Goal: Task Accomplishment & Management: Use online tool/utility

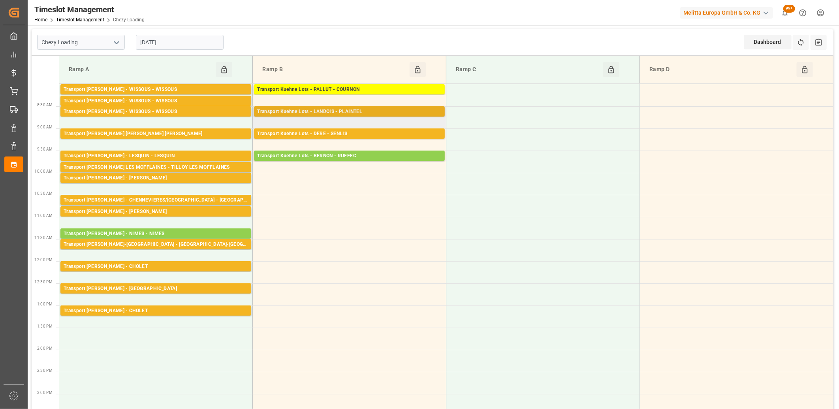
click at [333, 114] on div "Transport Kuehne Lots - LANDOIS - PLAINTEL" at bounding box center [349, 112] width 185 height 8
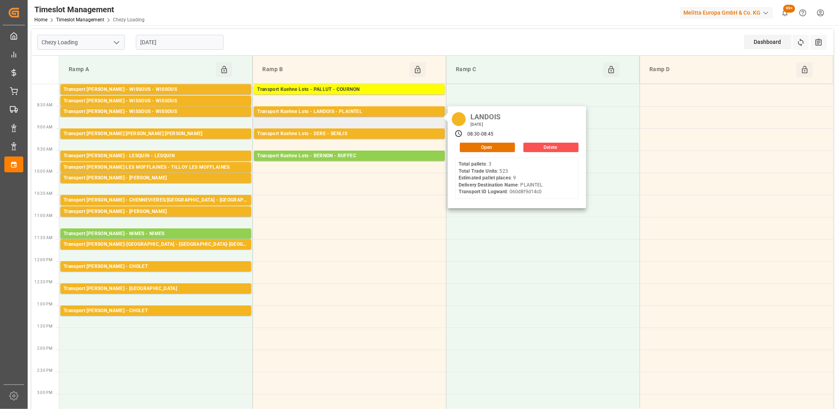
click at [506, 152] on div "LANDOIS Tuesday, September 16, 2025 08:30 - 08:45 Open Delete Total pallets : 3…" at bounding box center [517, 157] width 138 height 102
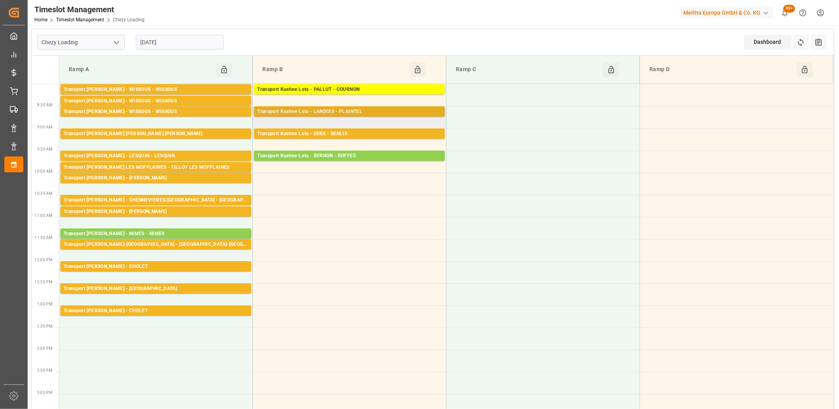
click at [382, 108] on div "Transport Kuehne Lots - LANDOIS - PLAINTEL" at bounding box center [349, 112] width 185 height 8
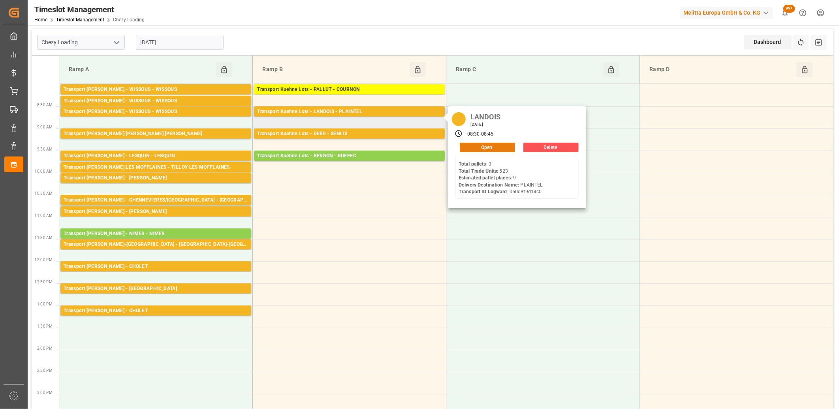
click at [477, 144] on button "Open" at bounding box center [487, 147] width 55 height 9
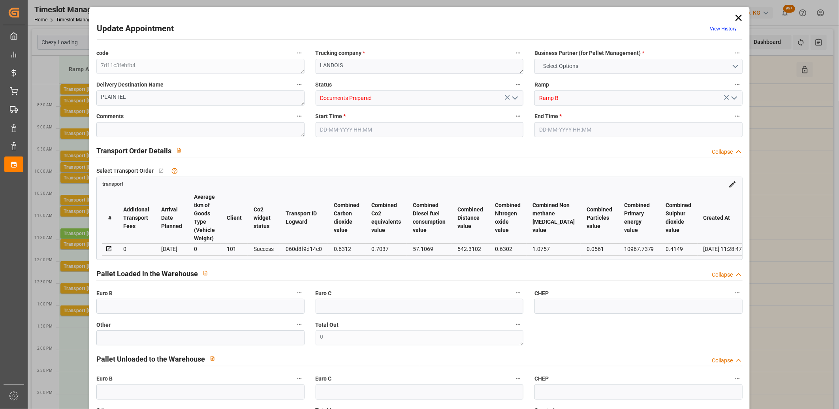
type input "9"
type input "423.56"
type input "0"
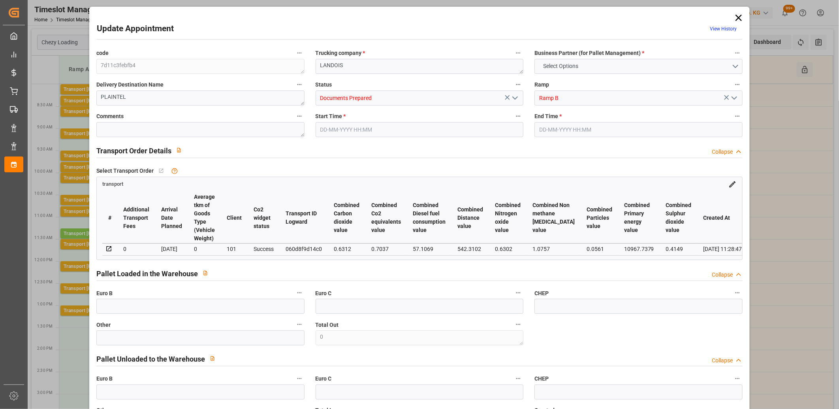
type input "423.56"
type input "0"
type input "5"
type input "2010.112"
type input "2879.806"
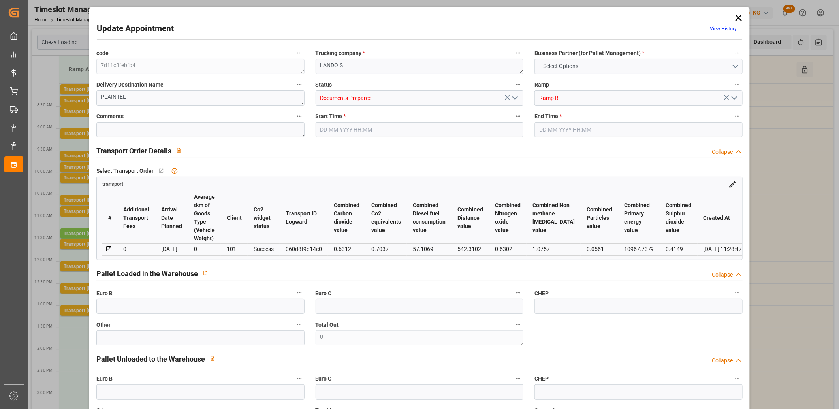
type input "8439.514"
type input "22"
type input "3"
type input "523"
type input "22"
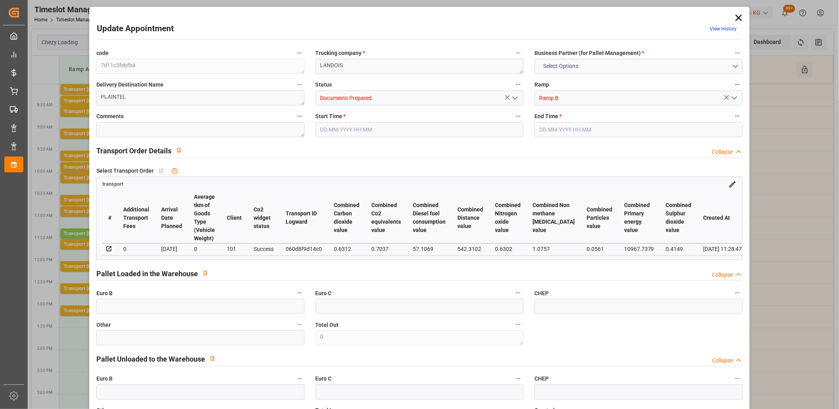
type input "101"
type input "2312.486"
type input "0"
type input "4710.8598"
type input "0"
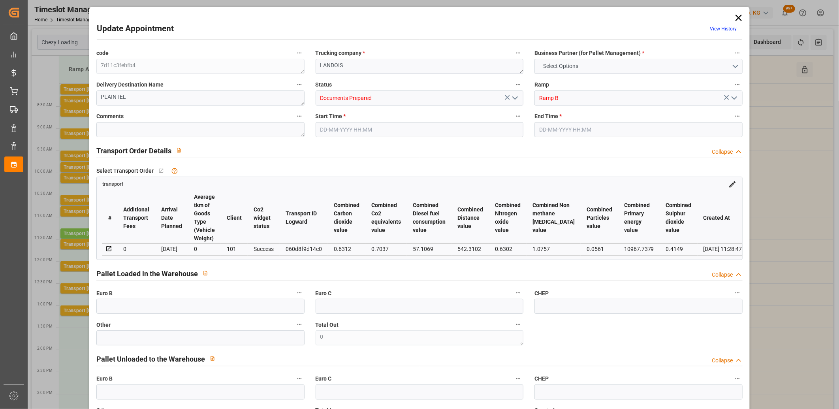
type input "0"
type input "21"
type input "35"
type input "16-09-2025 08:30"
type input "16-09-2025 08:45"
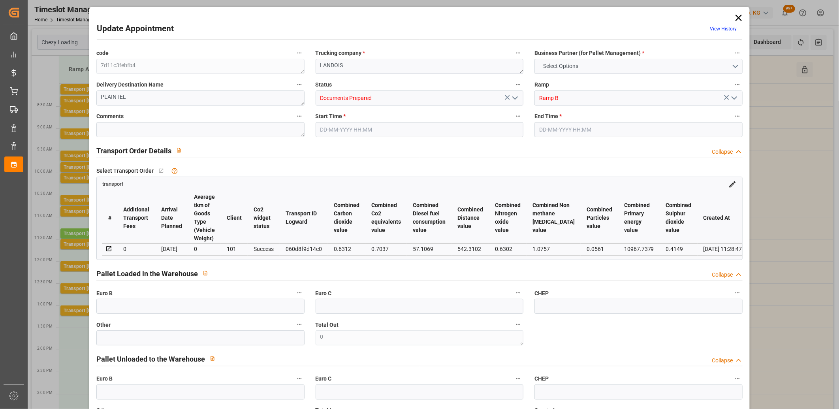
type input "10-09-2025 13:09"
type input "10-09-2025 11:28"
type input "17-09-2025"
type input "15-09-2025"
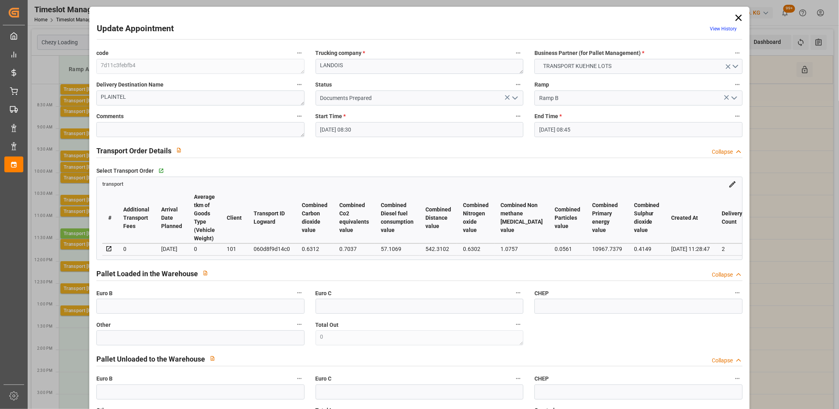
click at [512, 99] on icon "open menu" at bounding box center [515, 97] width 9 height 9
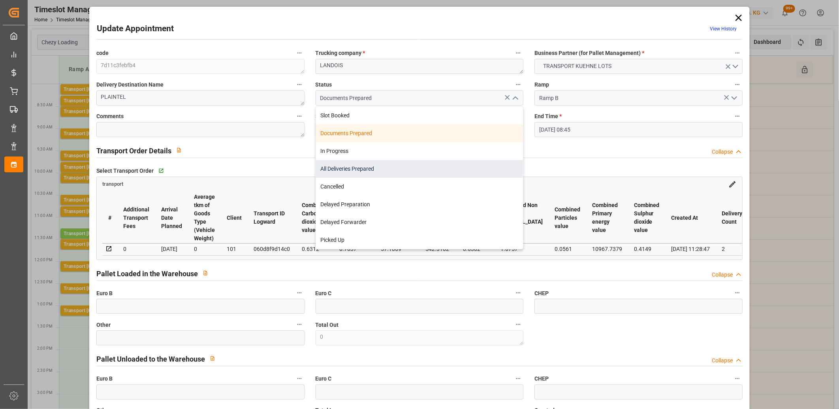
click at [460, 165] on div "All Deliveries Prepared" at bounding box center [419, 169] width 207 height 18
type input "All Deliveries Prepared"
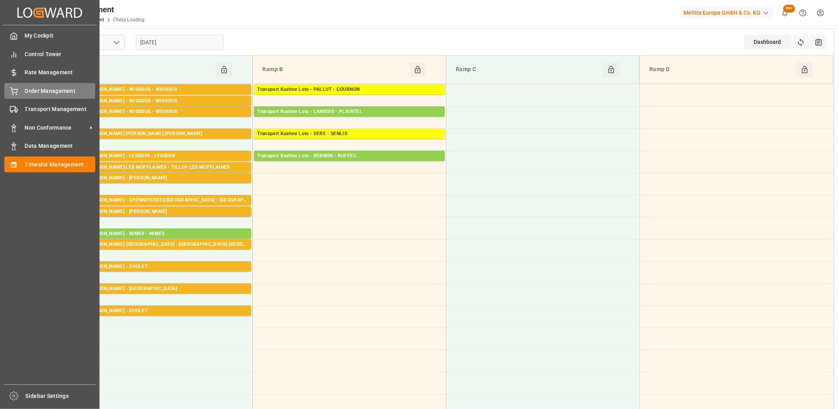
click at [9, 92] on div at bounding box center [10, 91] width 13 height 8
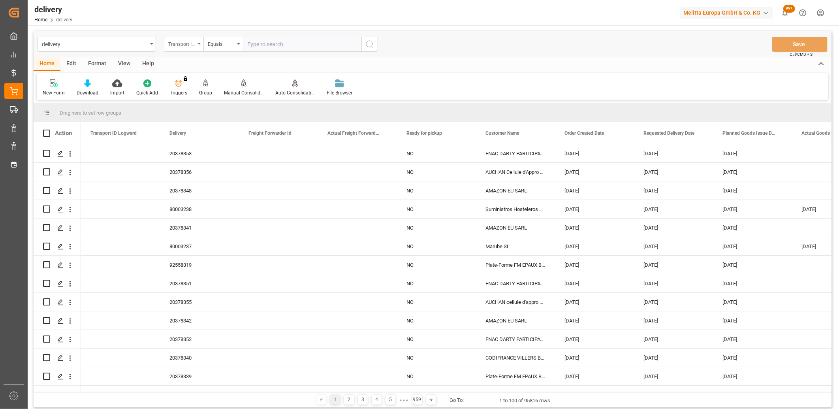
click at [187, 46] on div "Transport ID Logward" at bounding box center [181, 43] width 27 height 9
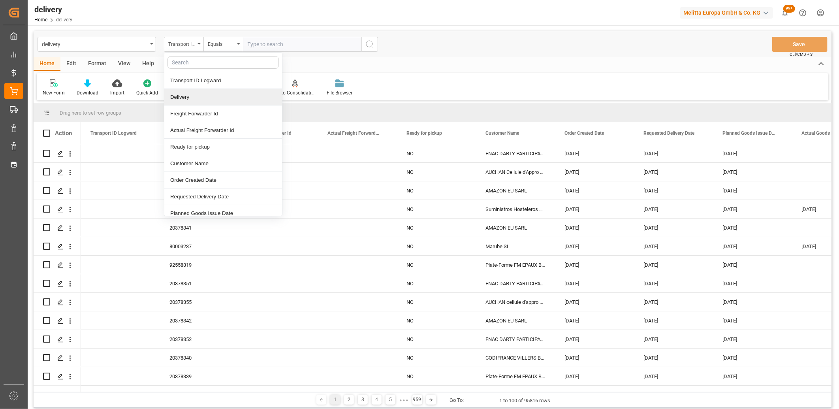
click at [189, 96] on div "Delivery" at bounding box center [223, 97] width 118 height 17
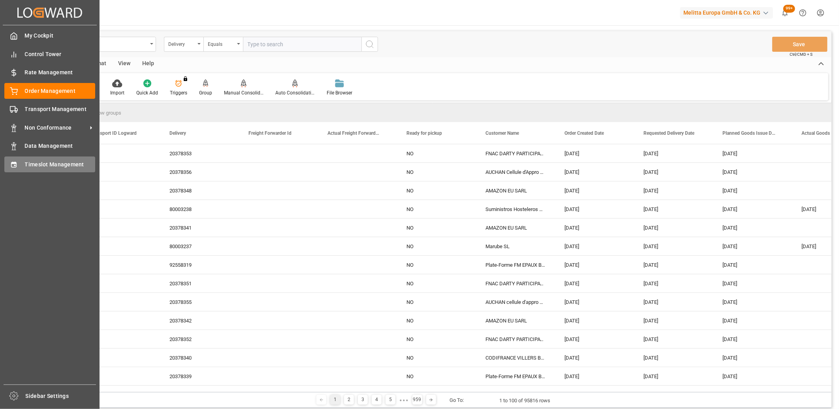
click at [13, 167] on icon at bounding box center [14, 165] width 8 height 8
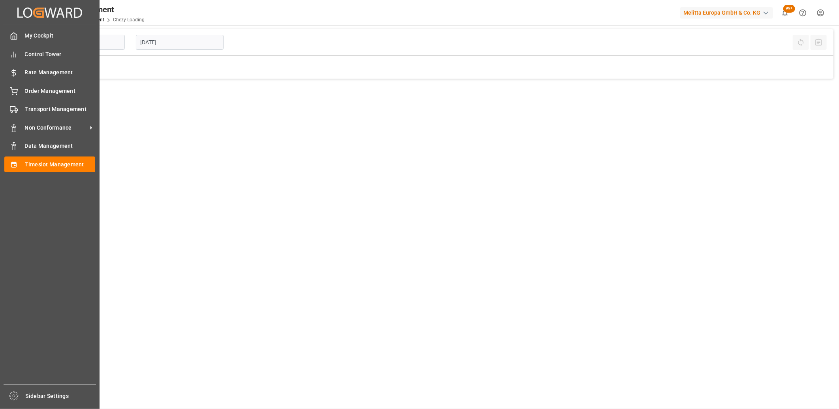
type input "Chezy Loading"
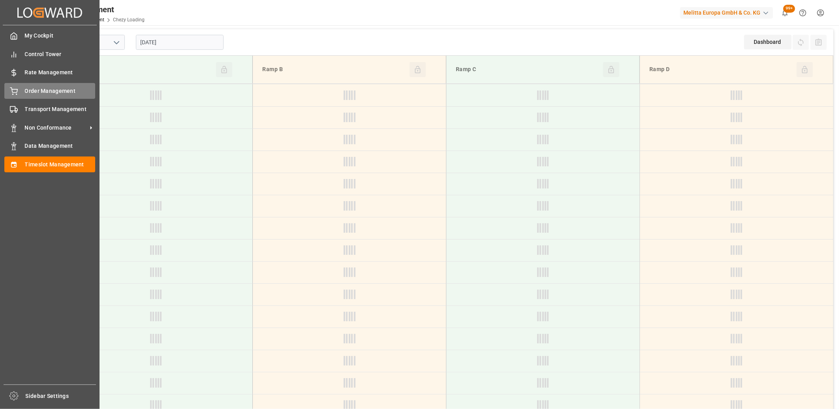
click at [17, 94] on circle at bounding box center [16, 94] width 1 height 1
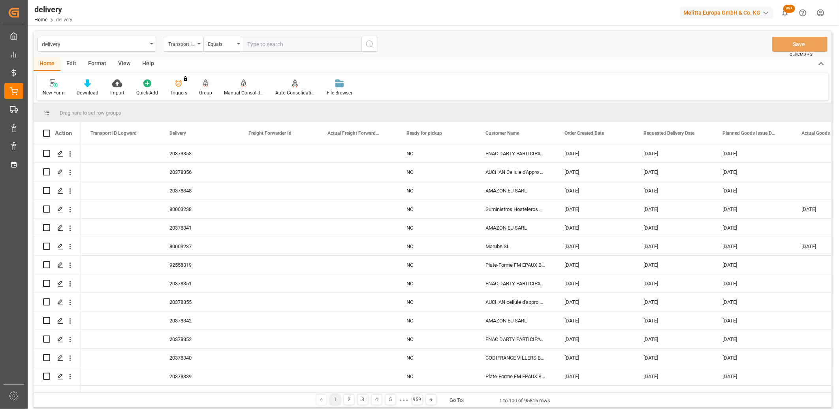
click at [204, 84] on icon at bounding box center [206, 83] width 6 height 8
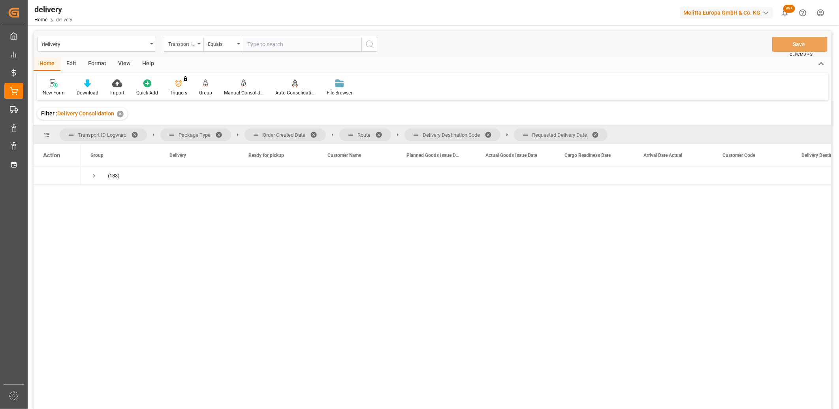
click at [597, 133] on span at bounding box center [598, 134] width 13 height 7
click at [489, 133] on span at bounding box center [491, 134] width 13 height 7
click at [381, 134] on span at bounding box center [381, 134] width 13 height 7
click at [315, 132] on span at bounding box center [316, 134] width 13 height 7
click at [95, 175] on span "Press SPACE to select this row." at bounding box center [93, 175] width 7 height 7
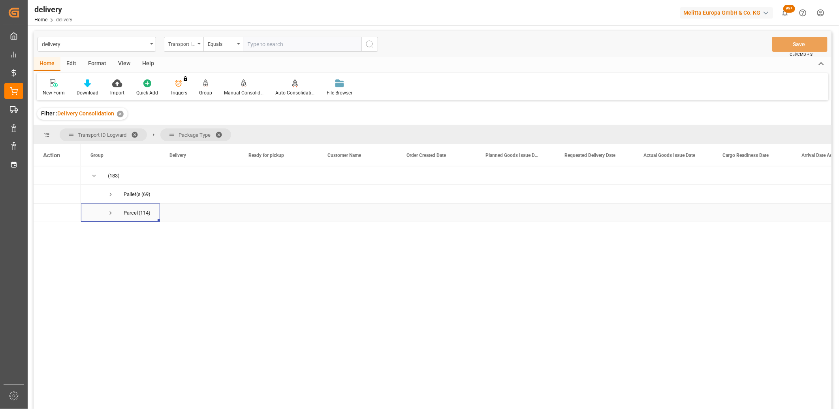
click at [111, 212] on span "Press SPACE to select this row." at bounding box center [110, 212] width 7 height 7
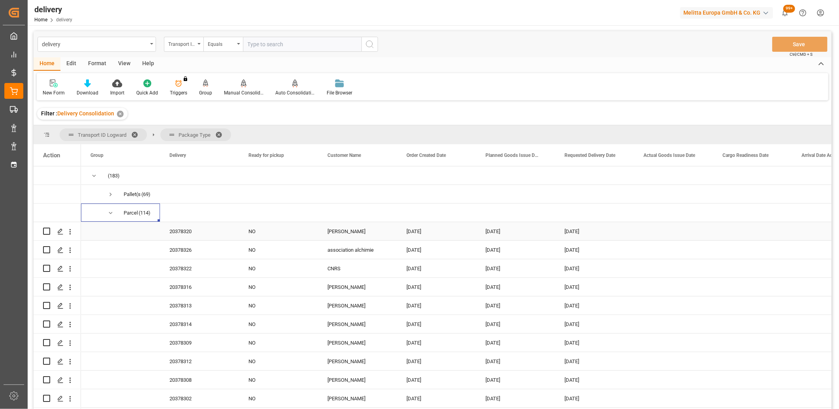
click at [45, 234] on input "Press Space to toggle row selection (unchecked)" at bounding box center [46, 231] width 7 height 7
checkbox input "true"
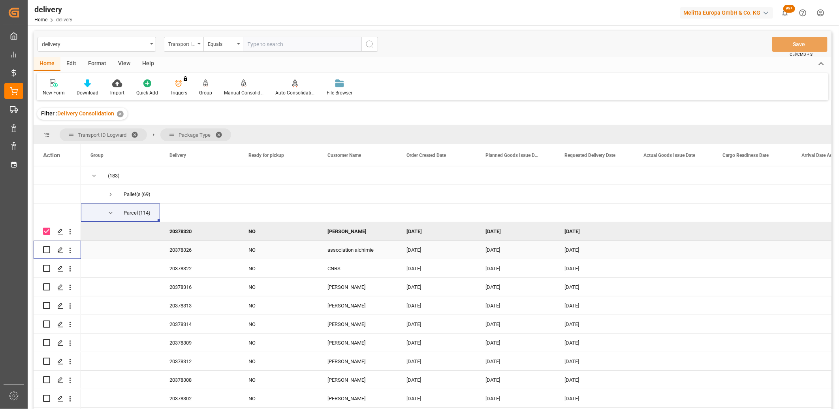
click at [46, 251] on input "Press Space to toggle row selection (unchecked)" at bounding box center [46, 249] width 7 height 7
checkbox input "true"
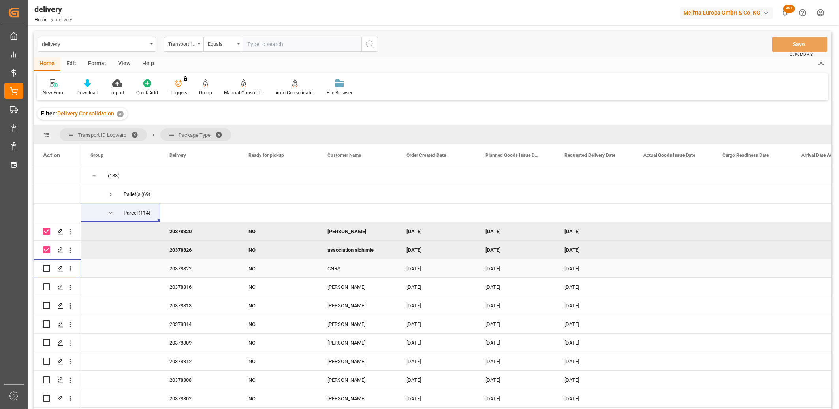
click at [49, 270] on input "Press Space to toggle row selection (unchecked)" at bounding box center [46, 268] width 7 height 7
checkbox input "true"
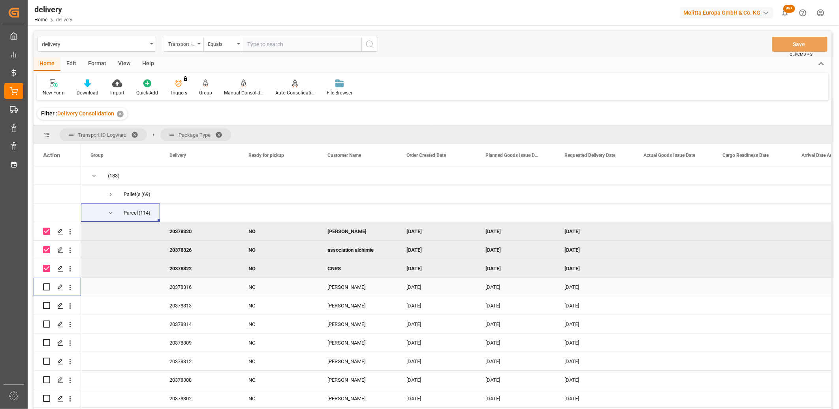
click at [47, 288] on input "Press Space to toggle row selection (unchecked)" at bounding box center [46, 286] width 7 height 7
checkbox input "true"
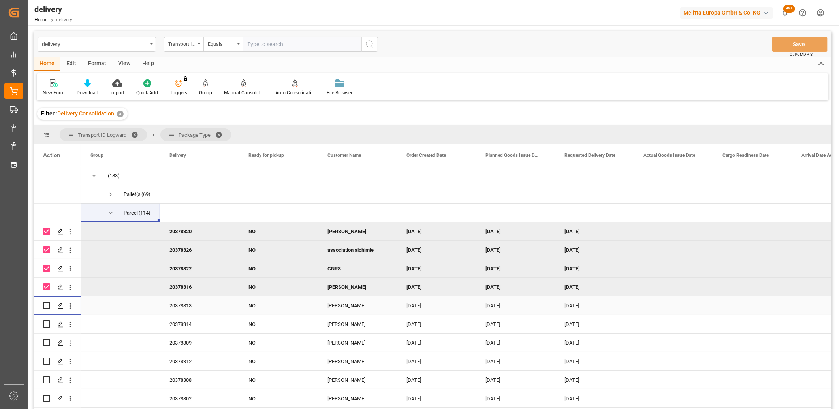
click at [45, 307] on input "Press Space to toggle row selection (unchecked)" at bounding box center [46, 305] width 7 height 7
checkbox input "true"
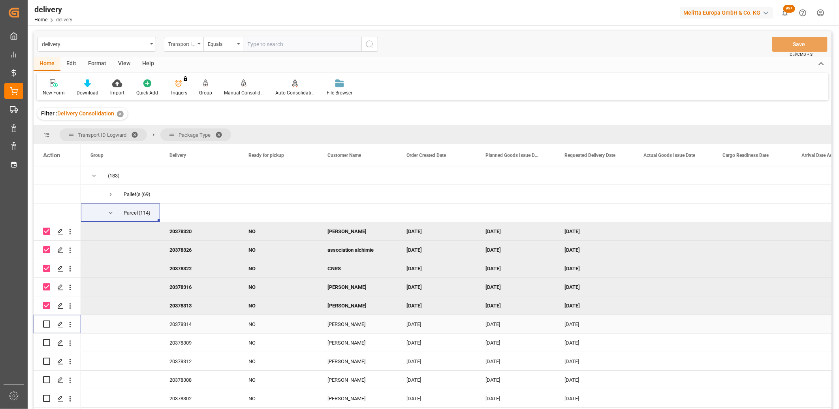
click at [46, 323] on input "Press Space to toggle row selection (unchecked)" at bounding box center [46, 323] width 7 height 7
checkbox input "true"
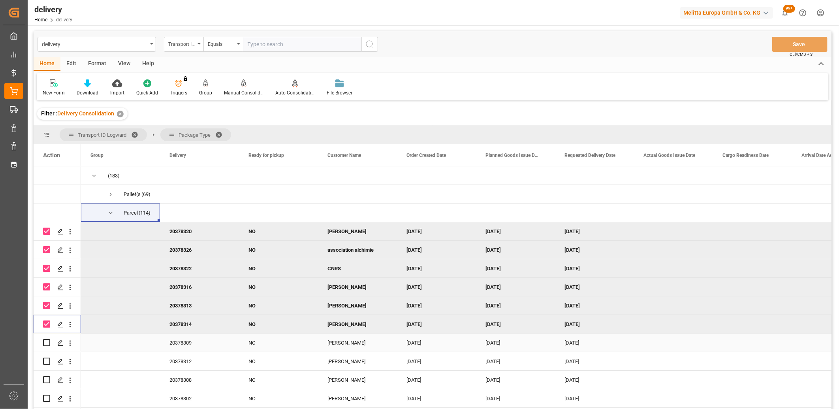
click at [49, 346] on input "Press Space to toggle row selection (unchecked)" at bounding box center [46, 342] width 7 height 7
checkbox input "true"
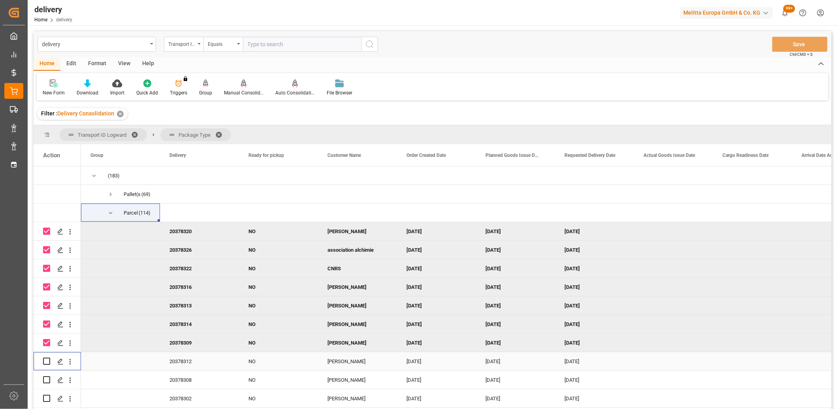
click at [49, 362] on input "Press Space to toggle row selection (unchecked)" at bounding box center [46, 361] width 7 height 7
checkbox input "true"
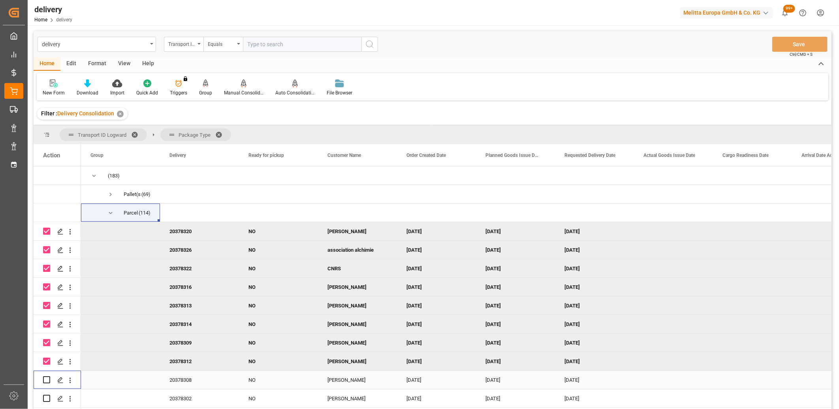
click at [45, 380] on input "Press Space to toggle row selection (unchecked)" at bounding box center [46, 379] width 7 height 7
checkbox input "true"
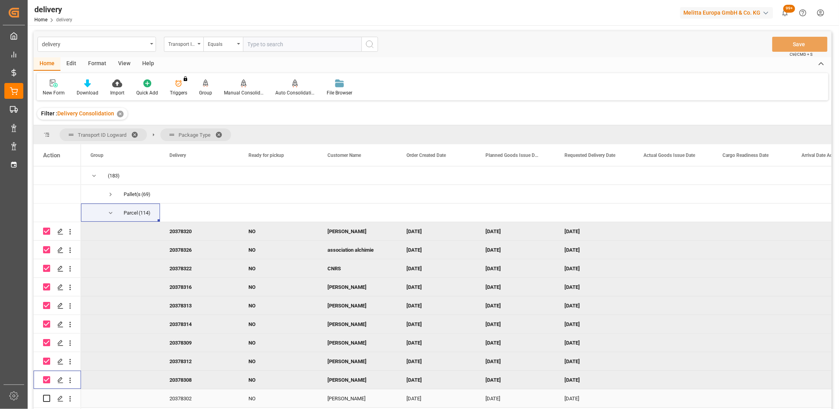
click at [46, 398] on input "Press Space to toggle row selection (unchecked)" at bounding box center [46, 398] width 7 height 7
checkbox input "true"
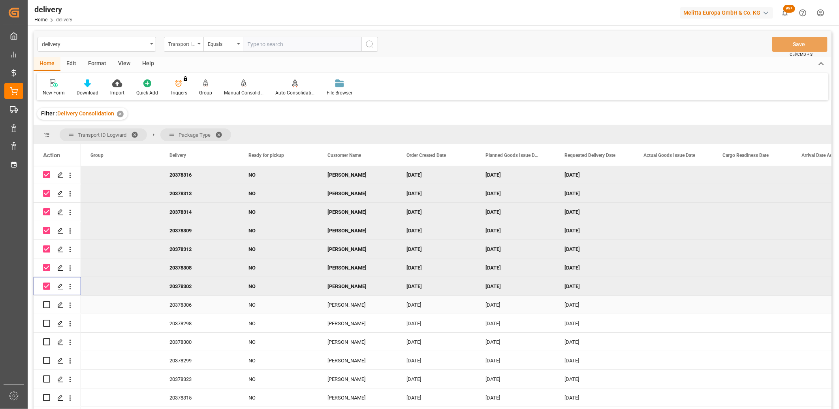
scroll to position [175, 0]
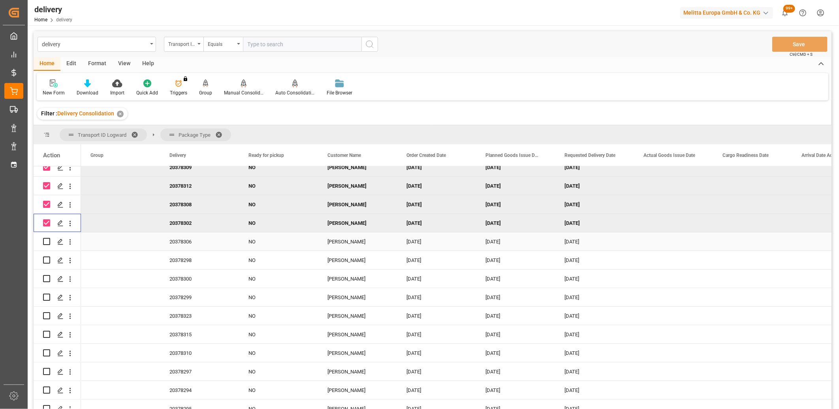
click at [47, 243] on input "Press Space to toggle row selection (unchecked)" at bounding box center [46, 241] width 7 height 7
checkbox input "true"
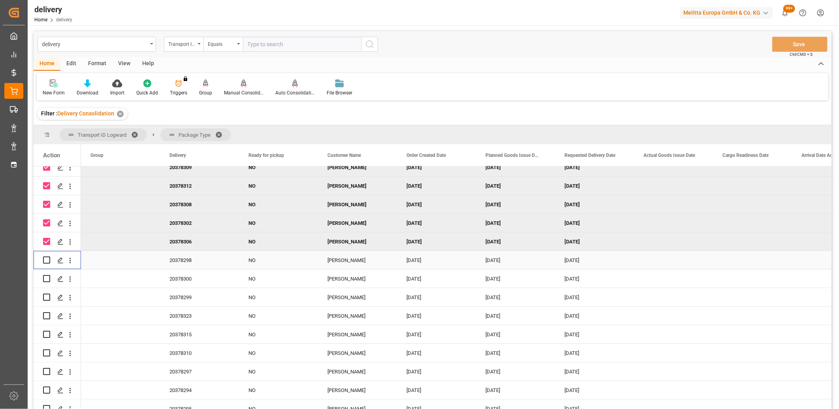
click at [45, 255] on div "Press SPACE to select this row." at bounding box center [46, 260] width 7 height 18
click at [45, 262] on input "Press Space to toggle row selection (unchecked)" at bounding box center [46, 259] width 7 height 7
checkbox input "true"
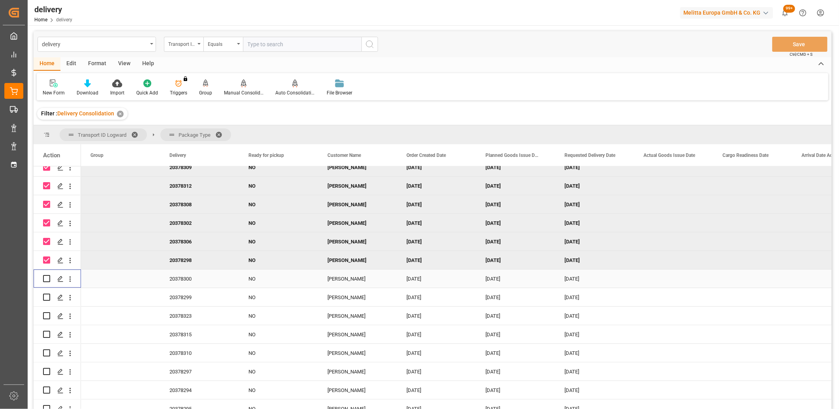
click at [44, 279] on input "Press Space to toggle row selection (unchecked)" at bounding box center [46, 278] width 7 height 7
checkbox input "true"
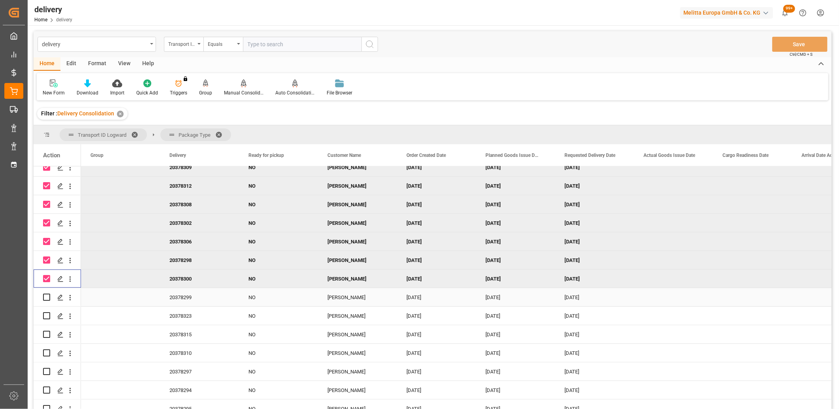
click at [44, 294] on input "Press Space to toggle row selection (unchecked)" at bounding box center [46, 297] width 7 height 7
checkbox input "true"
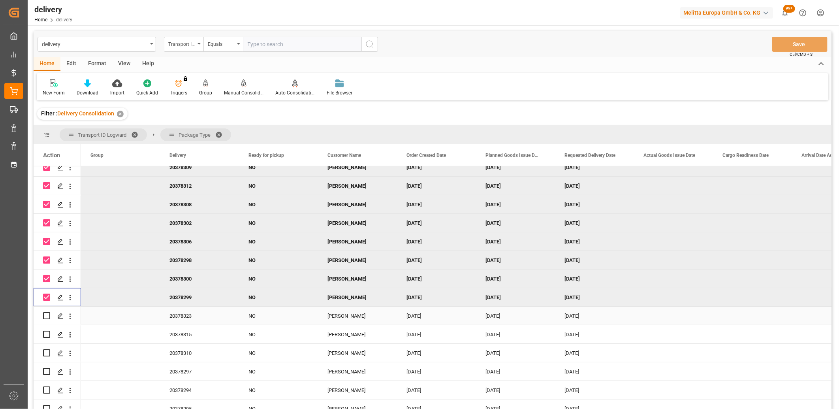
click at [47, 312] on input "Press Space to toggle row selection (unchecked)" at bounding box center [46, 315] width 7 height 7
checkbox input "true"
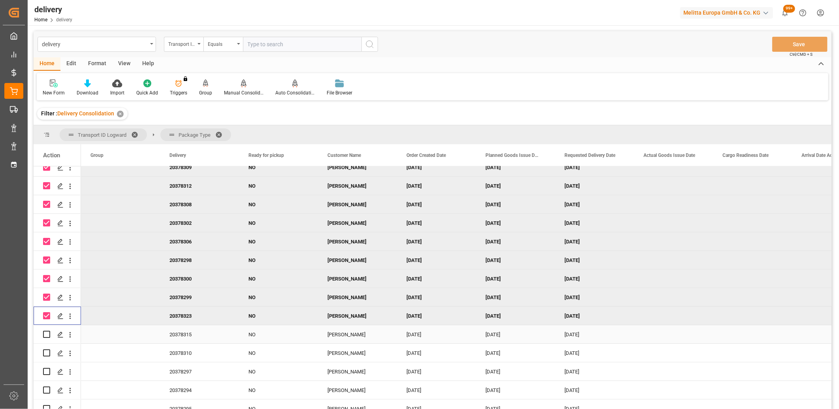
click at [47, 333] on input "Press Space to toggle row selection (unchecked)" at bounding box center [46, 334] width 7 height 7
checkbox input "true"
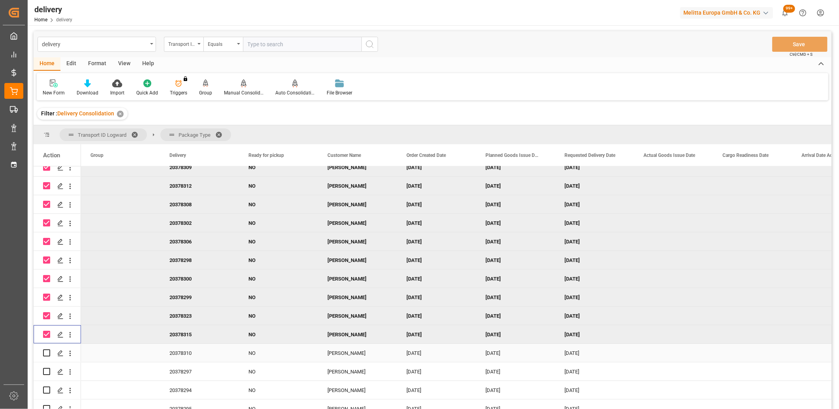
click at [49, 354] on input "Press Space to toggle row selection (unchecked)" at bounding box center [46, 352] width 7 height 7
checkbox input "true"
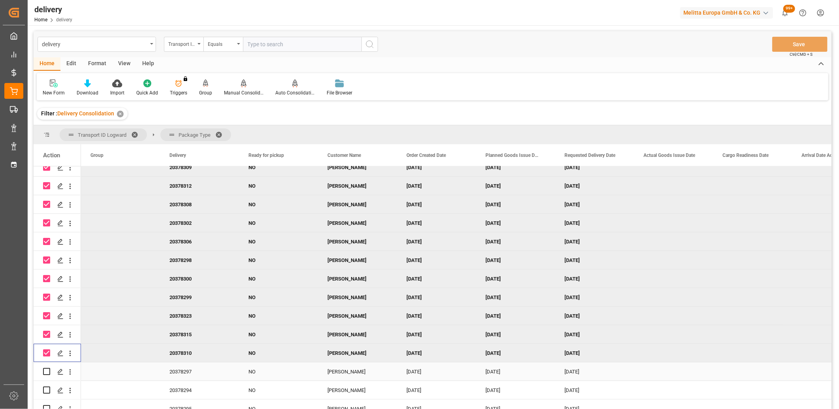
drag, startPoint x: 46, startPoint y: 371, endPoint x: 46, endPoint y: 383, distance: 11.9
click at [46, 372] on input "Press Space to toggle row selection (unchecked)" at bounding box center [46, 371] width 7 height 7
checkbox input "true"
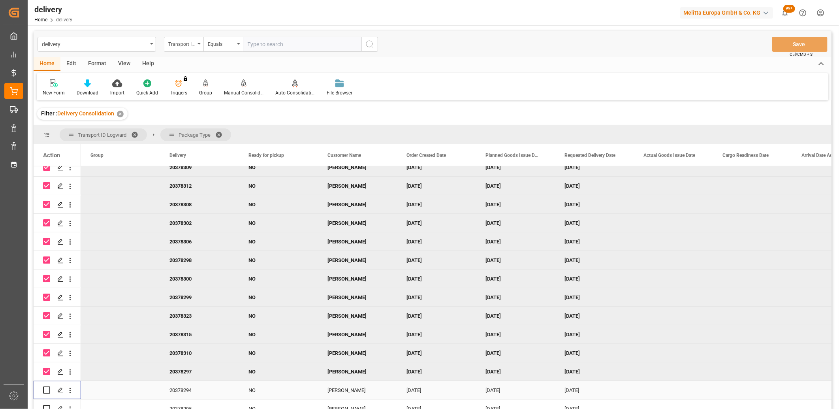
click at [47, 389] on input "Press Space to toggle row selection (unchecked)" at bounding box center [46, 389] width 7 height 7
checkbox input "true"
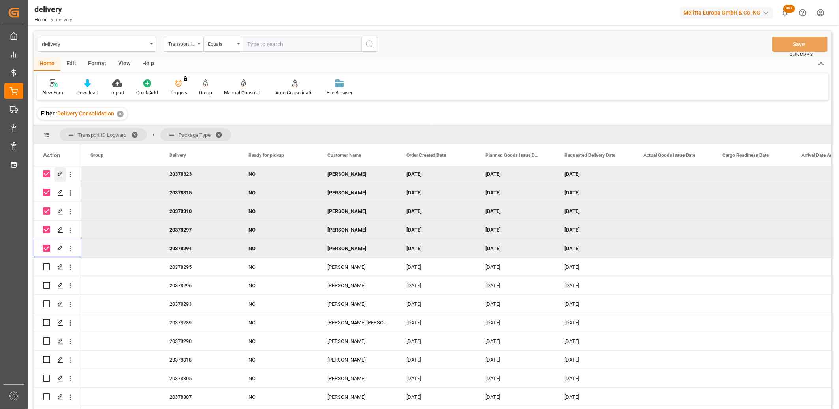
scroll to position [351, 0]
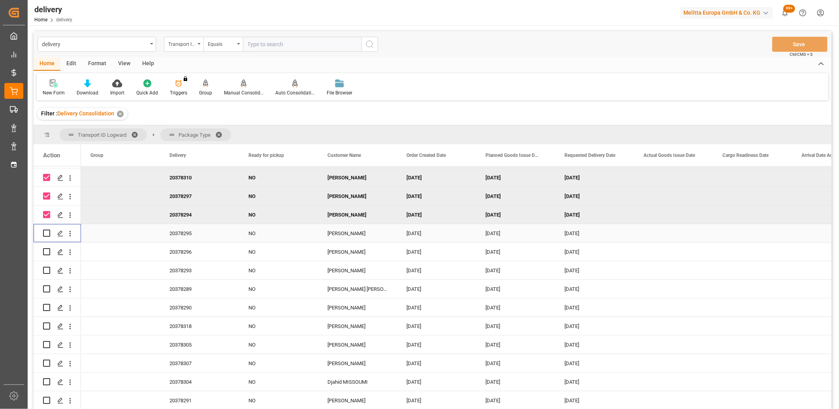
click at [49, 234] on input "Press Space to toggle row selection (unchecked)" at bounding box center [46, 233] width 7 height 7
checkbox input "true"
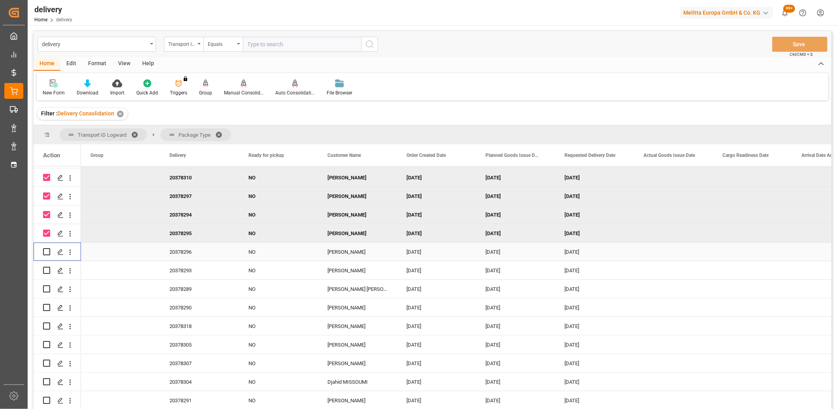
click at [48, 252] on input "Press Space to toggle row selection (unchecked)" at bounding box center [46, 251] width 7 height 7
checkbox input "true"
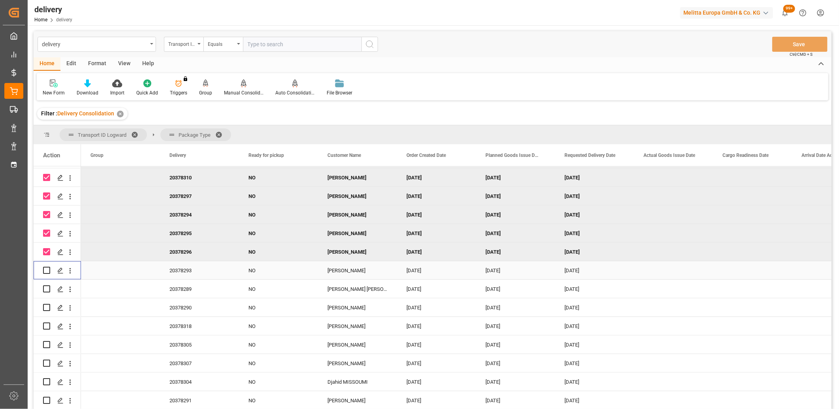
click at [47, 270] on input "Press Space to toggle row selection (unchecked)" at bounding box center [46, 270] width 7 height 7
checkbox input "true"
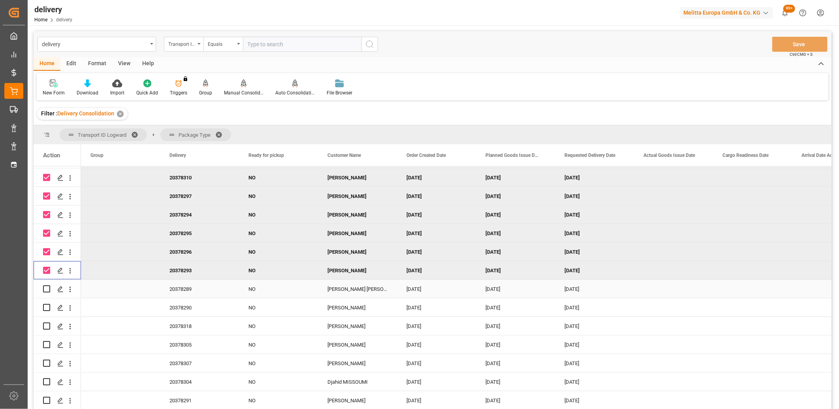
drag, startPoint x: 46, startPoint y: 287, endPoint x: 49, endPoint y: 302, distance: 15.3
click at [47, 291] on input "Press Space to toggle row selection (unchecked)" at bounding box center [46, 288] width 7 height 7
checkbox input "true"
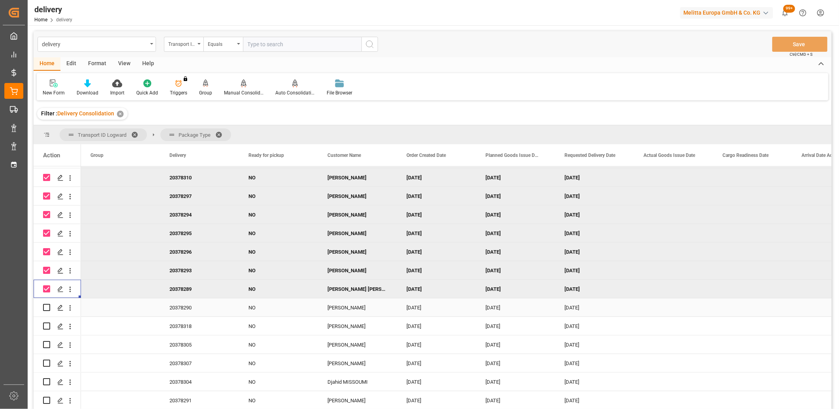
drag, startPoint x: 49, startPoint y: 303, endPoint x: 49, endPoint y: 308, distance: 5.5
click at [49, 305] on div "Press SPACE to select this row." at bounding box center [46, 307] width 7 height 18
click at [49, 308] on input "Press Space to toggle row selection (unchecked)" at bounding box center [46, 307] width 7 height 7
checkbox input "true"
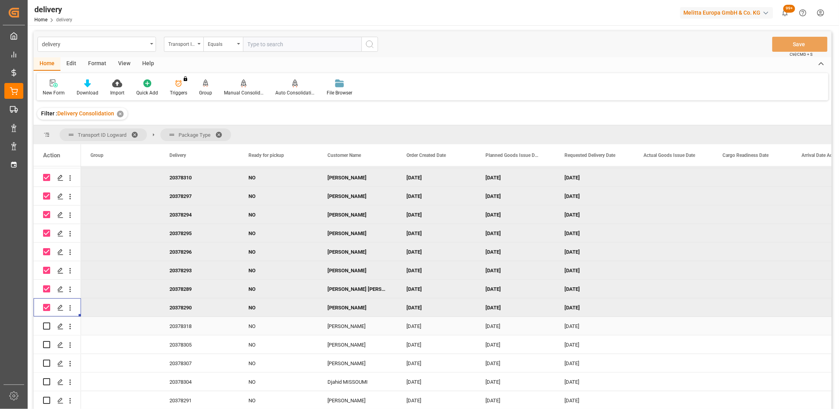
click at [48, 327] on input "Press Space to toggle row selection (unchecked)" at bounding box center [46, 325] width 7 height 7
checkbox input "true"
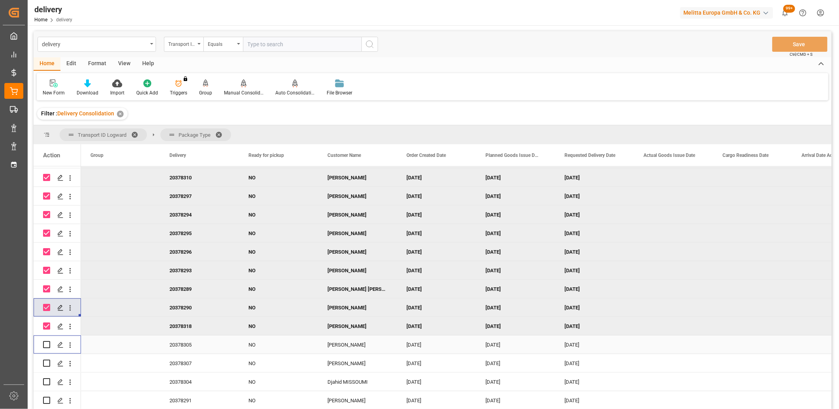
drag, startPoint x: 48, startPoint y: 344, endPoint x: 48, endPoint y: 351, distance: 6.7
click at [48, 344] on input "Press Space to toggle row selection (unchecked)" at bounding box center [46, 344] width 7 height 7
checkbox input "true"
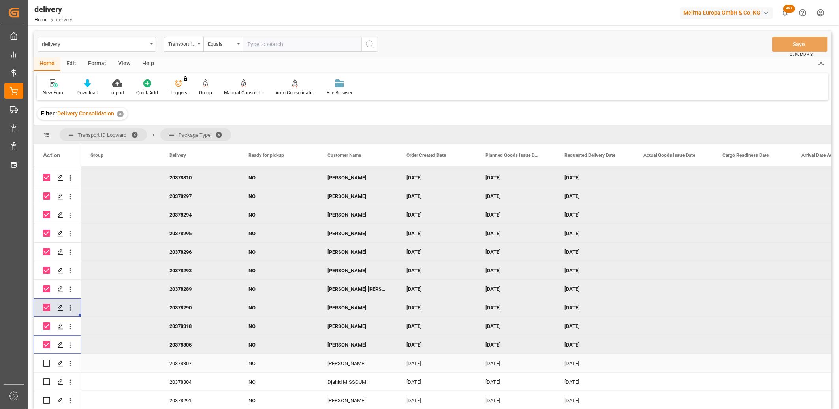
drag, startPoint x: 47, startPoint y: 362, endPoint x: 47, endPoint y: 369, distance: 7.9
click at [47, 363] on input "Press Space to toggle row selection (unchecked)" at bounding box center [46, 363] width 7 height 7
checkbox input "true"
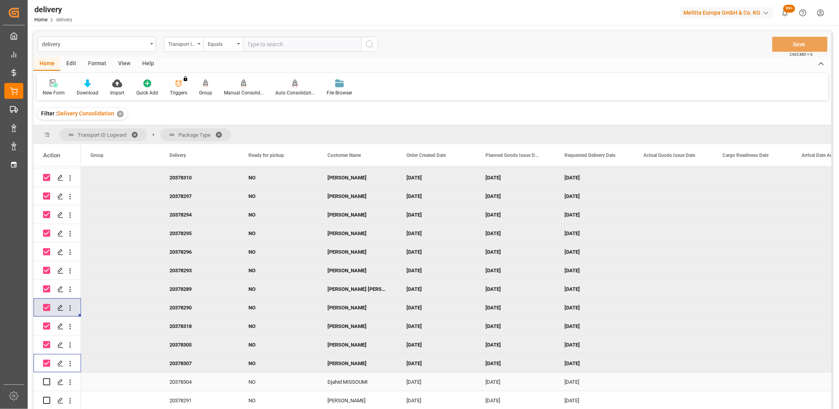
click at [46, 381] on input "Press Space to toggle row selection (unchecked)" at bounding box center [46, 381] width 7 height 7
checkbox input "true"
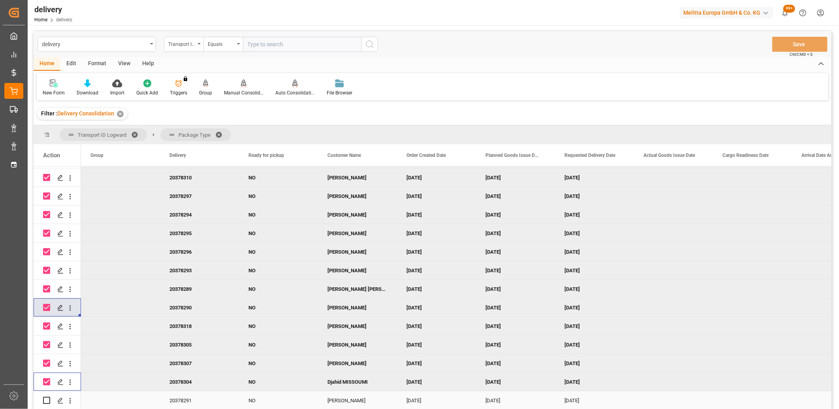
click at [44, 400] on input "Press Space to toggle row selection (unchecked)" at bounding box center [46, 400] width 7 height 7
checkbox input "true"
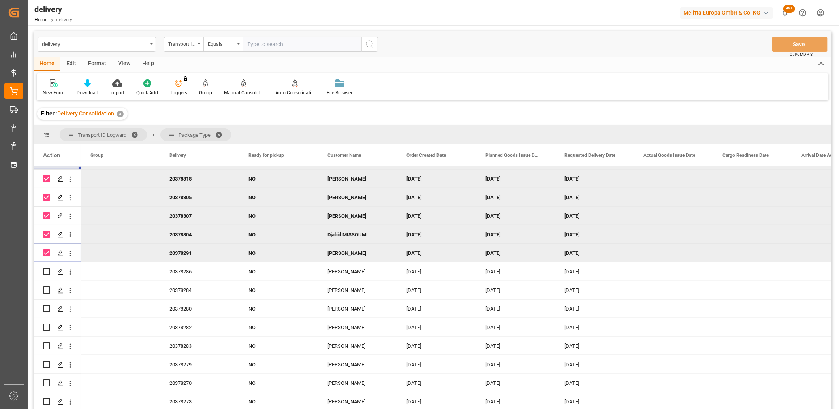
scroll to position [527, 0]
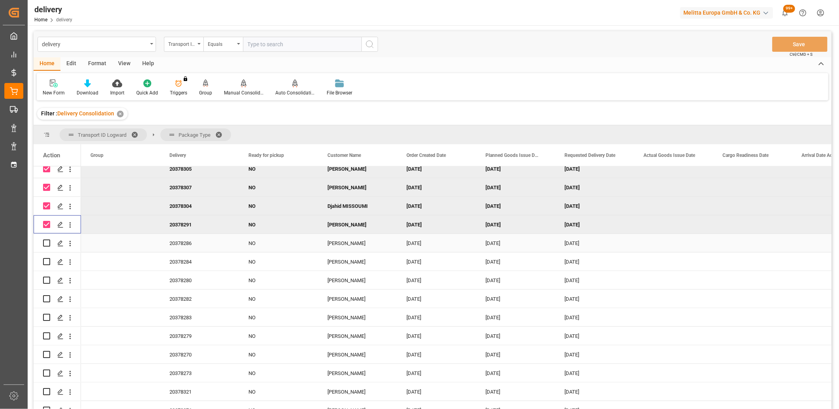
click at [46, 247] on div "Press SPACE to select this row." at bounding box center [46, 243] width 7 height 18
click at [46, 245] on input "Press Space to toggle row selection (unchecked)" at bounding box center [46, 242] width 7 height 7
checkbox input "true"
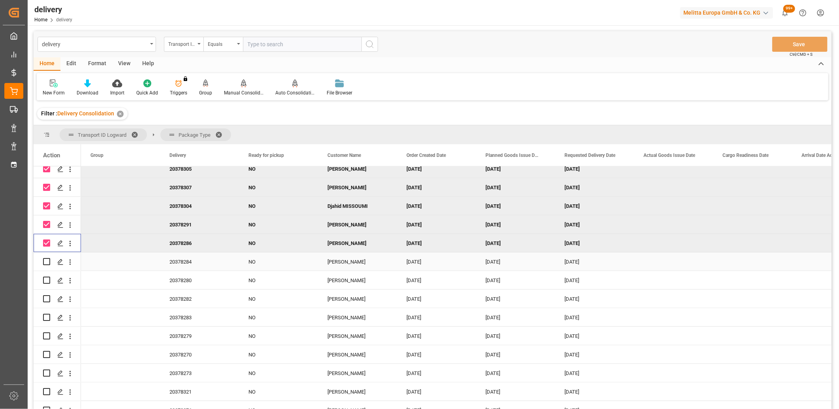
click at [46, 262] on input "Press Space to toggle row selection (unchecked)" at bounding box center [46, 261] width 7 height 7
checkbox input "true"
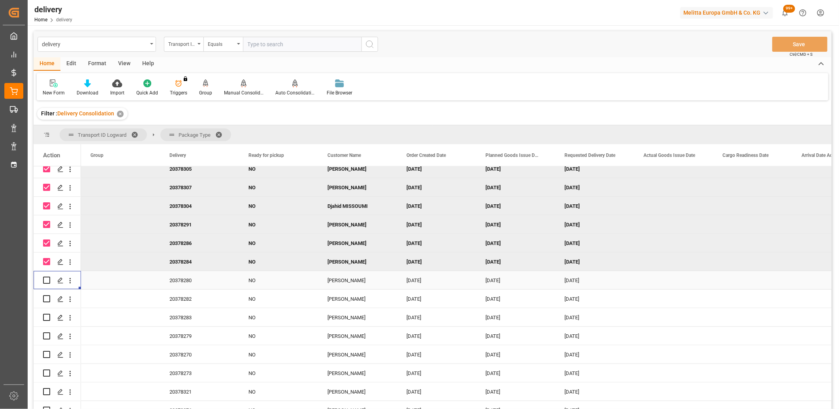
click at [45, 281] on div "Press SPACE to select this row." at bounding box center [46, 280] width 7 height 18
click at [45, 281] on input "Press Space to toggle row selection (unchecked)" at bounding box center [46, 280] width 7 height 7
checkbox input "true"
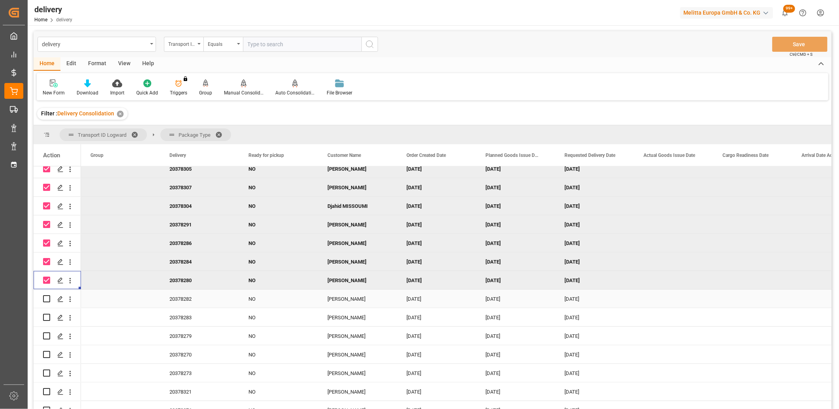
click at [45, 298] on input "Press Space to toggle row selection (unchecked)" at bounding box center [46, 298] width 7 height 7
checkbox input "true"
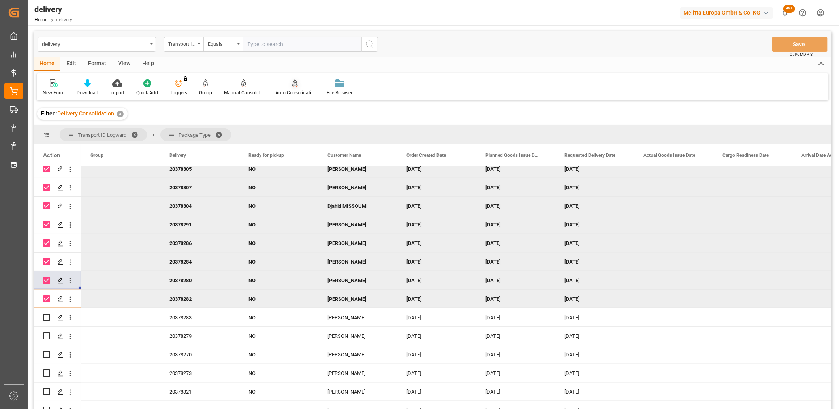
click at [291, 88] on div "Auto Consolidation" at bounding box center [295, 87] width 51 height 17
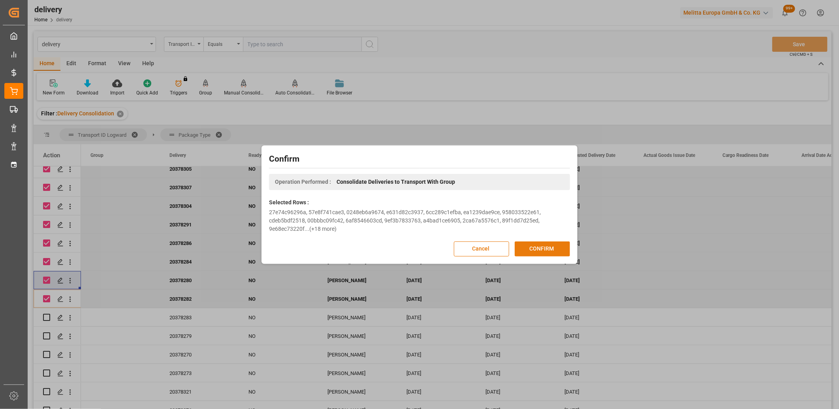
click at [545, 252] on button "CONFIRM" at bounding box center [542, 248] width 55 height 15
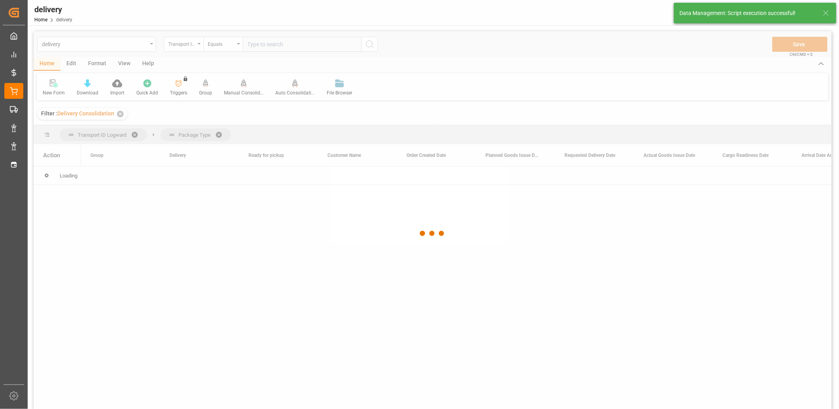
scroll to position [0, 0]
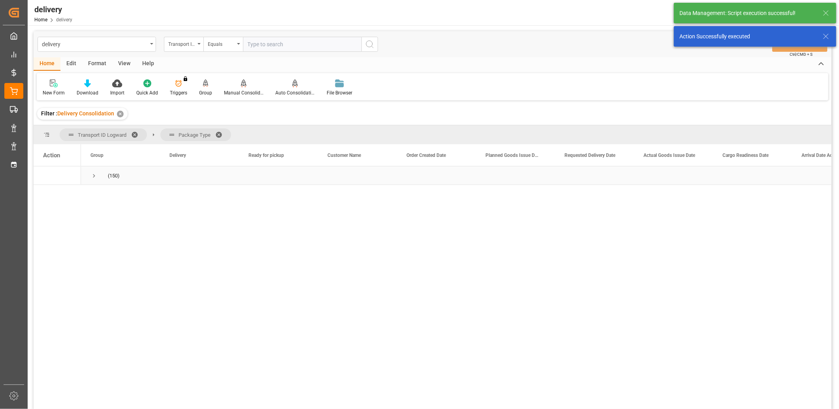
click at [94, 178] on span "Press SPACE to select this row." at bounding box center [93, 175] width 7 height 7
click at [111, 214] on span "Press SPACE to select this row." at bounding box center [110, 212] width 7 height 7
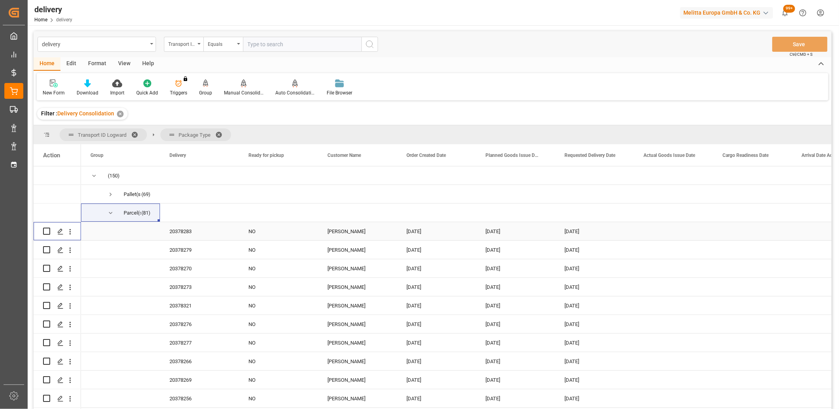
click at [45, 230] on input "Press Space to toggle row selection (unchecked)" at bounding box center [46, 231] width 7 height 7
checkbox input "true"
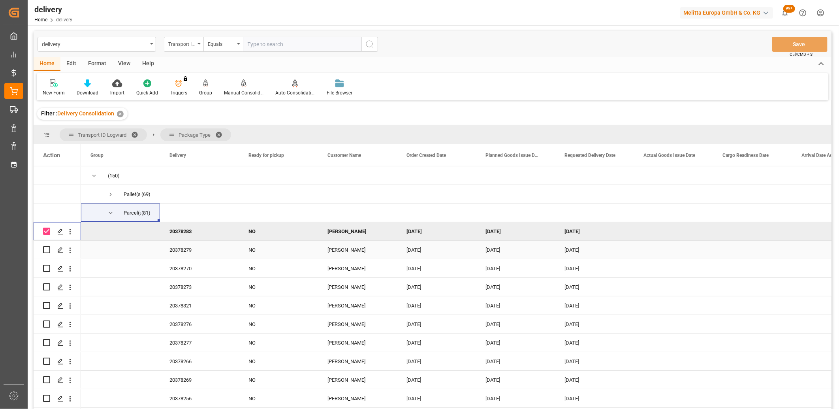
click at [48, 248] on input "Press Space to toggle row selection (unchecked)" at bounding box center [46, 249] width 7 height 7
checkbox input "true"
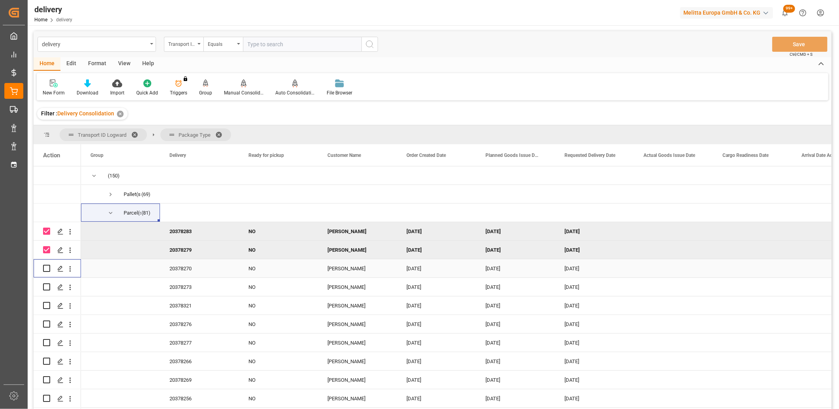
drag, startPoint x: 48, startPoint y: 267, endPoint x: 50, endPoint y: 279, distance: 12.4
click at [48, 268] on input "Press Space to toggle row selection (unchecked)" at bounding box center [46, 268] width 7 height 7
checkbox input "true"
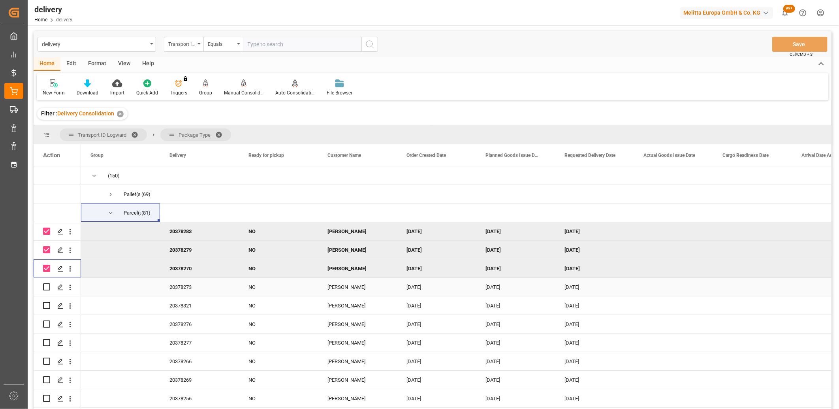
click at [49, 289] on input "Press Space to toggle row selection (unchecked)" at bounding box center [46, 286] width 7 height 7
checkbox input "true"
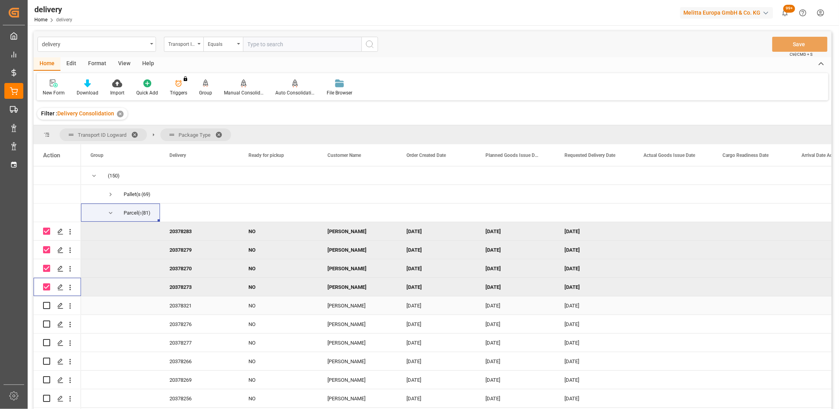
drag, startPoint x: 49, startPoint y: 305, endPoint x: 49, endPoint y: 312, distance: 7.1
click at [49, 305] on input "Press Space to toggle row selection (unchecked)" at bounding box center [46, 305] width 7 height 7
checkbox input "true"
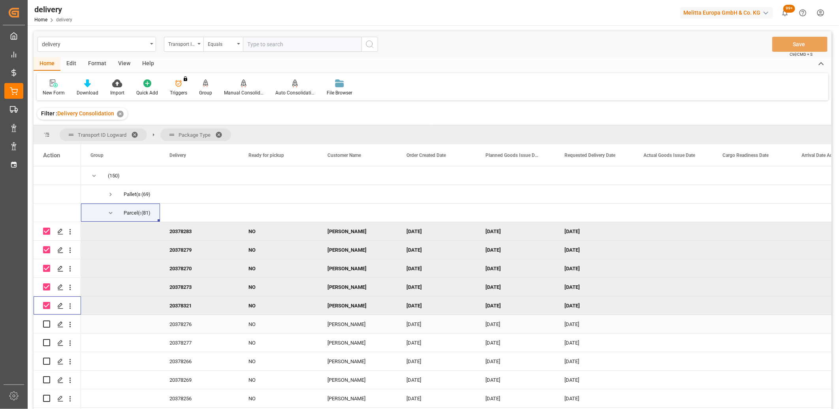
click at [49, 325] on input "Press Space to toggle row selection (unchecked)" at bounding box center [46, 323] width 7 height 7
checkbox input "true"
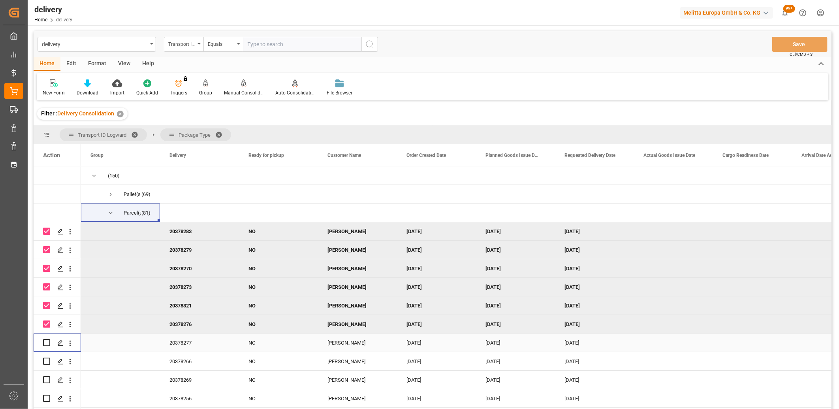
click at [48, 343] on input "Press Space to toggle row selection (unchecked)" at bounding box center [46, 342] width 7 height 7
checkbox input "true"
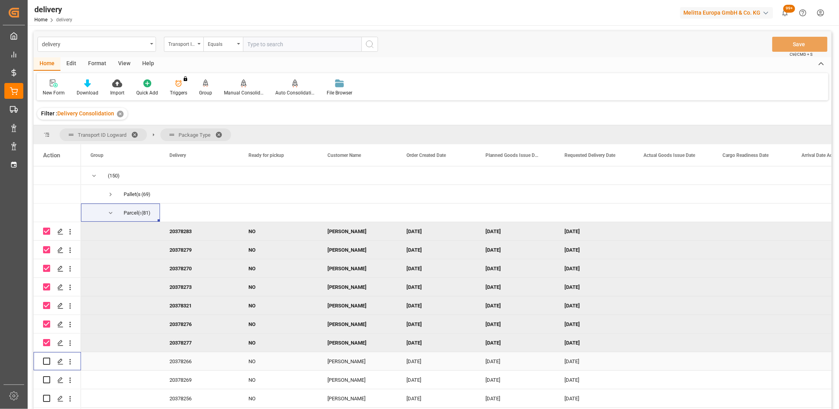
click at [46, 361] on input "Press Space to toggle row selection (unchecked)" at bounding box center [46, 361] width 7 height 7
checkbox input "true"
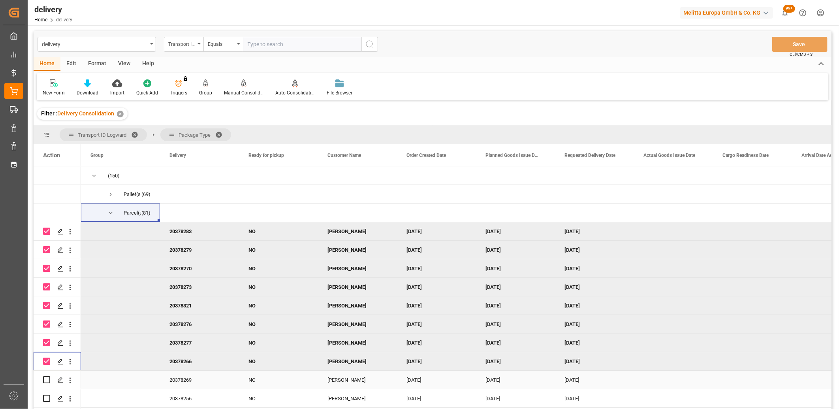
click at [46, 379] on input "Press Space to toggle row selection (unchecked)" at bounding box center [46, 379] width 7 height 7
checkbox input "true"
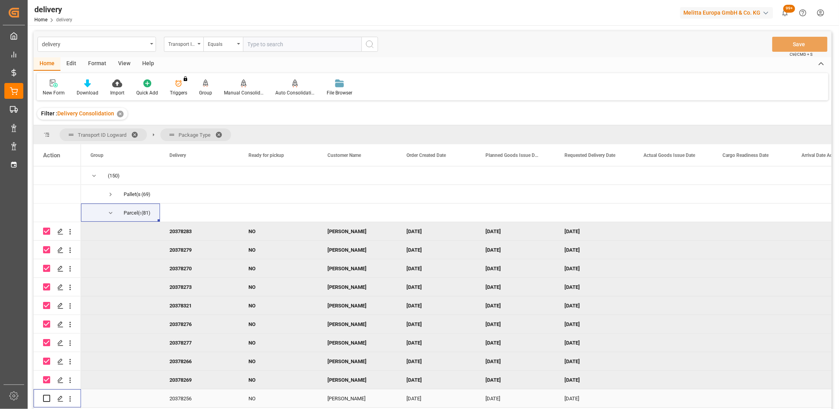
click at [46, 400] on input "Press Space to toggle row selection (unchecked)" at bounding box center [46, 398] width 7 height 7
checkbox input "true"
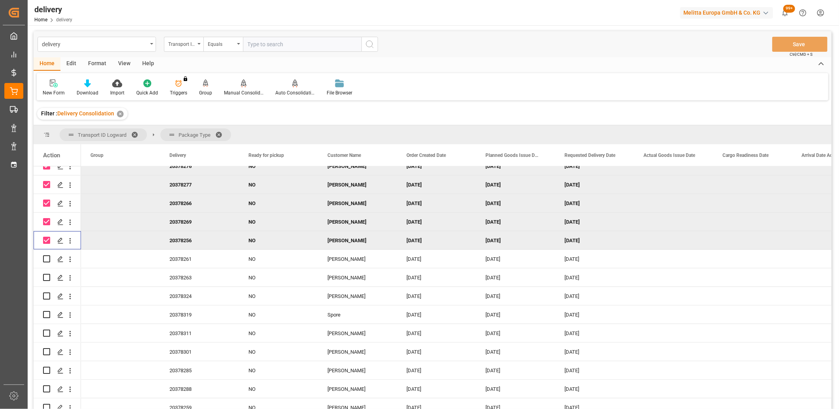
scroll to position [175, 0]
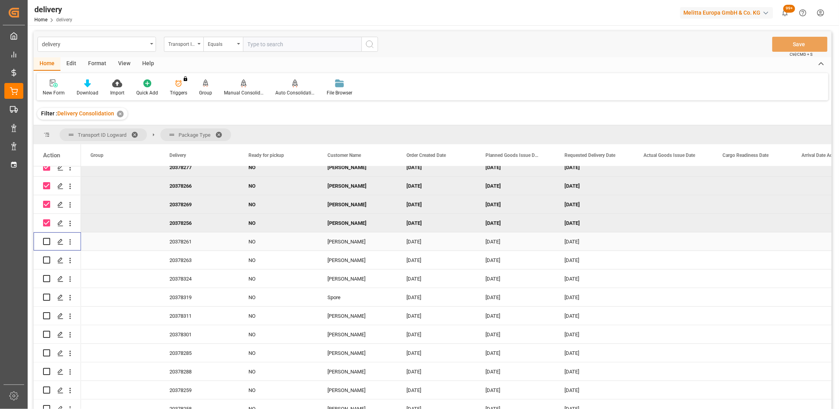
click at [47, 243] on input "Press Space to toggle row selection (unchecked)" at bounding box center [46, 241] width 7 height 7
checkbox input "true"
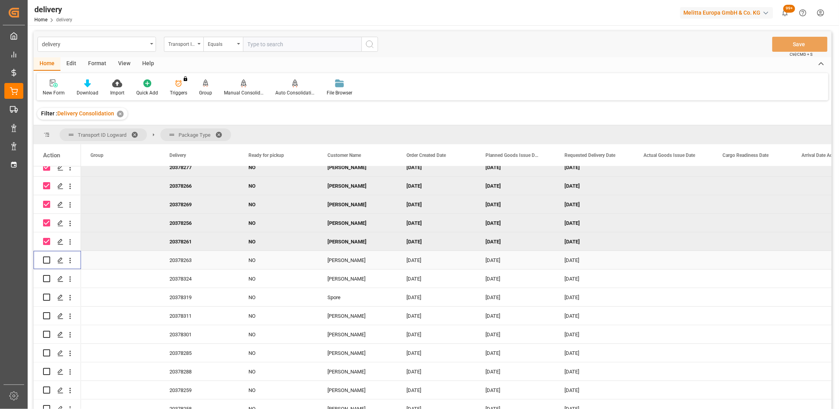
click at [47, 260] on input "Press Space to toggle row selection (unchecked)" at bounding box center [46, 259] width 7 height 7
checkbox input "true"
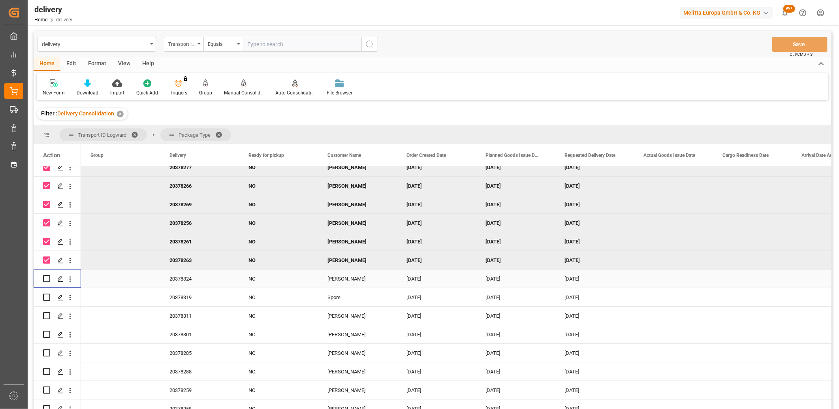
drag, startPoint x: 47, startPoint y: 275, endPoint x: 47, endPoint y: 296, distance: 20.9
click at [47, 277] on input "Press Space to toggle row selection (unchecked)" at bounding box center [46, 278] width 7 height 7
checkbox input "true"
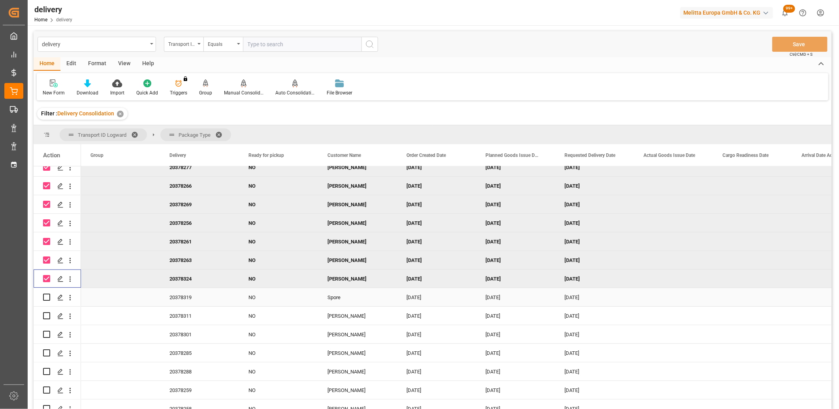
click at [47, 298] on input "Press Space to toggle row selection (unchecked)" at bounding box center [46, 297] width 7 height 7
checkbox input "true"
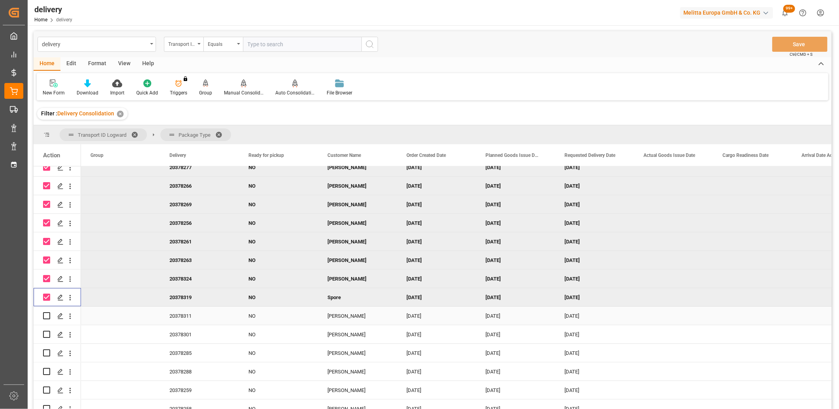
click at [47, 314] on input "Press Space to toggle row selection (unchecked)" at bounding box center [46, 315] width 7 height 7
checkbox input "true"
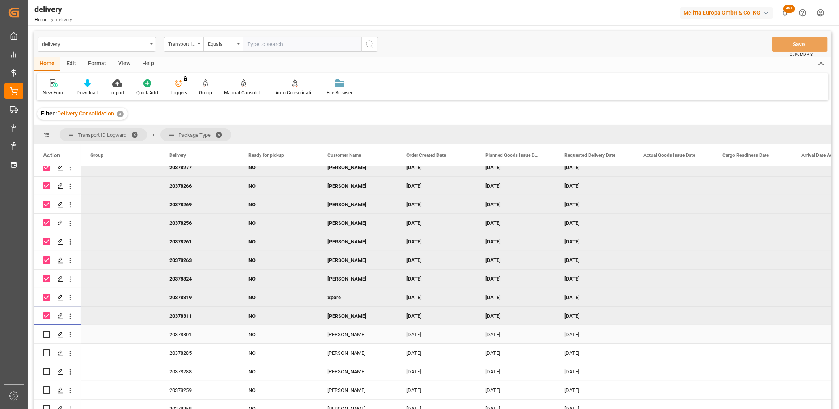
click at [47, 335] on input "Press Space to toggle row selection (unchecked)" at bounding box center [46, 334] width 7 height 7
checkbox input "true"
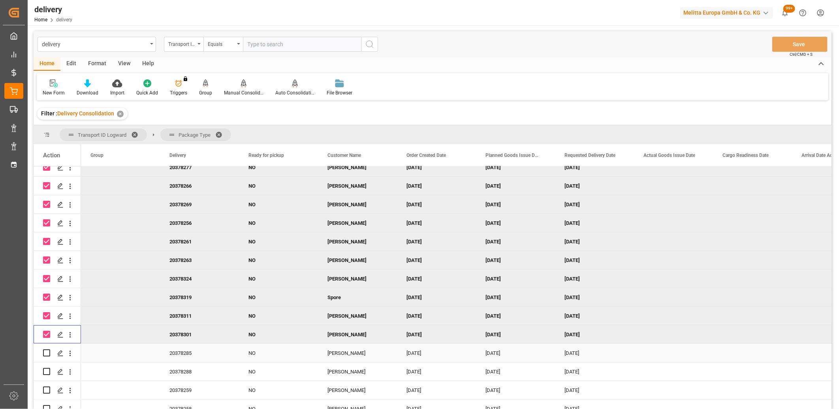
click at [48, 352] on input "Press Space to toggle row selection (unchecked)" at bounding box center [46, 352] width 7 height 7
checkbox input "true"
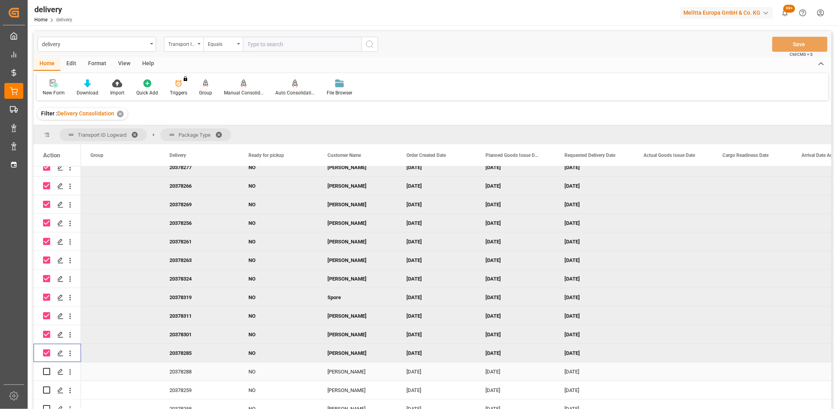
click at [47, 372] on input "Press Space to toggle row selection (unchecked)" at bounding box center [46, 371] width 7 height 7
checkbox input "true"
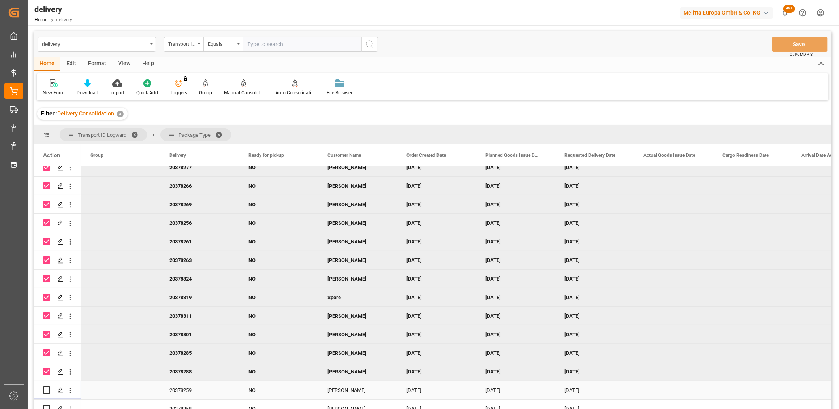
click at [47, 388] on input "Press Space to toggle row selection (unchecked)" at bounding box center [46, 389] width 7 height 7
checkbox input "true"
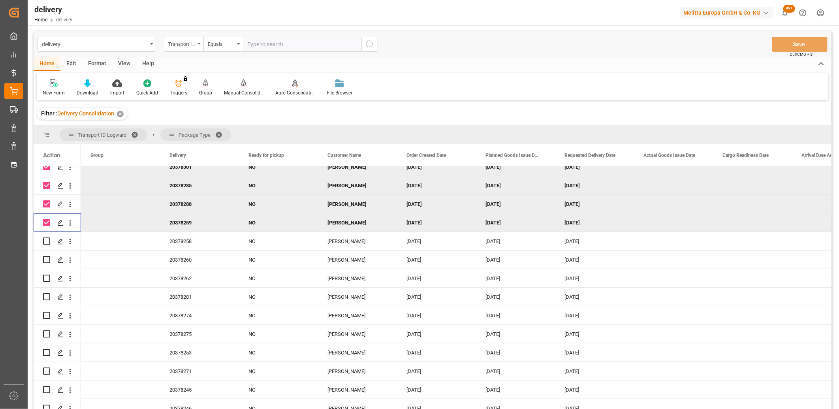
scroll to position [351, 0]
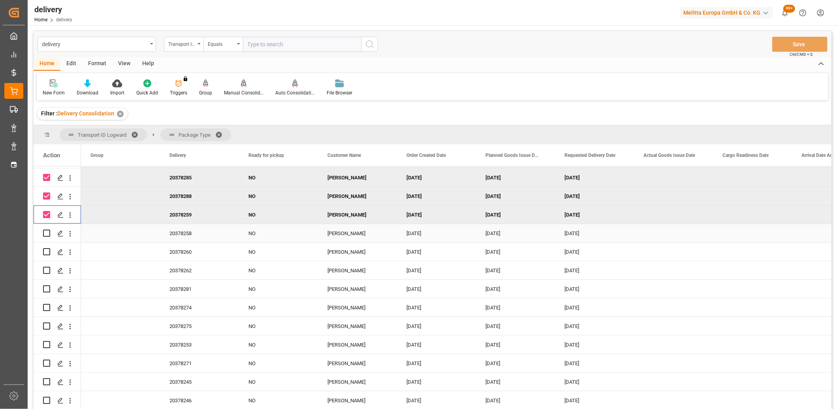
click at [47, 233] on input "Press Space to toggle row selection (unchecked)" at bounding box center [46, 233] width 7 height 7
checkbox input "true"
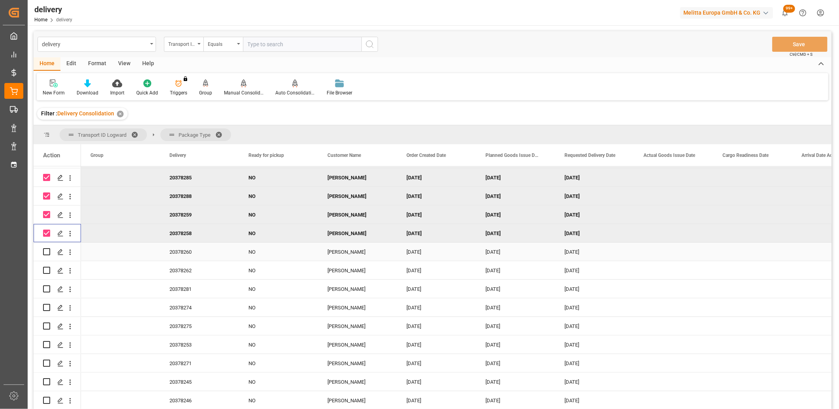
click at [47, 250] on input "Press Space to toggle row selection (unchecked)" at bounding box center [46, 251] width 7 height 7
checkbox input "true"
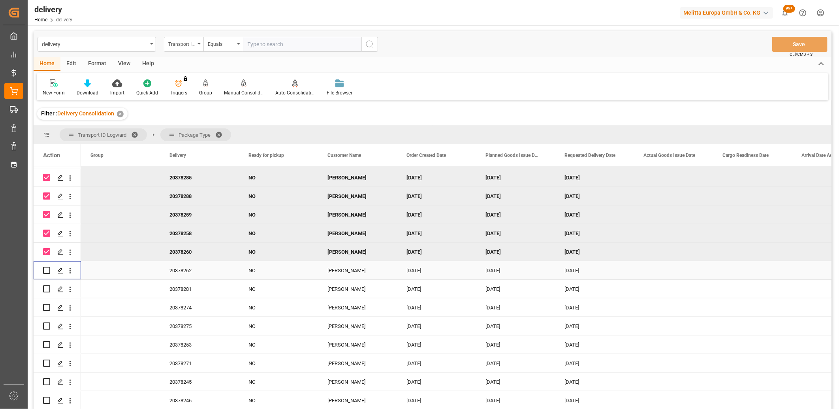
click at [47, 274] on div "Press SPACE to select this row." at bounding box center [46, 270] width 7 height 18
click at [46, 271] on input "Press Space to toggle row selection (unchecked)" at bounding box center [46, 270] width 7 height 7
checkbox input "true"
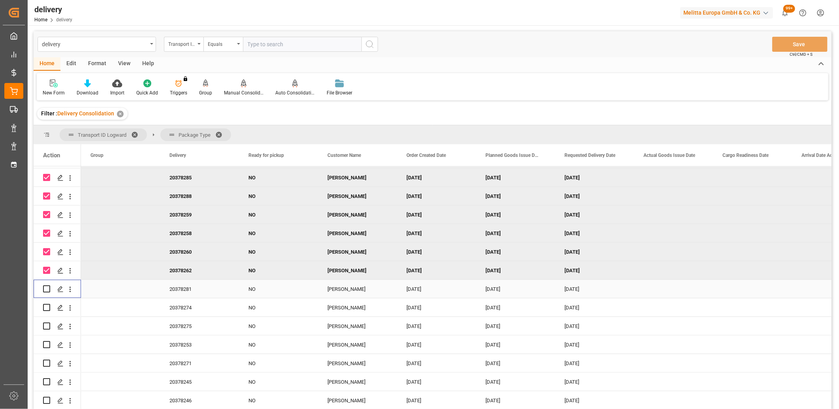
click at [45, 290] on input "Press Space to toggle row selection (unchecked)" at bounding box center [46, 288] width 7 height 7
checkbox input "true"
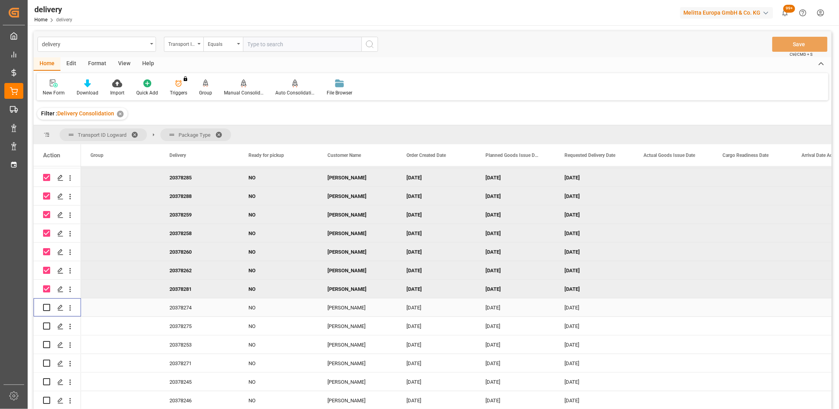
click at [45, 308] on input "Press Space to toggle row selection (unchecked)" at bounding box center [46, 307] width 7 height 7
checkbox input "true"
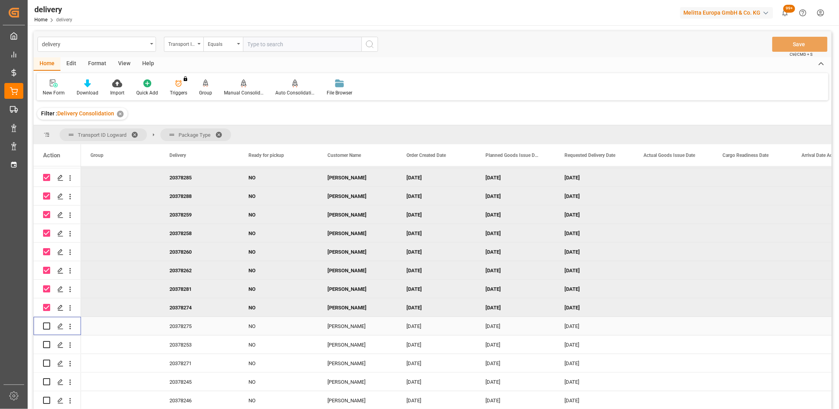
drag, startPoint x: 48, startPoint y: 325, endPoint x: 46, endPoint y: 339, distance: 13.9
click at [48, 325] on input "Press Space to toggle row selection (unchecked)" at bounding box center [46, 325] width 7 height 7
checkbox input "true"
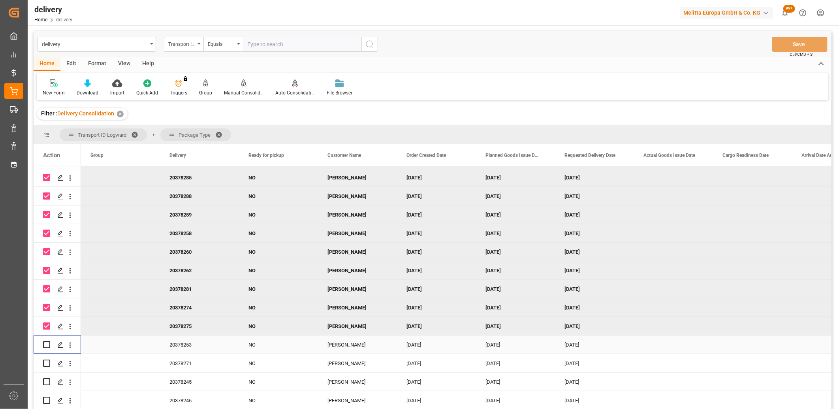
click at [45, 343] on input "Press Space to toggle row selection (unchecked)" at bounding box center [46, 344] width 7 height 7
checkbox input "true"
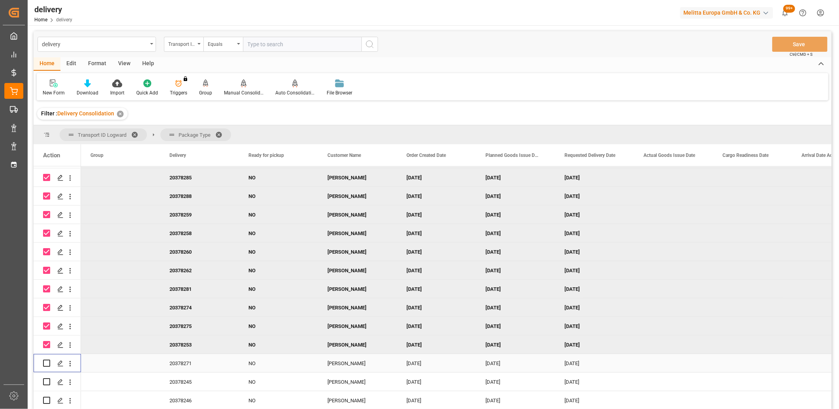
click at [45, 362] on input "Press Space to toggle row selection (unchecked)" at bounding box center [46, 363] width 7 height 7
checkbox input "true"
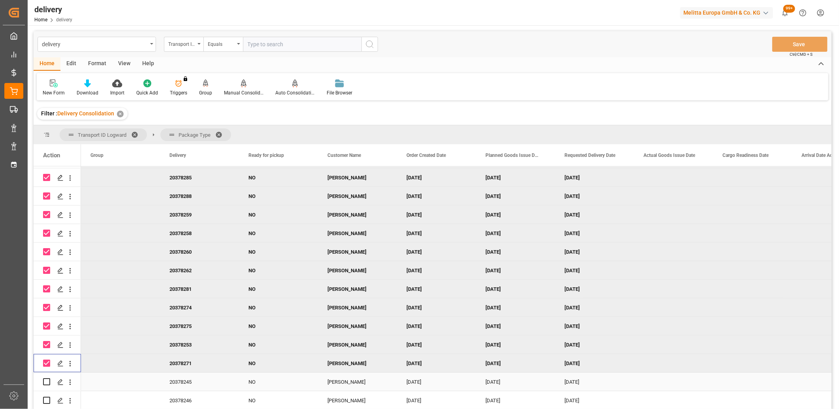
click at [47, 381] on input "Press Space to toggle row selection (unchecked)" at bounding box center [46, 381] width 7 height 7
checkbox input "true"
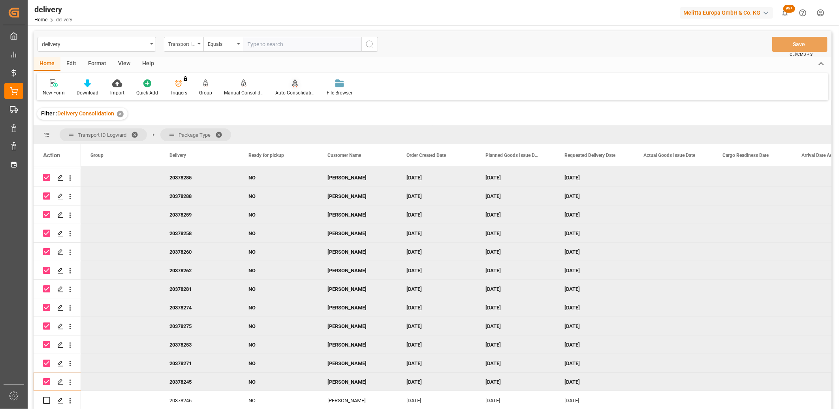
click at [287, 90] on div "Auto Consolidation" at bounding box center [295, 92] width 40 height 7
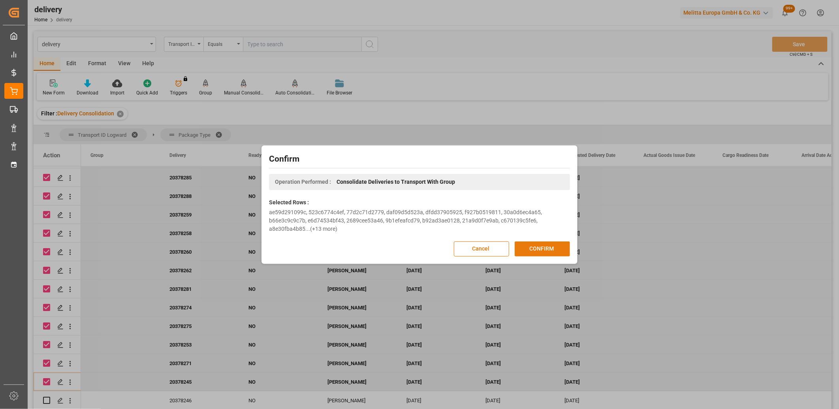
click at [528, 250] on button "CONFIRM" at bounding box center [542, 248] width 55 height 15
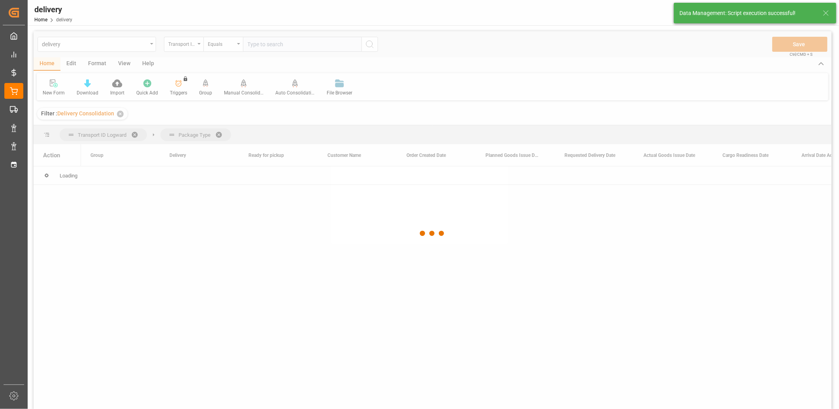
scroll to position [0, 0]
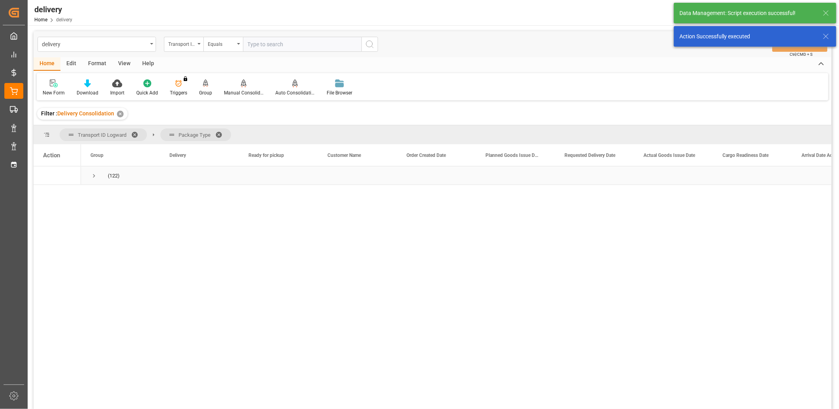
click at [93, 174] on span "Press SPACE to select this row." at bounding box center [93, 175] width 7 height 7
click at [109, 212] on span "Press SPACE to select this row." at bounding box center [110, 212] width 7 height 7
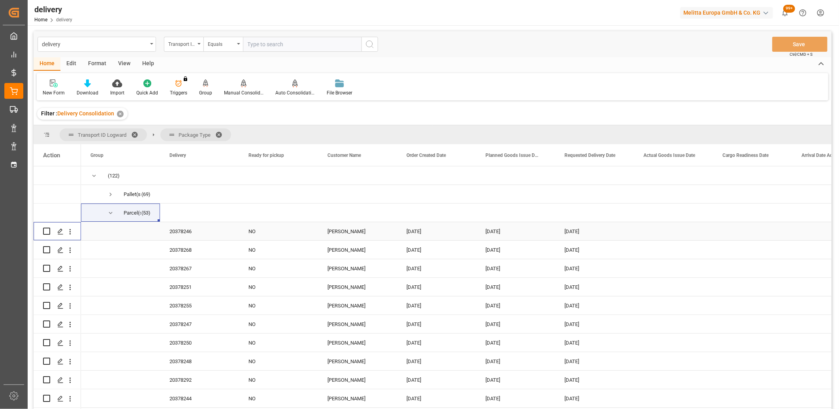
click at [45, 231] on input "Press Space to toggle row selection (unchecked)" at bounding box center [46, 231] width 7 height 7
checkbox input "true"
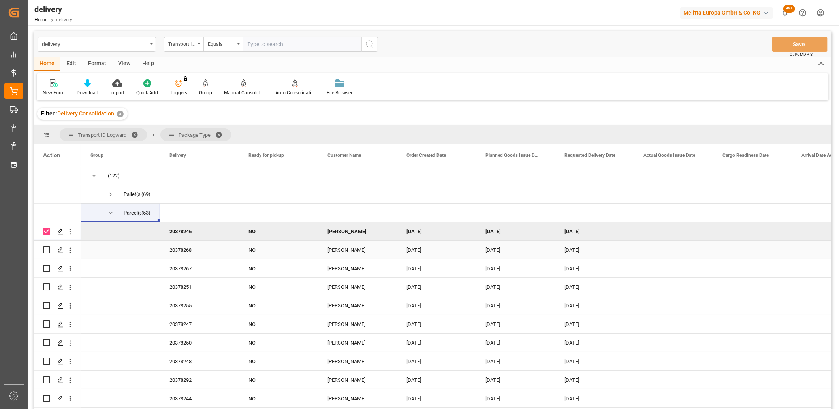
click at [46, 248] on input "Press Space to toggle row selection (unchecked)" at bounding box center [46, 249] width 7 height 7
checkbox input "true"
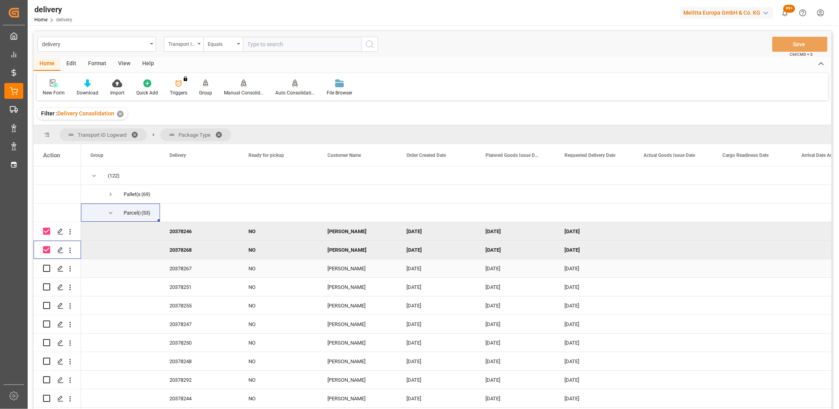
click at [47, 269] on input "Press Space to toggle row selection (unchecked)" at bounding box center [46, 268] width 7 height 7
checkbox input "true"
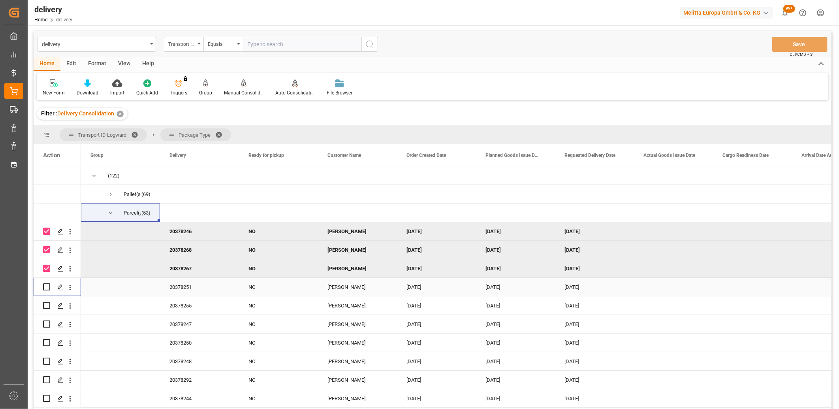
click at [47, 285] on input "Press Space to toggle row selection (unchecked)" at bounding box center [46, 286] width 7 height 7
checkbox input "true"
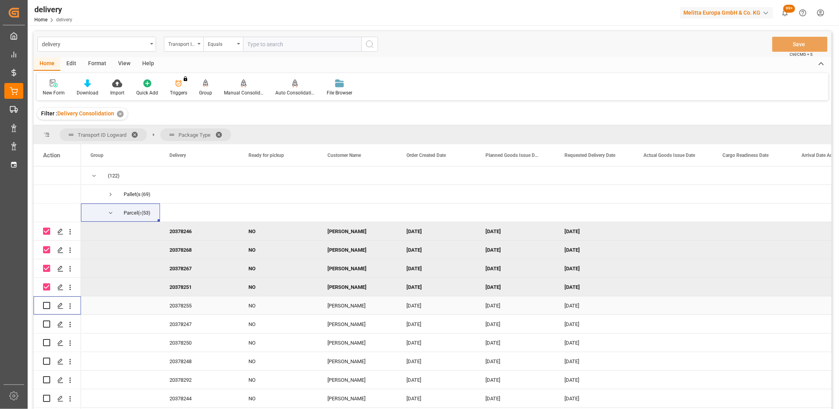
drag, startPoint x: 47, startPoint y: 303, endPoint x: 48, endPoint y: 315, distance: 11.9
click at [47, 309] on div "Press SPACE to select this row." at bounding box center [46, 305] width 7 height 18
click at [48, 322] on input "Press Space to toggle row selection (unchecked)" at bounding box center [46, 323] width 7 height 7
checkbox input "true"
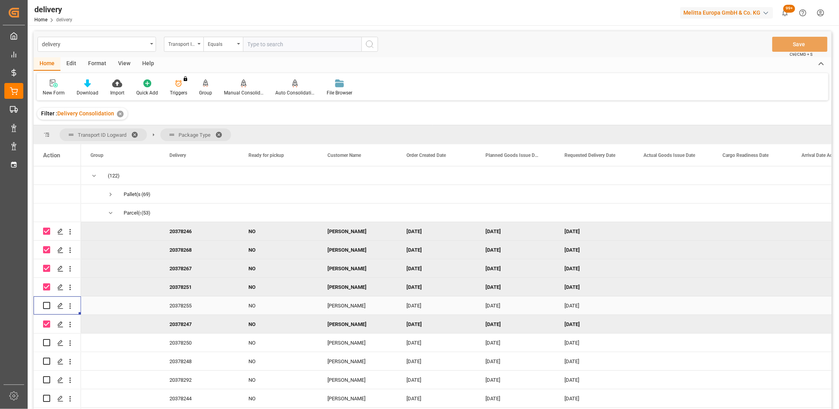
drag, startPoint x: 47, startPoint y: 305, endPoint x: 47, endPoint y: 328, distance: 22.9
click at [47, 305] on input "Press Space to toggle row selection (unchecked)" at bounding box center [46, 305] width 7 height 7
checkbox input "true"
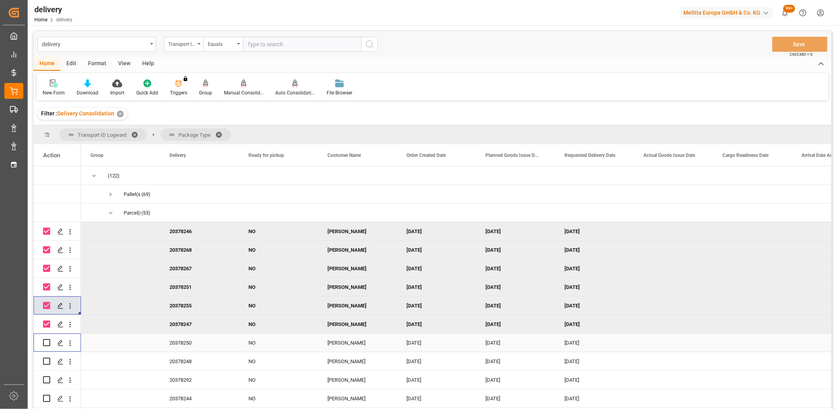
click at [43, 345] on input "Press Space to toggle row selection (unchecked)" at bounding box center [46, 342] width 7 height 7
checkbox input "true"
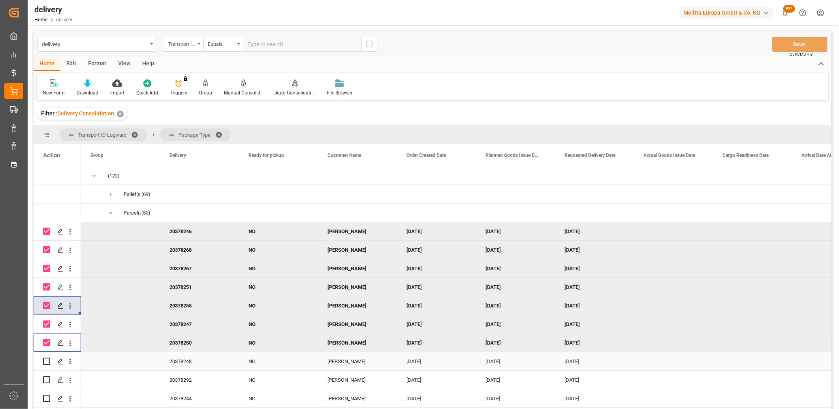
drag, startPoint x: 45, startPoint y: 362, endPoint x: 45, endPoint y: 385, distance: 23.7
click at [45, 362] on input "Press Space to toggle row selection (unchecked)" at bounding box center [46, 361] width 7 height 7
checkbox input "true"
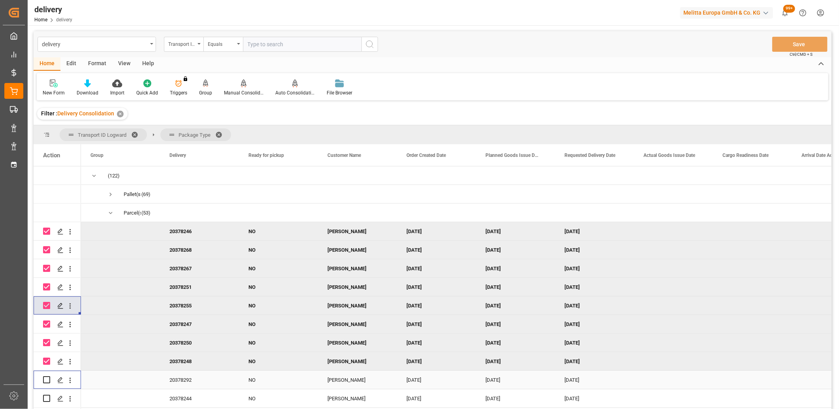
click at [45, 379] on input "Press Space to toggle row selection (unchecked)" at bounding box center [46, 379] width 7 height 7
checkbox input "true"
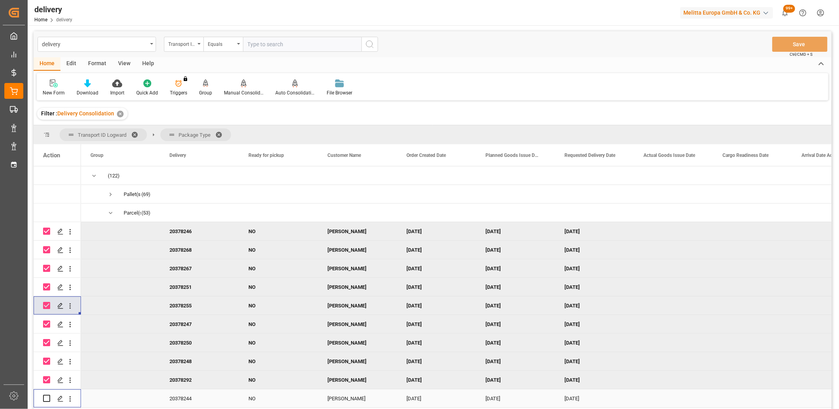
click at [46, 397] on input "Press Space to toggle row selection (unchecked)" at bounding box center [46, 398] width 7 height 7
checkbox input "true"
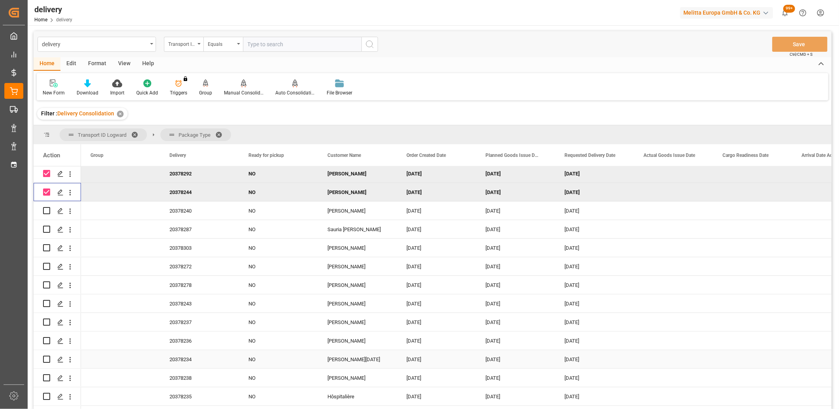
scroll to position [219, 0]
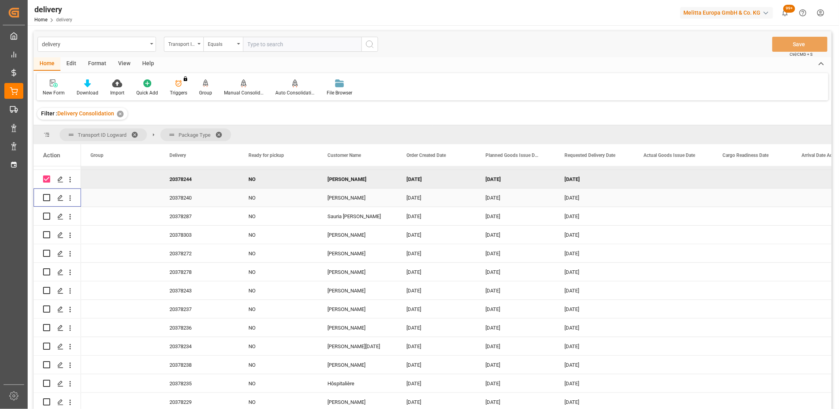
click at [47, 199] on input "Press Space to toggle row selection (unchecked)" at bounding box center [46, 197] width 7 height 7
checkbox input "true"
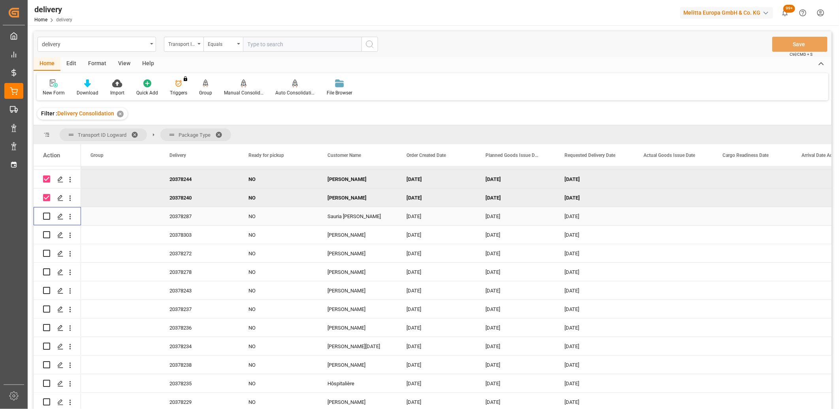
click at [47, 216] on input "Press Space to toggle row selection (unchecked)" at bounding box center [46, 216] width 7 height 7
checkbox input "true"
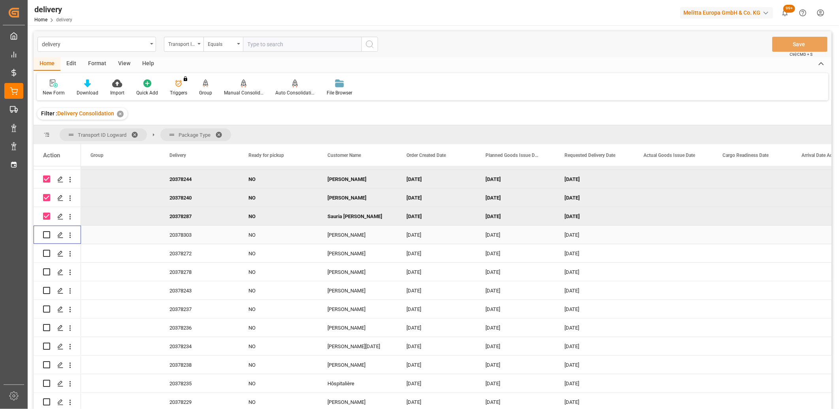
click at [47, 235] on input "Press Space to toggle row selection (unchecked)" at bounding box center [46, 234] width 7 height 7
checkbox input "true"
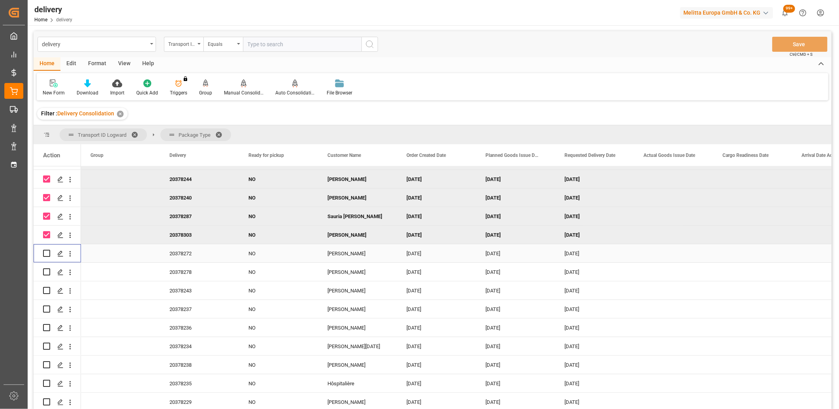
click at [47, 254] on input "Press Space to toggle row selection (unchecked)" at bounding box center [46, 253] width 7 height 7
checkbox input "true"
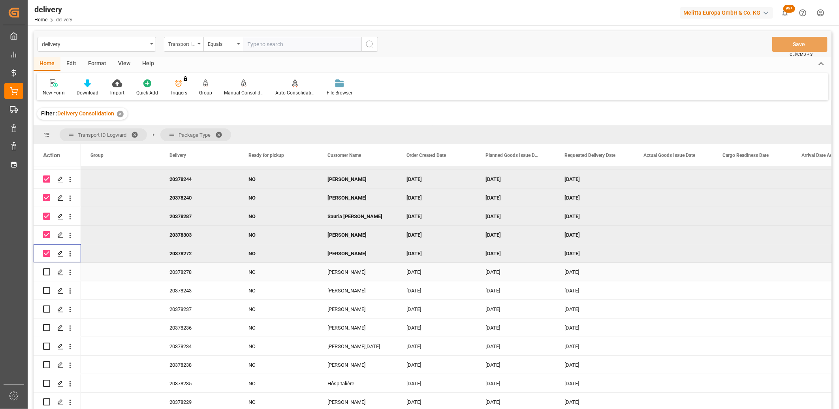
click at [47, 270] on input "Press Space to toggle row selection (unchecked)" at bounding box center [46, 271] width 7 height 7
checkbox input "true"
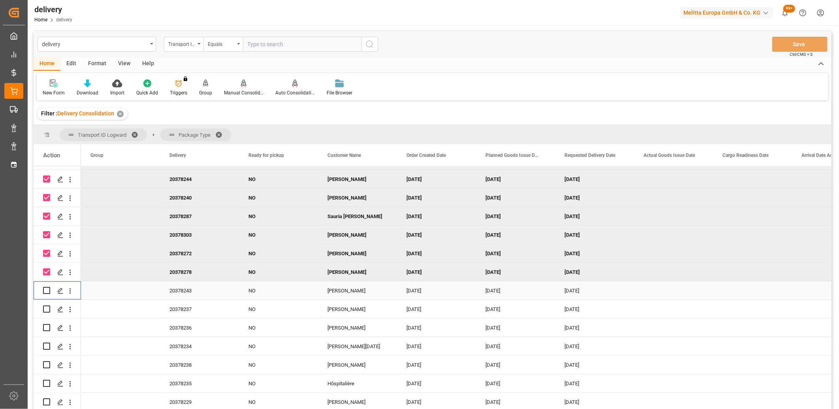
click at [44, 294] on div "Press SPACE to select this row." at bounding box center [46, 290] width 7 height 18
drag, startPoint x: 45, startPoint y: 288, endPoint x: 45, endPoint y: 298, distance: 10.7
click at [45, 289] on input "Press Space to toggle row selection (unchecked)" at bounding box center [46, 290] width 7 height 7
checkbox input "true"
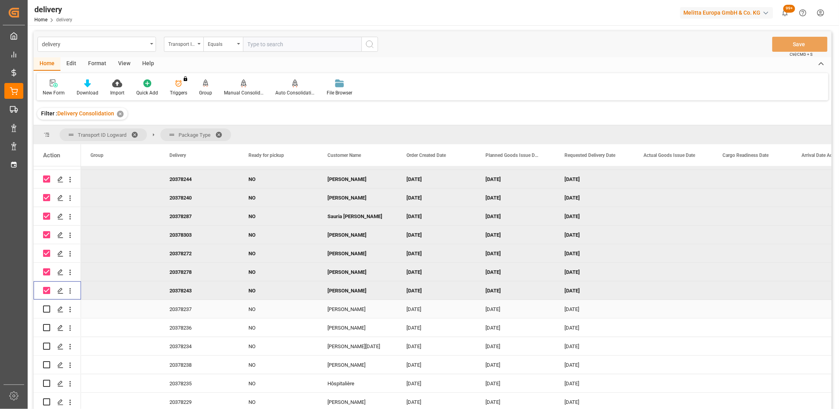
click at [45, 310] on input "Press Space to toggle row selection (unchecked)" at bounding box center [46, 308] width 7 height 7
checkbox input "true"
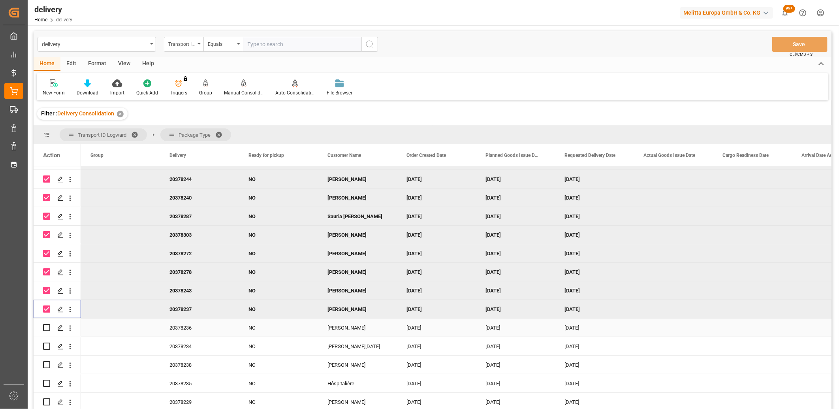
click at [45, 326] on input "Press Space to toggle row selection (unchecked)" at bounding box center [46, 327] width 7 height 7
checkbox input "true"
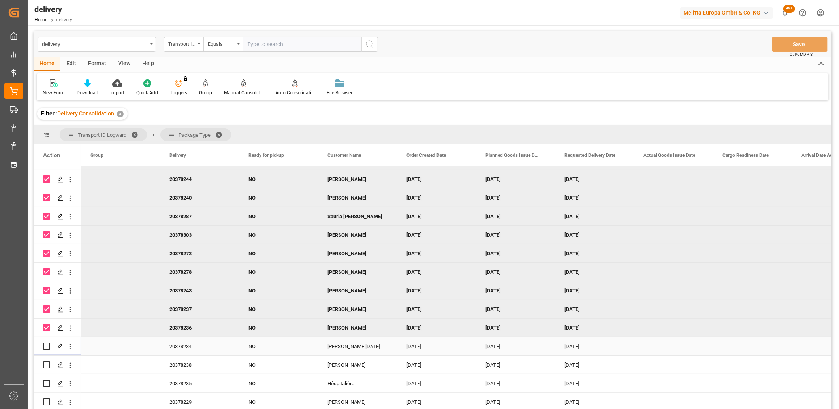
click at [46, 348] on input "Press Space to toggle row selection (unchecked)" at bounding box center [46, 346] width 7 height 7
checkbox input "true"
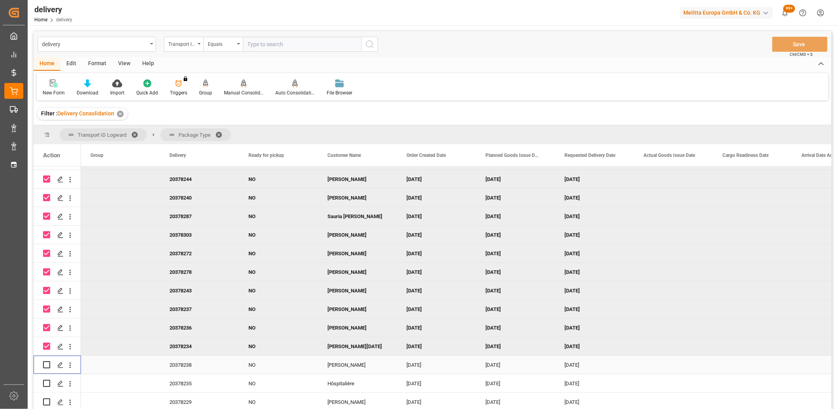
drag, startPoint x: 46, startPoint y: 365, endPoint x: 49, endPoint y: 381, distance: 16.0
click at [46, 366] on input "Press Space to toggle row selection (unchecked)" at bounding box center [46, 364] width 7 height 7
checkbox input "true"
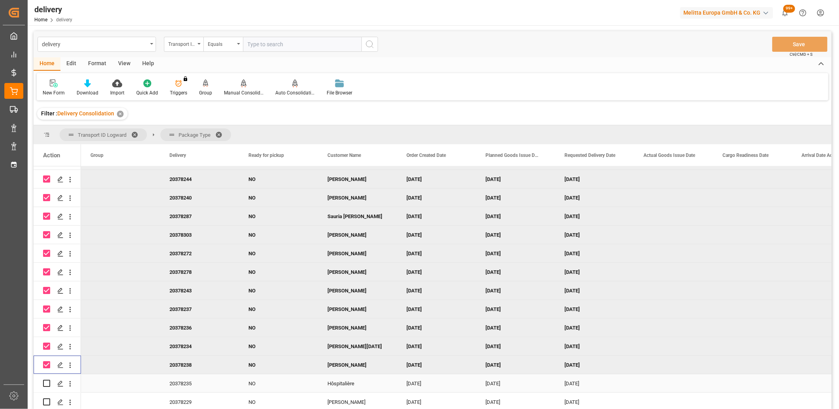
click at [49, 381] on input "Press Space to toggle row selection (unchecked)" at bounding box center [46, 383] width 7 height 7
checkbox input "true"
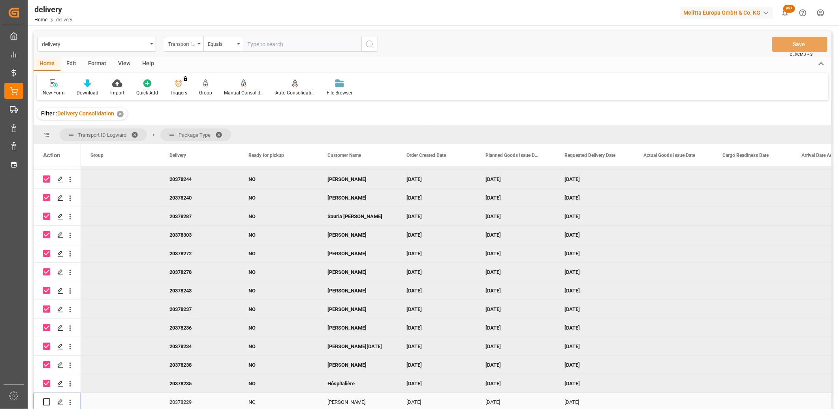
click at [47, 402] on input "Press Space to toggle row selection (unchecked)" at bounding box center [46, 401] width 7 height 7
checkbox input "true"
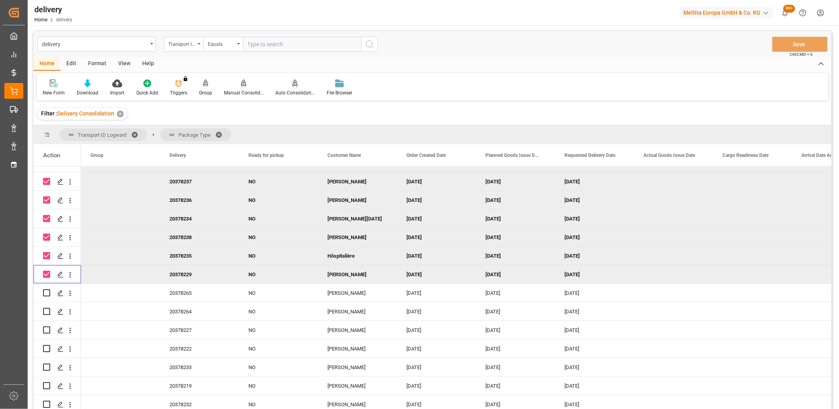
scroll to position [395, 0]
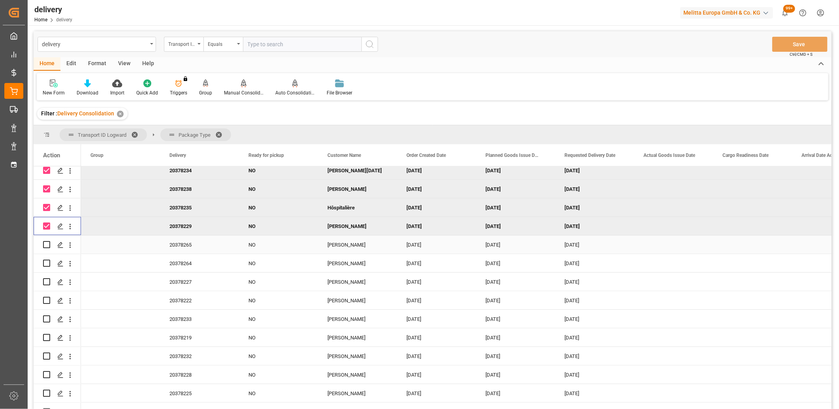
click at [47, 246] on input "Press Space to toggle row selection (unchecked)" at bounding box center [46, 244] width 7 height 7
checkbox input "true"
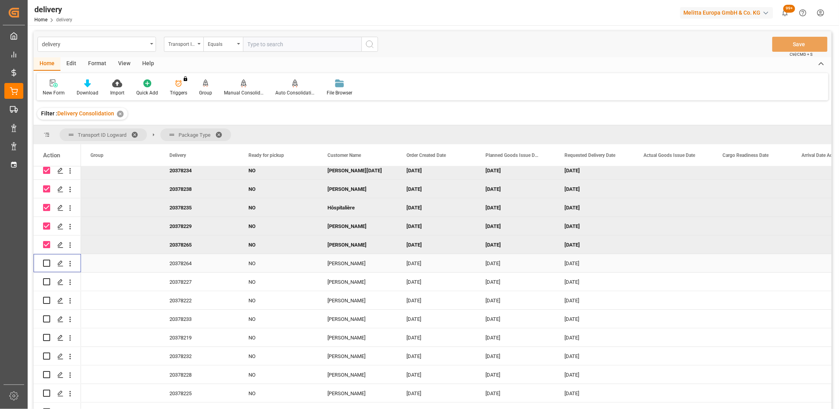
click at [48, 261] on input "Press Space to toggle row selection (unchecked)" at bounding box center [46, 263] width 7 height 7
checkbox input "true"
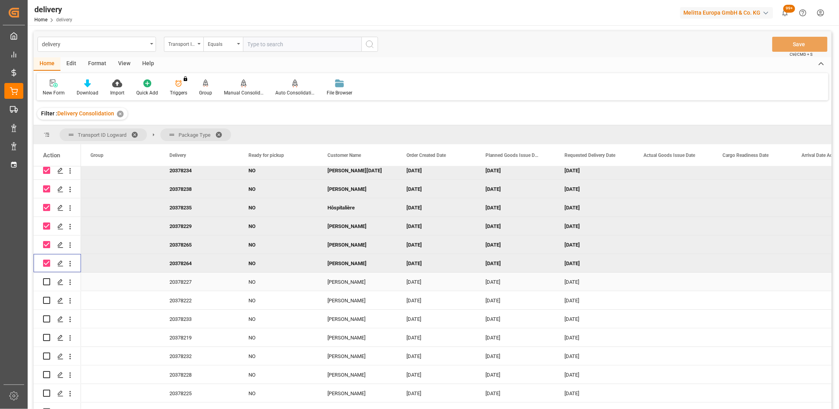
drag, startPoint x: 48, startPoint y: 279, endPoint x: 48, endPoint y: 290, distance: 10.7
click at [48, 280] on input "Press Space to toggle row selection (unchecked)" at bounding box center [46, 281] width 7 height 7
checkbox input "true"
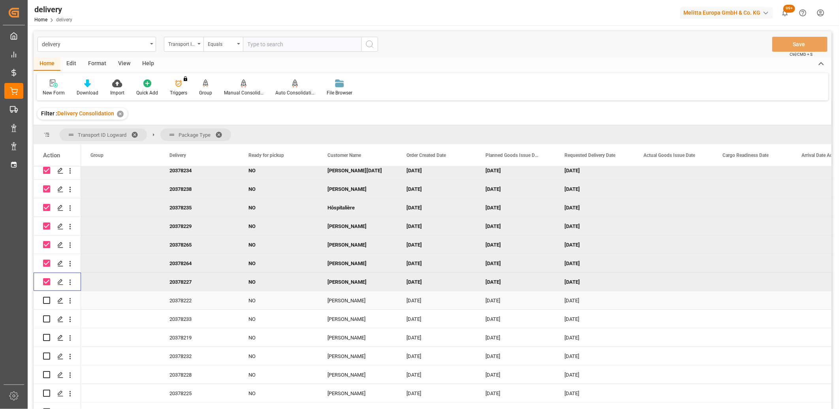
click at [47, 301] on input "Press Space to toggle row selection (unchecked)" at bounding box center [46, 300] width 7 height 7
checkbox input "true"
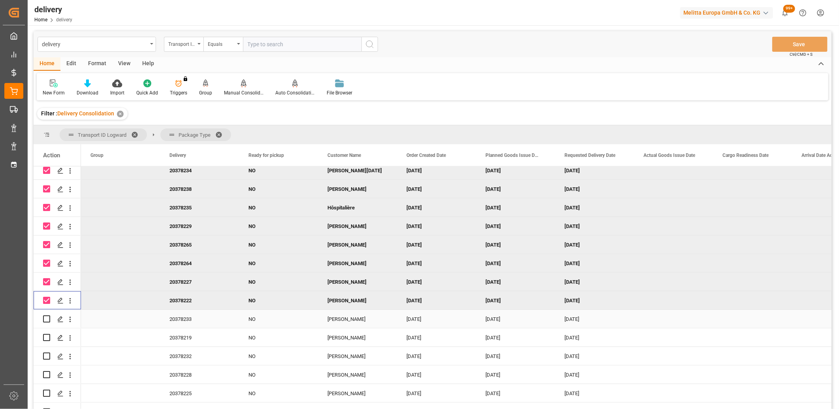
click at [44, 320] on input "Press Space to toggle row selection (unchecked)" at bounding box center [46, 318] width 7 height 7
checkbox input "true"
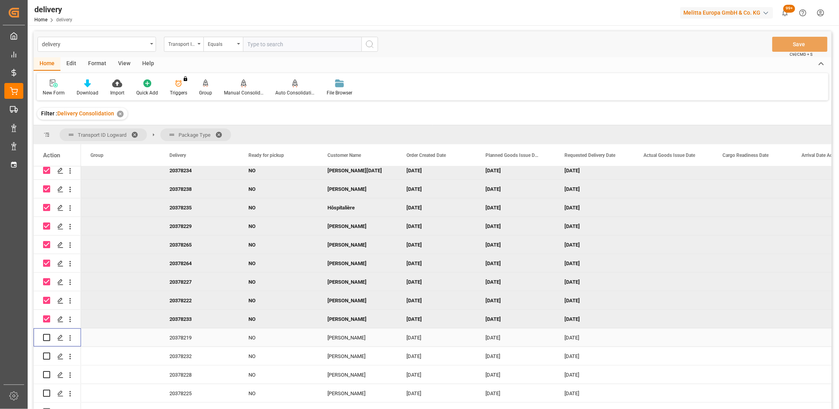
click at [46, 337] on input "Press Space to toggle row selection (unchecked)" at bounding box center [46, 337] width 7 height 7
checkbox input "true"
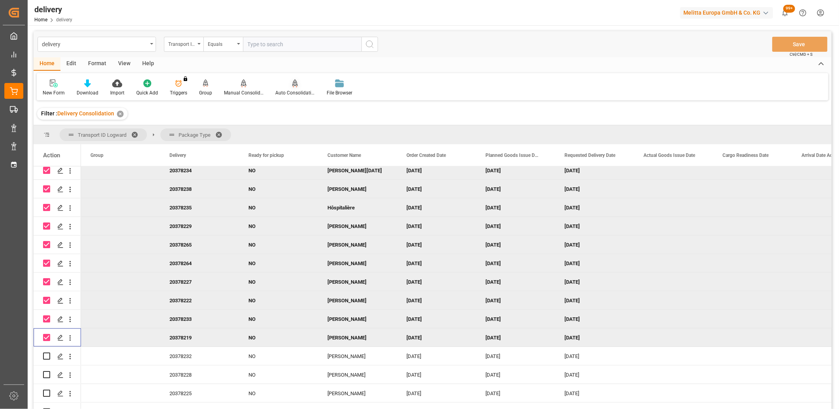
click at [286, 92] on div "Auto Consolidation" at bounding box center [295, 92] width 40 height 7
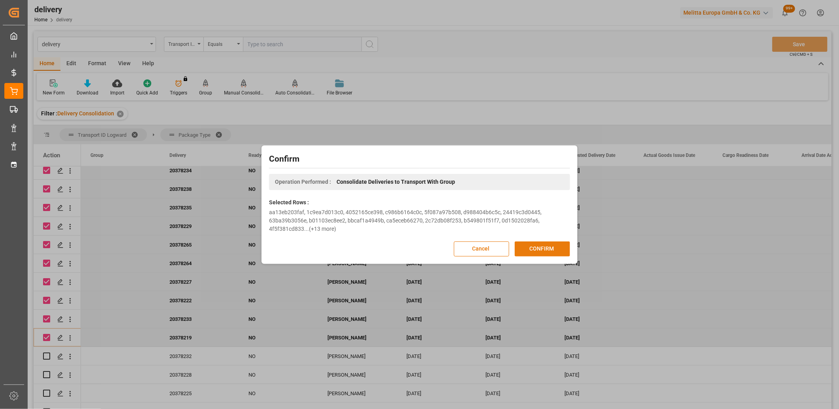
click at [533, 248] on button "CONFIRM" at bounding box center [542, 248] width 55 height 15
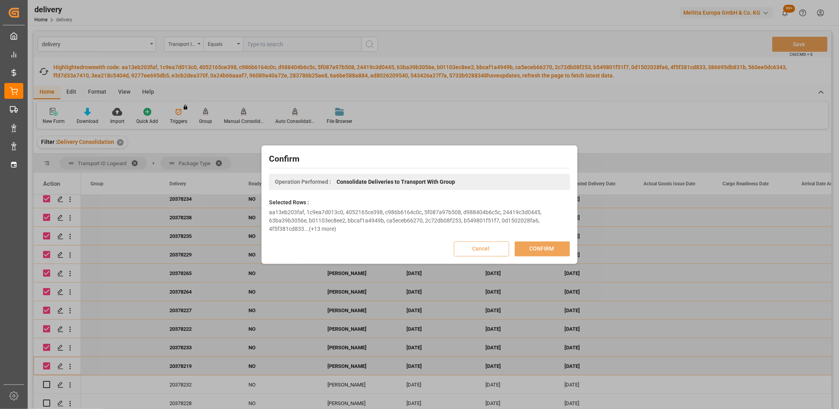
scroll to position [0, 0]
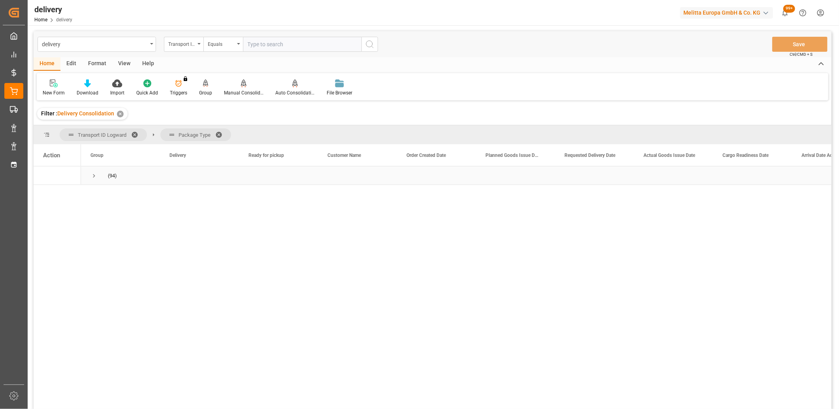
click at [94, 175] on span "Press SPACE to select this row." at bounding box center [93, 175] width 7 height 7
click at [108, 213] on span "Press SPACE to select this row." at bounding box center [110, 212] width 7 height 7
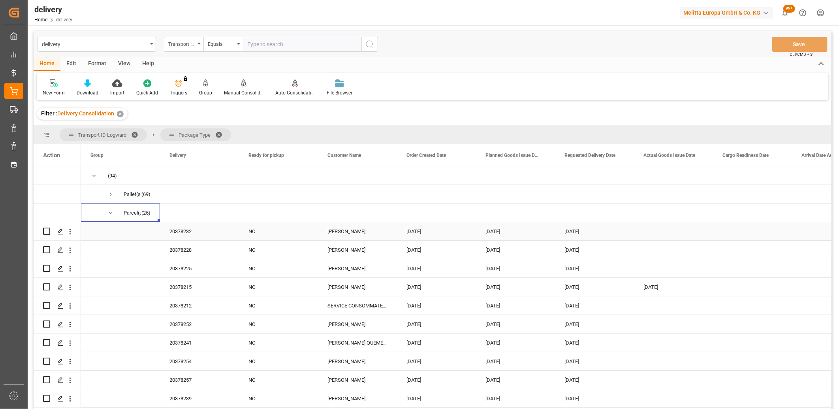
click at [47, 230] on input "Press Space to toggle row selection (unchecked)" at bounding box center [46, 231] width 7 height 7
checkbox input "true"
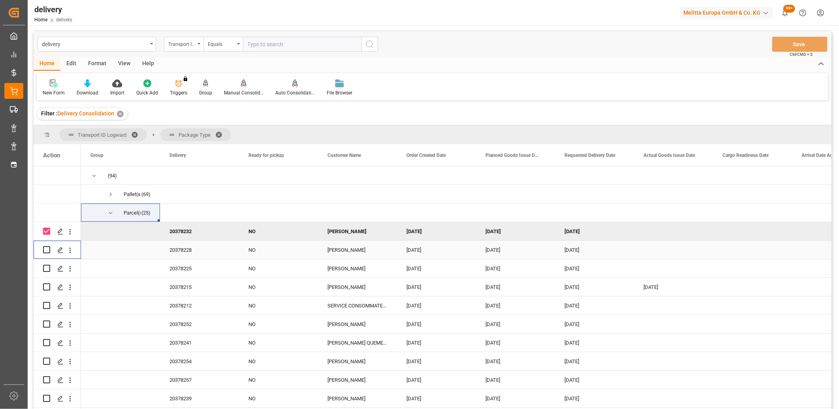
click at [46, 249] on input "Press Space to toggle row selection (unchecked)" at bounding box center [46, 249] width 7 height 7
checkbox input "true"
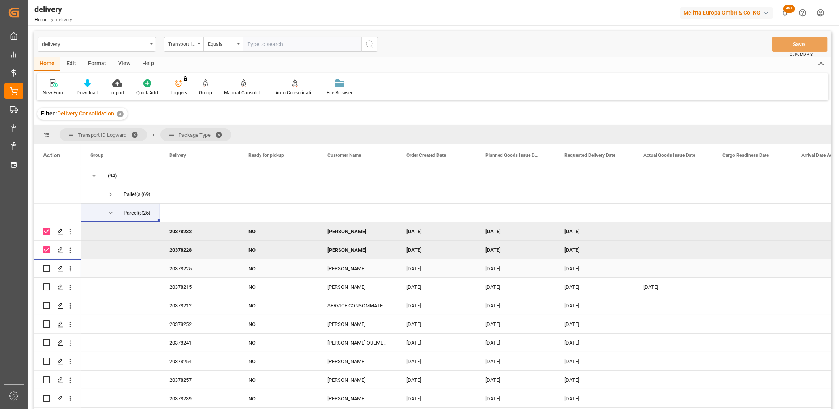
click at [45, 267] on input "Press Space to toggle row selection (unchecked)" at bounding box center [46, 268] width 7 height 7
checkbox input "true"
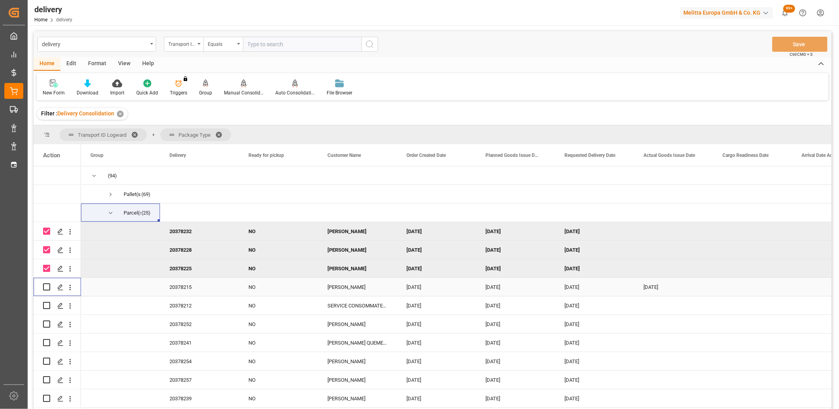
click at [48, 288] on input "Press Space to toggle row selection (unchecked)" at bounding box center [46, 286] width 7 height 7
checkbox input "true"
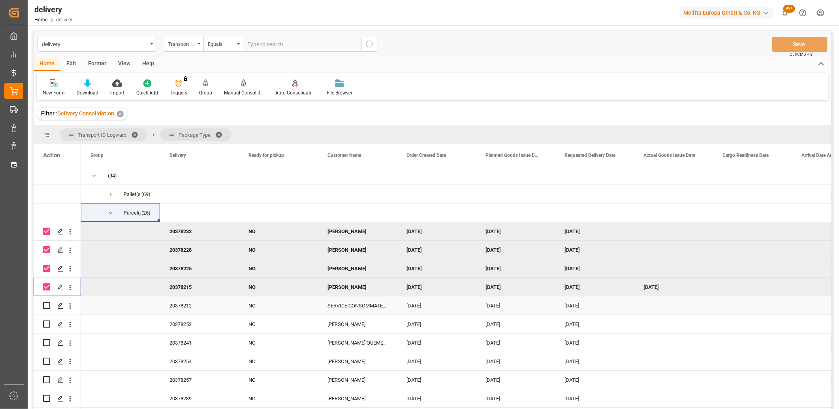
click at [47, 305] on input "Press Space to toggle row selection (unchecked)" at bounding box center [46, 305] width 7 height 7
checkbox input "true"
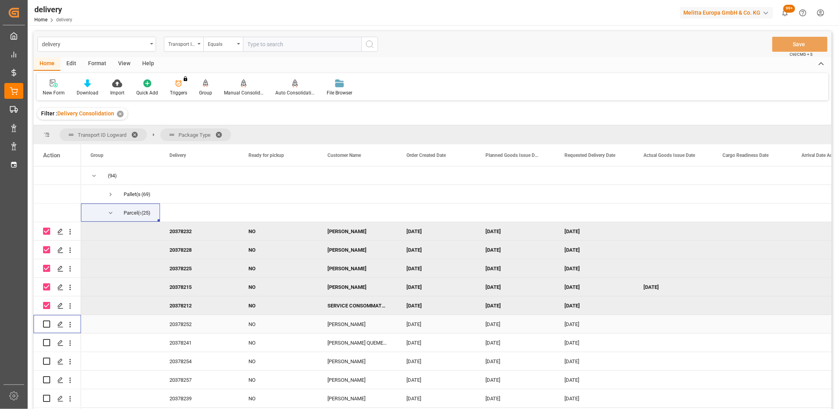
click at [48, 322] on input "Press Space to toggle row selection (unchecked)" at bounding box center [46, 323] width 7 height 7
checkbox input "true"
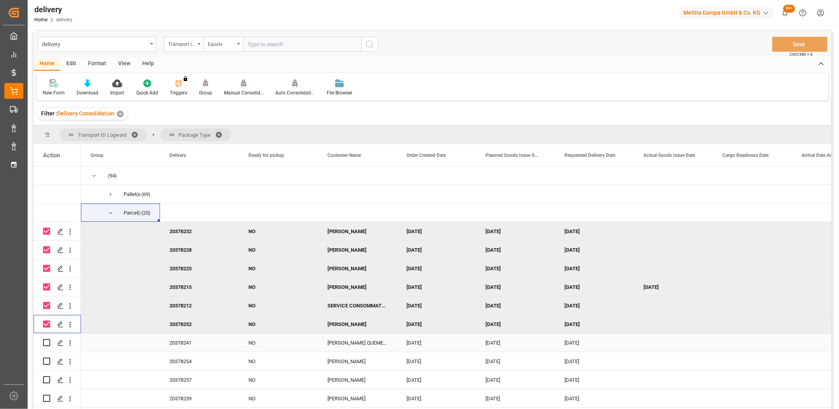
click at [46, 343] on input "Press Space to toggle row selection (unchecked)" at bounding box center [46, 342] width 7 height 7
checkbox input "true"
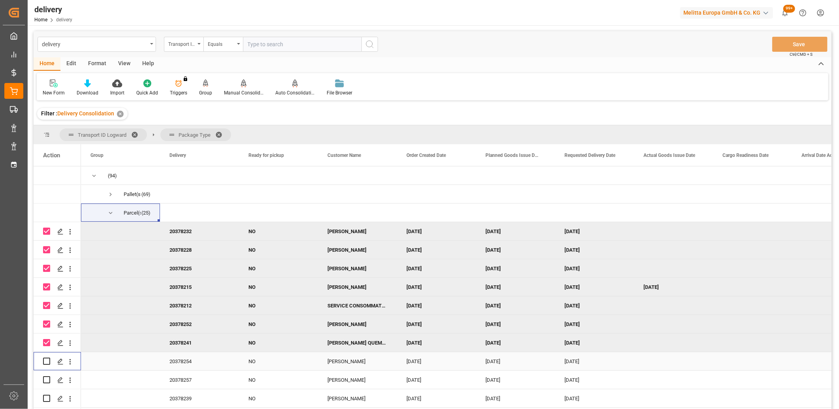
click at [45, 357] on div "Press SPACE to select this row." at bounding box center [46, 361] width 7 height 18
click at [45, 362] on input "Press Space to toggle row selection (unchecked)" at bounding box center [46, 361] width 7 height 7
checkbox input "true"
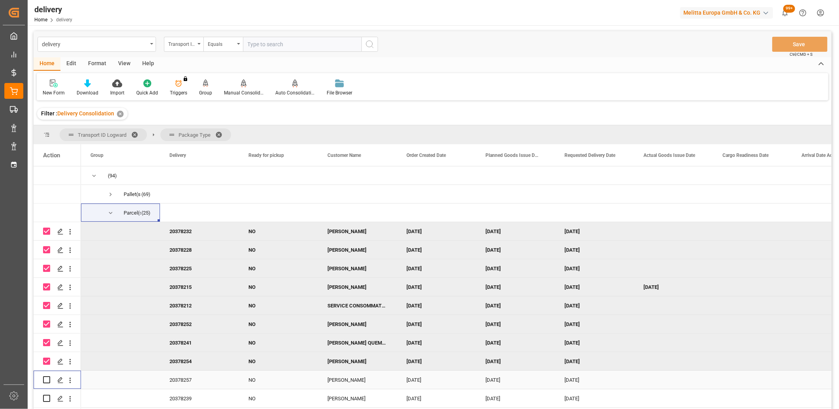
click at [47, 382] on input "Press Space to toggle row selection (unchecked)" at bounding box center [46, 379] width 7 height 7
checkbox input "true"
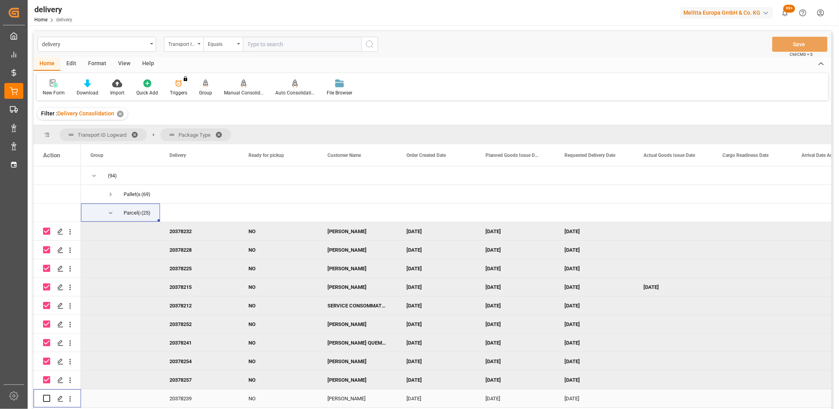
click at [47, 396] on input "Press Space to toggle row selection (unchecked)" at bounding box center [46, 398] width 7 height 7
checkbox input "true"
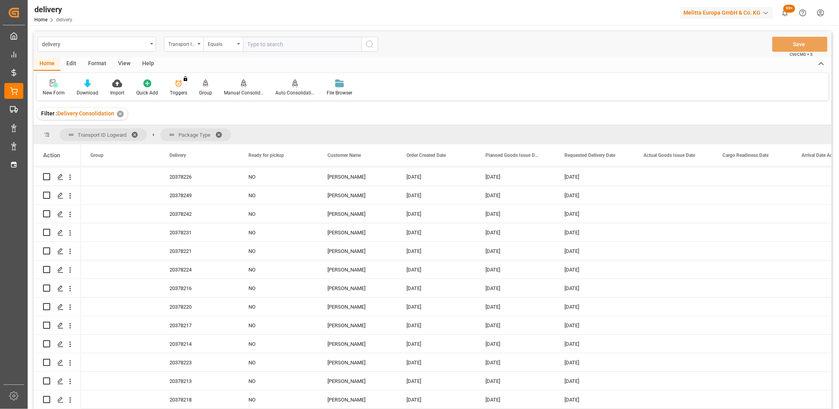
scroll to position [263, 0]
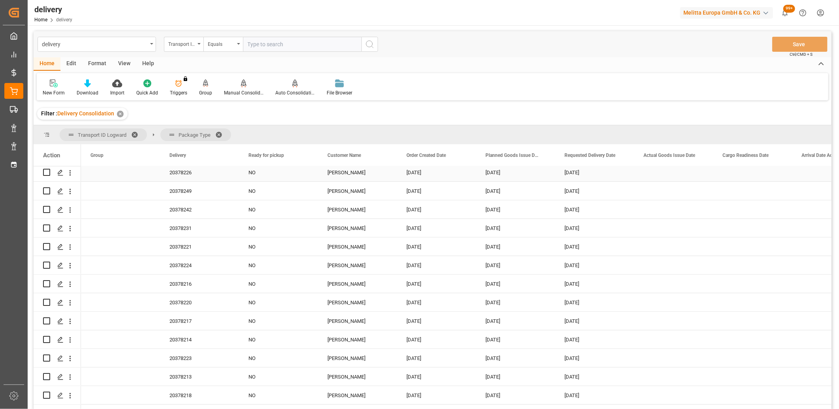
click at [46, 172] on input "Press Space to toggle row selection (unchecked)" at bounding box center [46, 172] width 7 height 7
checkbox input "true"
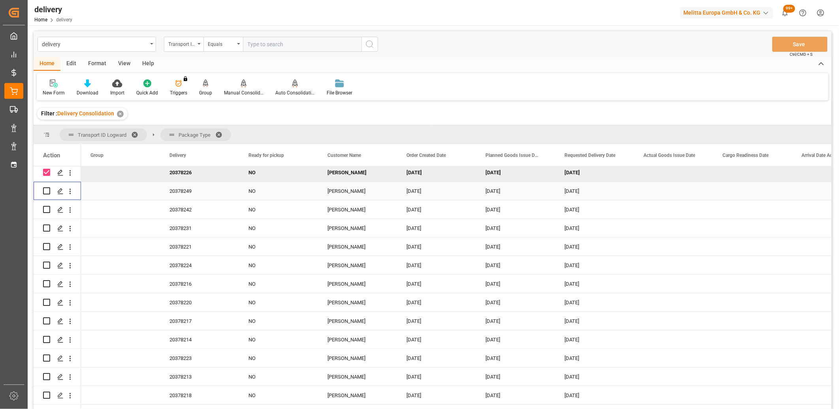
click at [48, 187] on input "Press Space to toggle row selection (unchecked)" at bounding box center [46, 190] width 7 height 7
checkbox input "true"
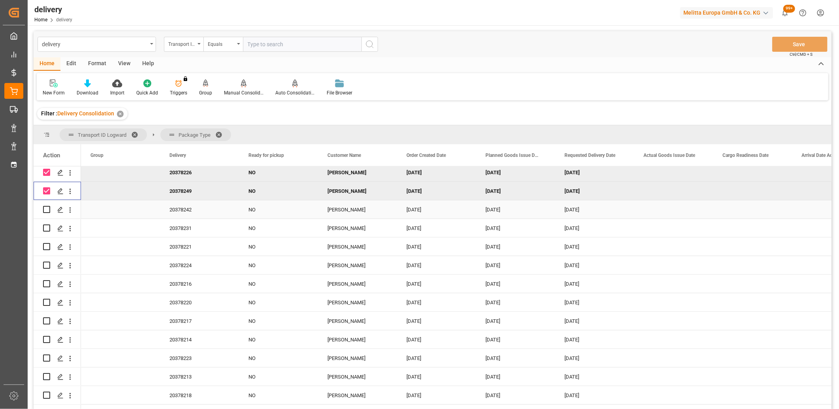
click at [46, 207] on input "Press Space to toggle row selection (unchecked)" at bounding box center [46, 209] width 7 height 7
checkbox input "true"
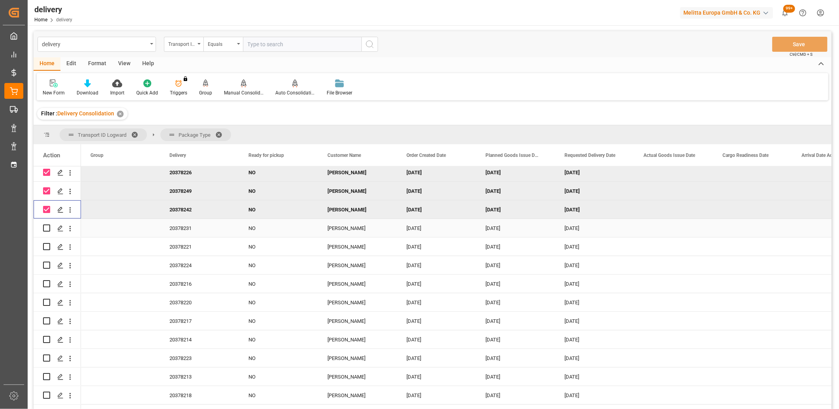
click at [47, 228] on input "Press Space to toggle row selection (unchecked)" at bounding box center [46, 227] width 7 height 7
checkbox input "true"
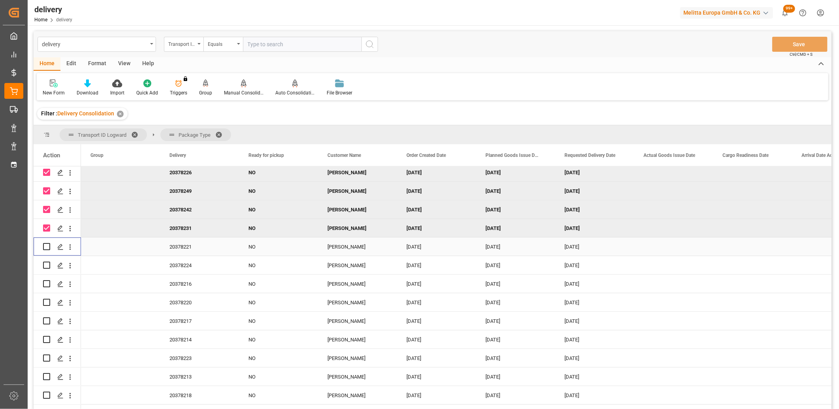
click at [47, 247] on input "Press Space to toggle row selection (unchecked)" at bounding box center [46, 246] width 7 height 7
checkbox input "true"
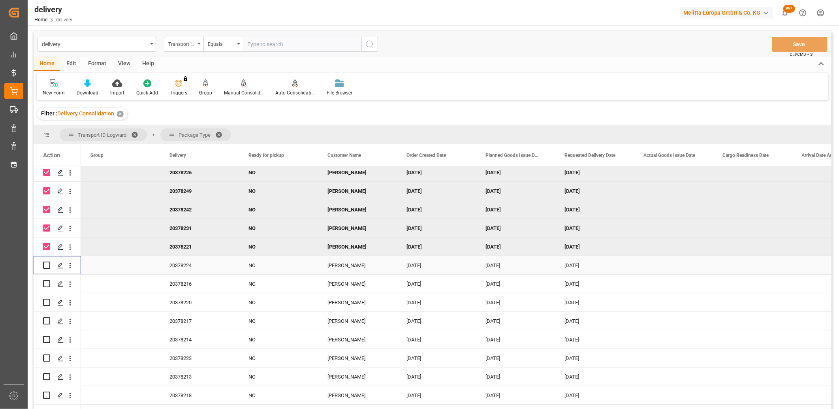
click at [46, 265] on input "Press Space to toggle row selection (unchecked)" at bounding box center [46, 265] width 7 height 7
checkbox input "true"
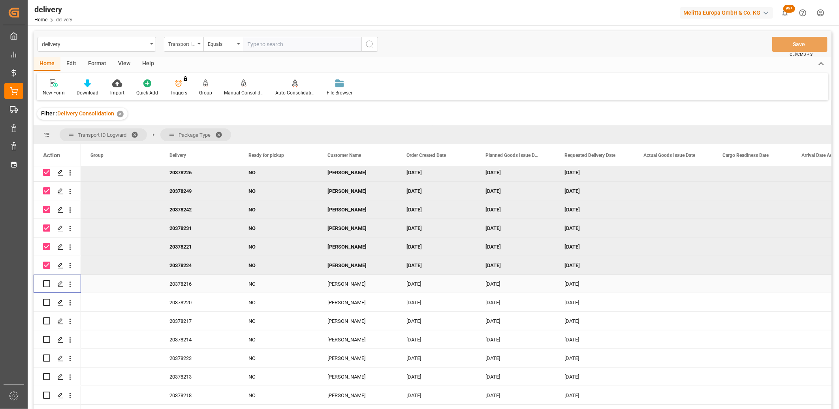
click at [45, 281] on input "Press Space to toggle row selection (unchecked)" at bounding box center [46, 283] width 7 height 7
checkbox input "true"
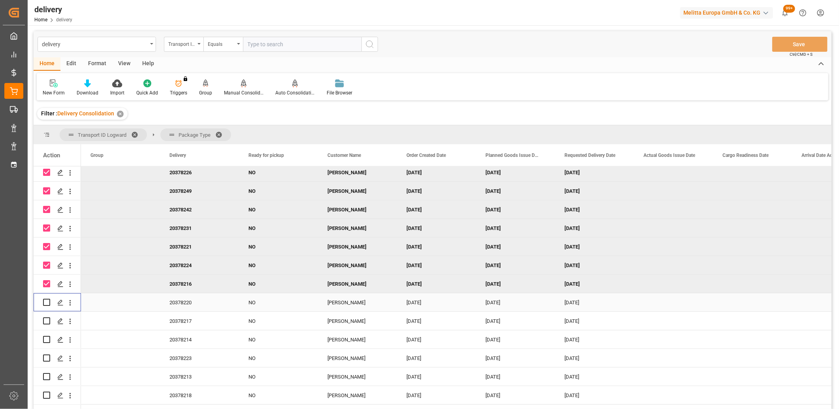
click at [47, 305] on div "Press SPACE to select this row." at bounding box center [46, 302] width 7 height 7
click at [47, 301] on input "Press Space to toggle row selection (unchecked)" at bounding box center [46, 302] width 7 height 7
checkbox input "true"
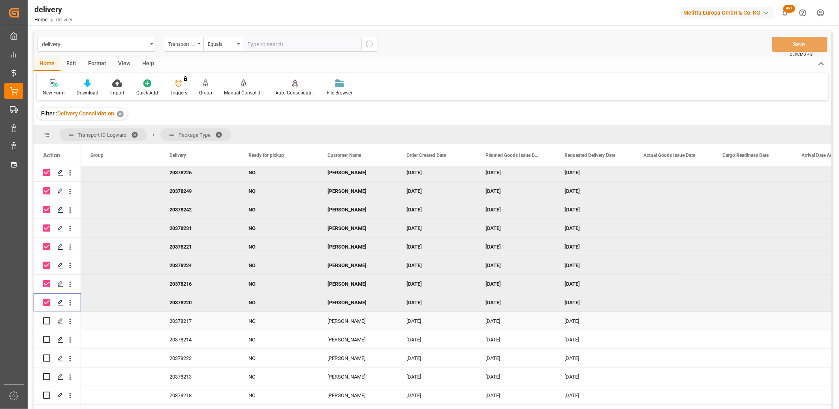
click at [47, 321] on input "Press Space to toggle row selection (unchecked)" at bounding box center [46, 320] width 7 height 7
checkbox input "true"
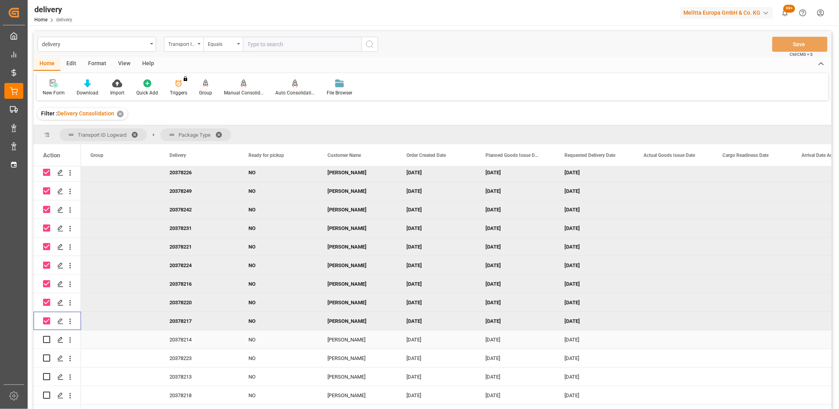
drag, startPoint x: 47, startPoint y: 337, endPoint x: 47, endPoint y: 350, distance: 12.3
click at [47, 339] on input "Press Space to toggle row selection (unchecked)" at bounding box center [46, 339] width 7 height 7
checkbox input "true"
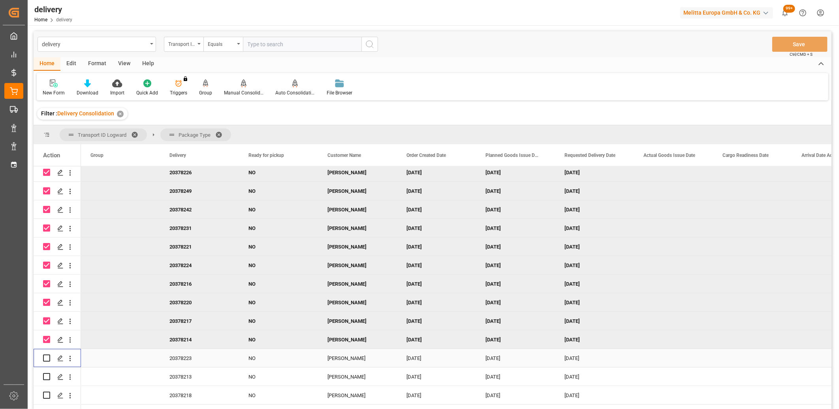
click at [47, 358] on input "Press Space to toggle row selection (unchecked)" at bounding box center [46, 357] width 7 height 7
checkbox input "true"
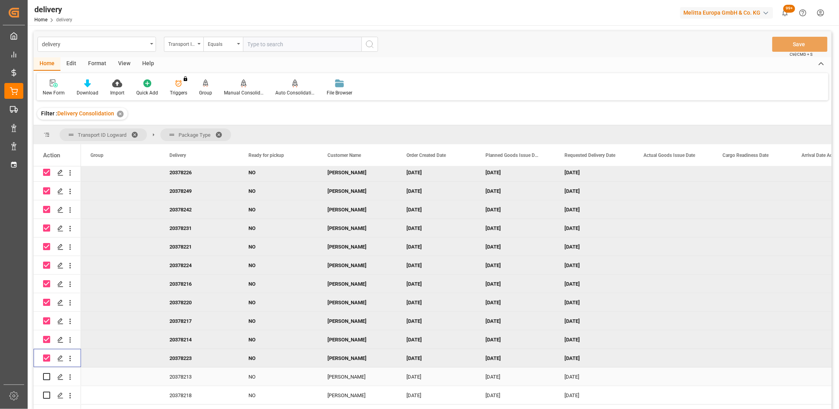
click at [48, 374] on input "Press Space to toggle row selection (unchecked)" at bounding box center [46, 376] width 7 height 7
checkbox input "true"
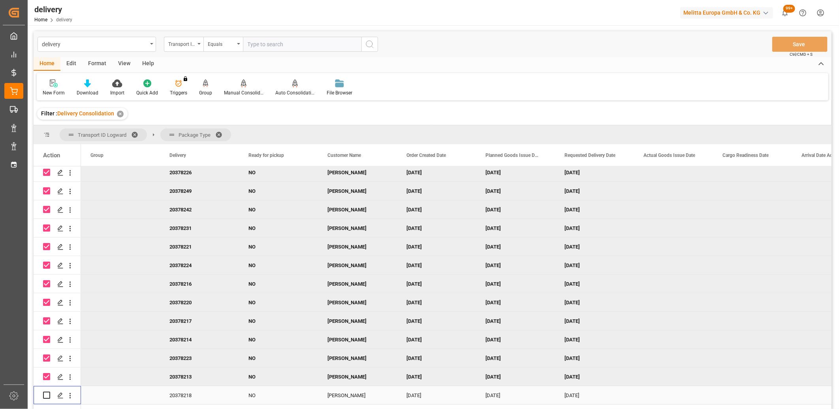
click at [47, 394] on input "Press Space to toggle row selection (unchecked)" at bounding box center [46, 395] width 7 height 7
checkbox input "true"
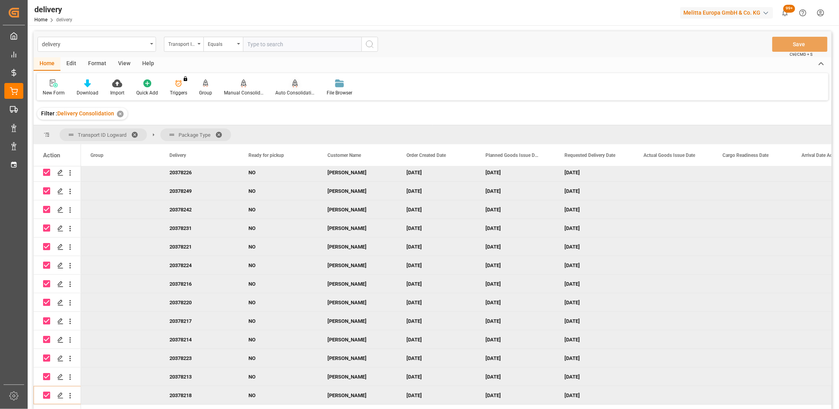
click at [293, 86] on icon at bounding box center [295, 83] width 6 height 8
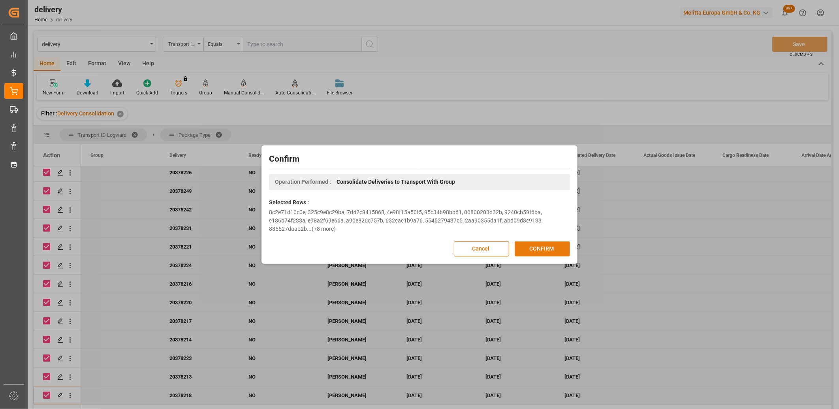
click at [539, 248] on button "CONFIRM" at bounding box center [542, 248] width 55 height 15
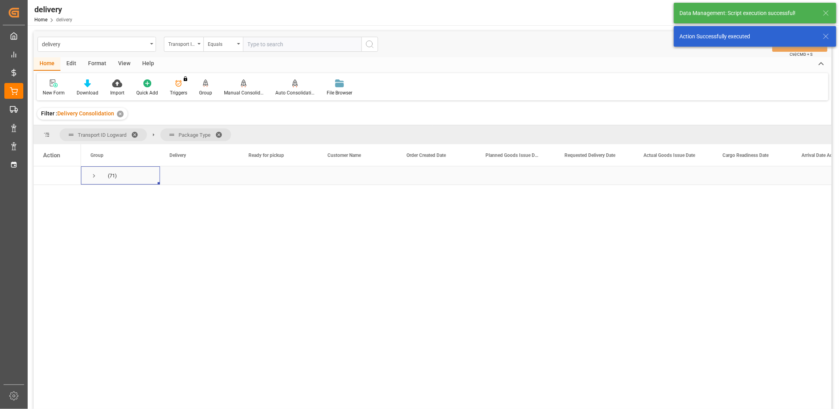
click at [93, 175] on span "Press SPACE to select this row." at bounding box center [93, 175] width 7 height 7
click at [111, 215] on span "Press SPACE to select this row." at bounding box center [110, 212] width 7 height 7
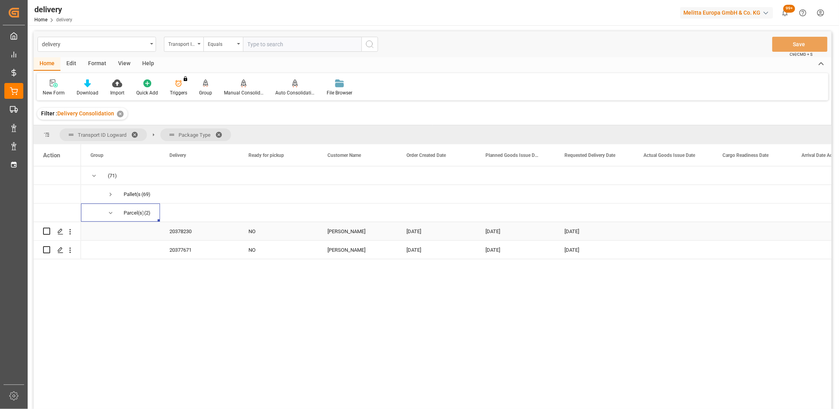
click at [47, 233] on input "Press Space to toggle row selection (unchecked)" at bounding box center [46, 231] width 7 height 7
checkbox input "true"
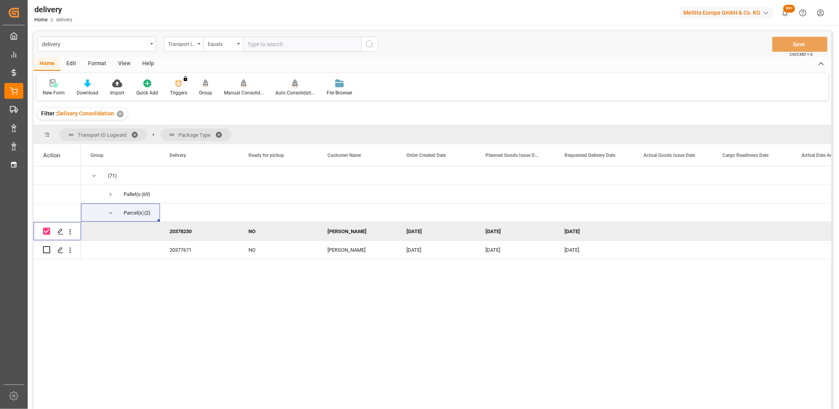
click at [289, 89] on div "Auto Consolidation" at bounding box center [295, 87] width 51 height 17
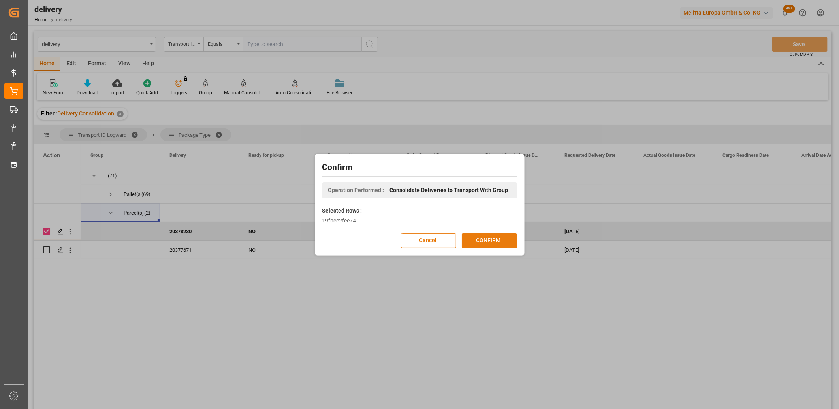
click at [464, 236] on button "CONFIRM" at bounding box center [489, 240] width 55 height 15
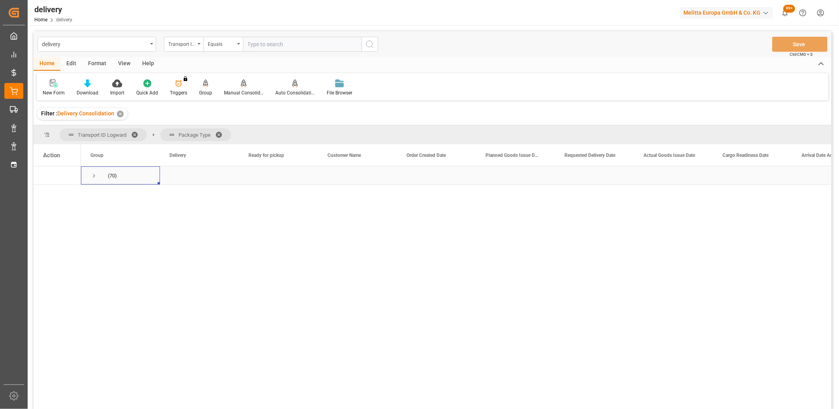
click at [96, 174] on span "Press SPACE to select this row." at bounding box center [93, 175] width 7 height 7
click at [109, 191] on span "Press SPACE to select this row." at bounding box center [110, 194] width 7 height 7
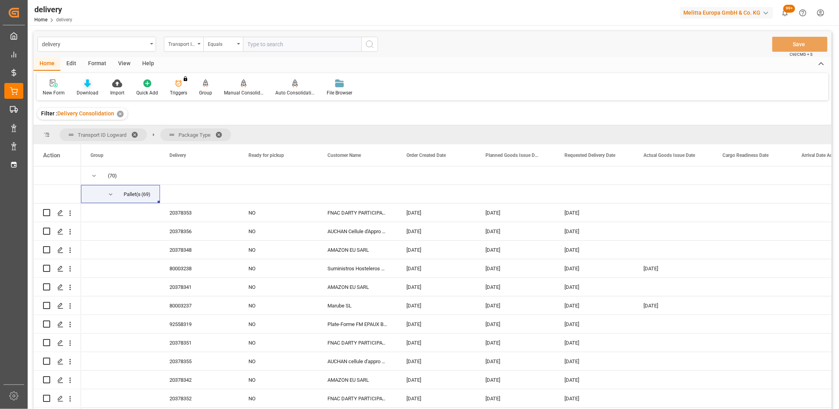
click at [89, 86] on icon at bounding box center [87, 83] width 7 height 8
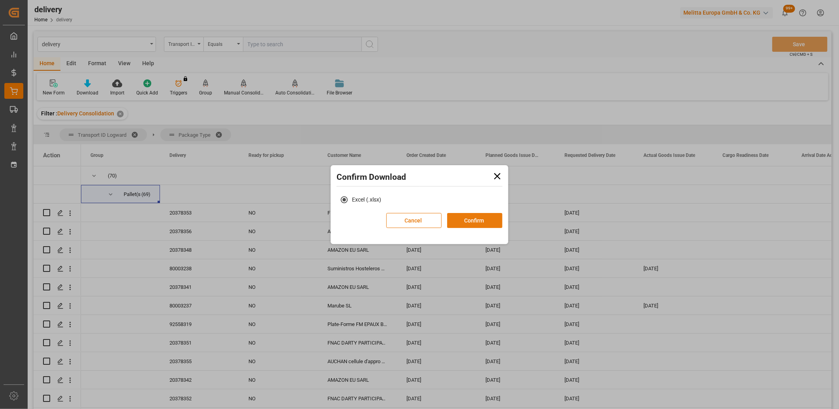
click at [470, 222] on button "Confirm" at bounding box center [474, 220] width 55 height 15
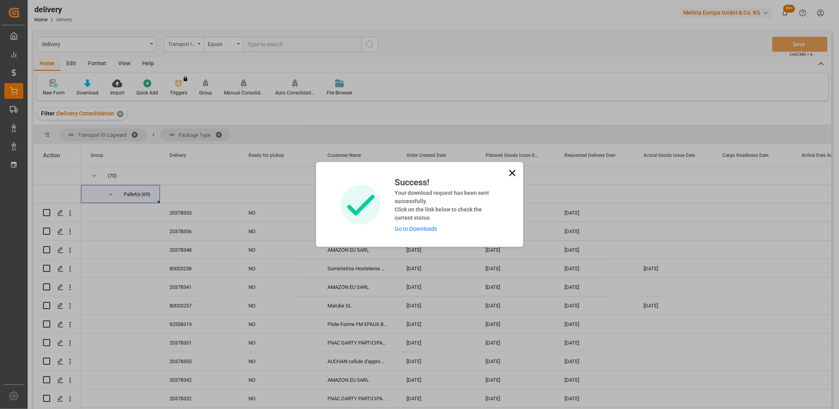
click at [419, 231] on link "Go to Downloads" at bounding box center [416, 229] width 42 height 6
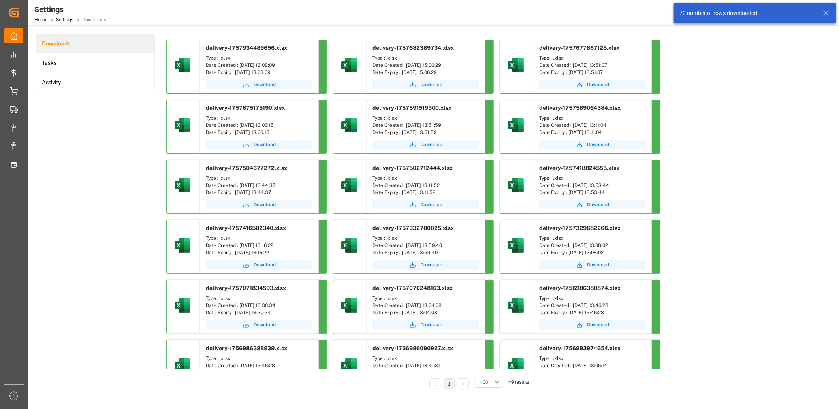
click at [269, 85] on span "Download" at bounding box center [265, 84] width 22 height 7
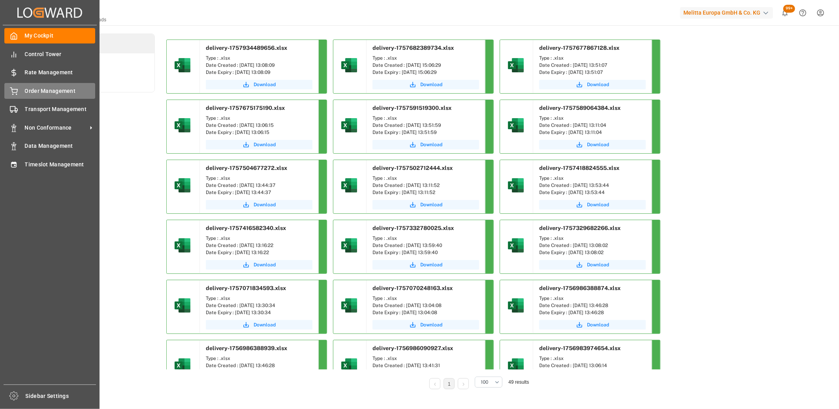
click at [11, 91] on icon at bounding box center [14, 91] width 8 height 8
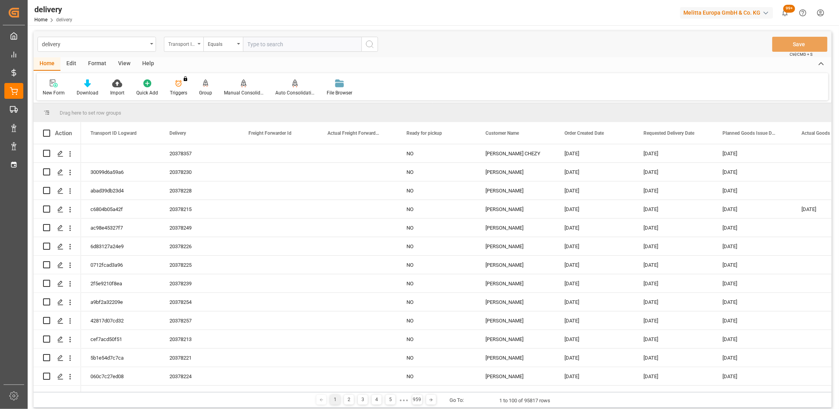
click at [194, 46] on div "Transport ID Logward" at bounding box center [181, 43] width 27 height 9
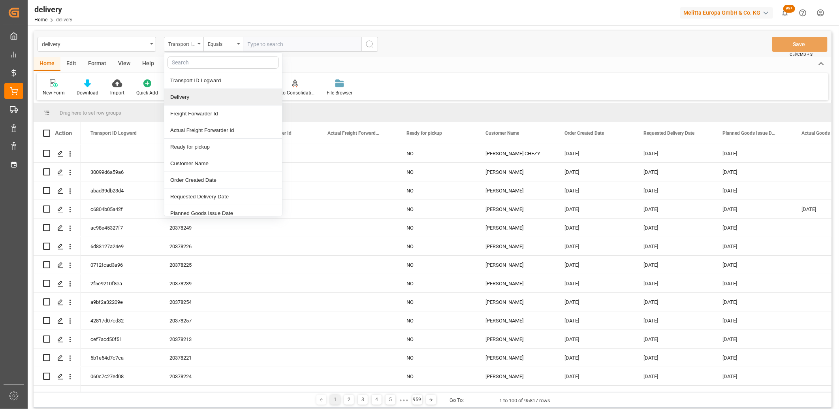
click at [192, 95] on div "Delivery" at bounding box center [223, 97] width 118 height 17
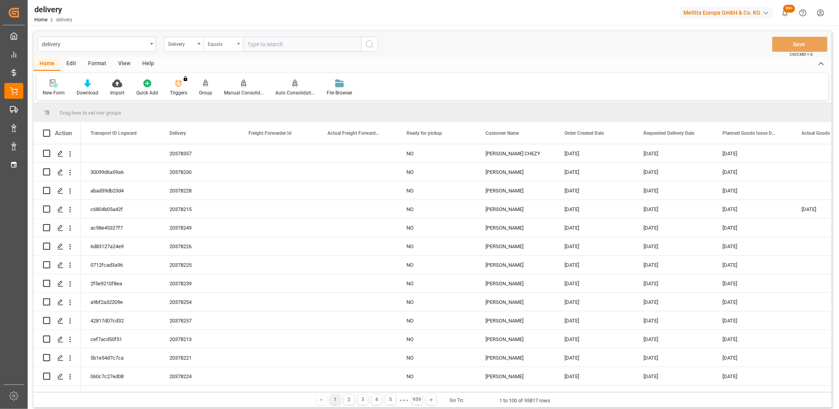
click at [236, 44] on div "Equals" at bounding box center [224, 44] width 40 height 15
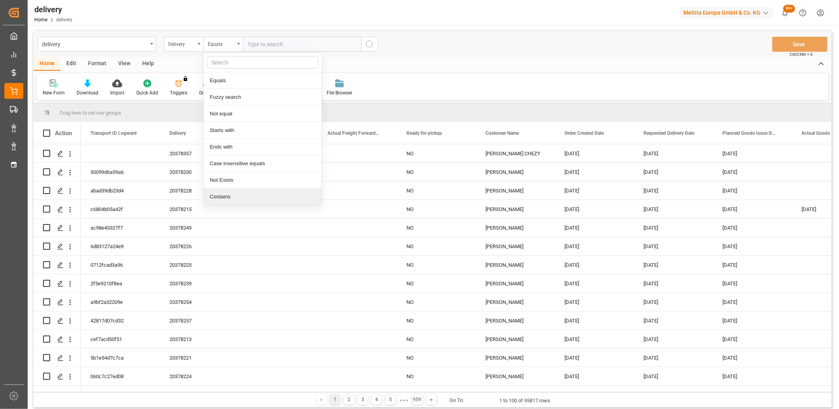
click at [230, 194] on div "Contains" at bounding box center [263, 196] width 118 height 17
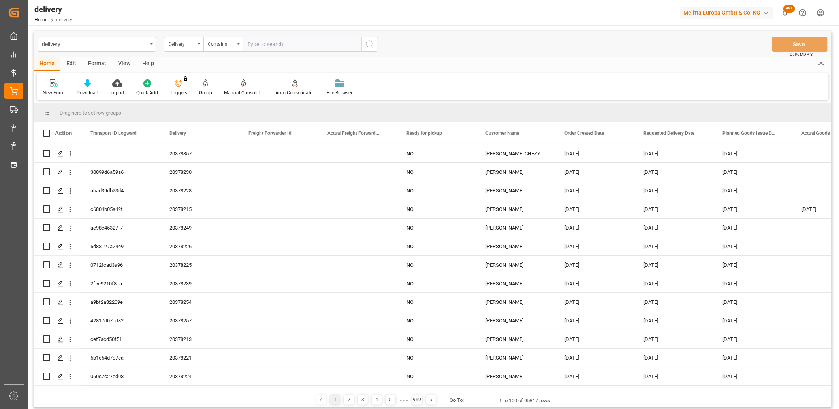
click at [262, 43] on input "text" at bounding box center [302, 44] width 119 height 15
paste input "20378329,20378328,20378338,20378333,20378334,20378336,20378335,20378332,2037817…"
type input "20378329,20378328,20378338,20378333,20378334,20378336,20378335,20378332,2037817…"
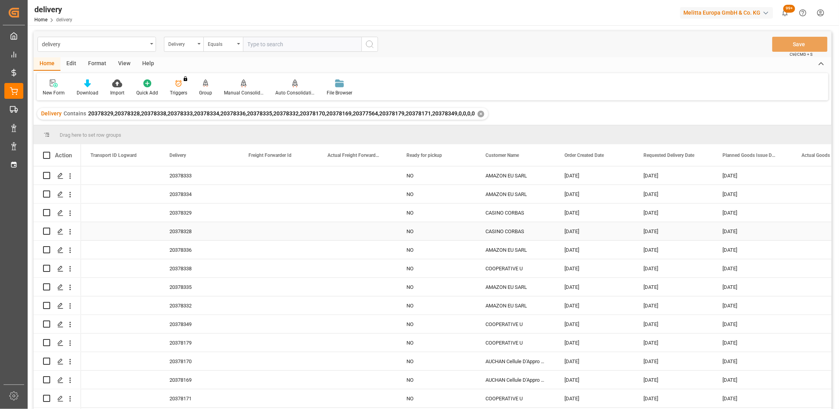
click at [49, 230] on input "Press Space to toggle row selection (unchecked)" at bounding box center [46, 231] width 7 height 7
checkbox input "true"
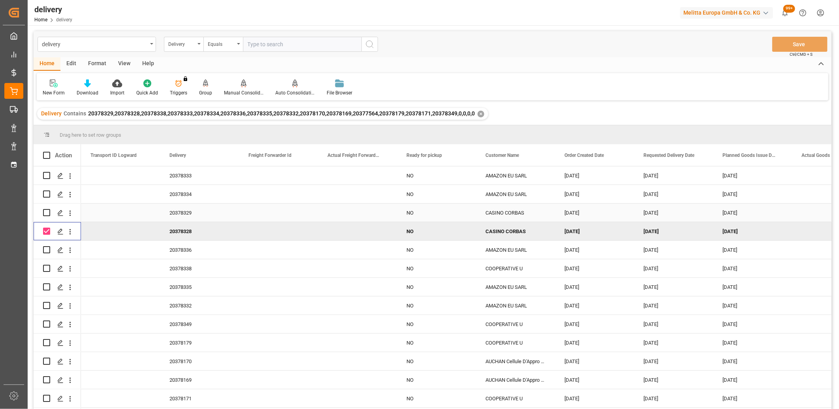
click at [49, 213] on input "Press Space to toggle row selection (unchecked)" at bounding box center [46, 212] width 7 height 7
checkbox input "true"
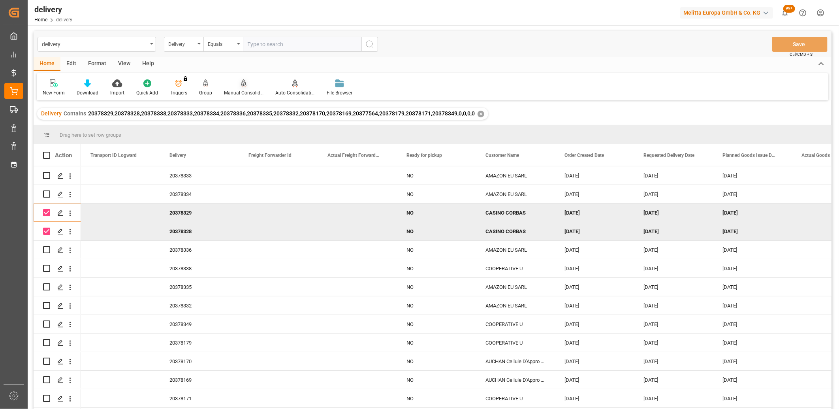
click at [241, 85] on icon at bounding box center [244, 82] width 6 height 7
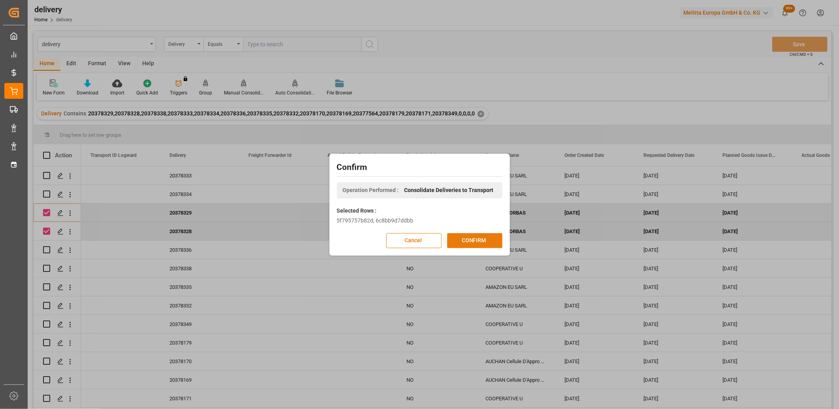
click at [466, 237] on button "CONFIRM" at bounding box center [474, 240] width 55 height 15
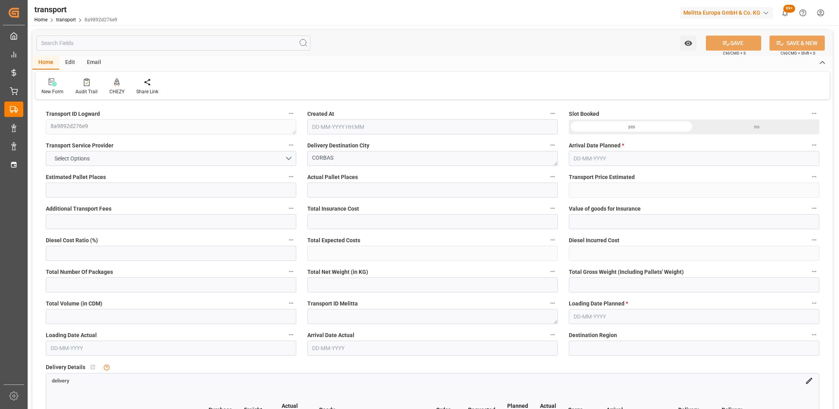
type input "6"
type input "210.11"
type input "0"
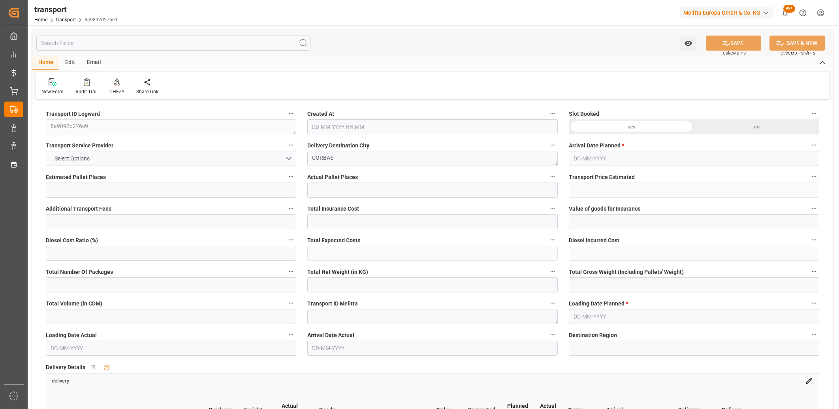
type input "203.0083"
type input "-7.1017"
type input "0"
type input "1222.476"
type input "1733.192"
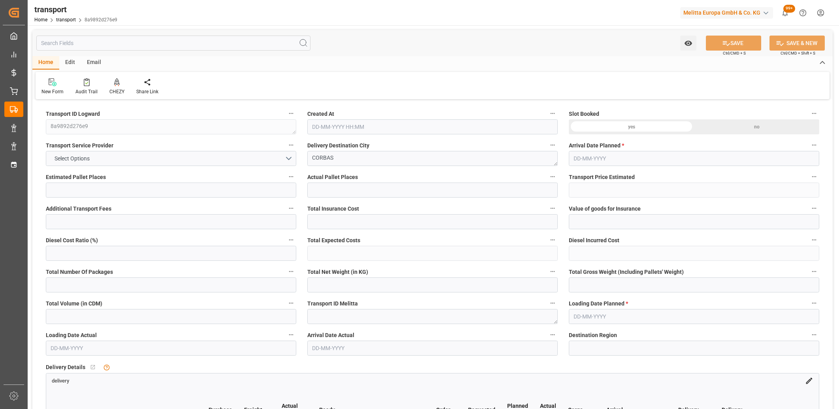
type input "6059.2"
type input "69"
type input "5"
type input "265"
type input "8"
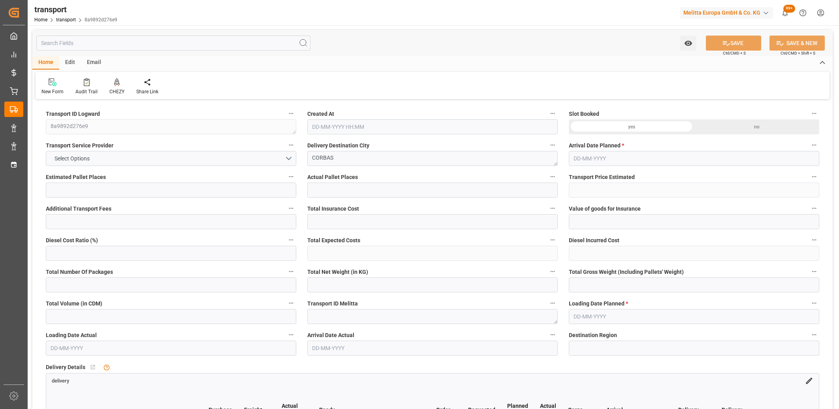
type input "101"
type input "1489.392"
type input "0"
type input "4710.8598"
type input "0"
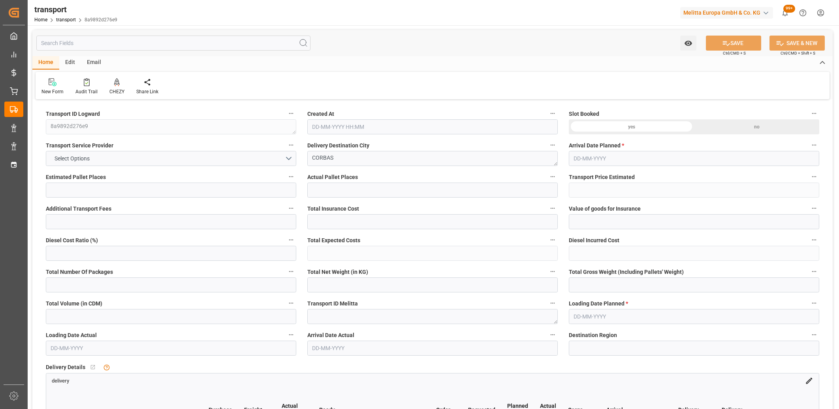
type input "0"
type input "21"
type input "35"
type input "15-09-2025 11:23"
type input "[DATE]"
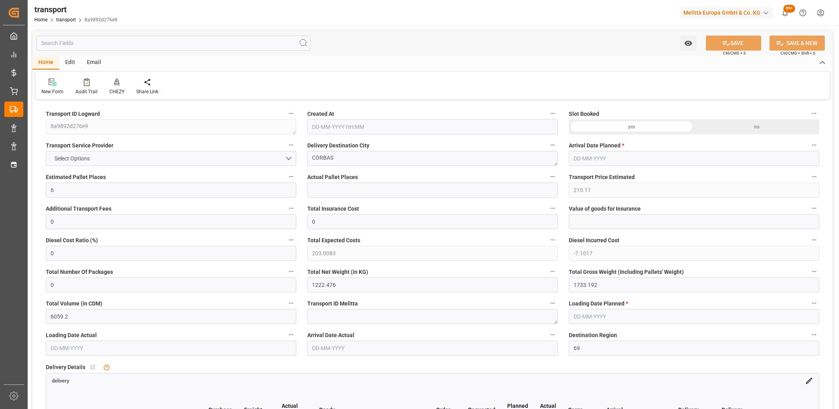
type input "[DATE]"
click at [185, 161] on button "GT SOLUTIONS" at bounding box center [171, 158] width 251 height 15
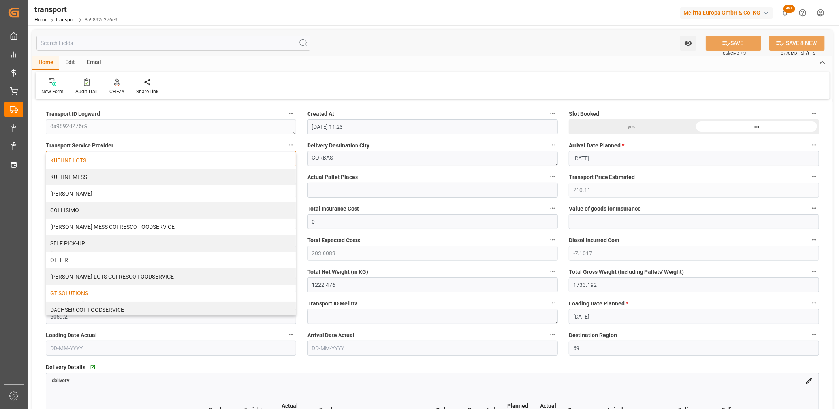
click at [164, 160] on div "KUEHNE LOTS" at bounding box center [171, 160] width 250 height 17
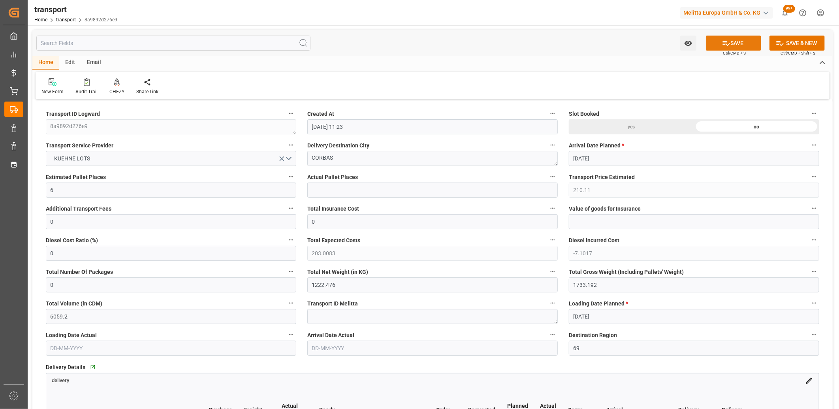
click at [718, 43] on button "SAVE" at bounding box center [733, 43] width 55 height 15
type input "261.78"
type input "0"
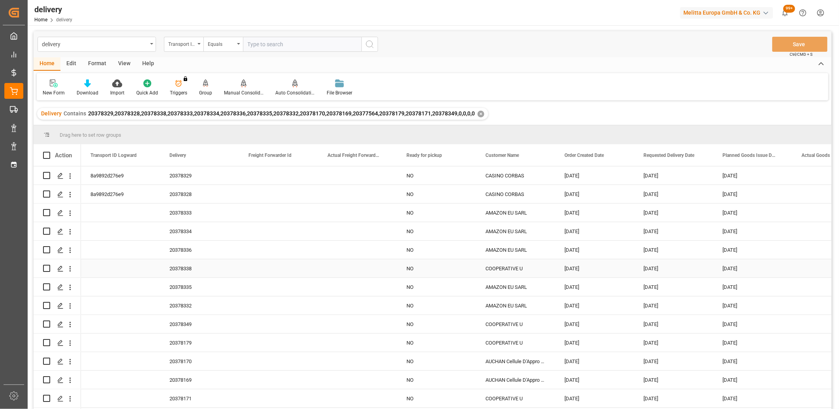
click at [51, 268] on div "Press SPACE to select this row." at bounding box center [57, 268] width 28 height 17
click at [47, 269] on input "Press Space to toggle row selection (unchecked)" at bounding box center [46, 268] width 7 height 7
checkbox input "true"
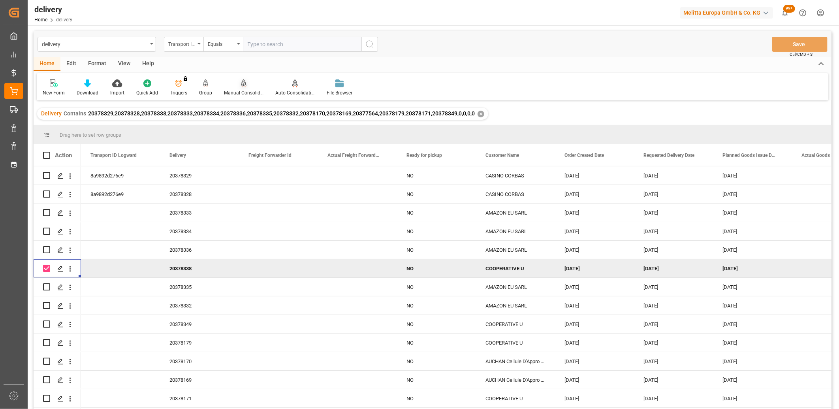
click at [242, 80] on icon at bounding box center [244, 83] width 6 height 8
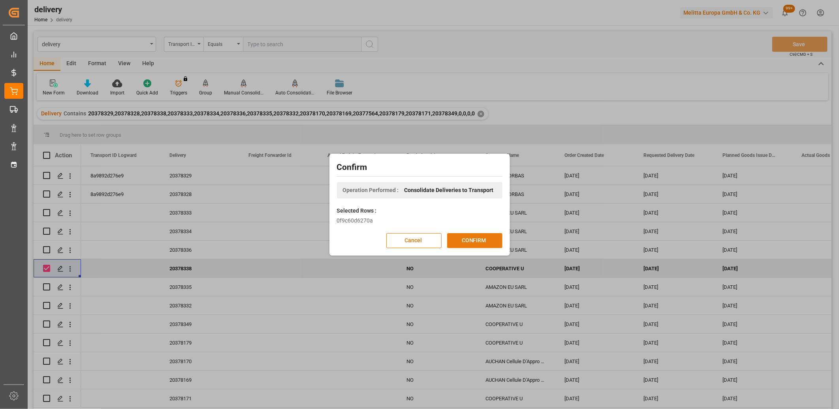
click at [456, 238] on button "CONFIRM" at bounding box center [474, 240] width 55 height 15
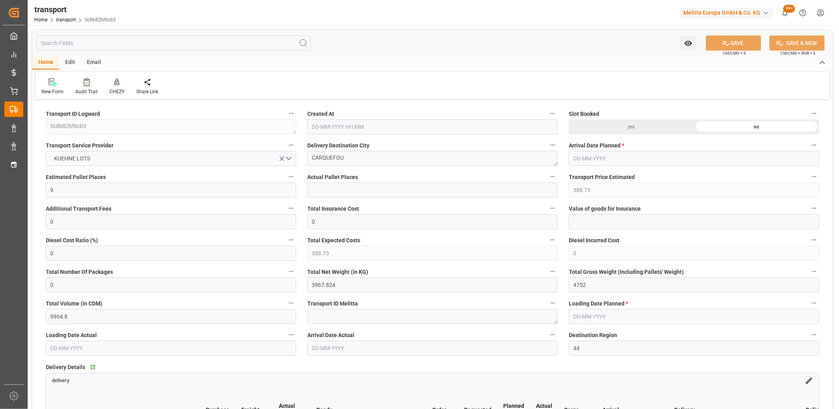
type input "[DATE] 11:23"
type input "[DATE]"
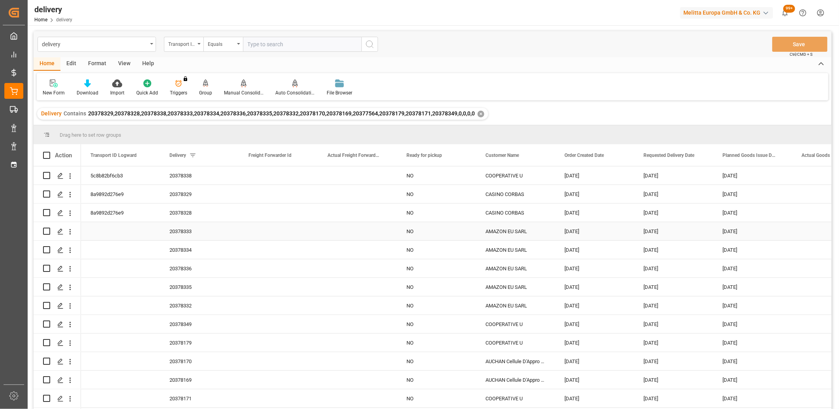
click at [45, 232] on input "Press Space to toggle row selection (unchecked)" at bounding box center [46, 231] width 7 height 7
checkbox input "true"
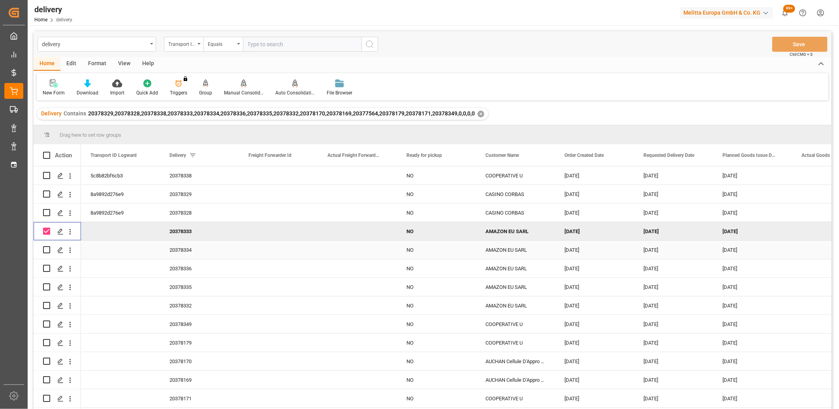
drag, startPoint x: 47, startPoint y: 247, endPoint x: 47, endPoint y: 252, distance: 5.2
click at [47, 247] on input "Press Space to toggle row selection (unchecked)" at bounding box center [46, 249] width 7 height 7
checkbox input "true"
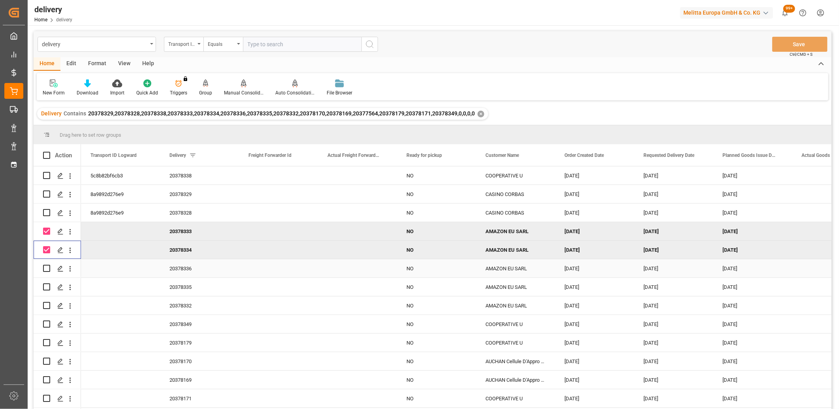
click at [47, 267] on input "Press Space to toggle row selection (unchecked)" at bounding box center [46, 268] width 7 height 7
checkbox input "true"
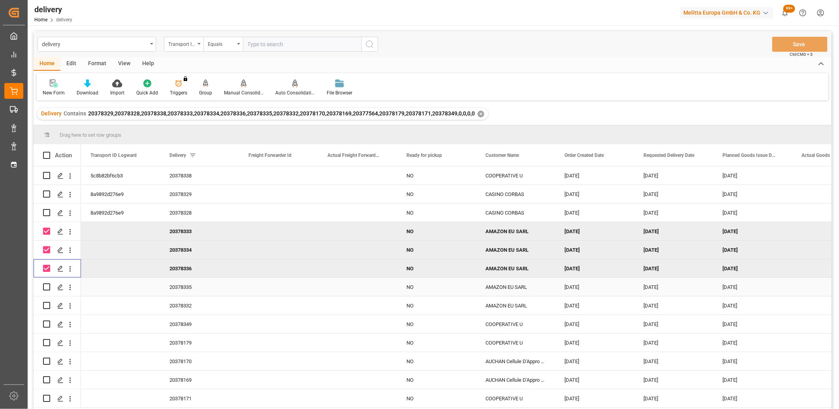
click at [46, 285] on input "Press Space to toggle row selection (unchecked)" at bounding box center [46, 286] width 7 height 7
checkbox input "true"
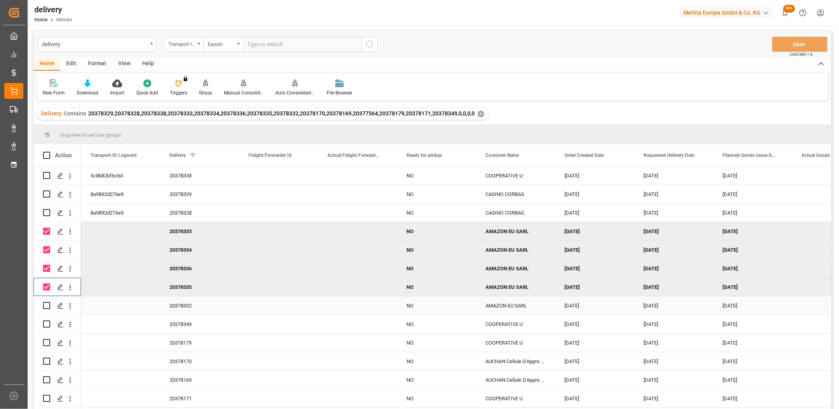
click at [47, 306] on input "Press Space to toggle row selection (unchecked)" at bounding box center [46, 305] width 7 height 7
checkbox input "true"
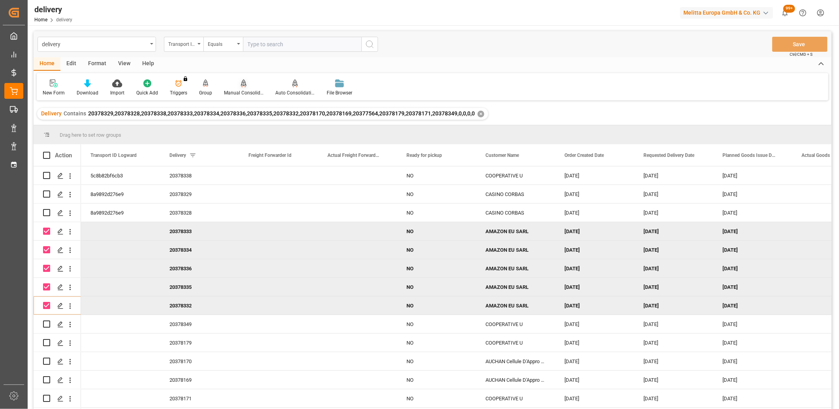
click at [242, 88] on div "Manual Consolidation" at bounding box center [243, 87] width 51 height 17
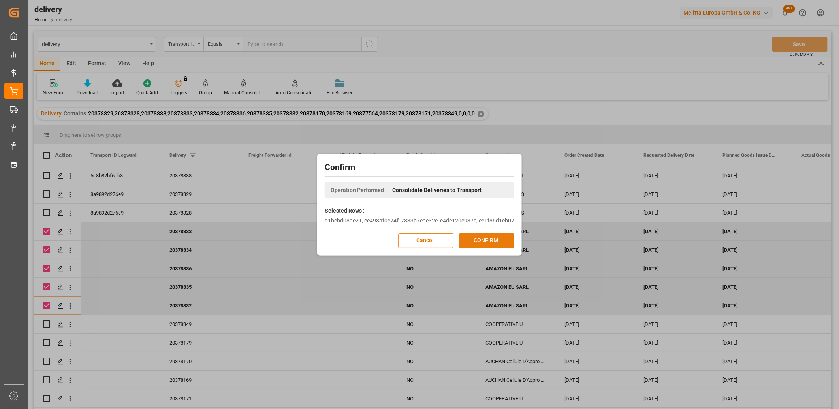
click at [462, 239] on button "CONFIRM" at bounding box center [486, 240] width 55 height 15
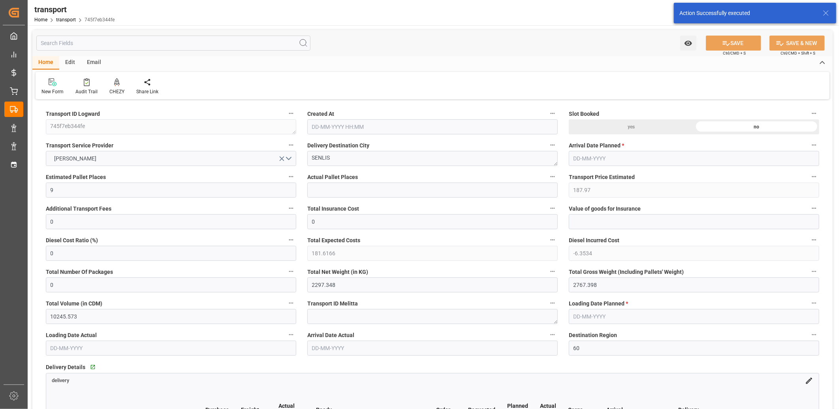
type input "[DATE] 11:23"
type input "[DATE]"
click at [129, 160] on button "[PERSON_NAME]" at bounding box center [171, 158] width 251 height 15
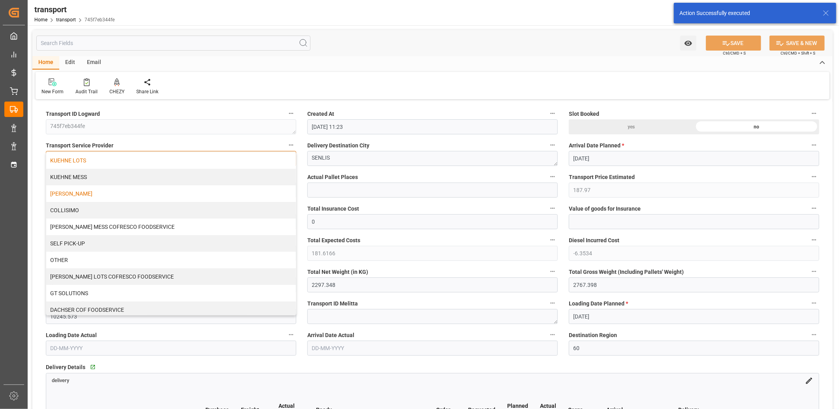
click at [128, 158] on div "KUEHNE LOTS" at bounding box center [171, 160] width 250 height 17
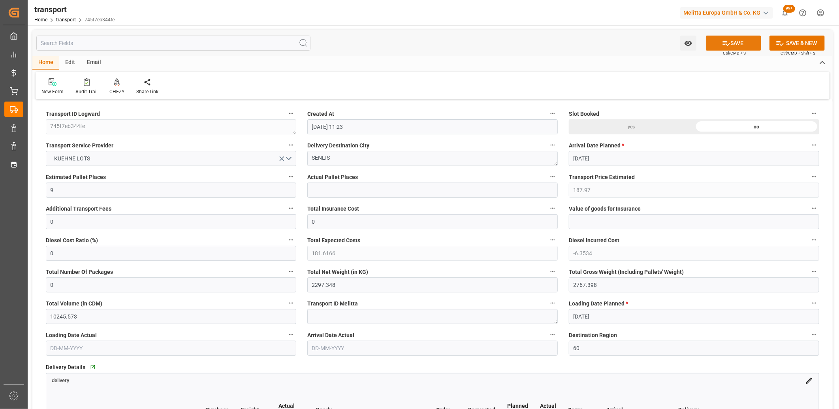
click at [744, 37] on button "SAVE" at bounding box center [733, 43] width 55 height 15
type input "230.32"
type input "0"
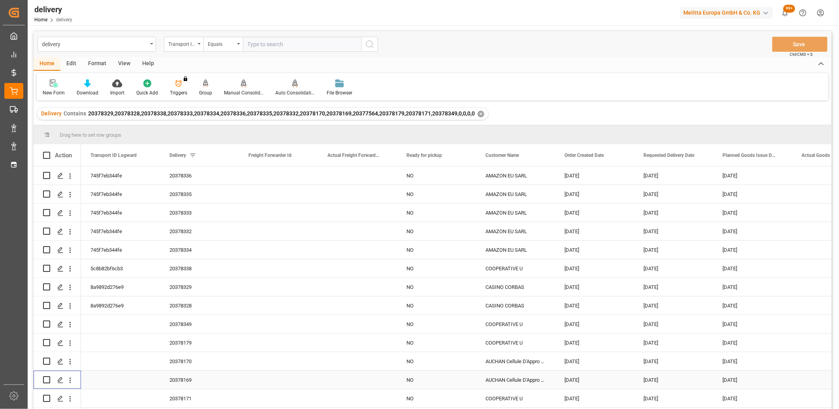
click at [45, 376] on input "Press Space to toggle row selection (unchecked)" at bounding box center [46, 379] width 7 height 7
checkbox input "true"
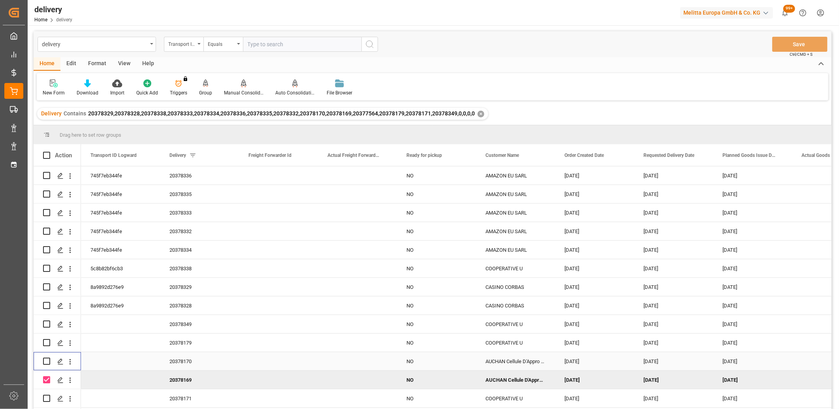
click at [45, 357] on div "Press SPACE to select this row." at bounding box center [46, 361] width 7 height 18
click at [48, 361] on input "Press Space to toggle row selection (unchecked)" at bounding box center [46, 361] width 7 height 7
checkbox input "true"
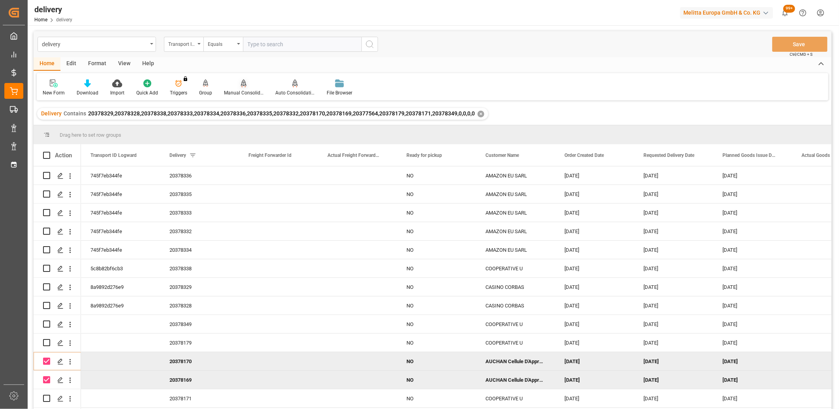
click at [243, 82] on icon at bounding box center [244, 82] width 6 height 7
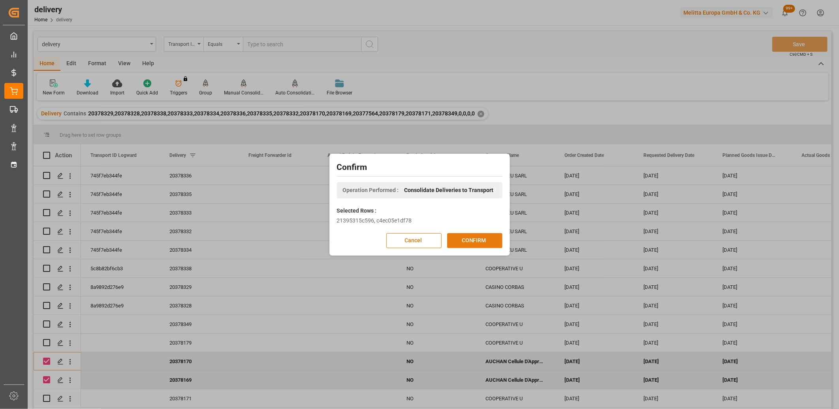
click at [464, 244] on button "CONFIRM" at bounding box center [474, 240] width 55 height 15
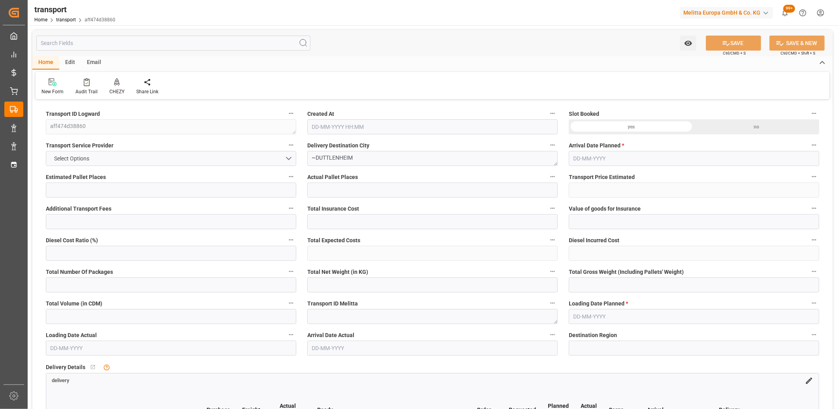
type input "2"
type input "159.7"
type input "0"
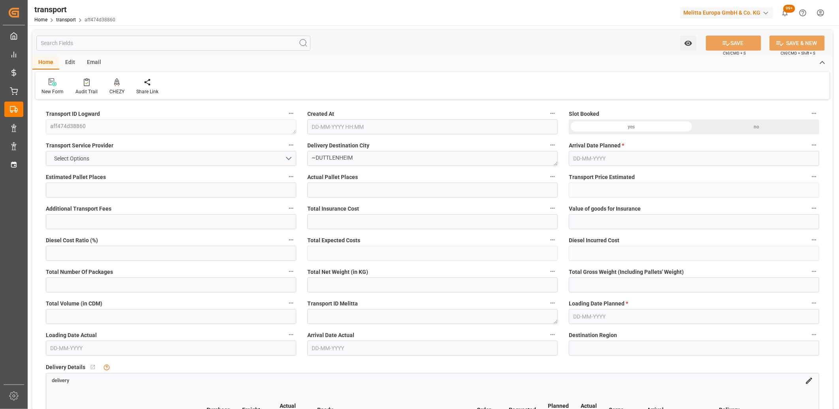
type input "159.7"
type input "0"
type input "56.259"
type input "118.88"
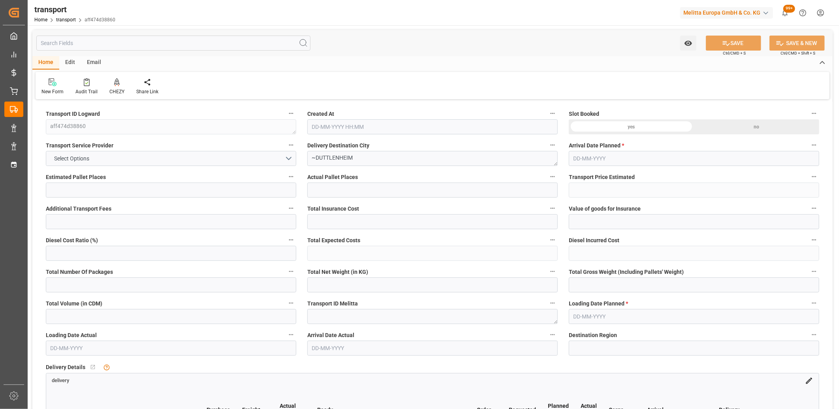
type input "487.86"
type input "67"
type input "0"
type input "44"
type input "2"
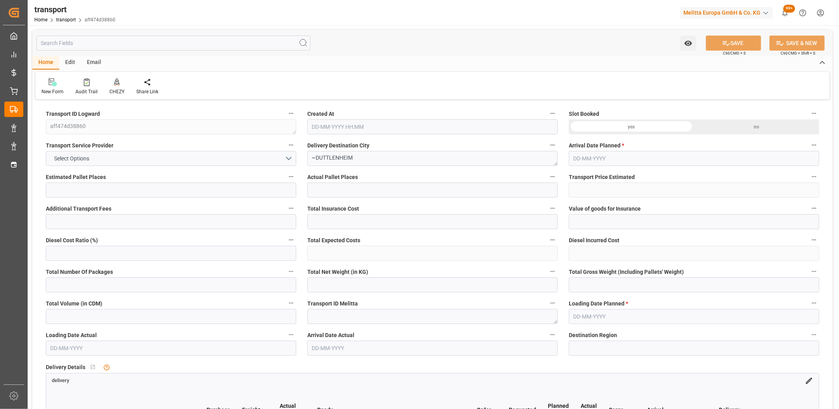
type input "101"
type input "72.88"
type input "0"
type input "4710.8598"
type input "0"
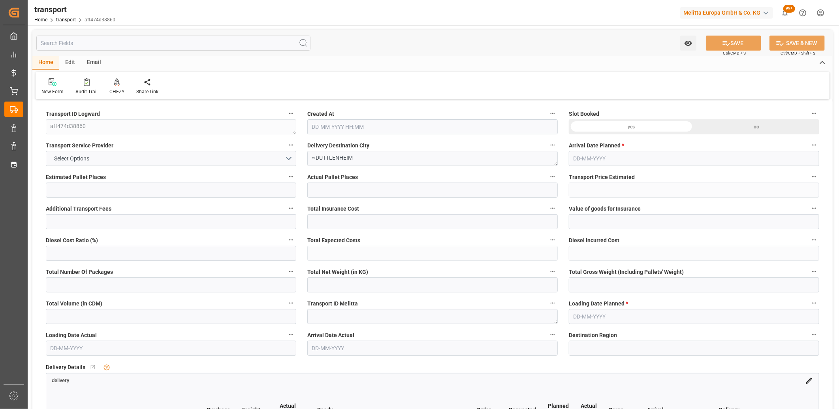
type input "0"
type input "21"
type input "35"
type input "[DATE] 11:24"
type input "[DATE]"
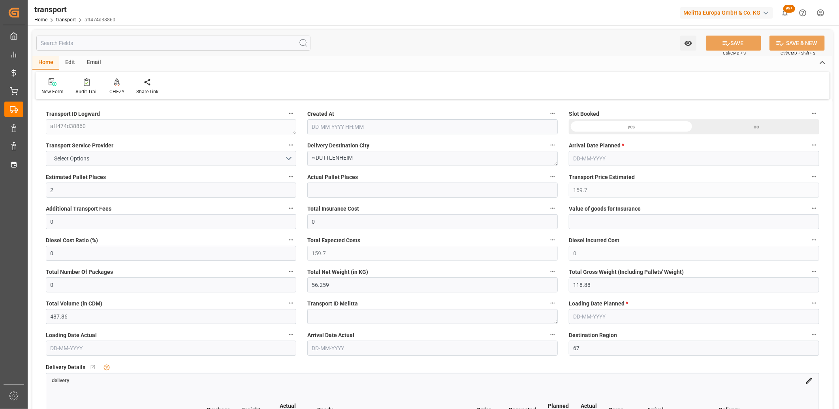
type input "[DATE]"
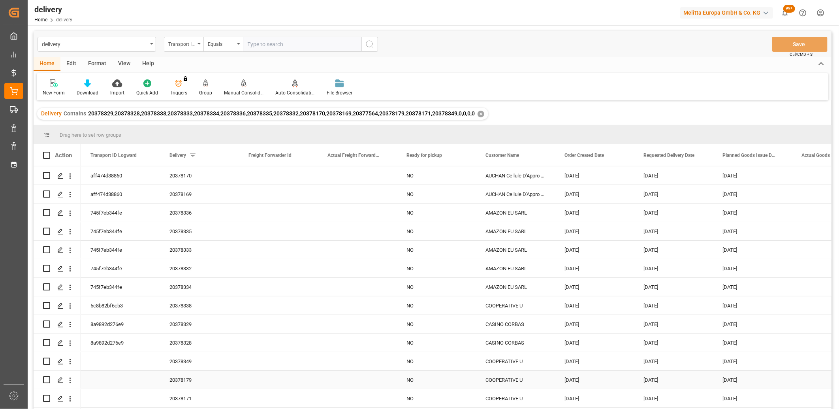
scroll to position [17, 0]
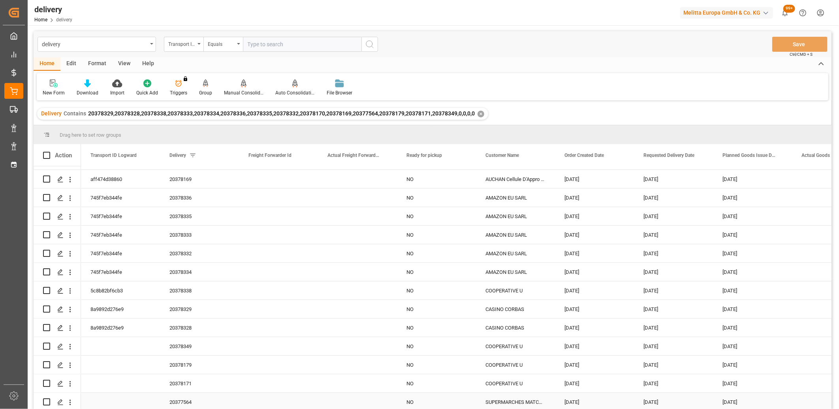
click at [49, 400] on input "Press Space to toggle row selection (unchecked)" at bounding box center [46, 401] width 7 height 7
checkbox input "true"
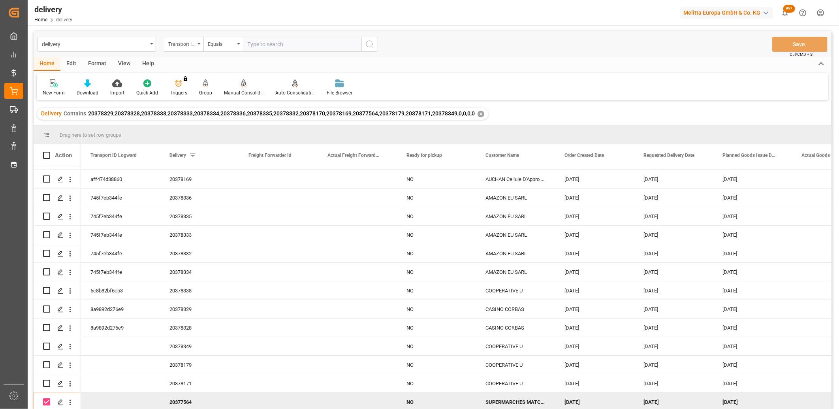
click at [241, 83] on icon at bounding box center [244, 82] width 6 height 7
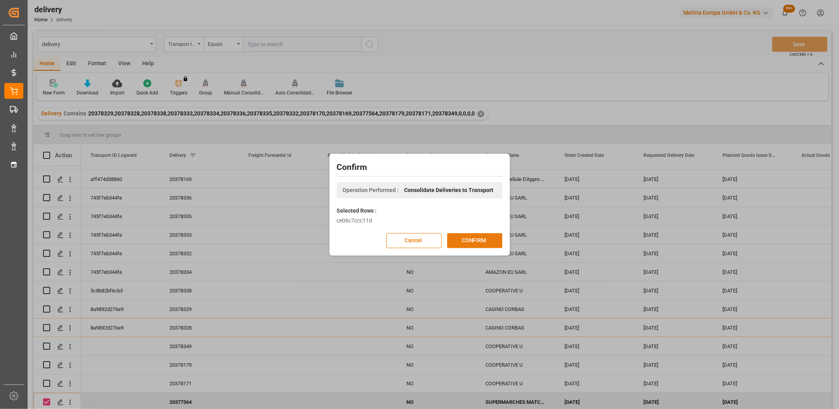
click at [477, 239] on button "CONFIRM" at bounding box center [474, 240] width 55 height 15
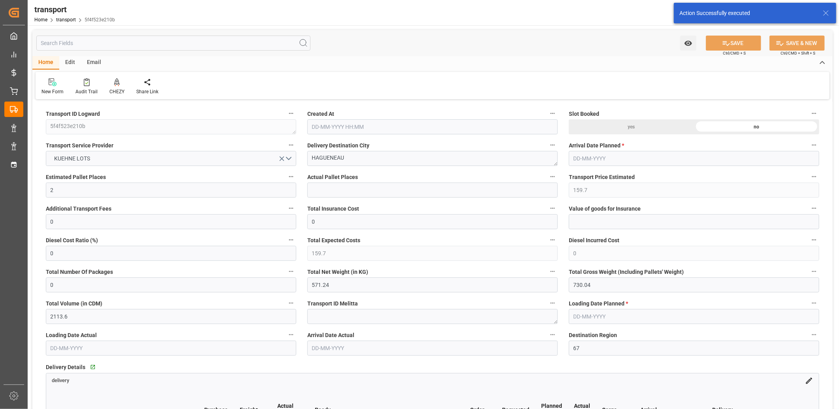
type input "[DATE] 11:24"
type input "[DATE]"
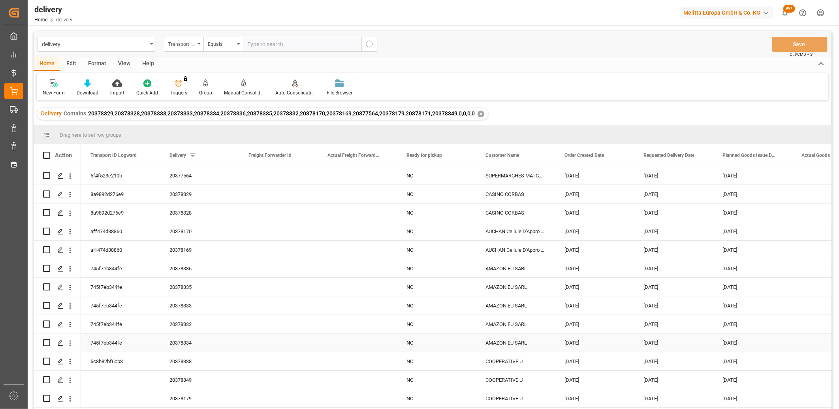
scroll to position [17, 0]
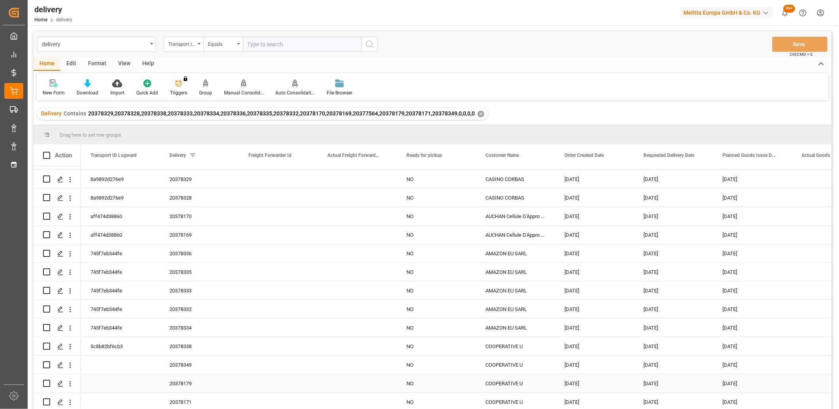
click at [47, 381] on input "Press Space to toggle row selection (unchecked)" at bounding box center [46, 383] width 7 height 7
checkbox input "true"
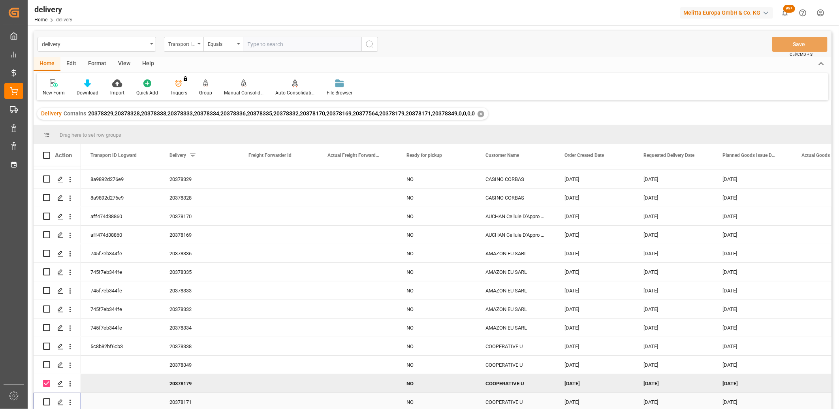
click at [45, 400] on input "Press Space to toggle row selection (unchecked)" at bounding box center [46, 401] width 7 height 7
checkbox input "true"
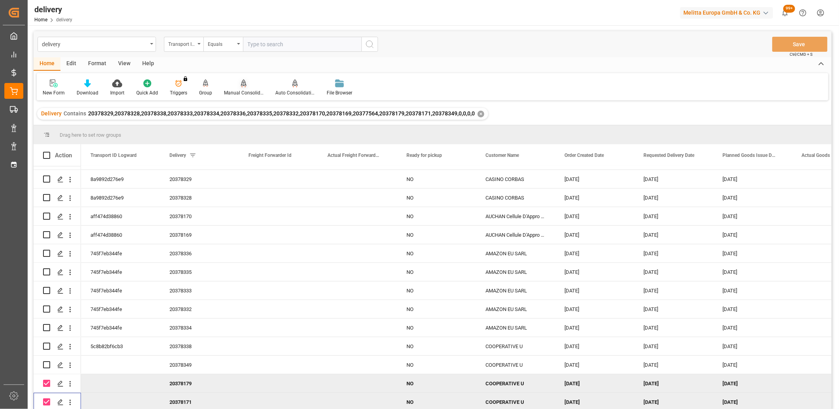
click at [241, 82] on icon at bounding box center [244, 83] width 6 height 8
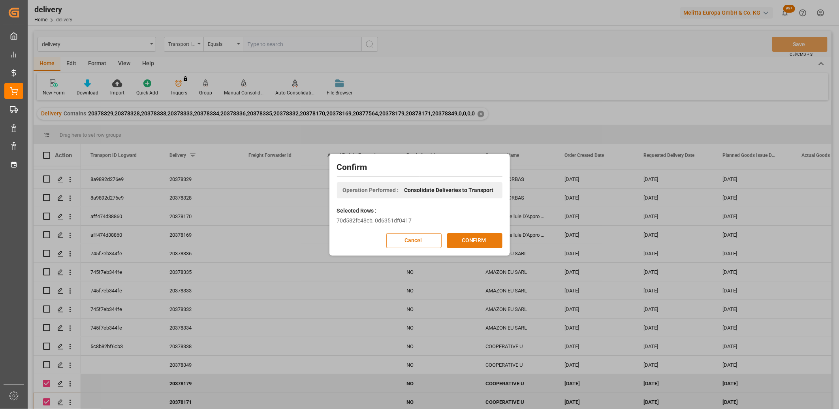
click at [463, 241] on button "CONFIRM" at bounding box center [474, 240] width 55 height 15
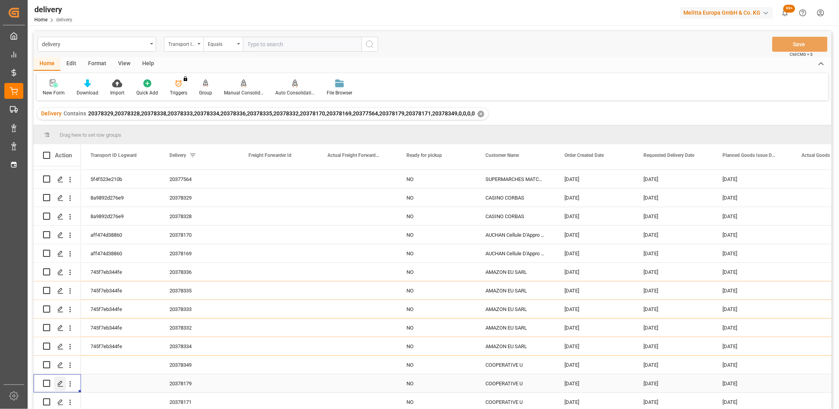
click at [61, 383] on icon "Press SPACE to select this row." at bounding box center [60, 384] width 6 height 6
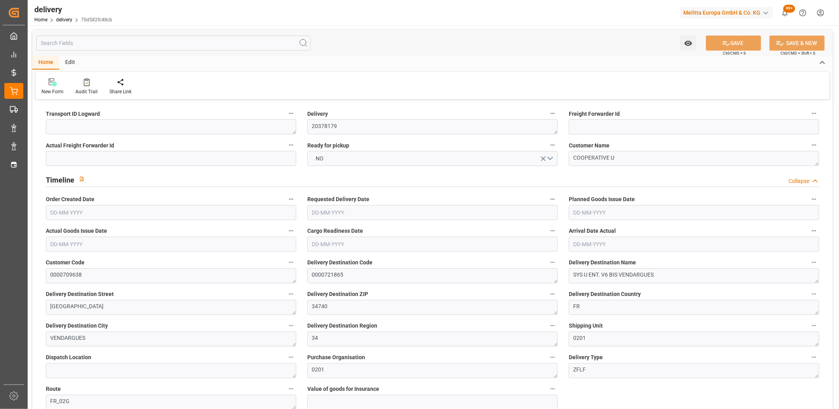
type input "12-09-2025"
type input "[DATE]"
type input "22-09-2025"
type input "12-09-2025 13:00"
click at [622, 213] on input "[DATE]" at bounding box center [694, 212] width 251 height 15
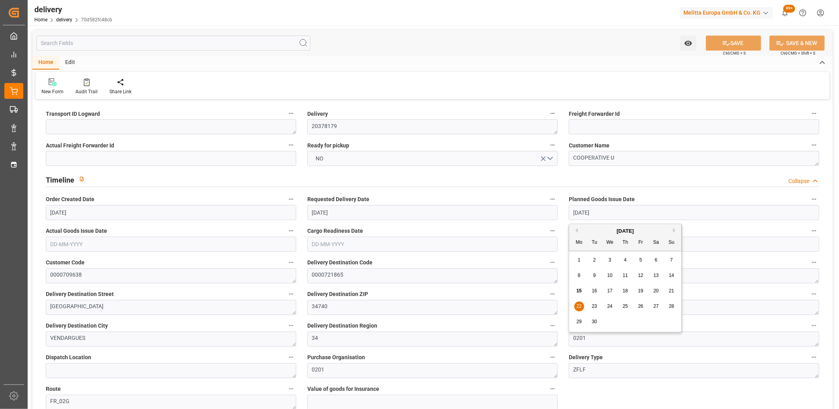
click at [643, 292] on span "19" at bounding box center [640, 291] width 5 height 6
type input "[DATE]"
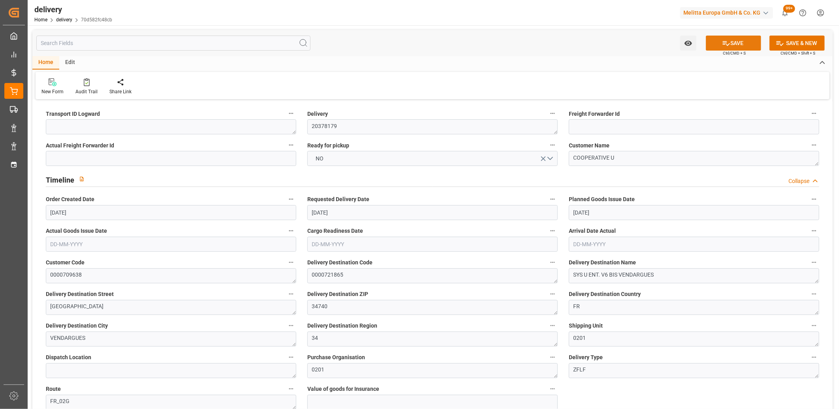
click at [743, 42] on button "SAVE" at bounding box center [733, 43] width 55 height 15
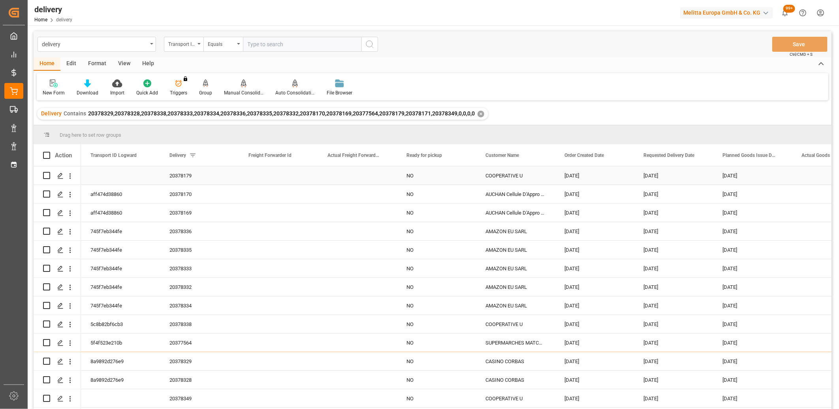
click at [44, 173] on input "Press Space to toggle row selection (unchecked)" at bounding box center [46, 175] width 7 height 7
checkbox input "true"
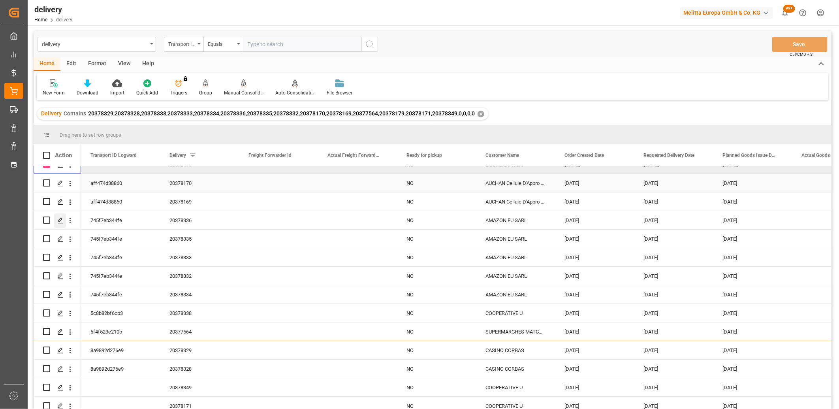
scroll to position [17, 0]
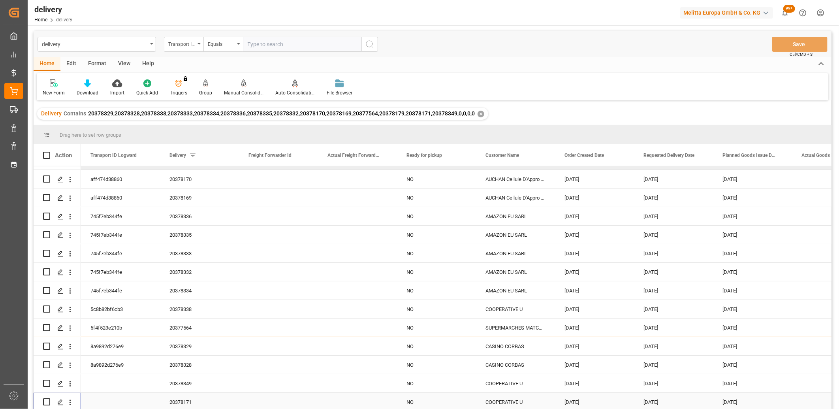
click at [46, 401] on input "Press Space to toggle row selection (unchecked)" at bounding box center [46, 401] width 7 height 7
checkbox input "true"
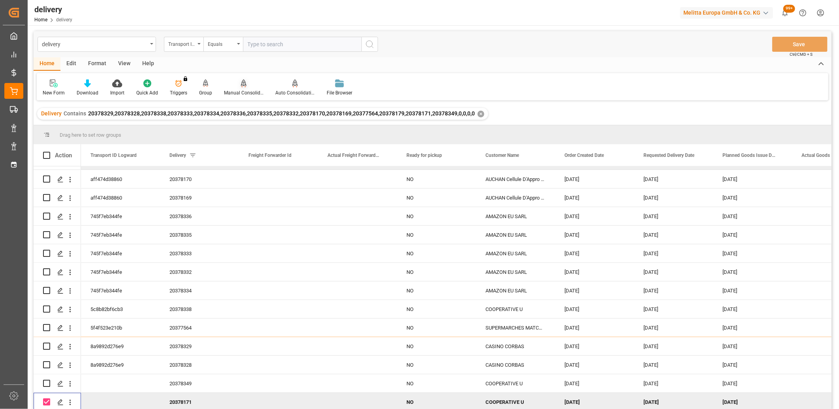
click at [241, 86] on icon at bounding box center [244, 83] width 6 height 8
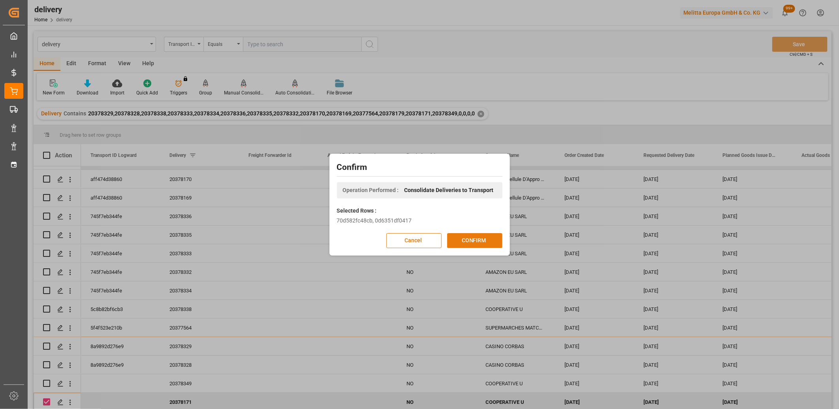
click at [469, 239] on button "CONFIRM" at bounding box center [474, 240] width 55 height 15
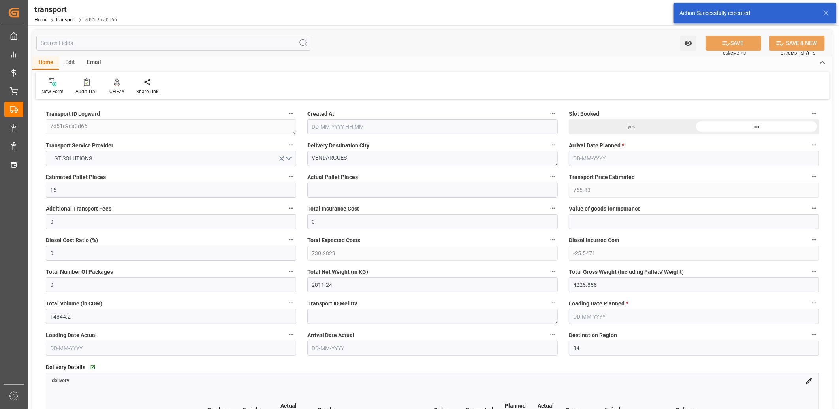
type input "[DATE] 11:25"
type input "[DATE]"
click at [106, 160] on button "GT SOLUTIONS" at bounding box center [171, 158] width 251 height 15
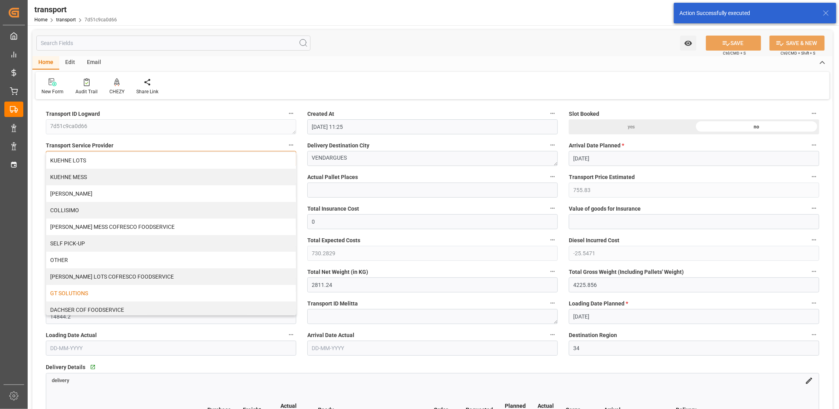
click at [106, 160] on div "KUEHNE LOTS" at bounding box center [171, 160] width 250 height 17
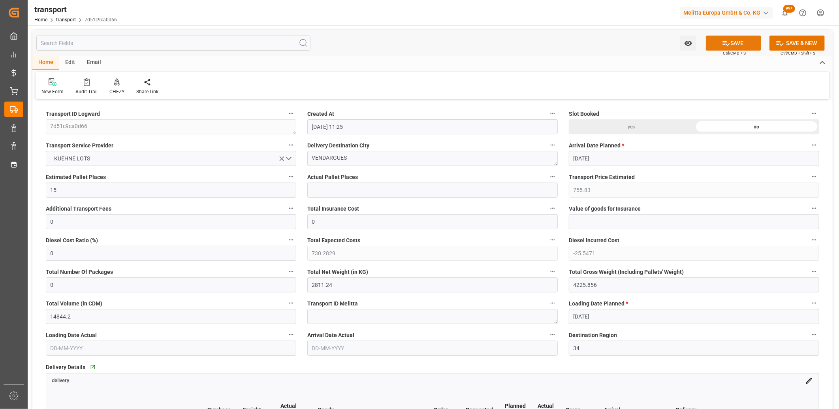
click at [733, 45] on button "SAVE" at bounding box center [733, 43] width 55 height 15
type input "735.39"
type input "0"
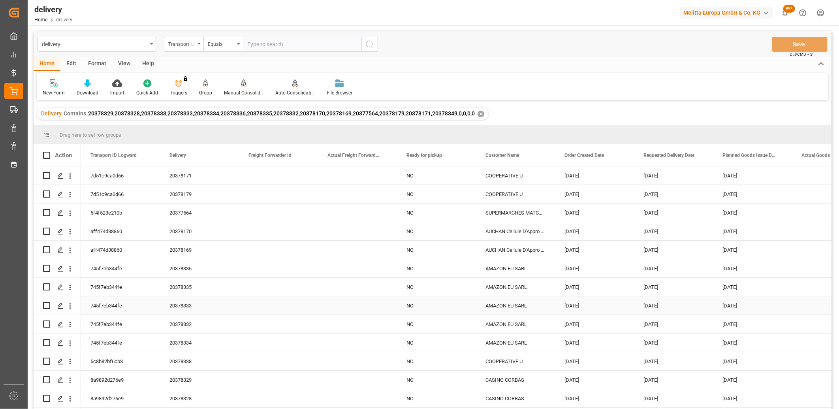
scroll to position [17, 0]
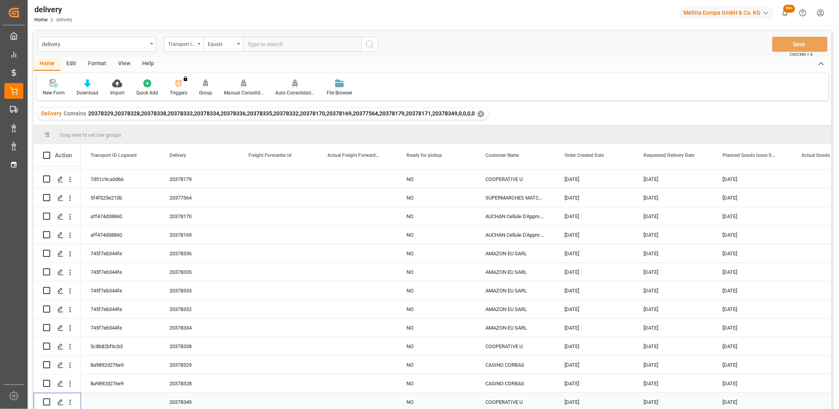
click at [47, 400] on input "Press Space to toggle row selection (unchecked)" at bounding box center [46, 401] width 7 height 7
checkbox input "true"
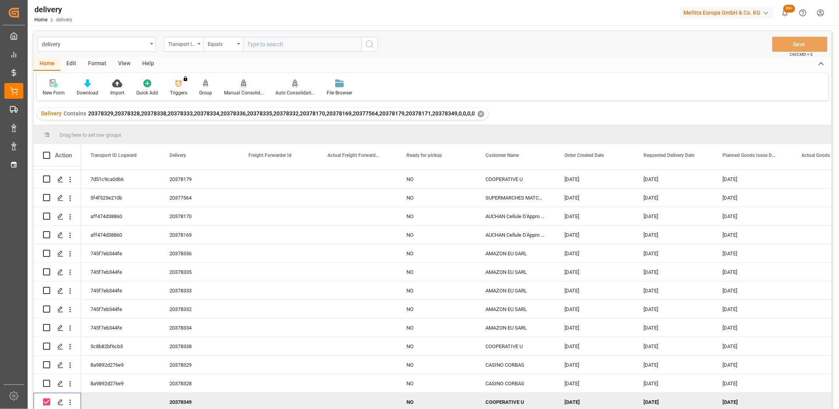
click at [242, 85] on icon at bounding box center [244, 82] width 6 height 7
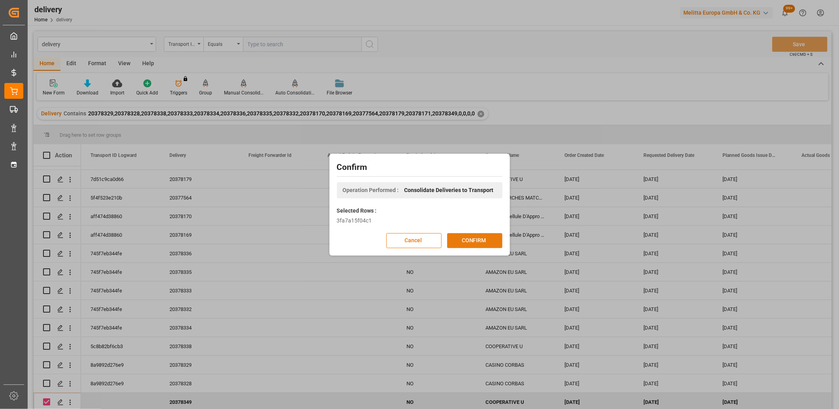
click at [461, 240] on button "CONFIRM" at bounding box center [474, 240] width 55 height 15
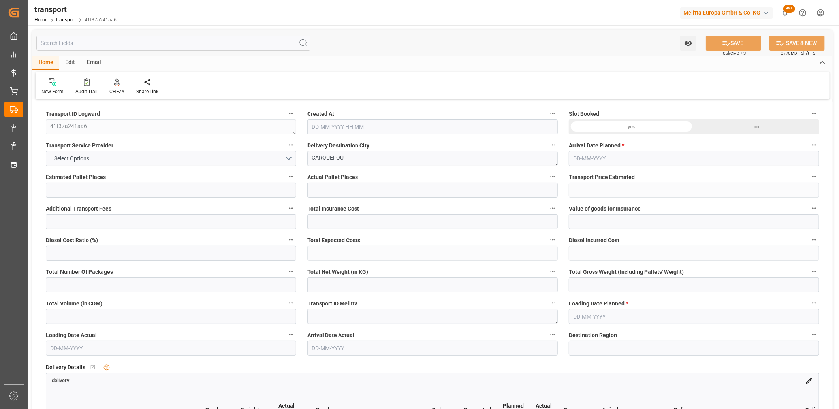
type input "11"
type input "435.92"
type input "0"
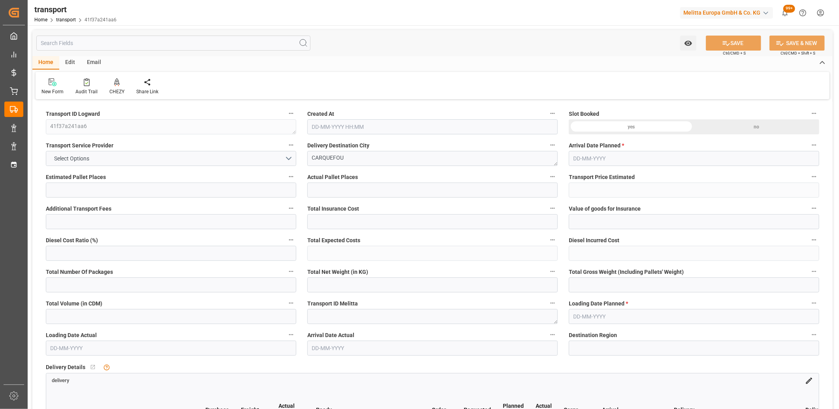
type input "435.92"
type input "0"
type input "2155.456"
type input "3293.08"
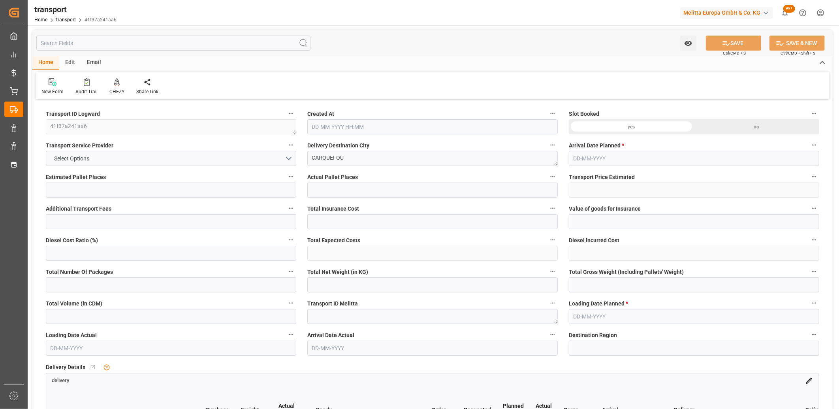
type input "11933.056"
type input "44"
type input "15"
type input "224"
type input "19"
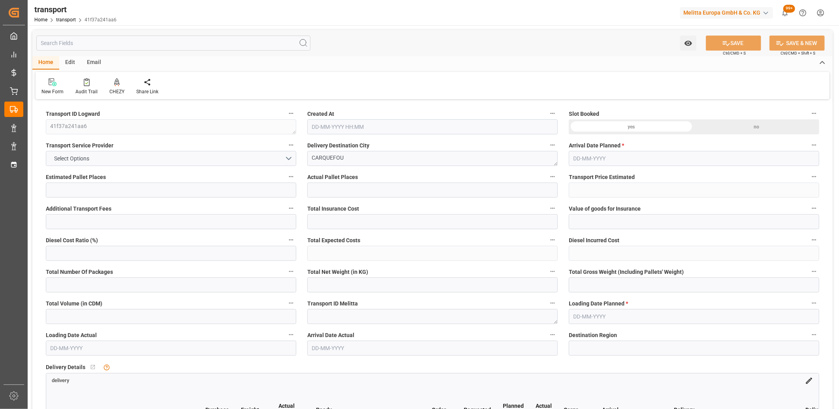
type input "101"
type input "2758.8"
type input "0"
type input "4710.8598"
type input "0"
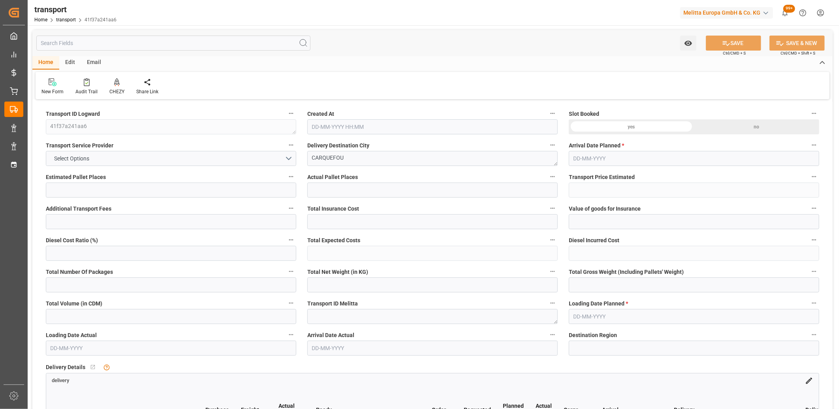
type input "0"
type input "21"
type input "35"
type input "[DATE] 11:25"
type input "[DATE]"
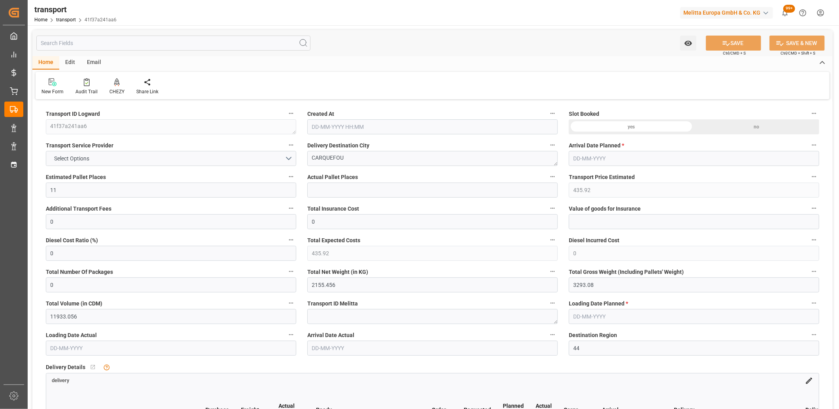
type input "[DATE]"
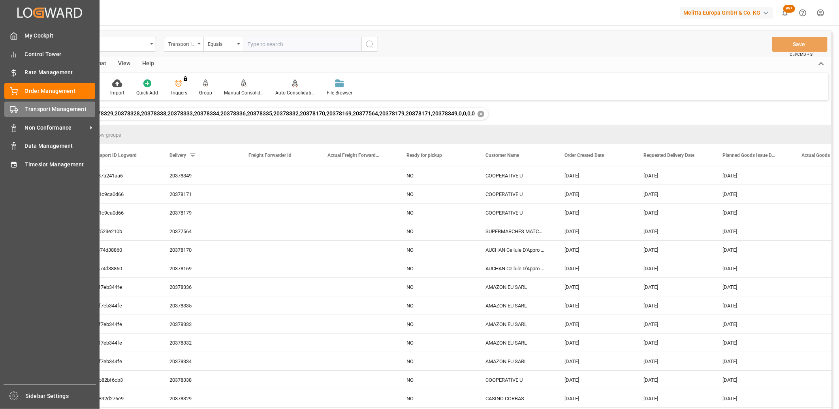
click at [16, 111] on circle at bounding box center [16, 112] width 2 height 2
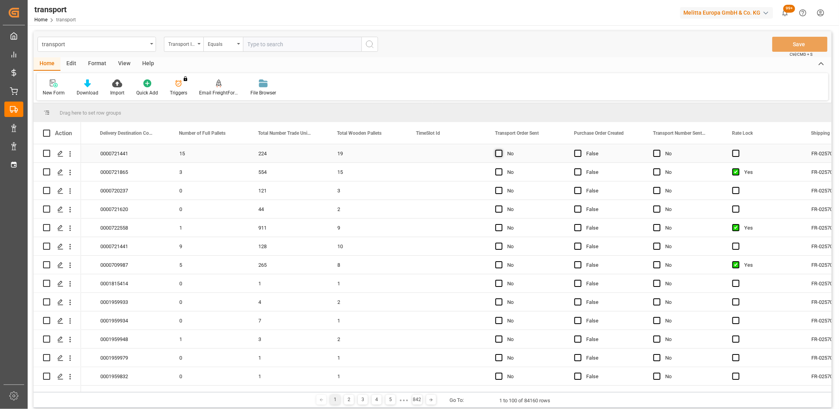
click at [496, 151] on span "Press SPACE to select this row." at bounding box center [499, 153] width 7 height 7
click at [501, 150] on input "Press SPACE to select this row." at bounding box center [501, 150] width 0 height 0
click at [498, 170] on span "Press SPACE to select this row." at bounding box center [499, 171] width 7 height 7
click at [501, 168] on input "Press SPACE to select this row." at bounding box center [501, 168] width 0 height 0
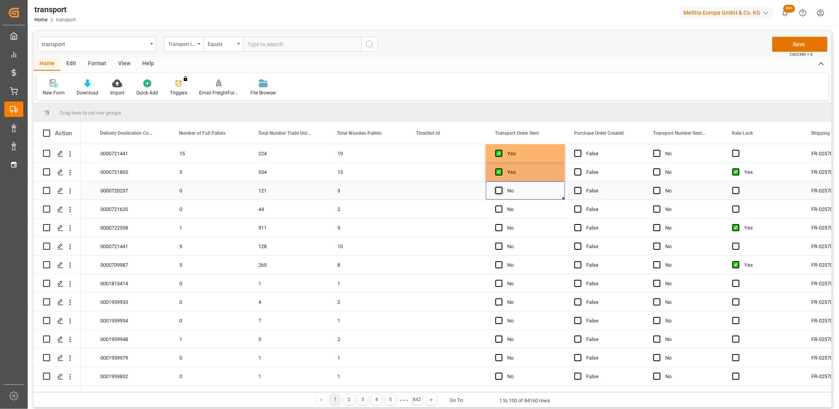
click at [500, 191] on span "Press SPACE to select this row." at bounding box center [499, 190] width 7 height 7
click at [501, 187] on input "Press SPACE to select this row." at bounding box center [501, 187] width 0 height 0
click at [500, 211] on span "Press SPACE to select this row." at bounding box center [499, 208] width 7 height 7
click at [501, 205] on input "Press SPACE to select this row." at bounding box center [501, 205] width 0 height 0
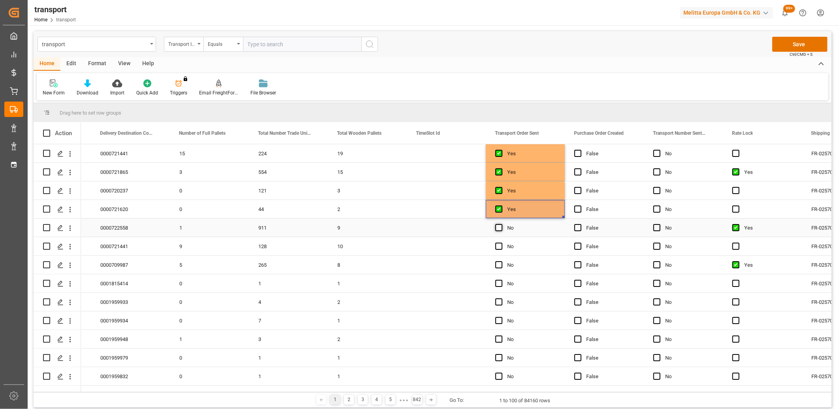
click at [500, 226] on span "Press SPACE to select this row." at bounding box center [499, 227] width 7 height 7
click at [501, 224] on input "Press SPACE to select this row." at bounding box center [501, 224] width 0 height 0
click at [499, 243] on span "Press SPACE to select this row." at bounding box center [499, 246] width 7 height 7
click at [501, 243] on input "Press SPACE to select this row." at bounding box center [501, 243] width 0 height 0
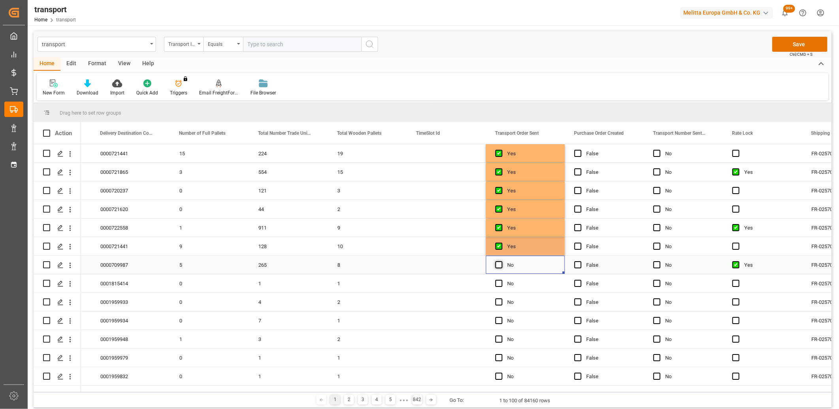
click at [499, 265] on span "Press SPACE to select this row." at bounding box center [499, 264] width 7 height 7
click at [501, 261] on input "Press SPACE to select this row." at bounding box center [501, 261] width 0 height 0
click at [797, 47] on button "Save" at bounding box center [800, 44] width 55 height 15
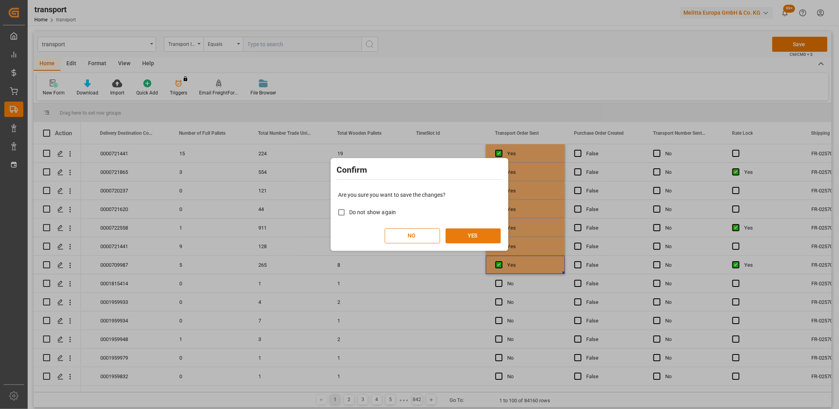
click at [481, 232] on button "YES" at bounding box center [473, 235] width 55 height 15
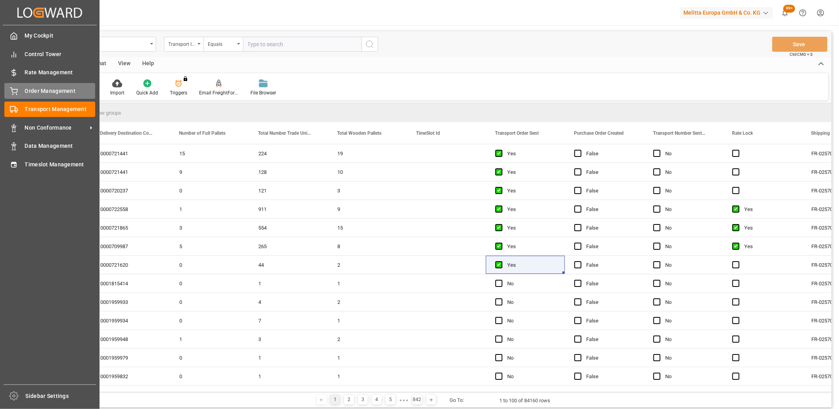
click at [11, 96] on div "Order Management Order Management" at bounding box center [49, 90] width 91 height 15
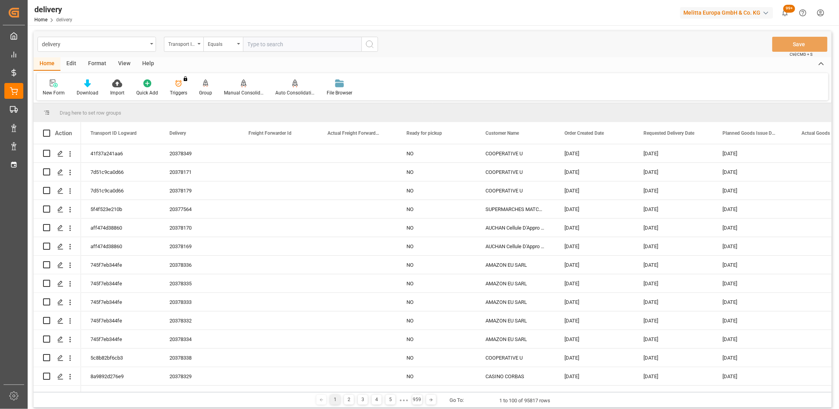
click at [198, 46] on div "Transport ID Logward" at bounding box center [184, 44] width 40 height 15
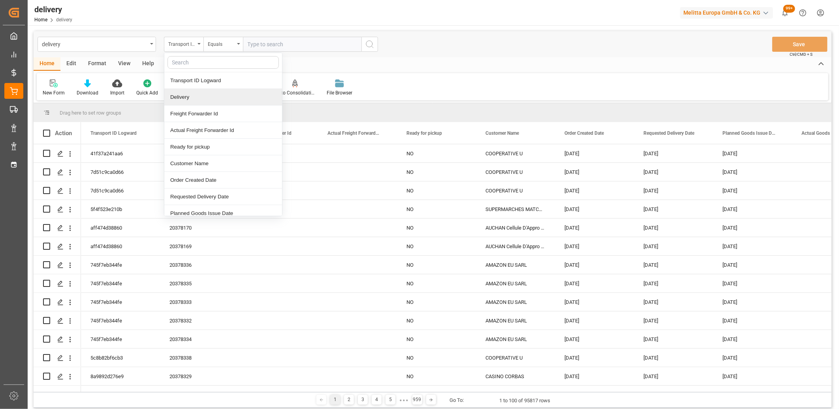
click at [198, 93] on div "Delivery" at bounding box center [223, 97] width 118 height 17
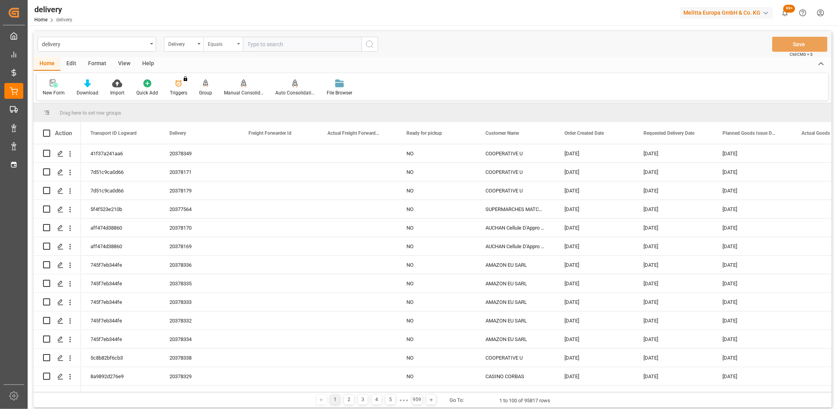
click at [217, 44] on div "Equals" at bounding box center [221, 43] width 27 height 9
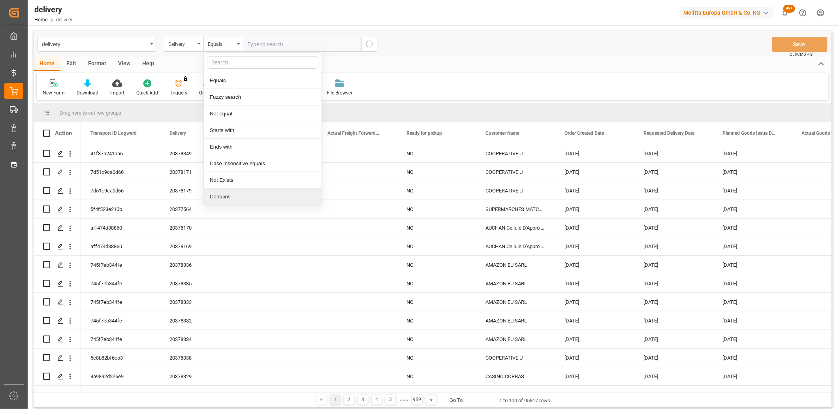
click at [224, 194] on div "Contains" at bounding box center [263, 196] width 118 height 17
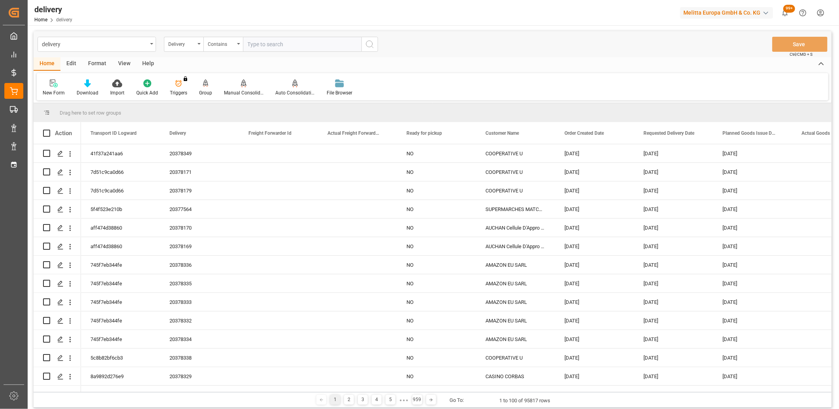
click at [268, 45] on input "text" at bounding box center [302, 44] width 119 height 15
paste input "92558319,92558318,20378176,20378330,92557807,20378331,20378317,20378339,2037834…"
type input "92558319,92558318,20378176,20378330,92557807,20378331,20378317,20378339,2037834…"
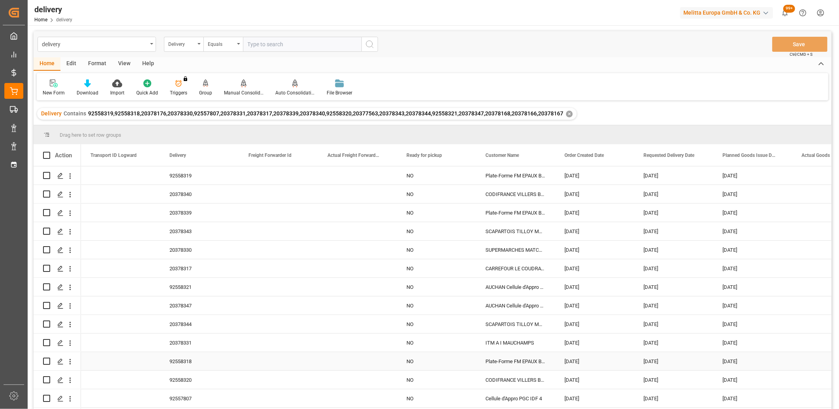
click at [45, 360] on input "Press Space to toggle row selection (unchecked)" at bounding box center [46, 361] width 7 height 7
checkbox input "true"
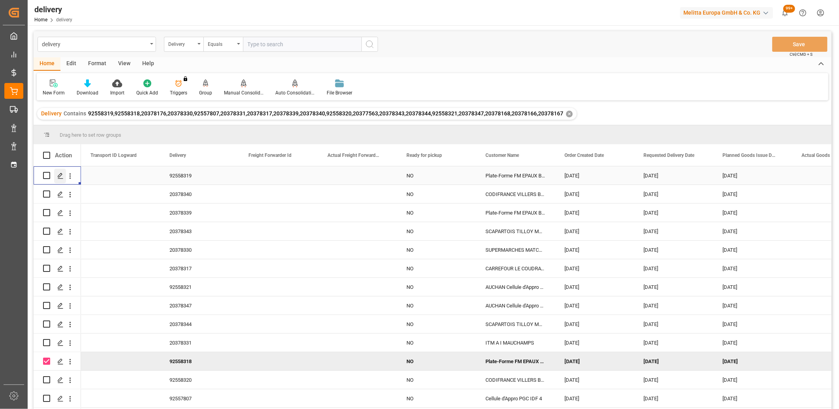
click at [61, 178] on icon "Press SPACE to select this row." at bounding box center [60, 176] width 6 height 6
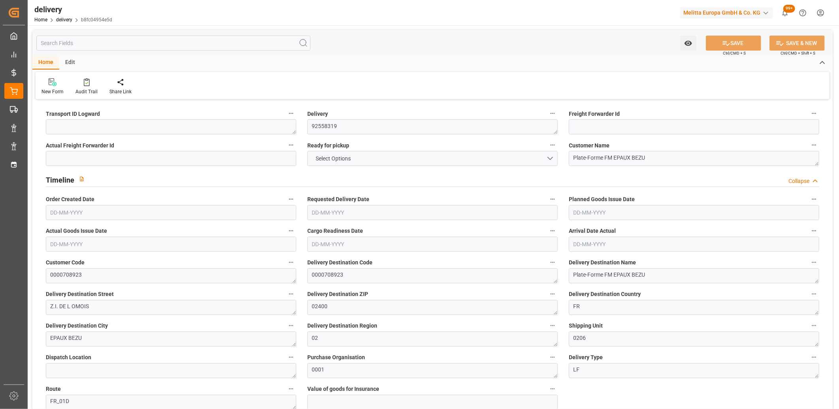
type input "3100.68"
type input "4785"
type input "23522.4"
type input "1188"
type input "33"
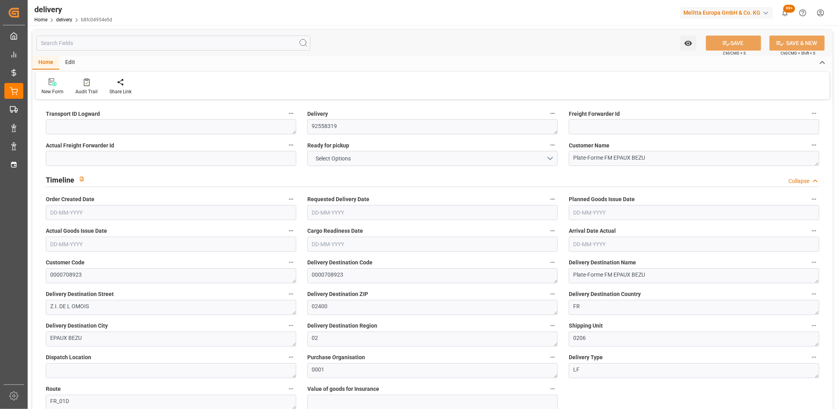
type input "0"
type input "17"
type input "0"
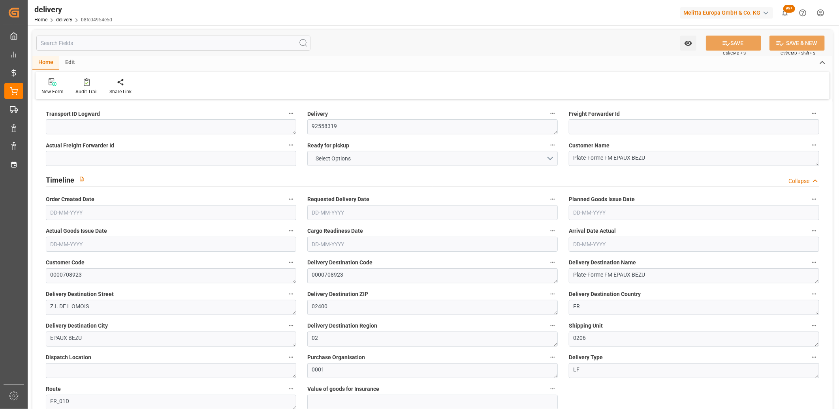
type input "0"
type input "427.68"
type input "1.5"
type input "1.3"
type input "0"
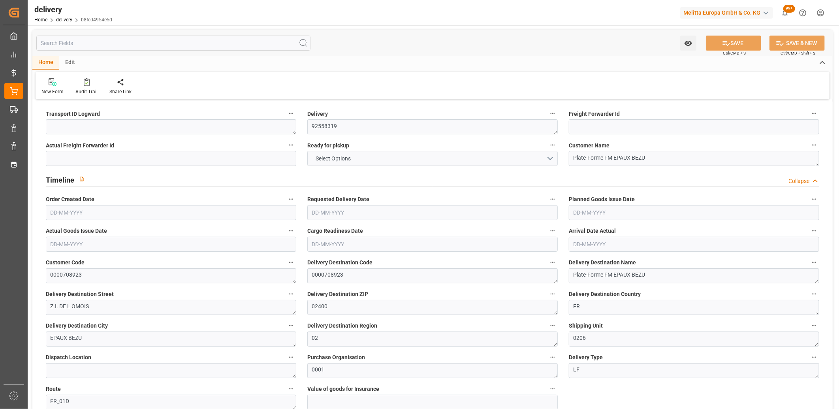
type input "49.5"
type input "3849.12"
type input "101"
type input "0"
type input "[DATE]"
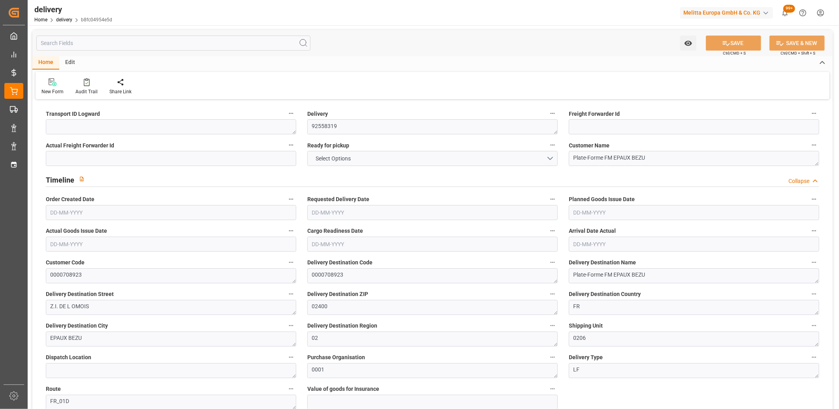
type input "[DATE]"
type input "15-09-2025 11:02"
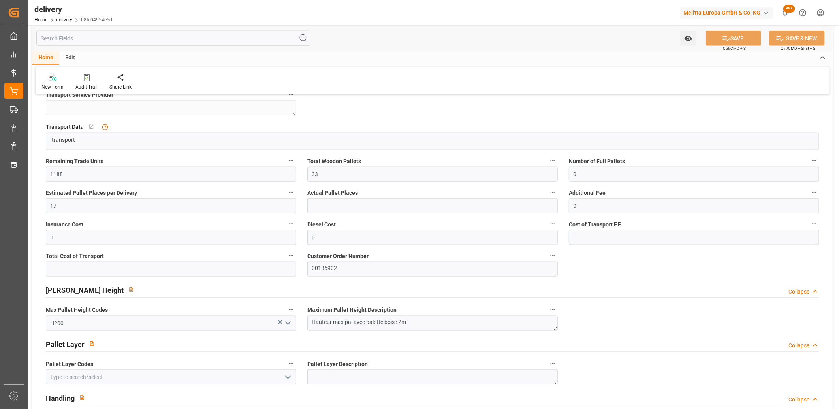
scroll to position [504, 0]
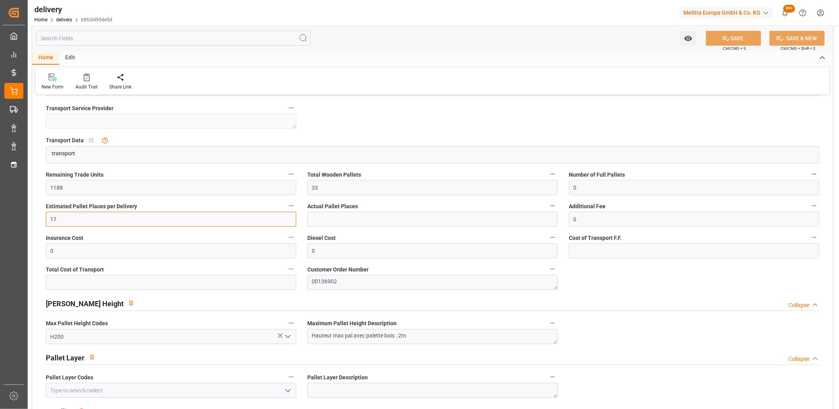
click at [77, 217] on input "17" at bounding box center [171, 219] width 251 height 15
type input "16"
click at [752, 36] on button "SAVE" at bounding box center [733, 38] width 55 height 15
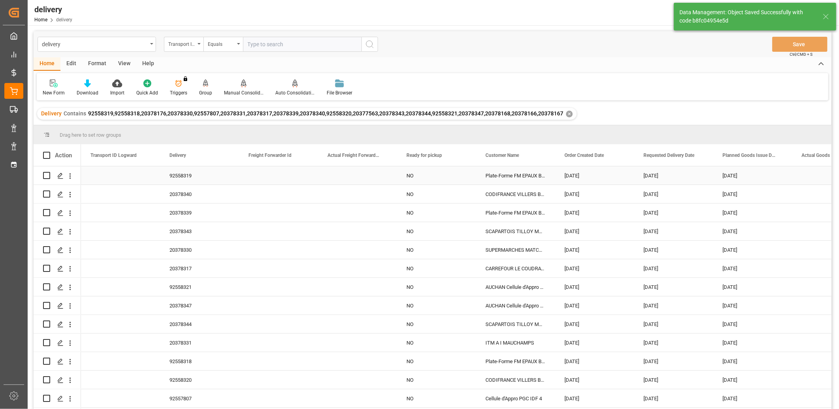
click at [47, 177] on input "Press Space to toggle row selection (unchecked)" at bounding box center [46, 175] width 7 height 7
checkbox input "true"
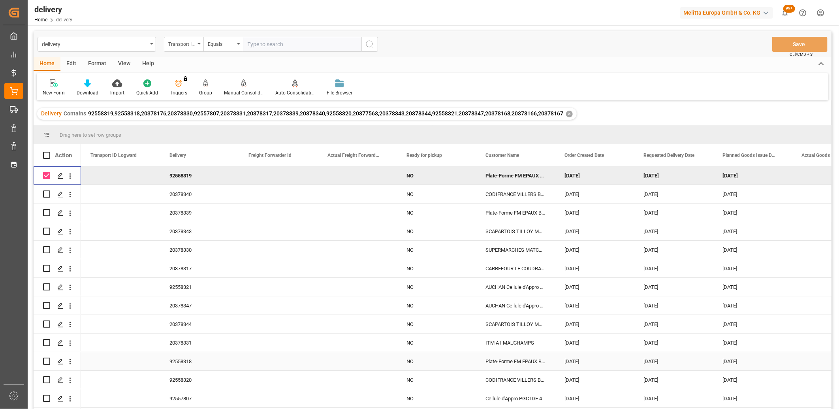
click at [45, 360] on input "Press Space to toggle row selection (unchecked)" at bounding box center [46, 361] width 7 height 7
checkbox input "true"
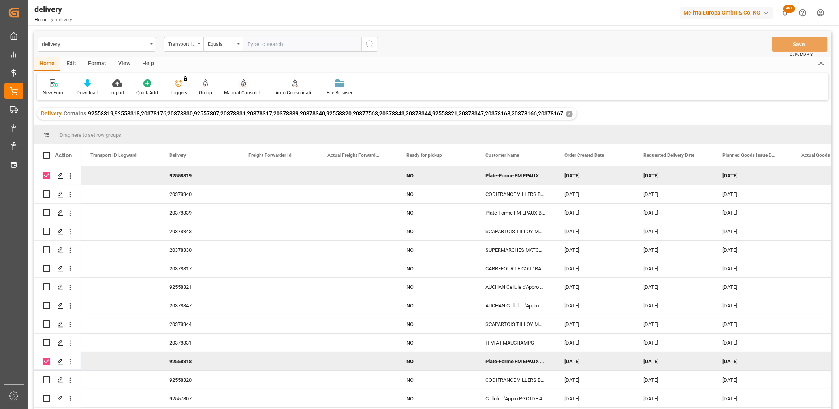
click at [245, 84] on div at bounding box center [244, 83] width 40 height 8
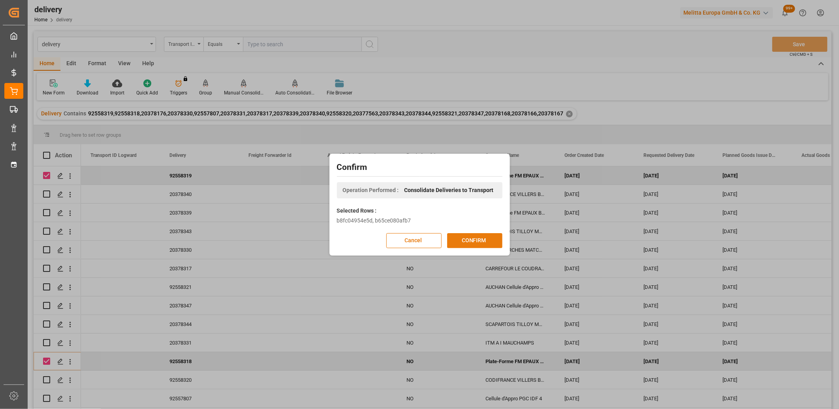
click at [473, 239] on button "CONFIRM" at bounding box center [474, 240] width 55 height 15
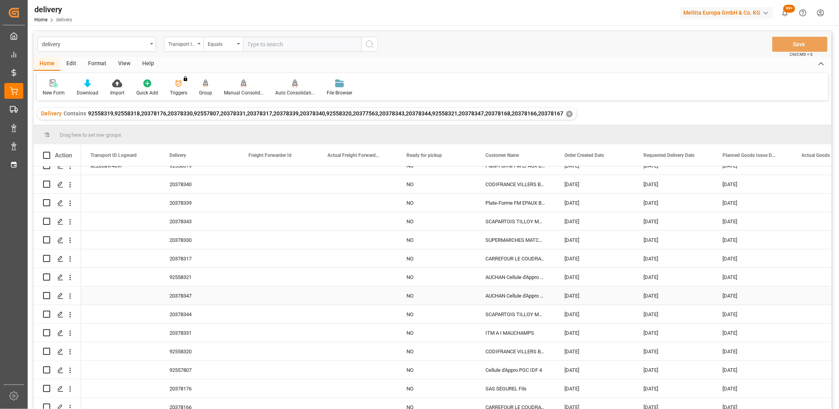
scroll to position [44, 0]
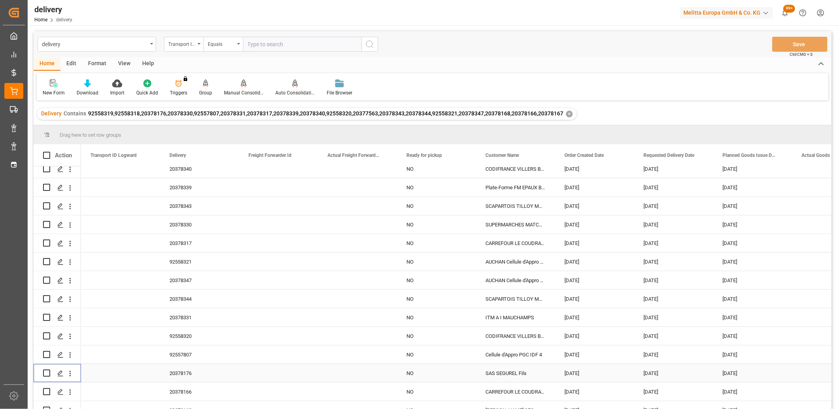
click at [47, 372] on input "Press Space to toggle row selection (unchecked)" at bounding box center [46, 372] width 7 height 7
checkbox input "true"
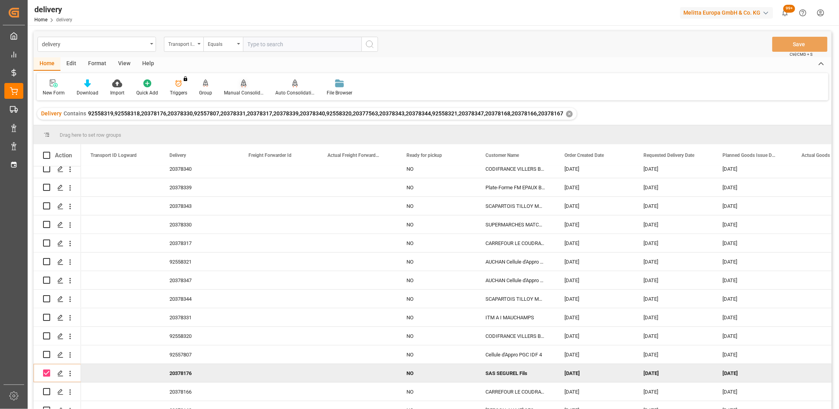
click at [242, 87] on icon at bounding box center [244, 83] width 6 height 8
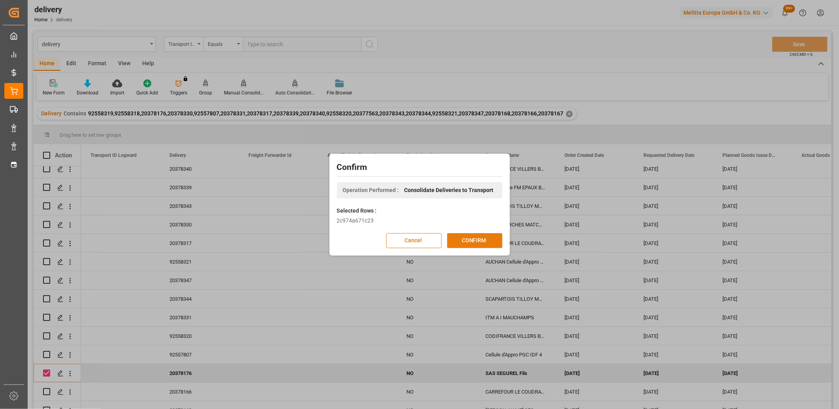
click at [456, 239] on button "CONFIRM" at bounding box center [474, 240] width 55 height 15
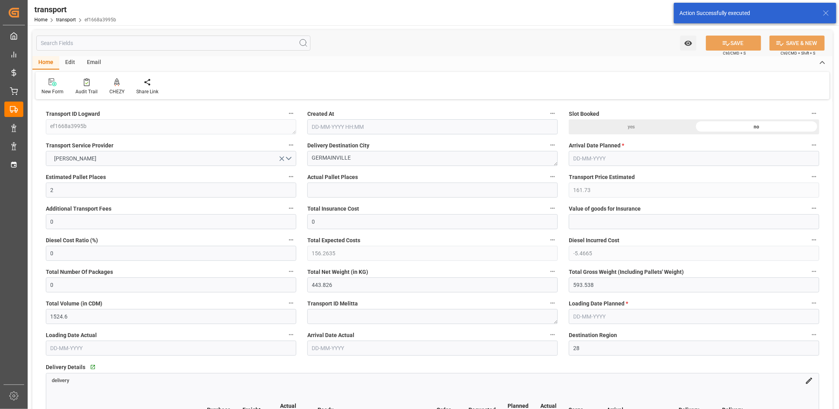
type input "[DATE] 11:29"
type input "[DATE]"
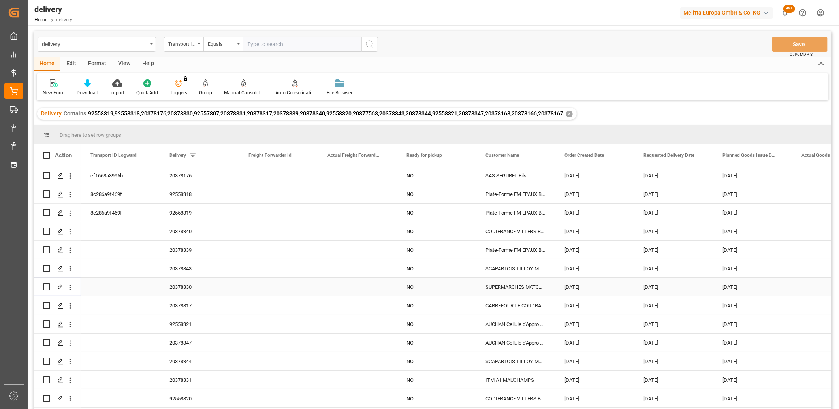
click at [48, 285] on input "Press Space to toggle row selection (unchecked)" at bounding box center [46, 286] width 7 height 7
checkbox input "true"
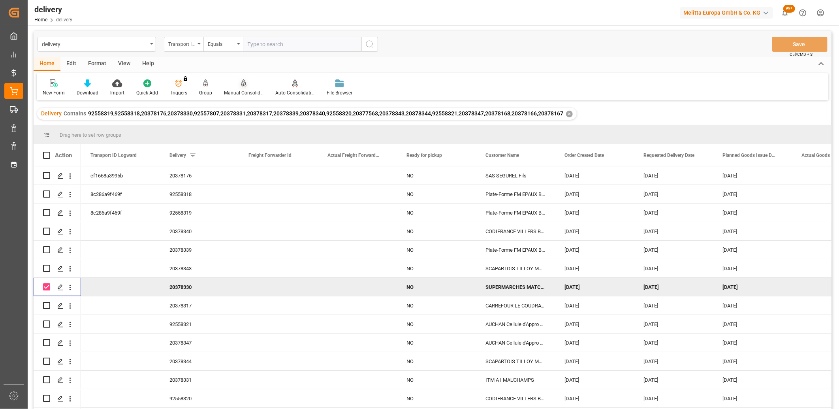
click at [246, 87] on div at bounding box center [244, 83] width 40 height 8
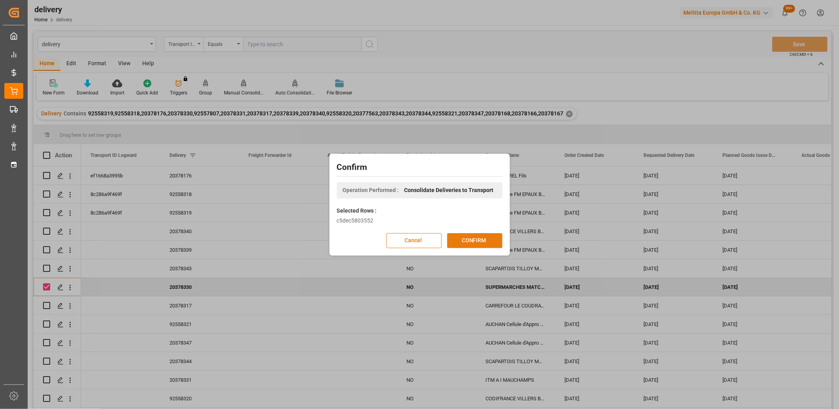
click at [467, 241] on button "CONFIRM" at bounding box center [474, 240] width 55 height 15
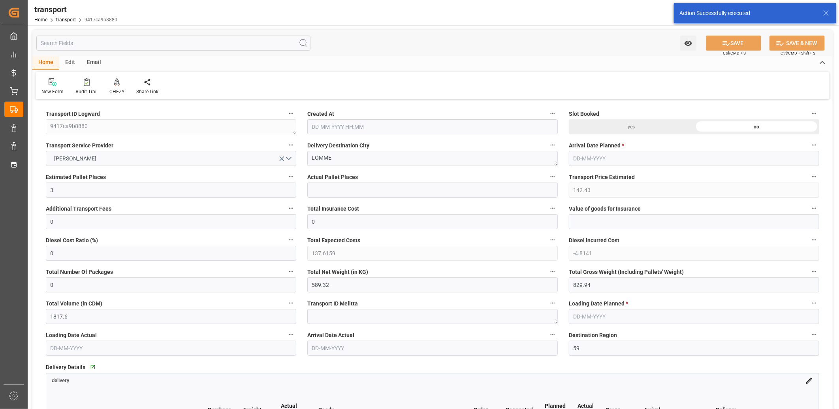
type input "15-09-2025 11:29"
type input "[DATE]"
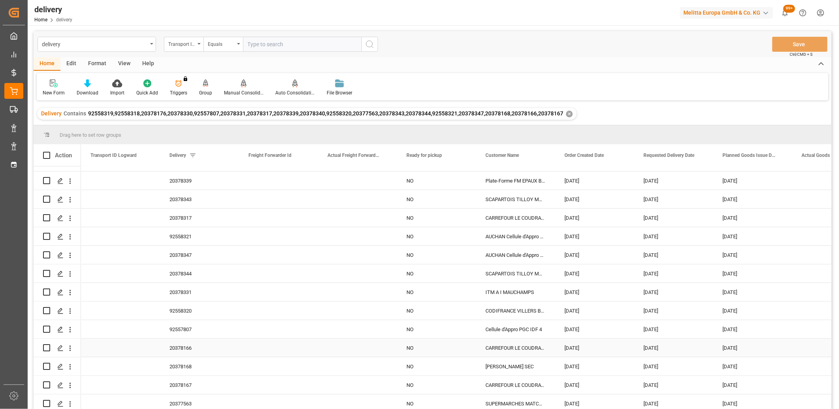
scroll to position [91, 0]
click at [48, 326] on input "Press Space to toggle row selection (unchecked)" at bounding box center [46, 327] width 7 height 7
checkbox input "true"
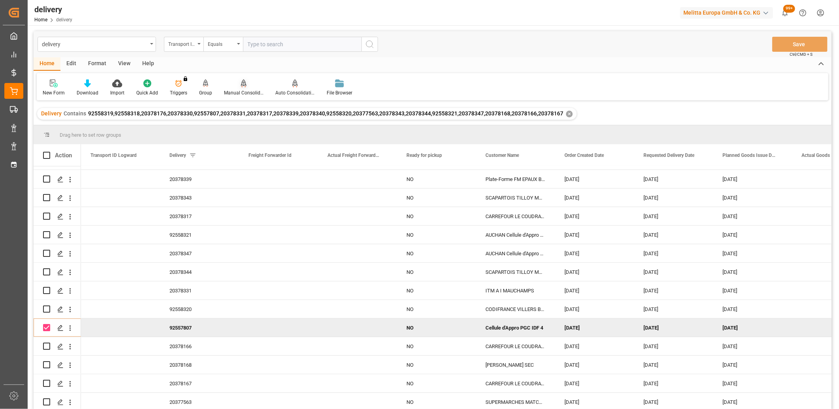
click at [241, 84] on icon at bounding box center [244, 83] width 6 height 8
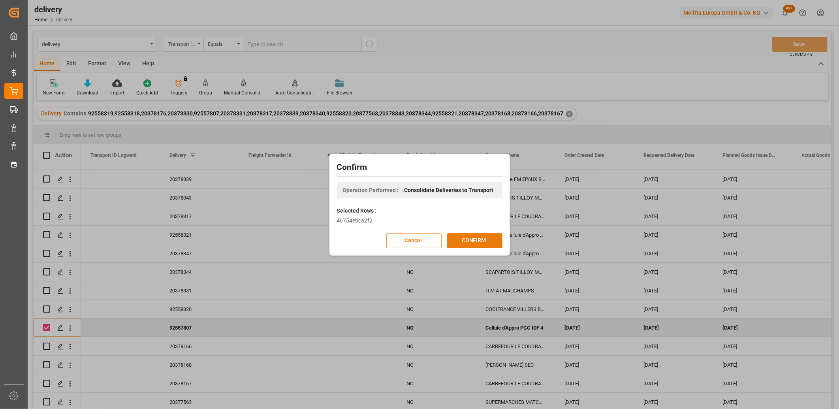
click at [471, 237] on button "CONFIRM" at bounding box center [474, 240] width 55 height 15
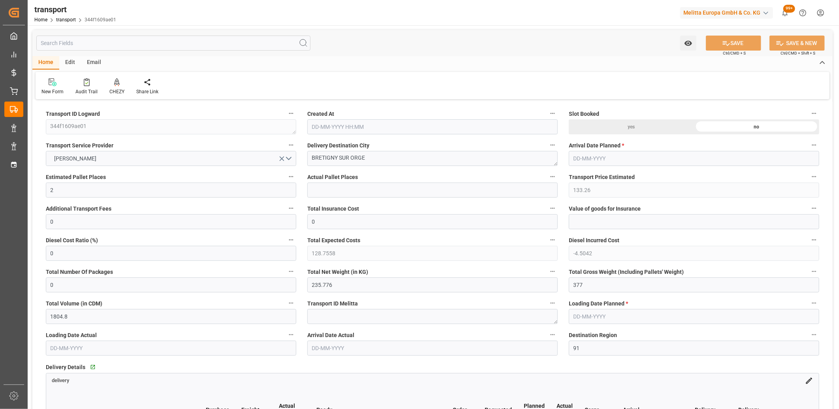
type input "15-09-2025 11:30"
type input "[DATE]"
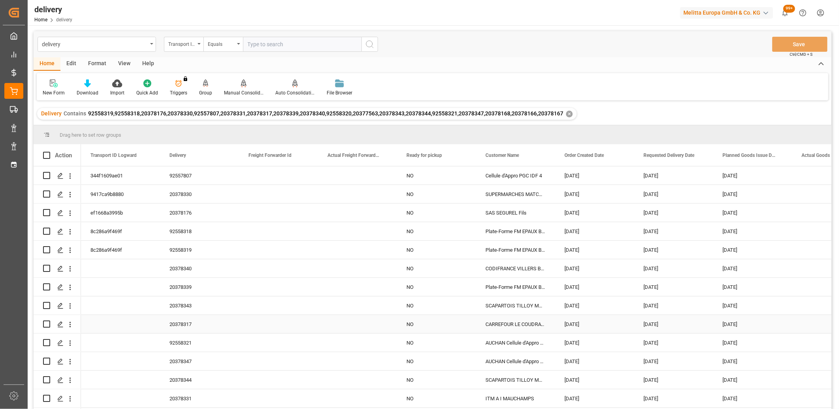
click at [46, 324] on input "Press Space to toggle row selection (unchecked)" at bounding box center [46, 323] width 7 height 7
checkbox input "true"
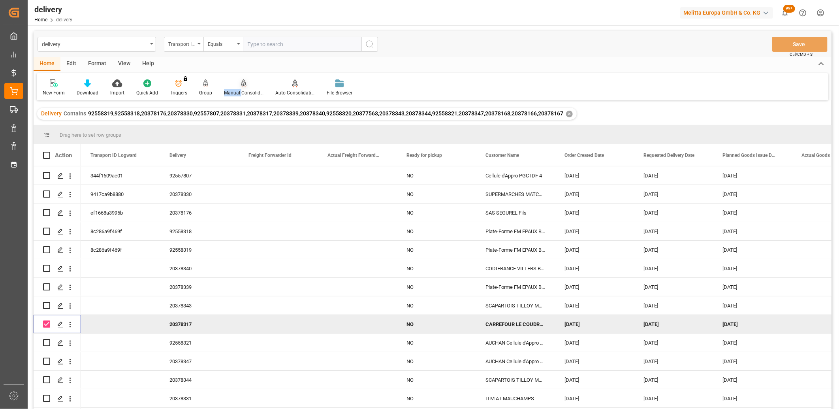
click at [240, 87] on div "Manual Consolidation" at bounding box center [243, 87] width 51 height 17
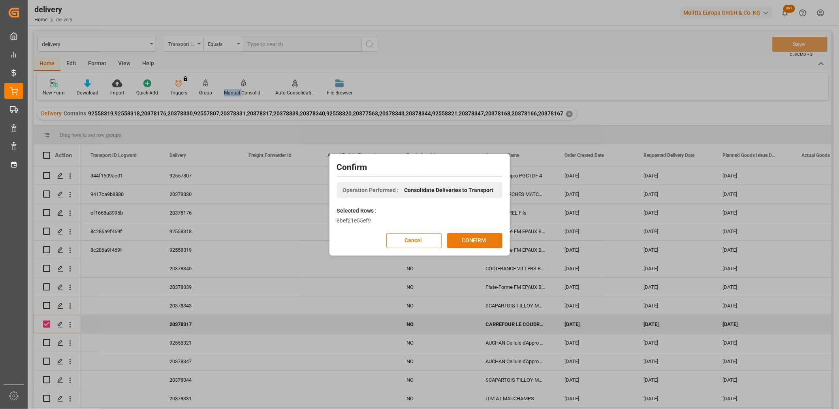
click at [482, 240] on button "CONFIRM" at bounding box center [474, 240] width 55 height 15
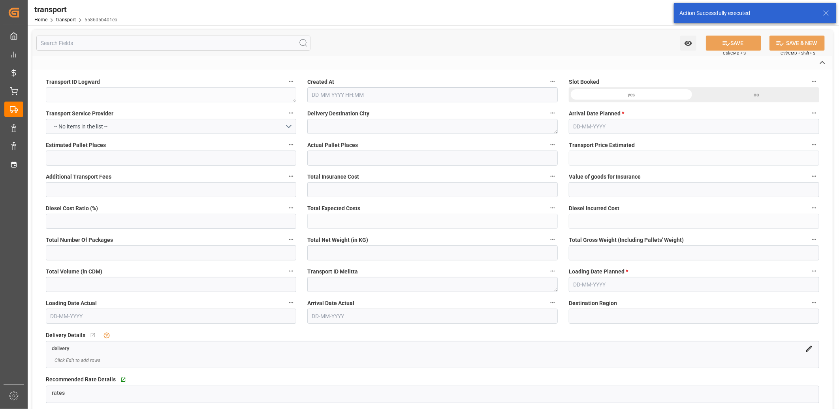
type textarea "5586d5b401eb"
type textarea "LE COUDRAY MONTCEAU"
type textarea "0000709476"
type textarea "FR-02570"
type textarea "FR"
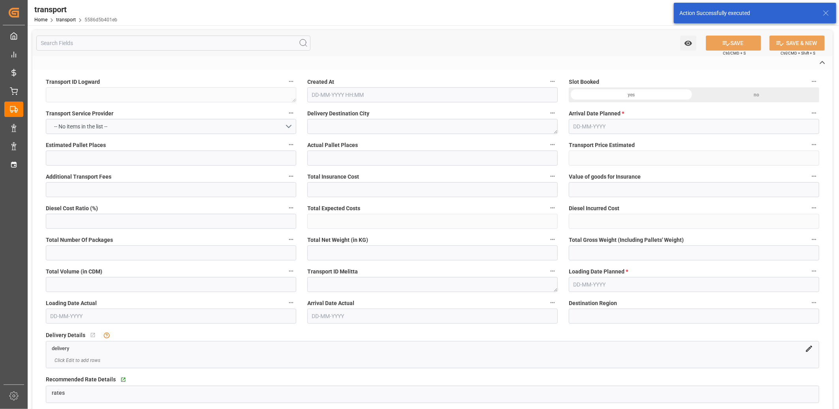
type input "Road"
type input "FR"
type input "02570"
type input "FR"
type input "91830"
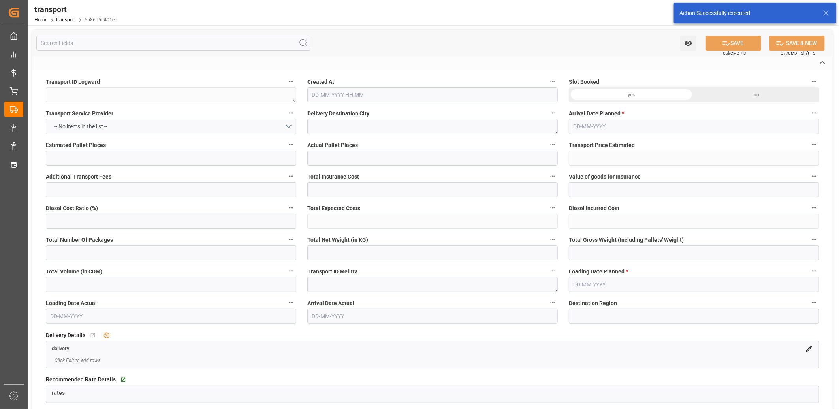
type input "Small Shipment"
type input "3.5-7.5 t"
type input "EURO 6"
type input "Diesel"
type input "2"
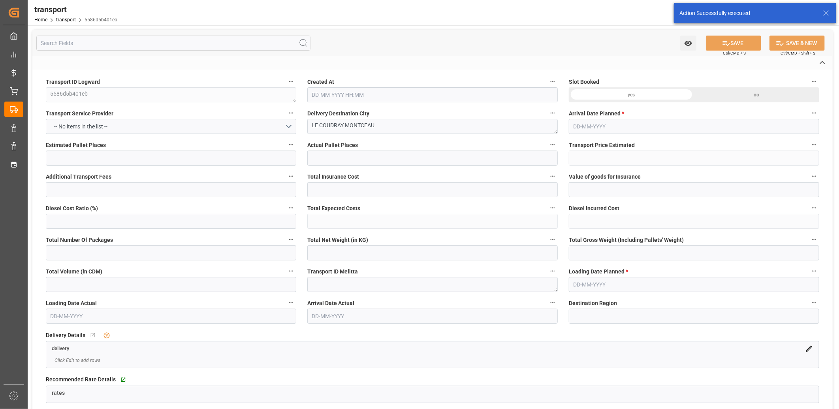
type input "133.26"
type input "0"
type input "128.7558"
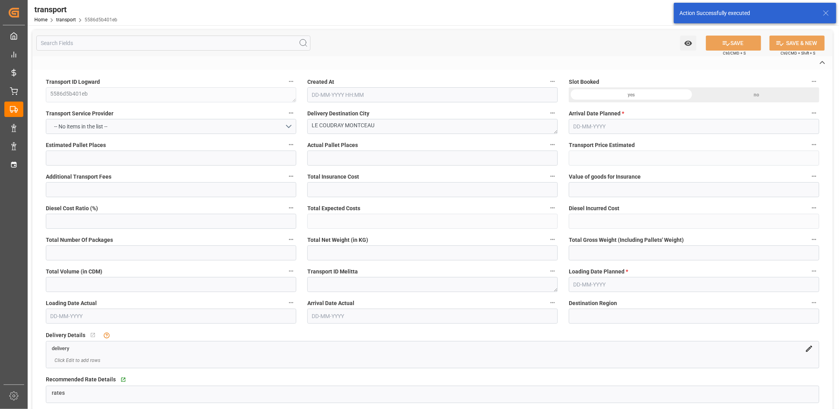
type input "-4.5042"
type input "0"
type input "171.27"
type input "290"
type input "2772"
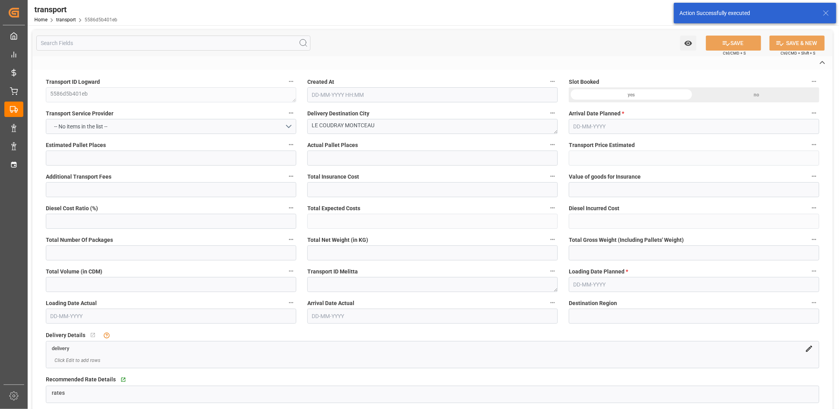
type input "91"
type input "0"
type input "330"
type input "2"
type input "101"
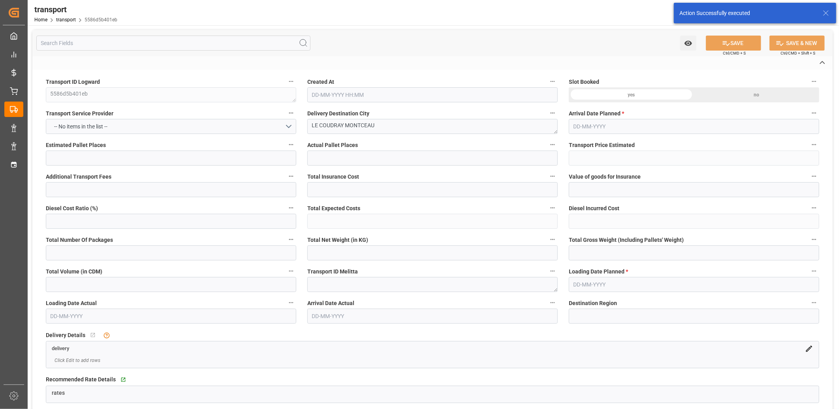
type input "238.59"
type input "0"
type input "4710.8598"
type input "0"
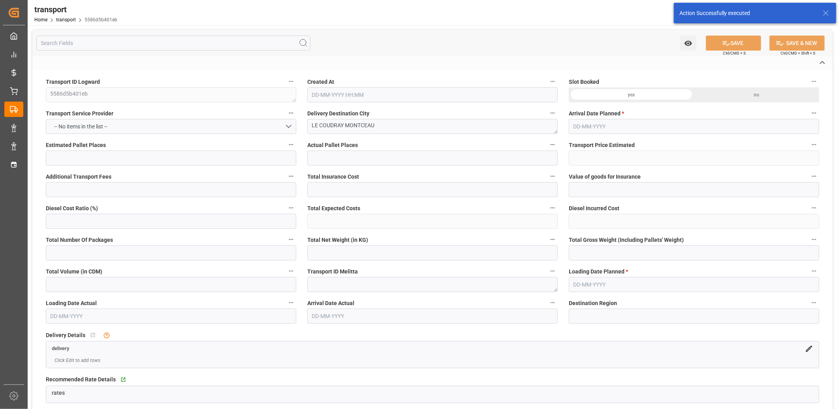
type input "21"
type input "35"
type input "[DATE] 11:30"
type input "[DATE]"
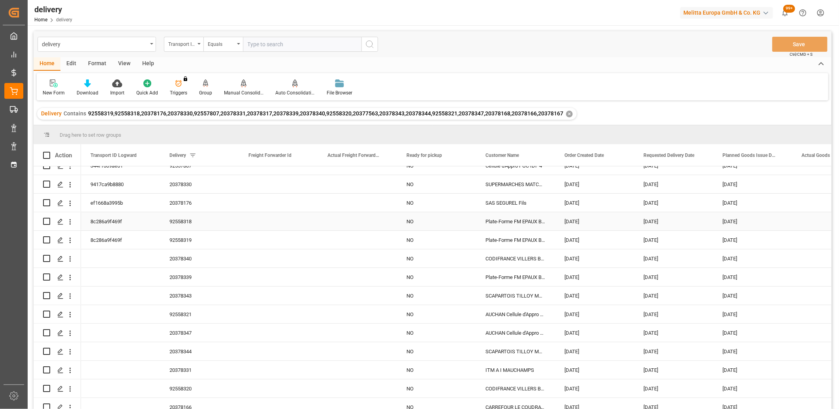
scroll to position [44, 0]
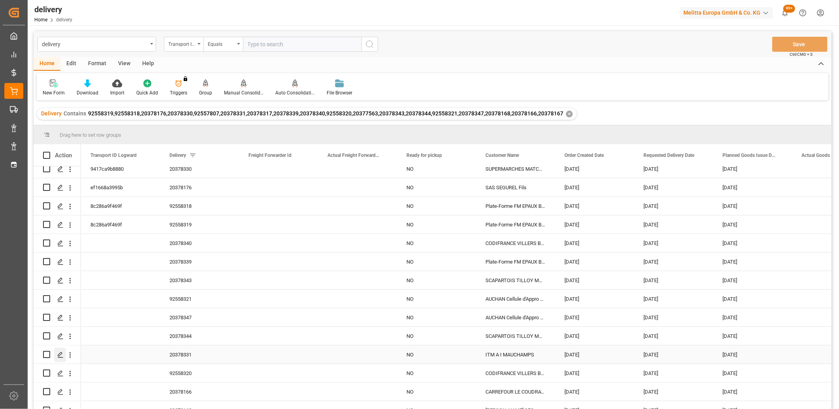
click at [61, 356] on icon "Press SPACE to select this row." at bounding box center [60, 355] width 6 height 6
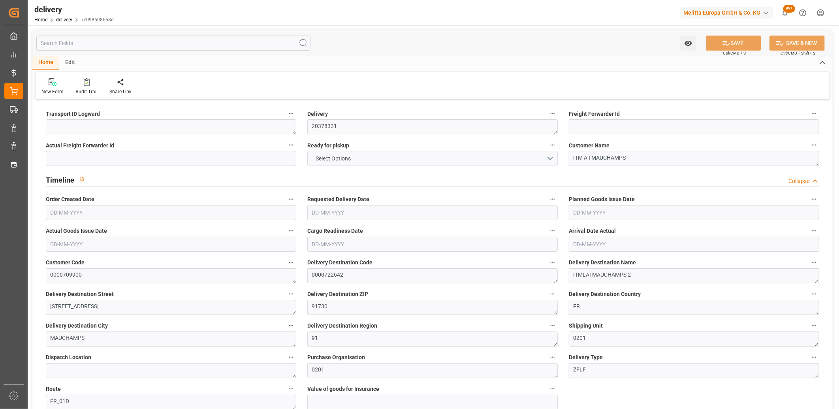
type input "7051.826"
type input "10919.232"
type input "42604.628"
type input "1172"
type input "64"
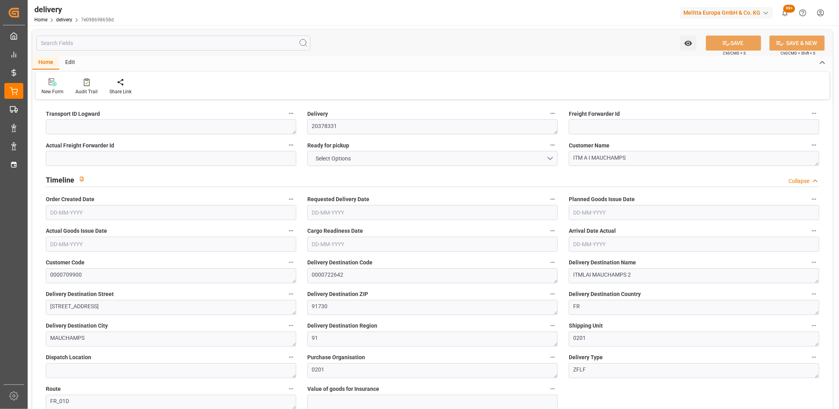
type input "52"
type input "34"
type input "0"
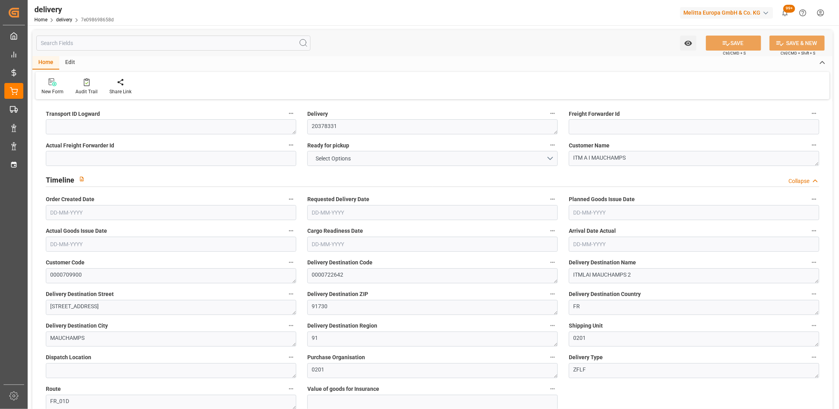
type input "127.4"
type input "421.92"
type input "1.5"
type input "1.3"
type input "0"
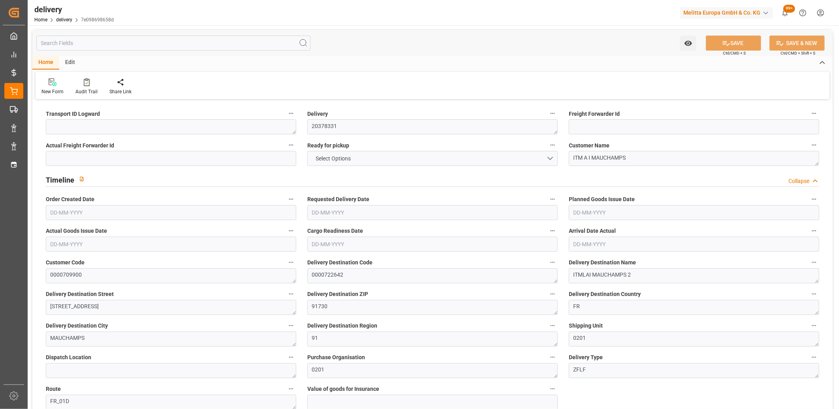
type input "96"
type input "9096.568"
type input "101"
type input "0"
type input "[DATE]"
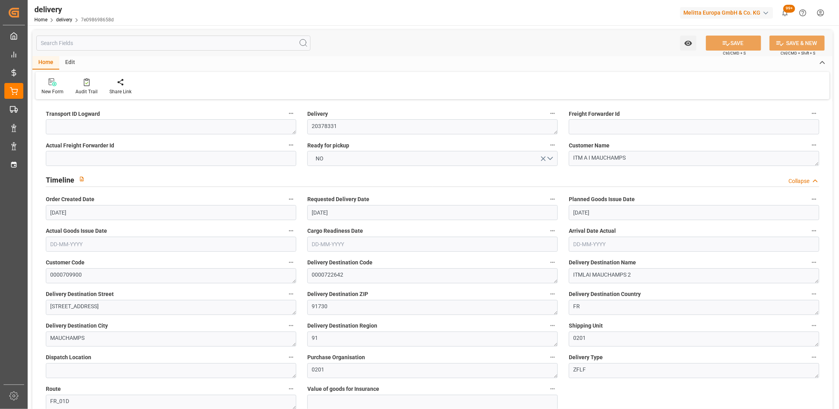
type input "[DATE]"
type input "15-09-2025 11:01"
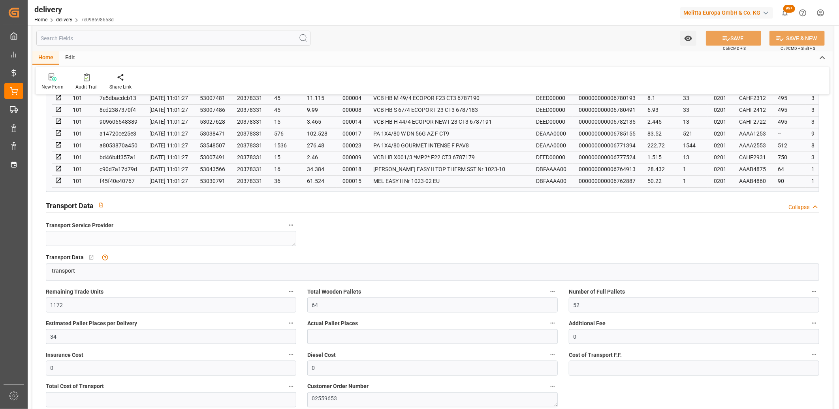
scroll to position [614, 0]
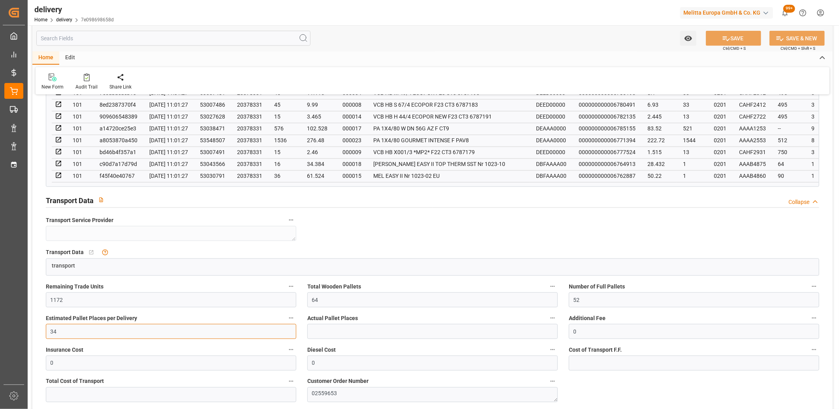
click at [58, 330] on input "34" at bounding box center [171, 331] width 251 height 15
type input "33"
click at [748, 36] on button "SAVE" at bounding box center [733, 38] width 55 height 15
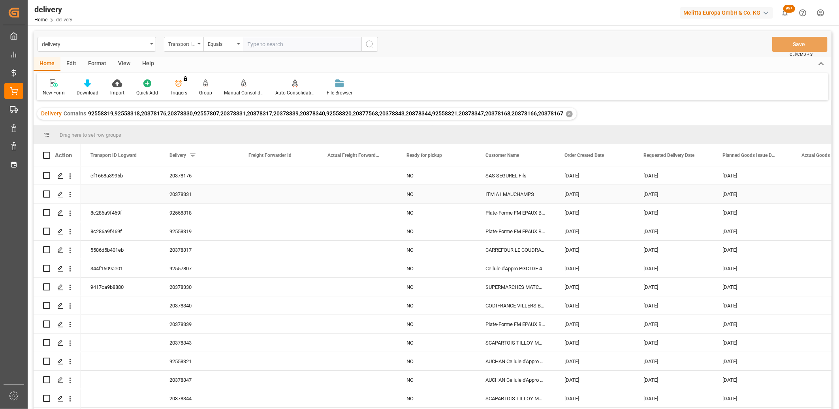
click at [47, 194] on input "Press Space to toggle row selection (unchecked)" at bounding box center [46, 193] width 7 height 7
checkbox input "true"
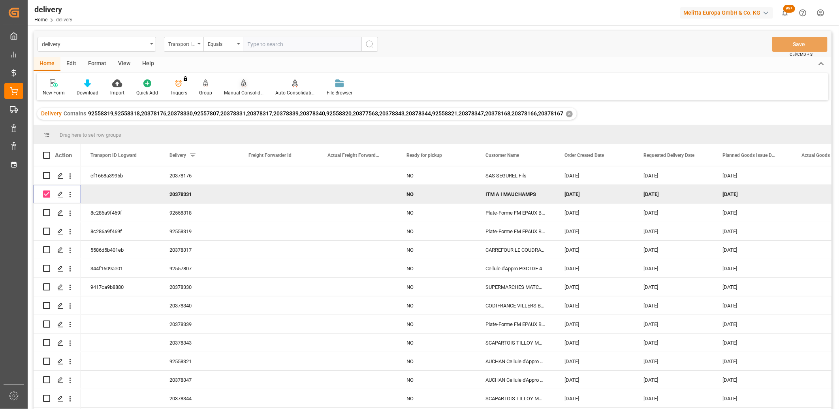
click at [241, 81] on icon at bounding box center [244, 82] width 6 height 7
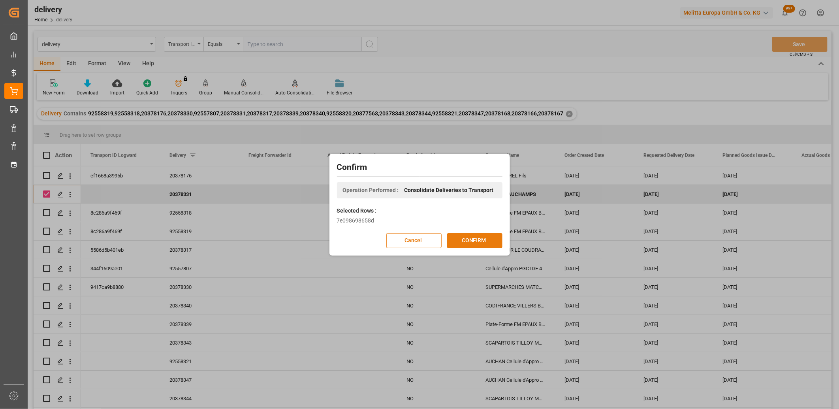
click at [468, 244] on button "CONFIRM" at bounding box center [474, 240] width 55 height 15
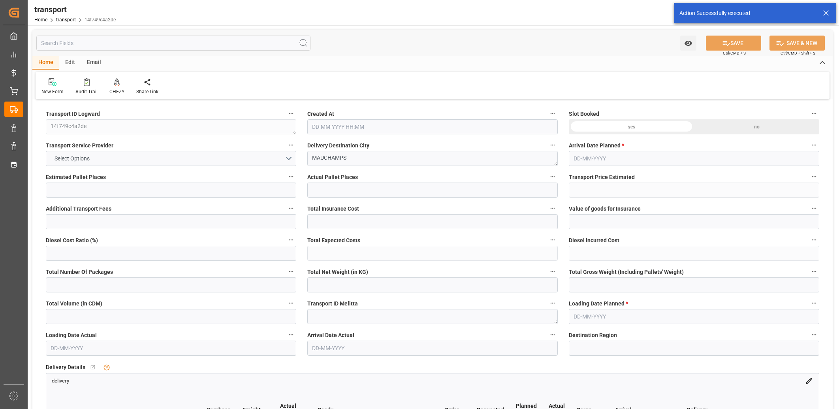
type input "33"
type input "486.94"
type input "0"
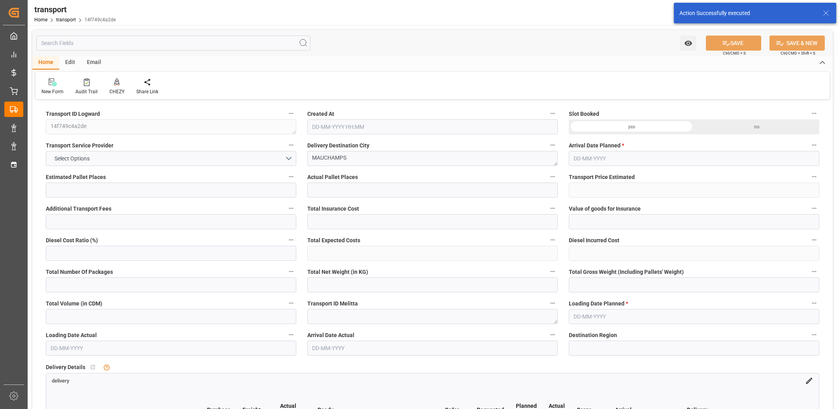
type input "470.4814"
type input "-16.4586"
type input "0"
type input "7051.826"
type input "10919.232"
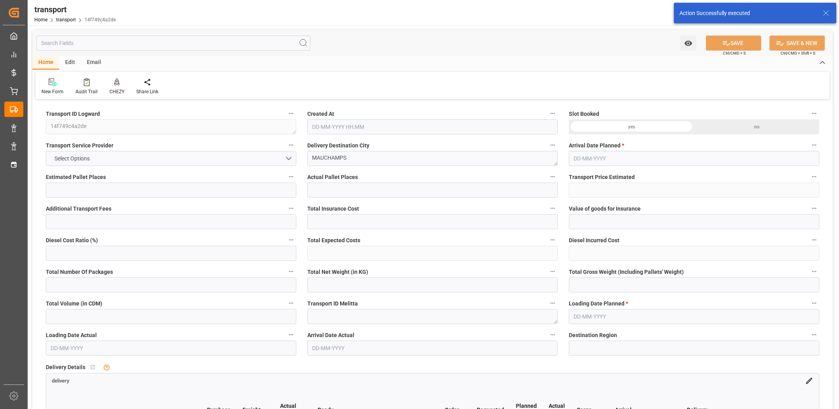
type input "42604.628"
type input "91"
type input "52"
type input "1172"
type input "64"
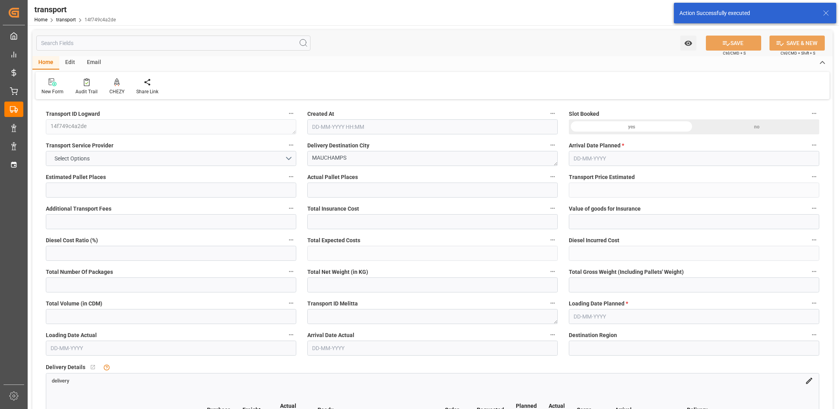
type input "101"
type input "9096.568"
type input "0"
type input "4710.8598"
type input "0"
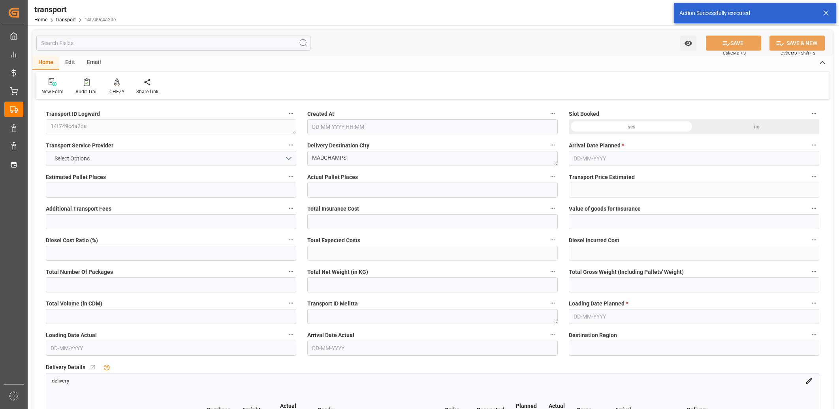
type input "0"
type input "21"
type input "35"
type input "15-09-2025 11:30"
type input "[DATE]"
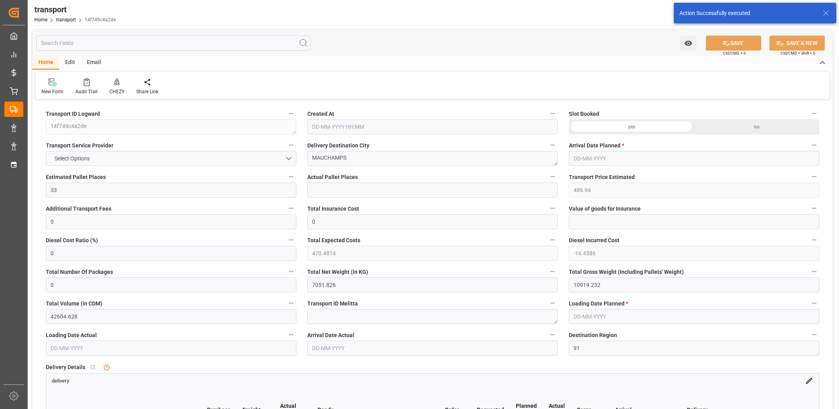
type input "[DATE]"
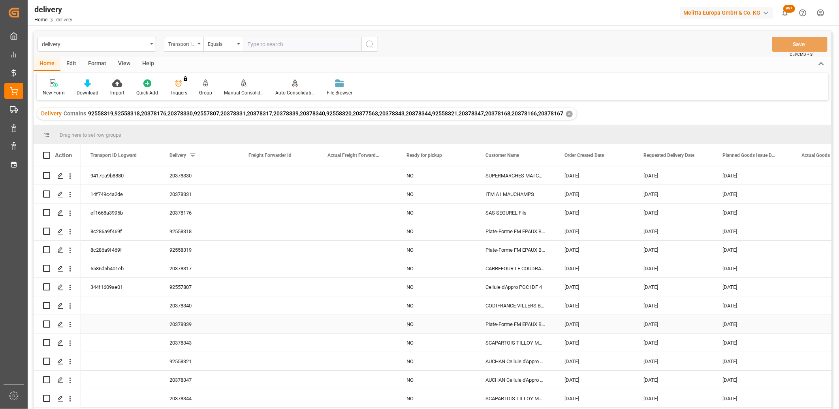
click at [49, 324] on input "Press Space to toggle row selection (unchecked)" at bounding box center [46, 323] width 7 height 7
checkbox input "true"
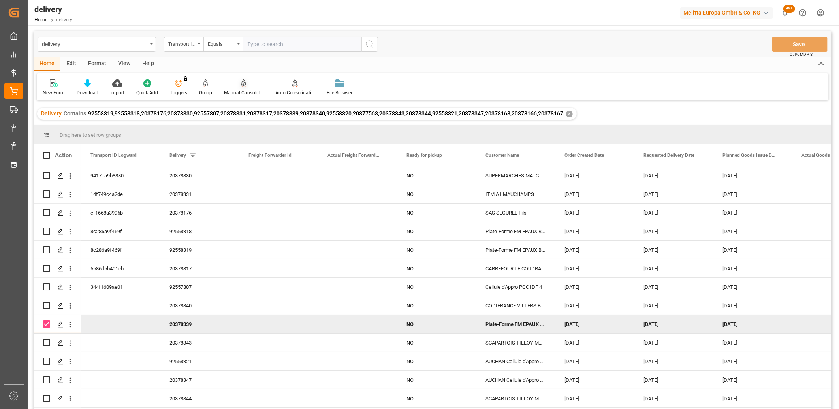
click at [242, 91] on div "Manual Consolidation" at bounding box center [244, 92] width 40 height 7
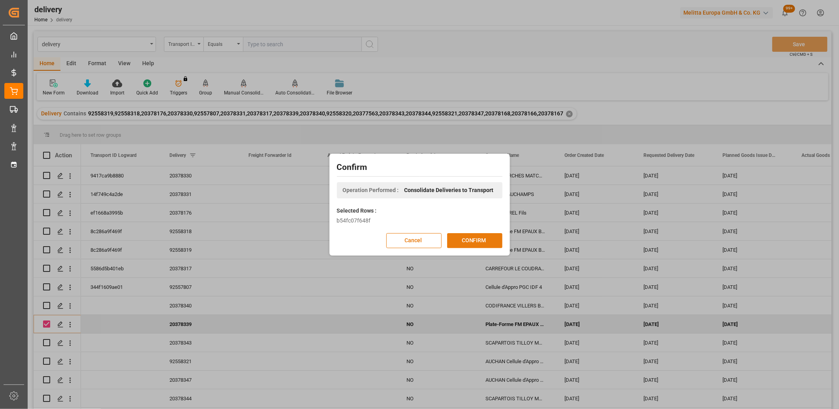
click at [471, 240] on button "CONFIRM" at bounding box center [474, 240] width 55 height 15
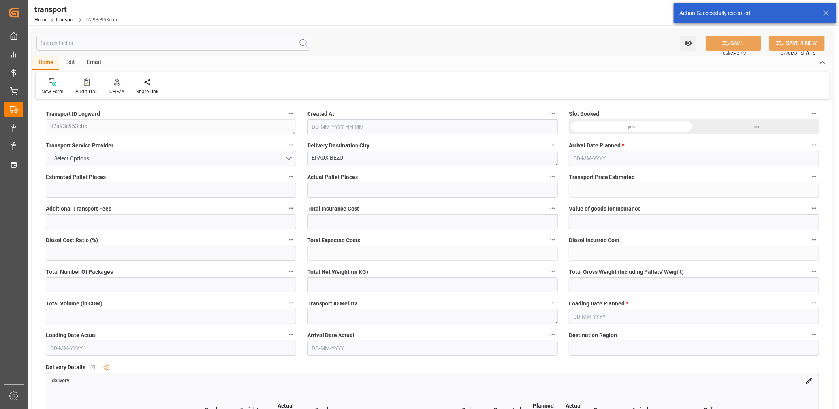
type input "15"
type input "198.08"
type input "0"
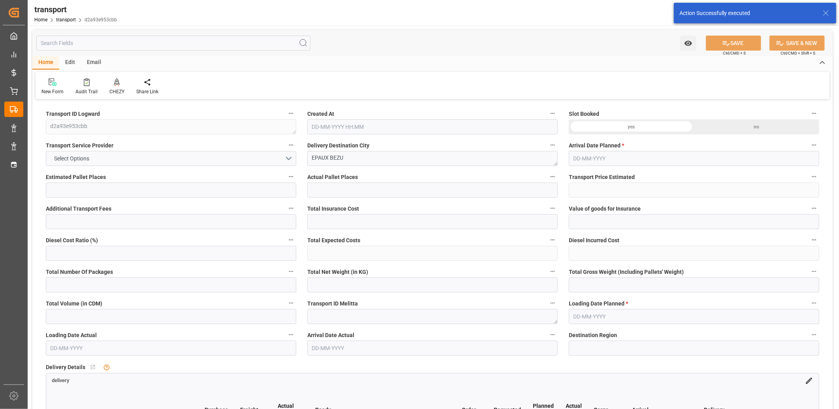
type input "191.3849"
type input "-6.6951"
type input "0"
type input "7179.313"
type input "8095.666"
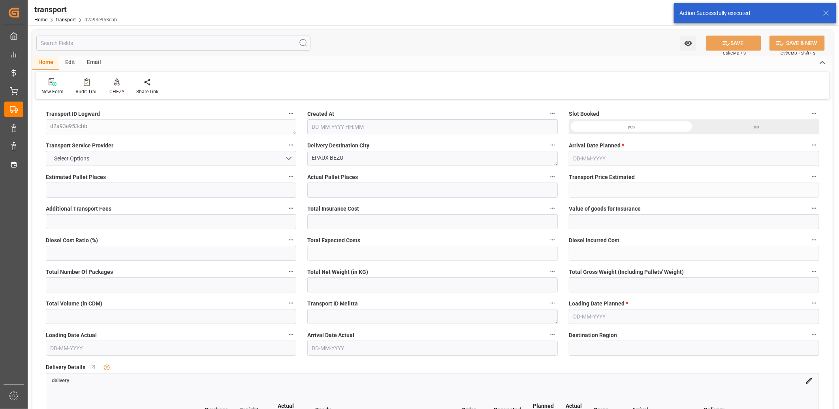
type input "14356.456"
type input "2"
type input "11"
type input "352"
type input "26"
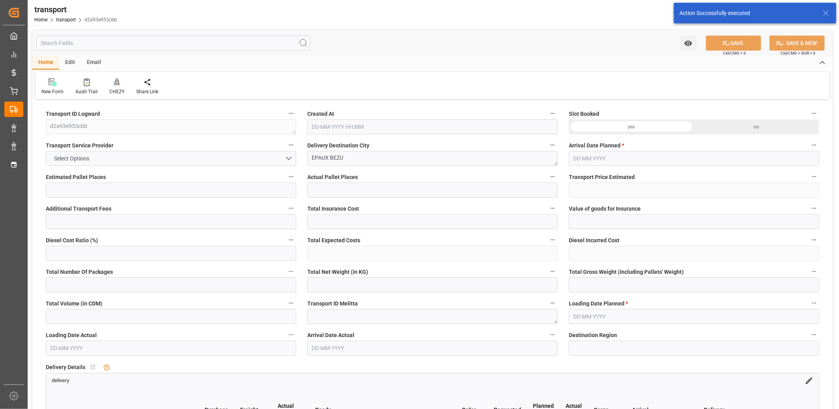
type input "101"
type input "7255.226"
type input "0"
type input "4710.8598"
type input "0"
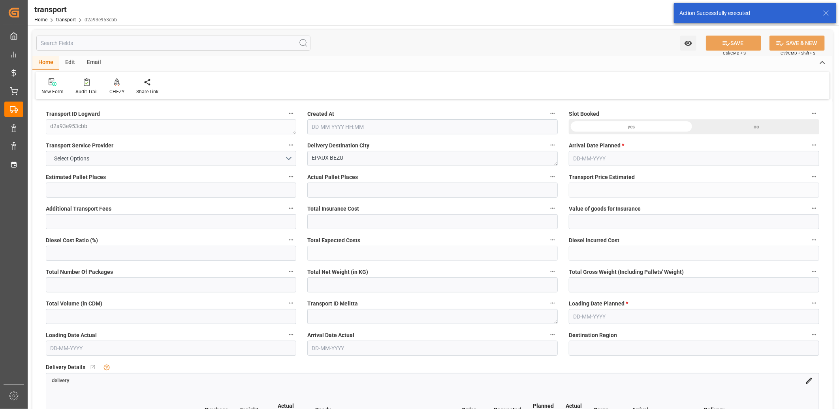
type input "0"
type input "21"
type input "35"
type input "[DATE] 11:31"
type input "[DATE]"
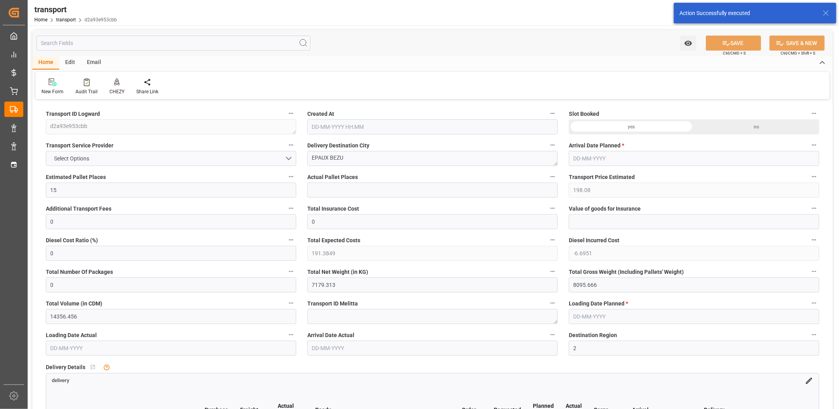
type input "[DATE]"
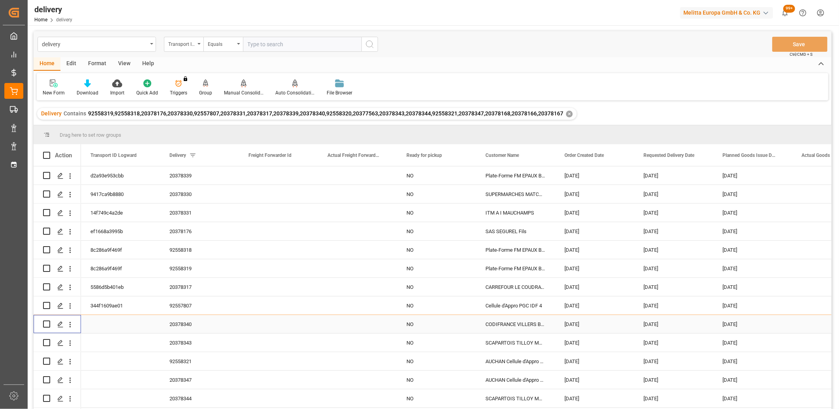
click at [48, 322] on input "Press Space to toggle row selection (unchecked)" at bounding box center [46, 323] width 7 height 7
checkbox input "true"
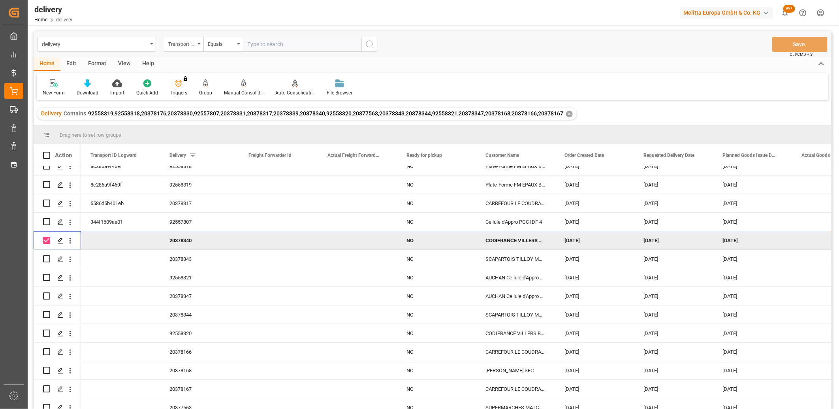
scroll to position [91, 0]
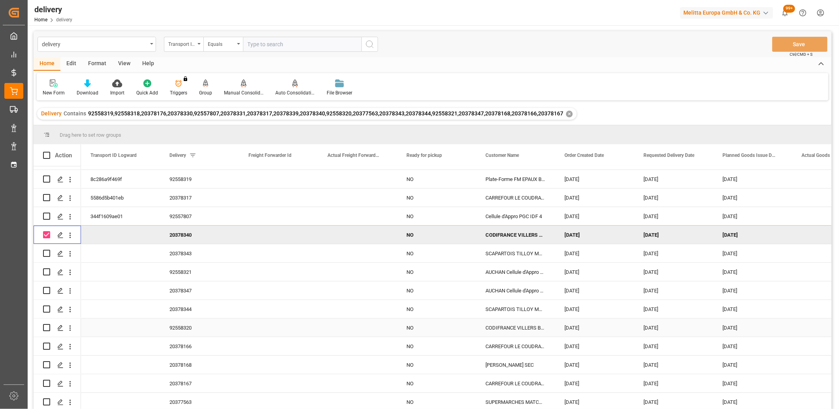
click at [49, 324] on input "Press Space to toggle row selection (unchecked)" at bounding box center [46, 327] width 7 height 7
checkbox input "true"
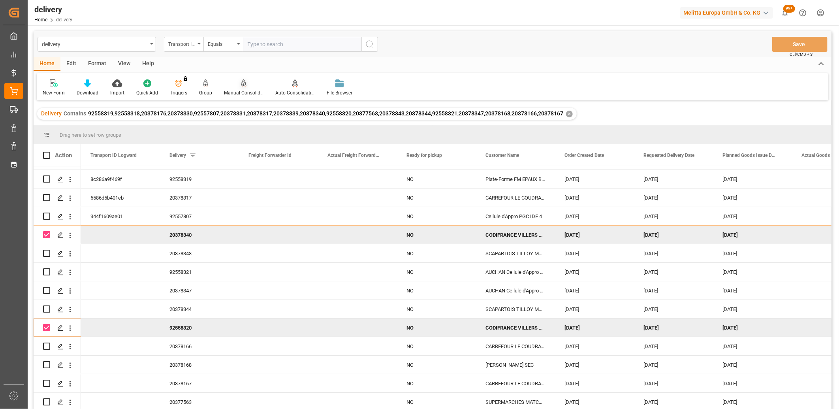
click at [242, 86] on icon at bounding box center [244, 87] width 4 height 2
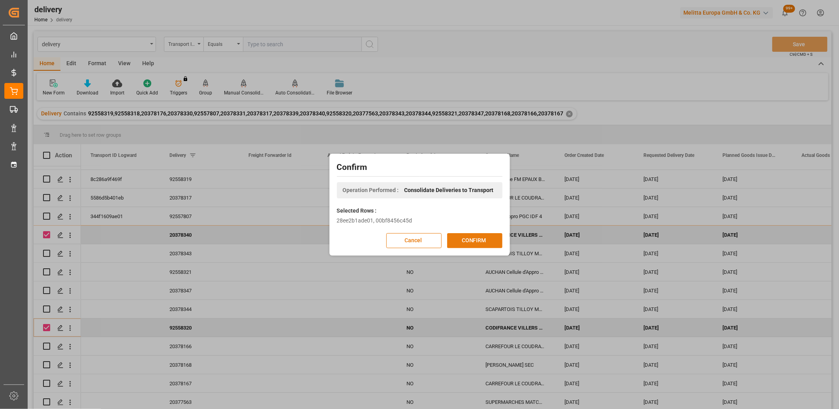
click at [460, 237] on button "CONFIRM" at bounding box center [474, 240] width 55 height 15
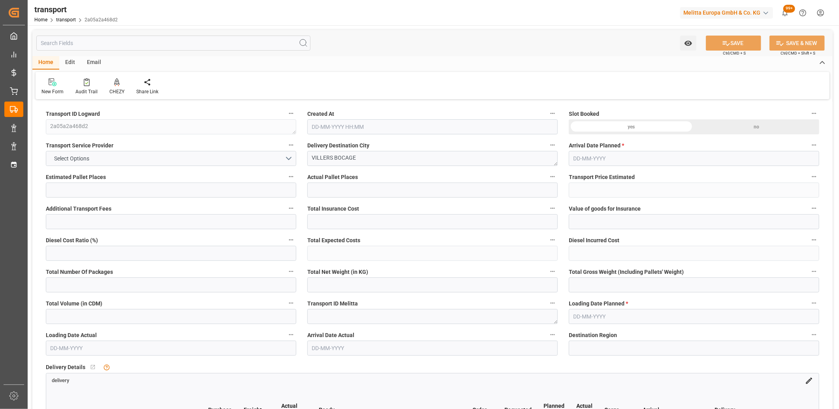
type input "4"
type input "213.77"
type input "0"
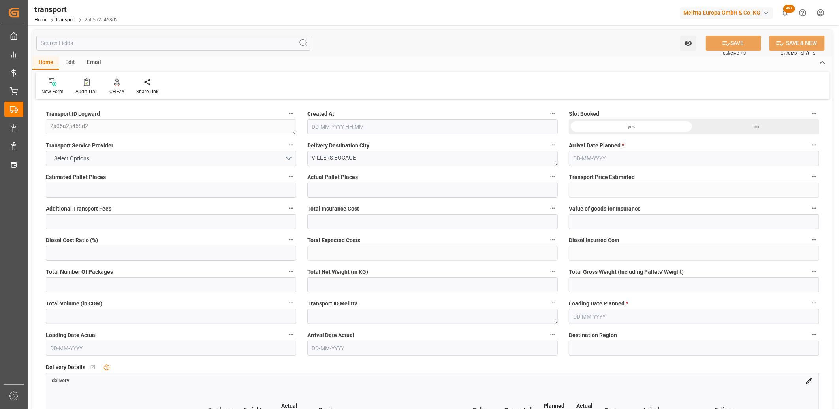
type input "206.5446"
type input "-7.2254"
type input "0"
type input "521.148"
type input "872.256"
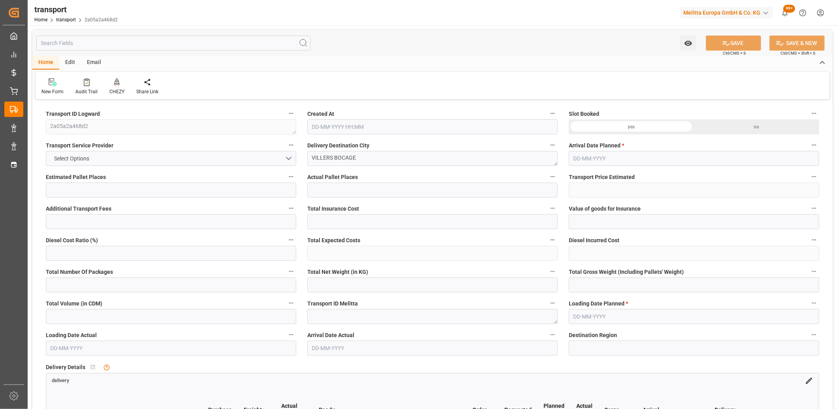
type input "3114.8"
type input "14"
type input "3"
type input "143"
type input "9"
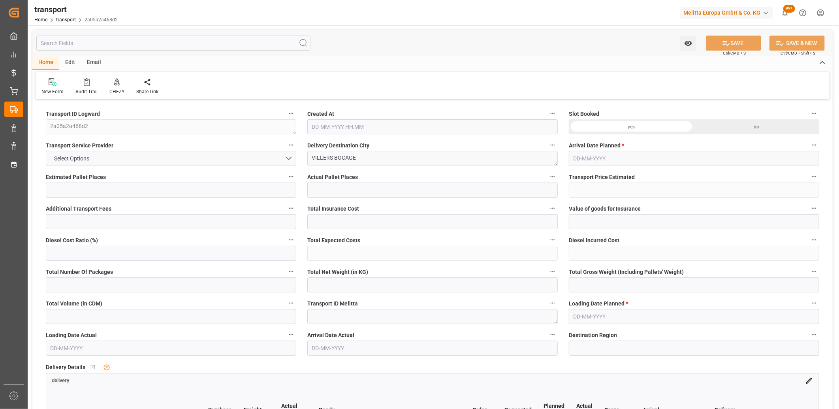
type input "101"
type input "645.576"
type input "0"
type input "4710.8598"
type input "0"
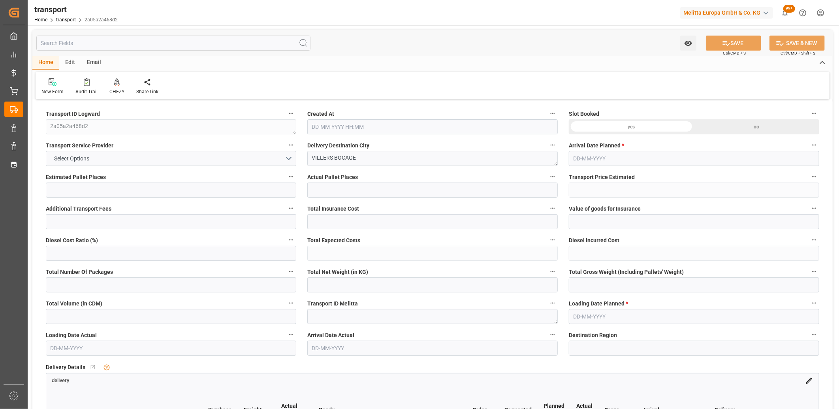
type input "0"
type input "21"
type input "35"
type input "15-09-2025 11:31"
type input "[DATE]"
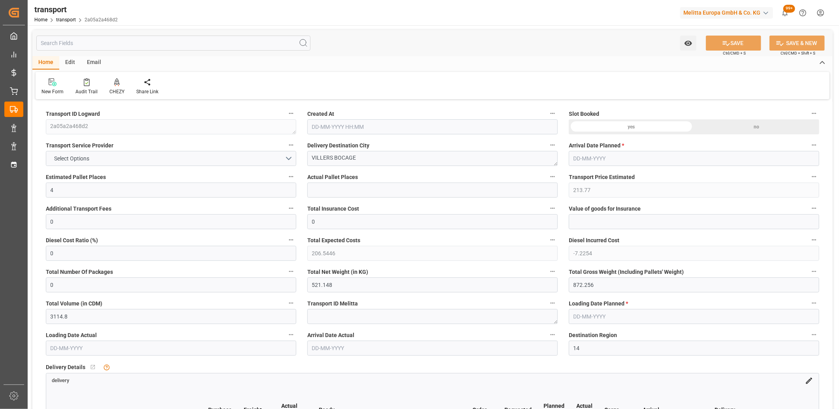
type input "[DATE]"
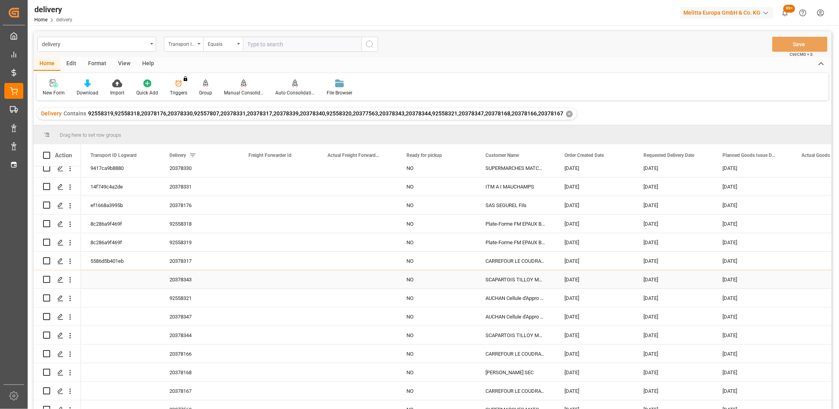
scroll to position [91, 0]
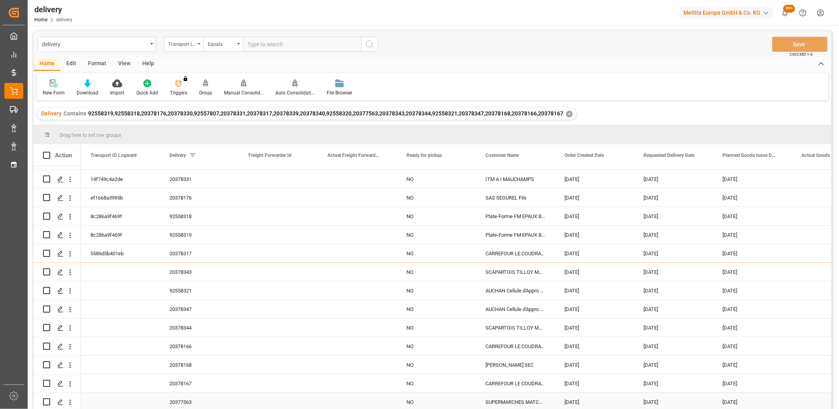
click at [45, 402] on input "Press Space to toggle row selection (unchecked)" at bounding box center [46, 401] width 7 height 7
checkbox input "true"
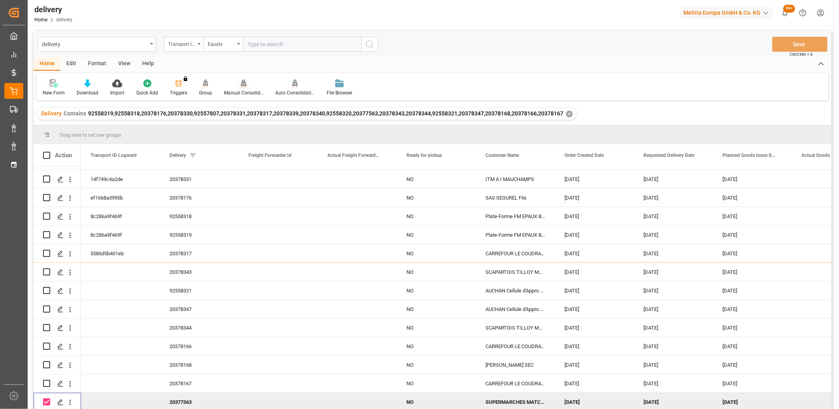
click at [240, 88] on div "Manual Consolidation" at bounding box center [243, 87] width 51 height 17
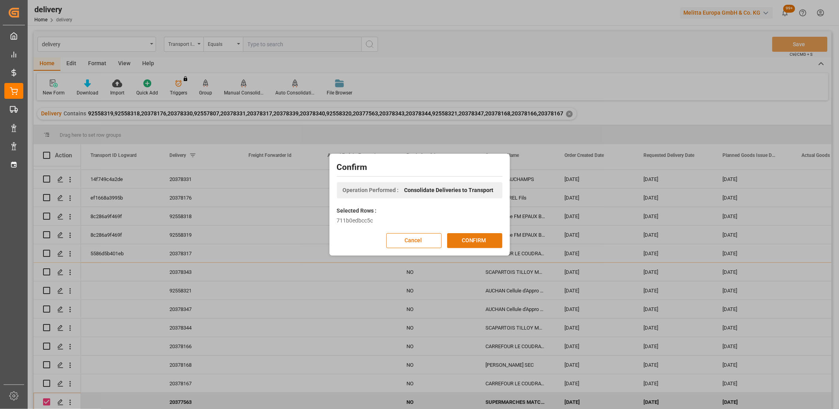
click at [472, 242] on button "CONFIRM" at bounding box center [474, 240] width 55 height 15
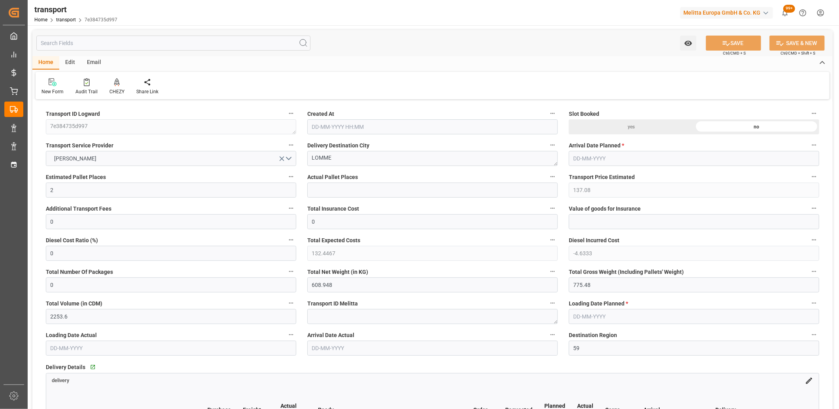
type input "[DATE] 11:31"
type input "[DATE]"
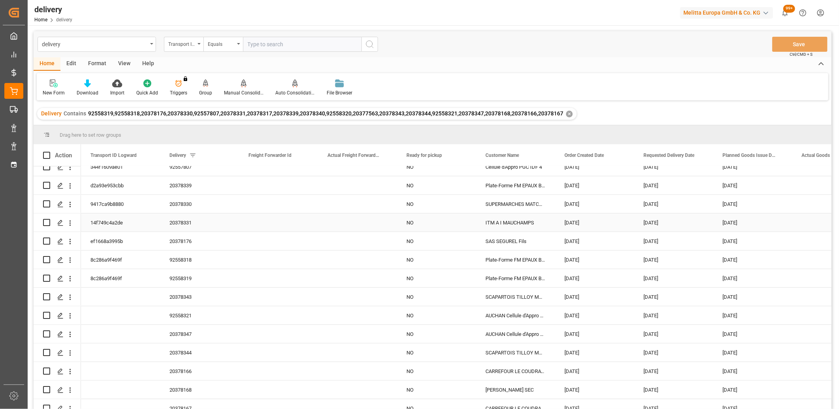
scroll to position [91, 0]
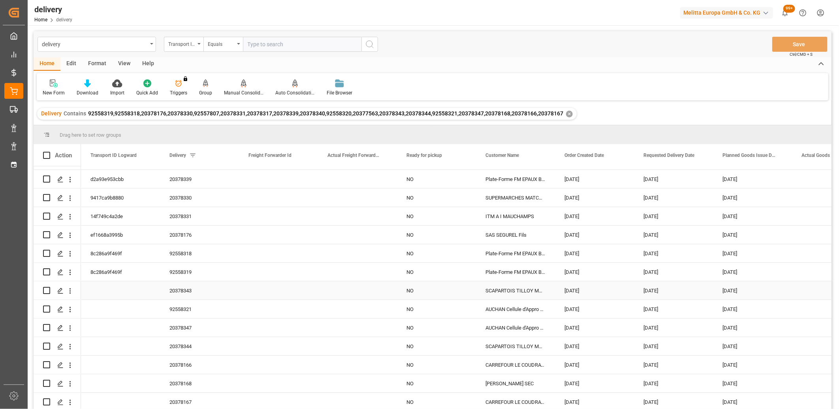
click at [47, 287] on input "Press Space to toggle row selection (unchecked)" at bounding box center [46, 290] width 7 height 7
checkbox input "true"
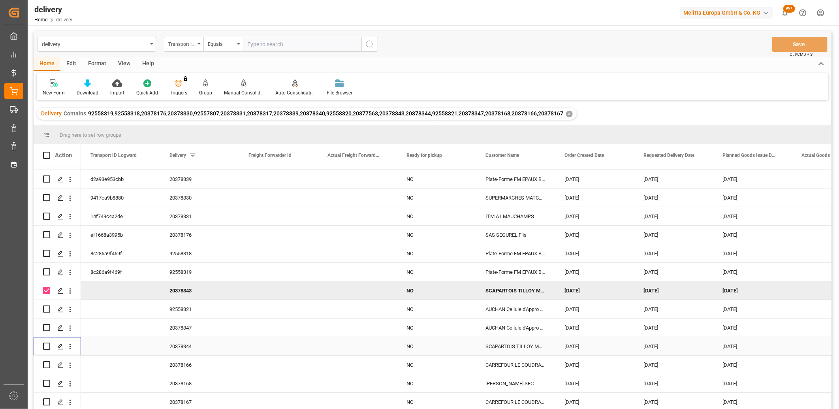
click at [45, 343] on input "Press Space to toggle row selection (unchecked)" at bounding box center [46, 346] width 7 height 7
checkbox input "true"
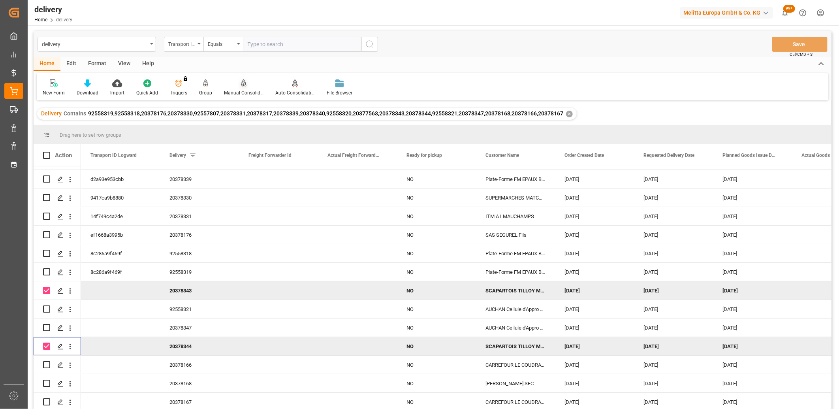
click at [241, 85] on icon at bounding box center [244, 83] width 6 height 8
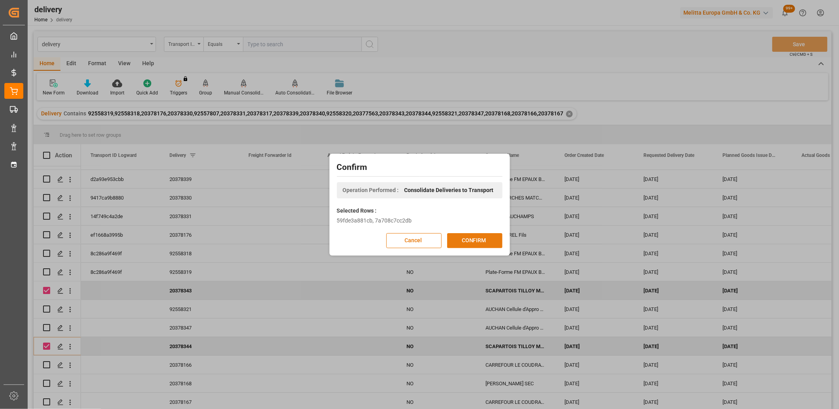
click at [461, 236] on button "CONFIRM" at bounding box center [474, 240] width 55 height 15
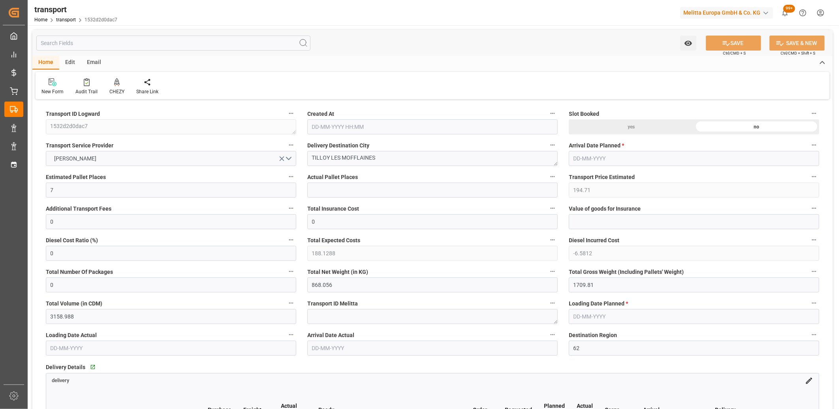
type input "[DATE] 11:31"
type input "[DATE]"
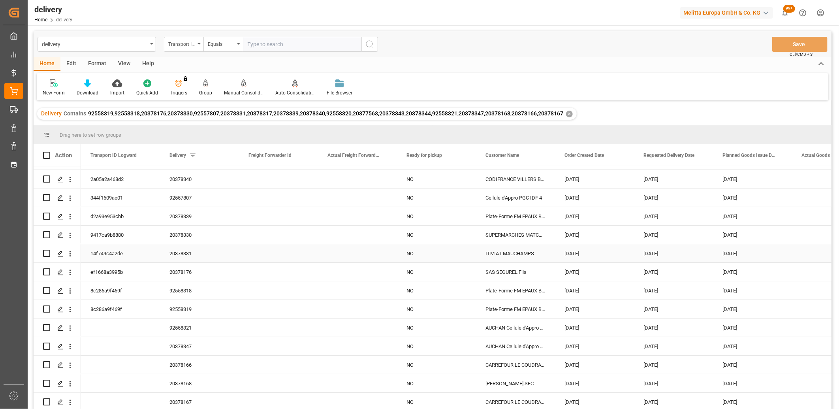
scroll to position [91, 0]
click at [45, 325] on input "Press Space to toggle row selection (unchecked)" at bounding box center [46, 327] width 7 height 7
checkbox input "true"
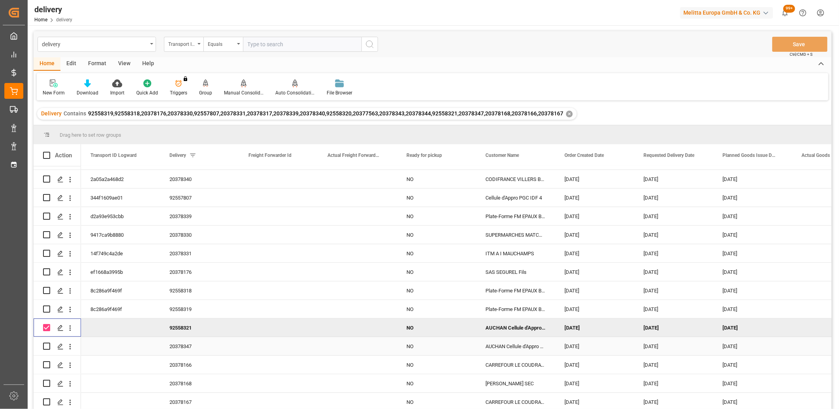
click at [47, 343] on input "Press Space to toggle row selection (unchecked)" at bounding box center [46, 346] width 7 height 7
checkbox input "true"
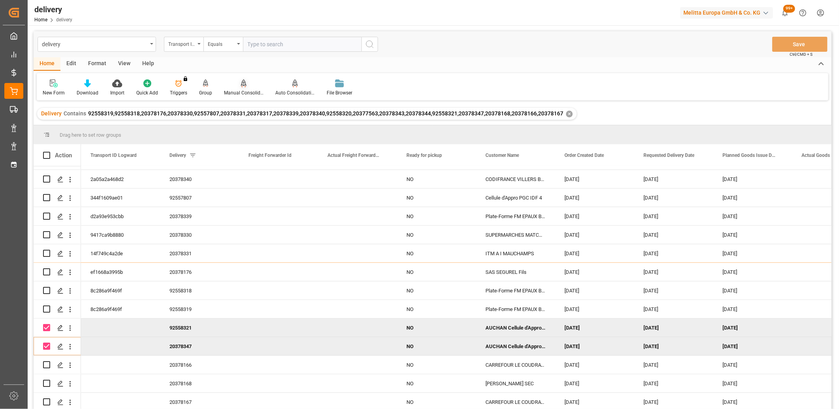
click at [241, 91] on div "Manual Consolidation" at bounding box center [244, 92] width 40 height 7
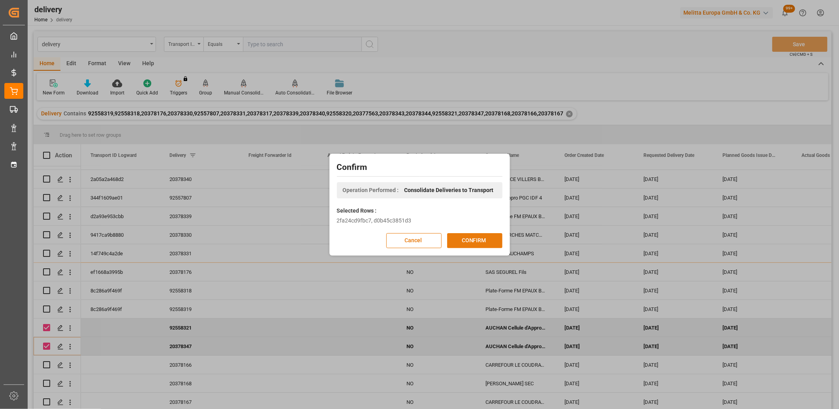
click at [452, 236] on button "CONFIRM" at bounding box center [474, 240] width 55 height 15
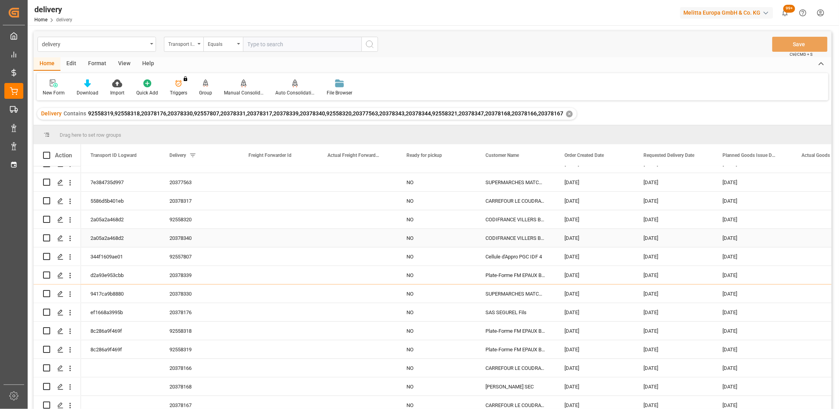
scroll to position [91, 0]
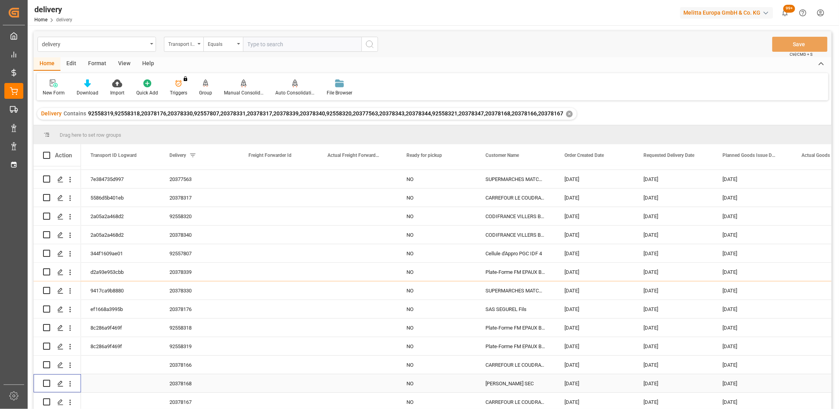
click at [46, 380] on input "Press Space to toggle row selection (unchecked)" at bounding box center [46, 383] width 7 height 7
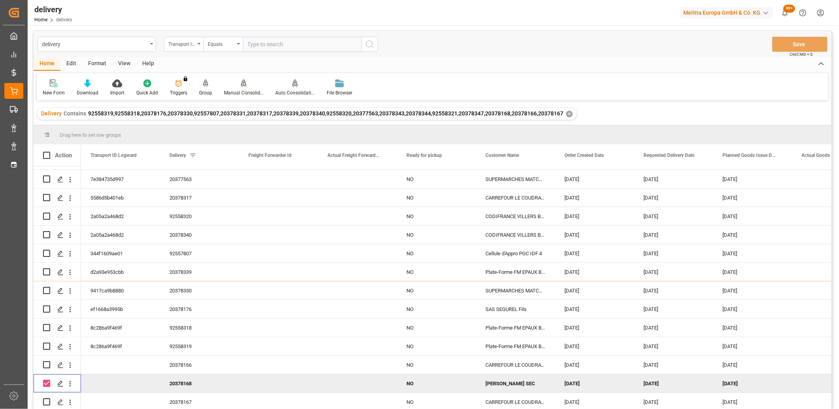
click at [46, 381] on input "Press Space to toggle row selection (checked)" at bounding box center [46, 383] width 7 height 7
checkbox input "false"
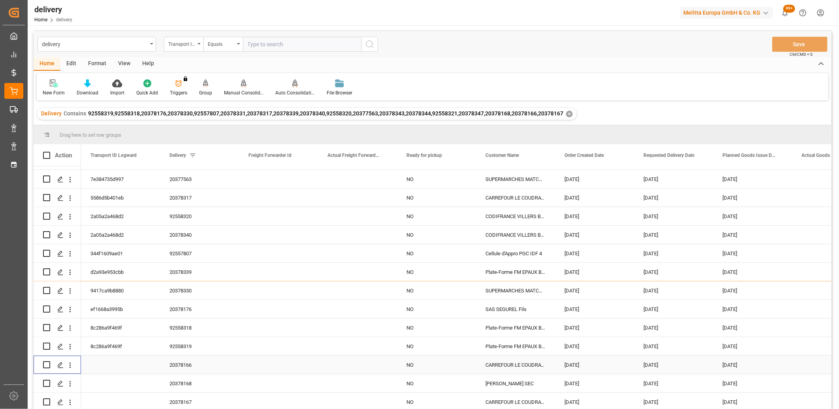
click at [47, 365] on input "Press Space to toggle row selection (unchecked)" at bounding box center [46, 364] width 7 height 7
checkbox input "true"
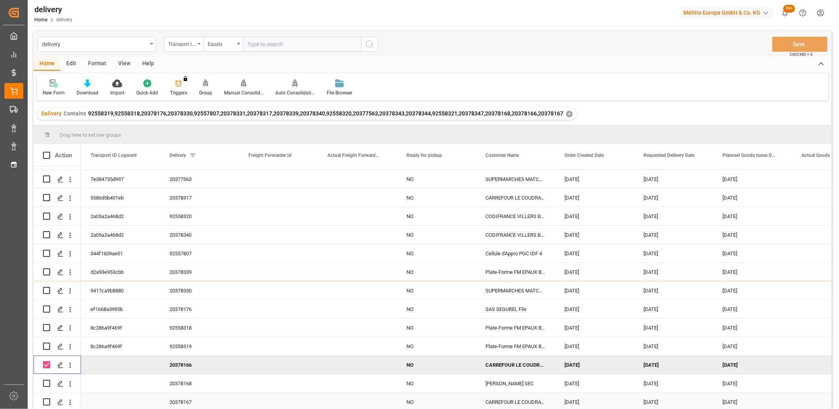
click at [47, 399] on input "Press Space to toggle row selection (unchecked)" at bounding box center [46, 401] width 7 height 7
checkbox input "true"
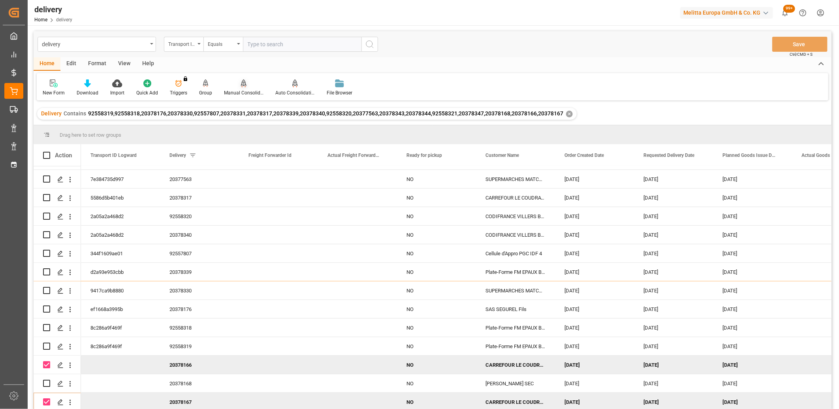
click at [239, 88] on div "Manual Consolidation" at bounding box center [243, 87] width 51 height 17
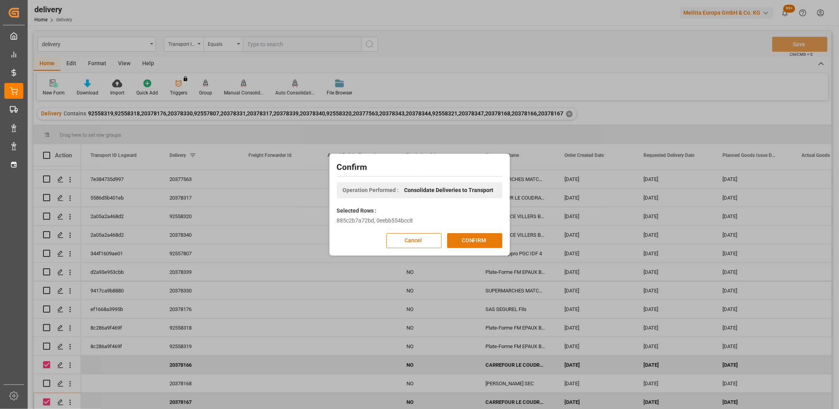
click at [466, 240] on button "CONFIRM" at bounding box center [474, 240] width 55 height 15
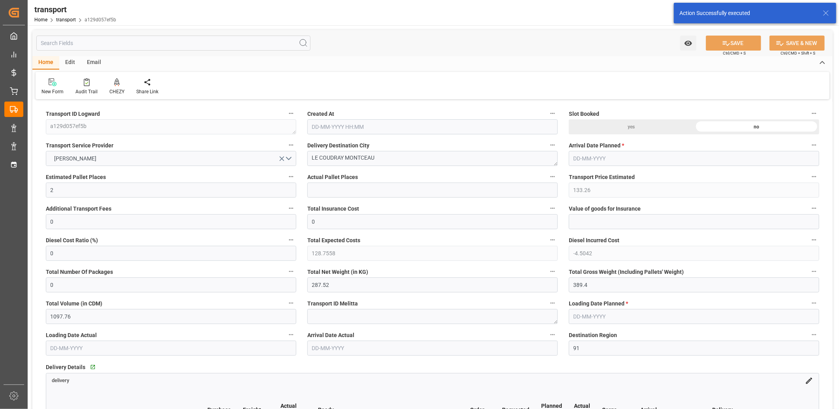
type input "[DATE] 11:32"
type input "[DATE]"
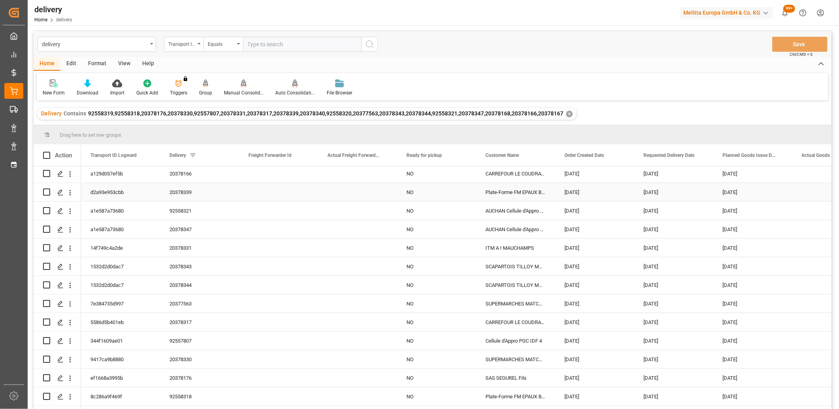
scroll to position [91, 0]
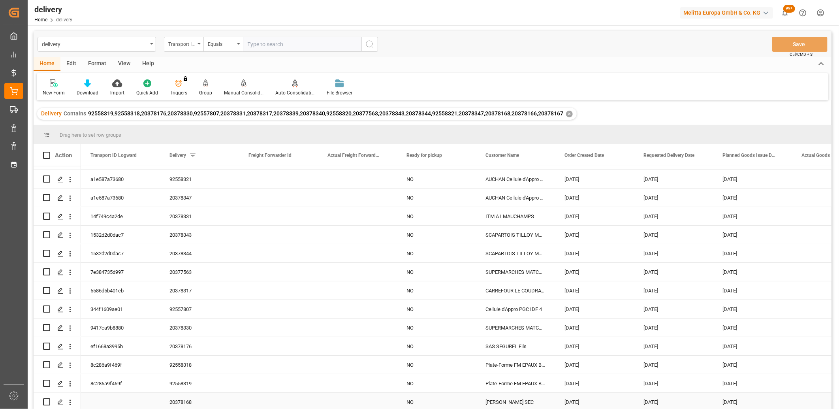
click at [46, 401] on input "Press Space to toggle row selection (unchecked)" at bounding box center [46, 401] width 7 height 7
checkbox input "true"
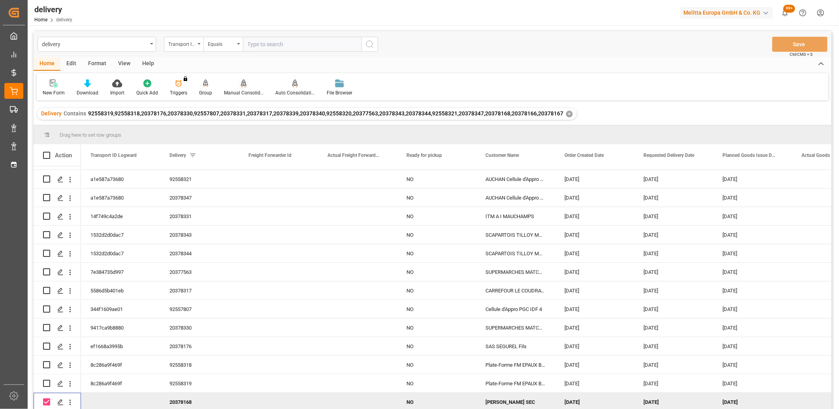
click at [241, 84] on icon at bounding box center [244, 83] width 6 height 8
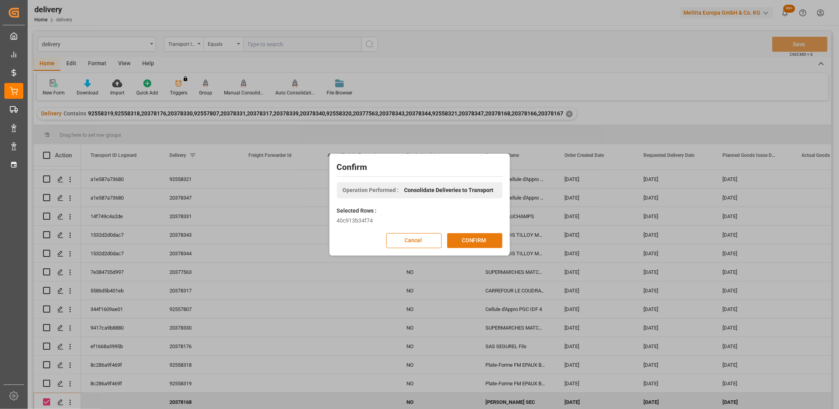
click at [471, 239] on button "CONFIRM" at bounding box center [474, 240] width 55 height 15
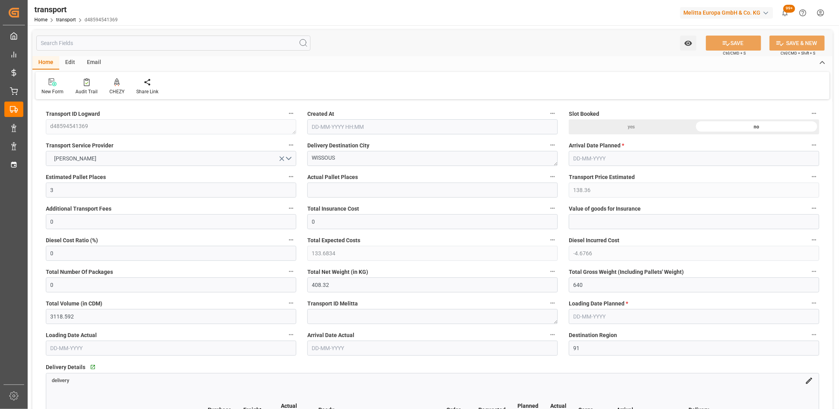
type input "[DATE] 11:32"
type input "[DATE]"
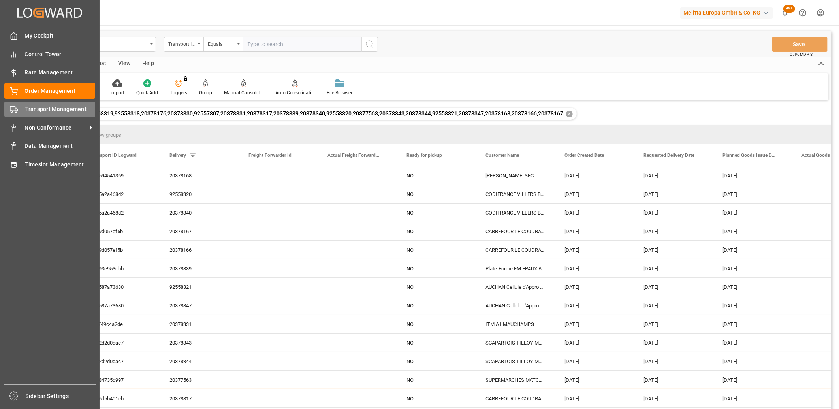
click at [27, 113] on div "Transport Management Transport Management" at bounding box center [49, 109] width 91 height 15
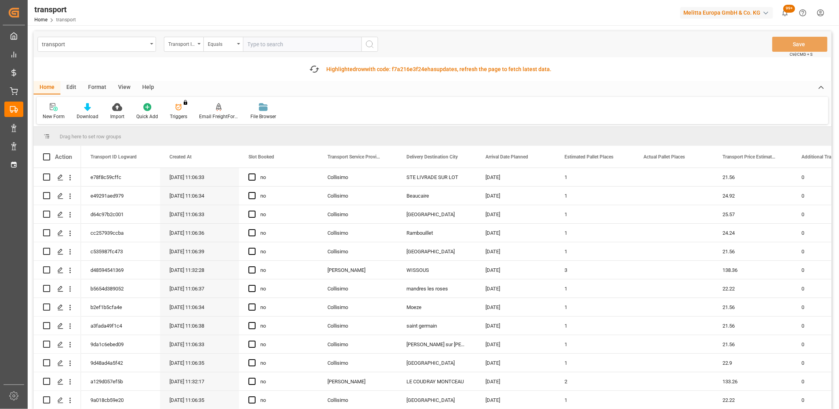
drag, startPoint x: 340, startPoint y: 136, endPoint x: 334, endPoint y: 139, distance: 7.3
click at [334, 139] on div "Drag here to set row groups" at bounding box center [433, 136] width 798 height 19
drag, startPoint x: 337, startPoint y: 138, endPoint x: 337, endPoint y: 117, distance: 20.6
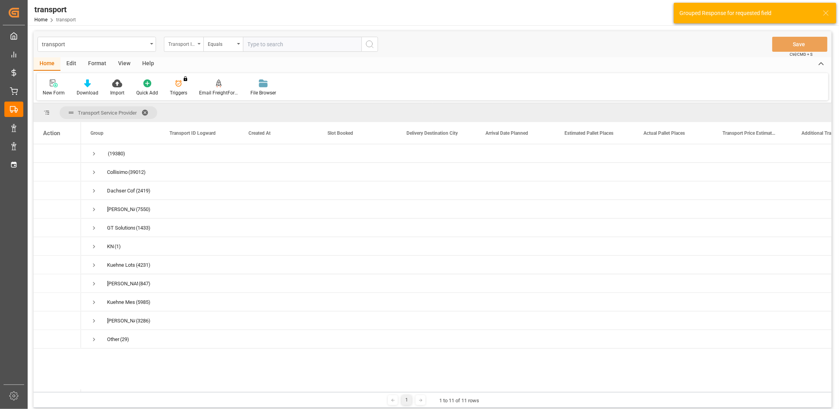
click at [181, 48] on div "Transport ID Logward" at bounding box center [184, 44] width 40 height 15
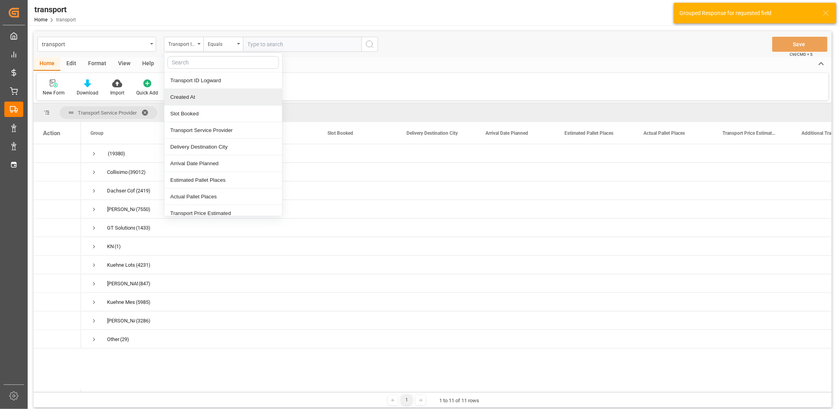
click at [181, 96] on div "Created At" at bounding box center [223, 97] width 118 height 17
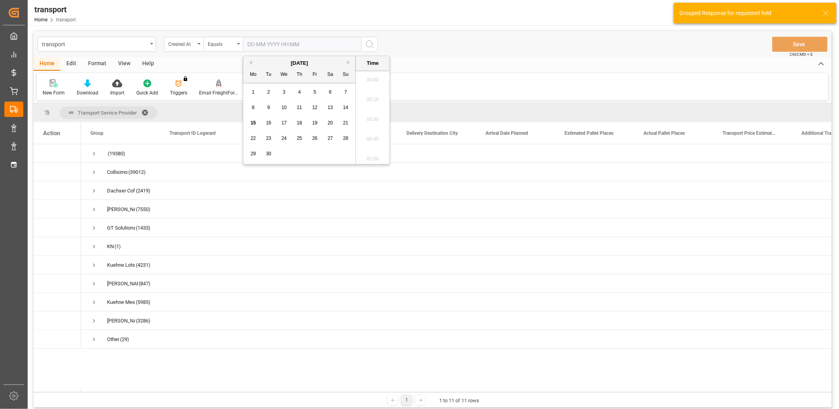
click at [262, 46] on input "text" at bounding box center [302, 44] width 119 height 15
click at [251, 124] on span "15" at bounding box center [253, 123] width 5 height 6
type input "15-09-2025 00:00"
click at [368, 47] on icon "search button" at bounding box center [369, 44] width 9 height 9
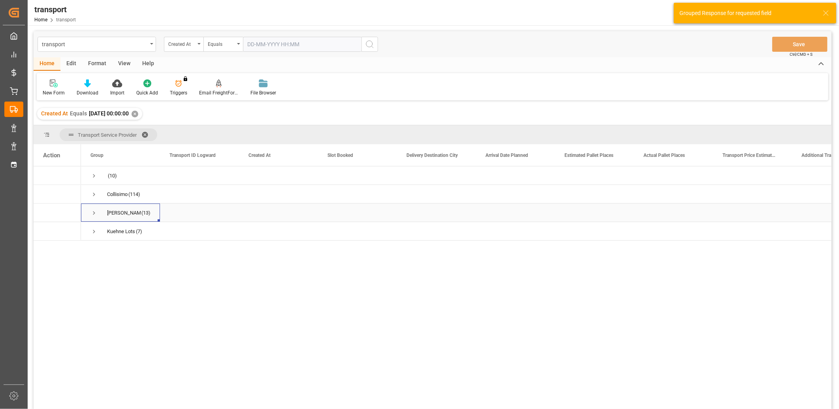
click at [94, 213] on span "Press SPACE to select this row." at bounding box center [93, 212] width 7 height 7
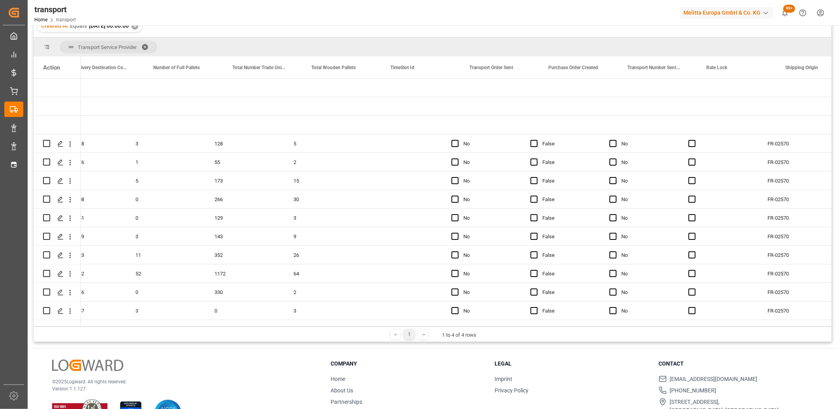
scroll to position [0, 1948]
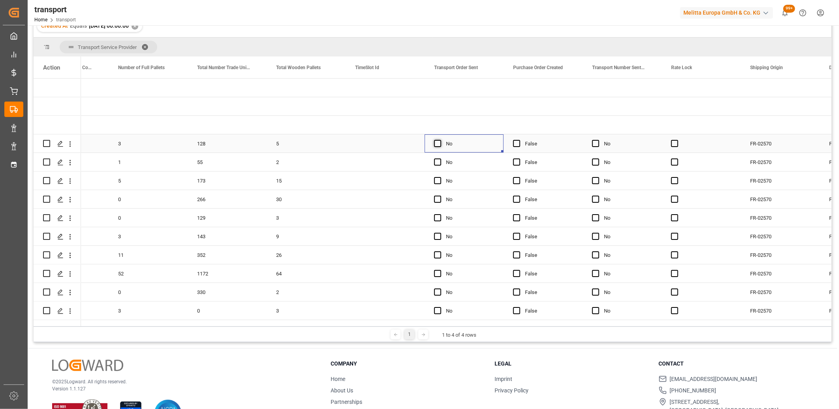
click at [438, 141] on span "Press SPACE to select this row." at bounding box center [437, 143] width 7 height 7
click at [440, 140] on input "Press SPACE to select this row." at bounding box center [440, 140] width 0 height 0
click at [437, 162] on span "Press SPACE to select this row." at bounding box center [437, 161] width 7 height 7
click at [440, 158] on input "Press SPACE to select this row." at bounding box center [440, 158] width 0 height 0
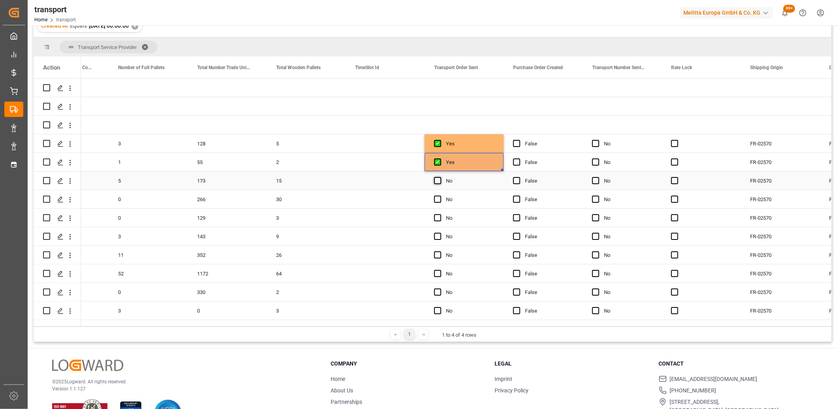
click at [437, 178] on span "Press SPACE to select this row." at bounding box center [437, 180] width 7 height 7
click at [440, 177] on input "Press SPACE to select this row." at bounding box center [440, 177] width 0 height 0
click at [437, 198] on span "Press SPACE to select this row." at bounding box center [437, 199] width 7 height 7
click at [440, 196] on input "Press SPACE to select this row." at bounding box center [440, 196] width 0 height 0
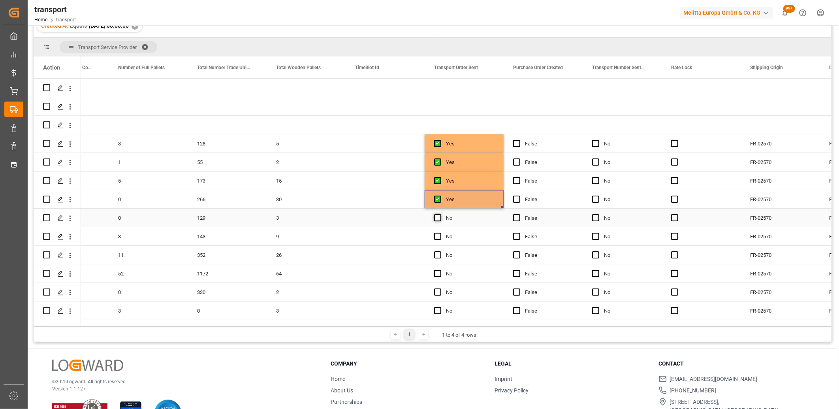
click at [437, 218] on span "Press SPACE to select this row." at bounding box center [437, 217] width 7 height 7
click at [440, 214] on input "Press SPACE to select this row." at bounding box center [440, 214] width 0 height 0
click at [437, 236] on span "Press SPACE to select this row." at bounding box center [437, 236] width 7 height 7
click at [440, 233] on input "Press SPACE to select this row." at bounding box center [440, 233] width 0 height 0
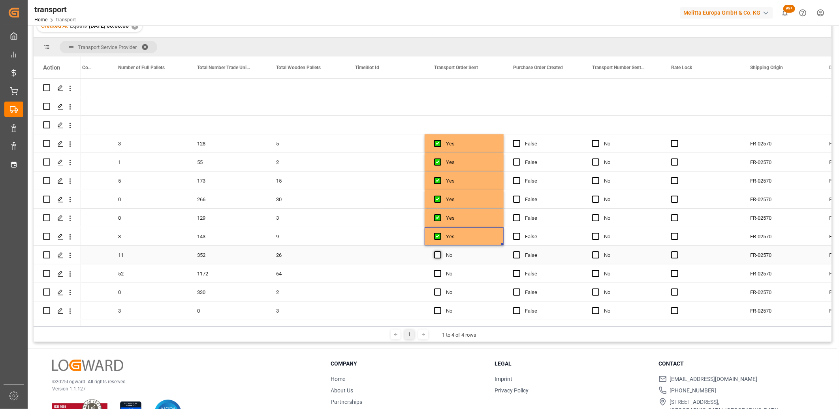
click at [437, 257] on span "Press SPACE to select this row." at bounding box center [437, 254] width 7 height 7
click at [440, 251] on input "Press SPACE to select this row." at bounding box center [440, 251] width 0 height 0
click at [438, 273] on span "Press SPACE to select this row." at bounding box center [437, 273] width 7 height 7
click at [440, 270] on input "Press SPACE to select this row." at bounding box center [440, 270] width 0 height 0
click at [439, 292] on span "Press SPACE to select this row." at bounding box center [437, 291] width 7 height 7
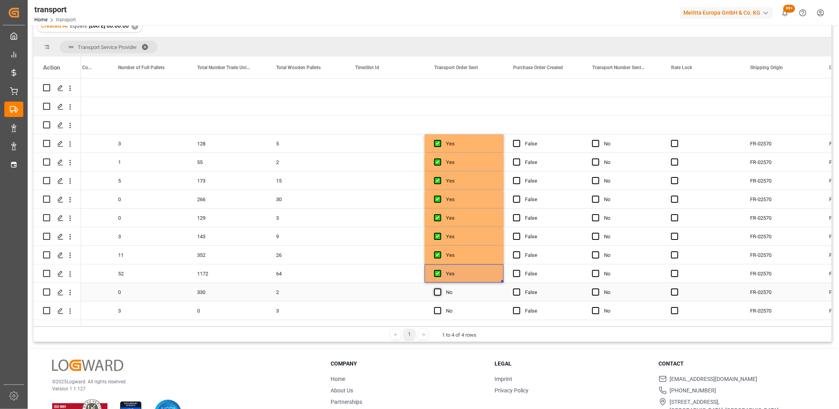
click at [440, 288] on input "Press SPACE to select this row." at bounding box center [440, 288] width 0 height 0
click at [439, 309] on span "Press SPACE to select this row." at bounding box center [437, 310] width 7 height 7
click at [440, 307] on input "Press SPACE to select this row." at bounding box center [440, 307] width 0 height 0
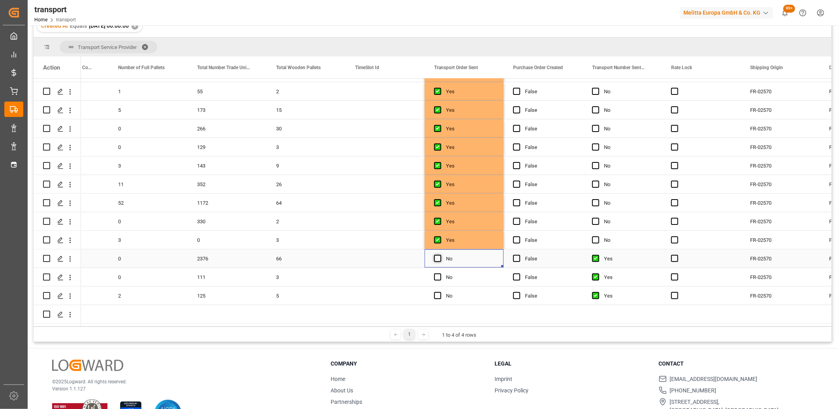
click at [435, 258] on span "Press SPACE to select this row." at bounding box center [437, 258] width 7 height 7
click at [440, 255] on input "Press SPACE to select this row." at bounding box center [440, 255] width 0 height 0
click at [437, 274] on span "Press SPACE to select this row." at bounding box center [437, 276] width 7 height 7
click at [440, 273] on input "Press SPACE to select this row." at bounding box center [440, 273] width 0 height 0
click at [437, 293] on span "Press SPACE to select this row." at bounding box center [437, 295] width 7 height 7
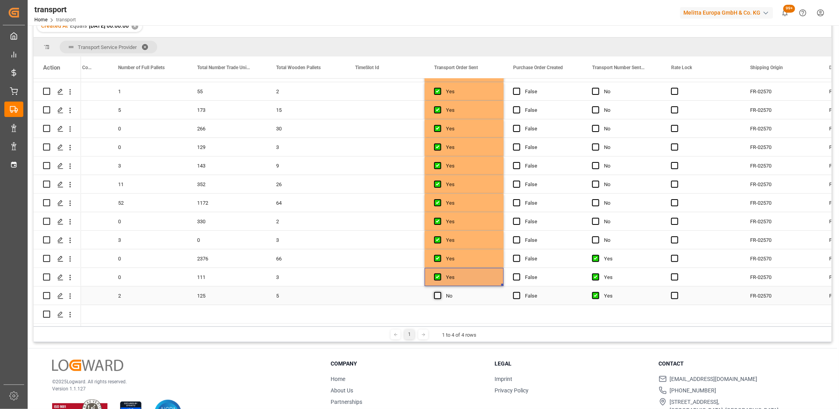
click at [440, 292] on input "Press SPACE to select this row." at bounding box center [440, 292] width 0 height 0
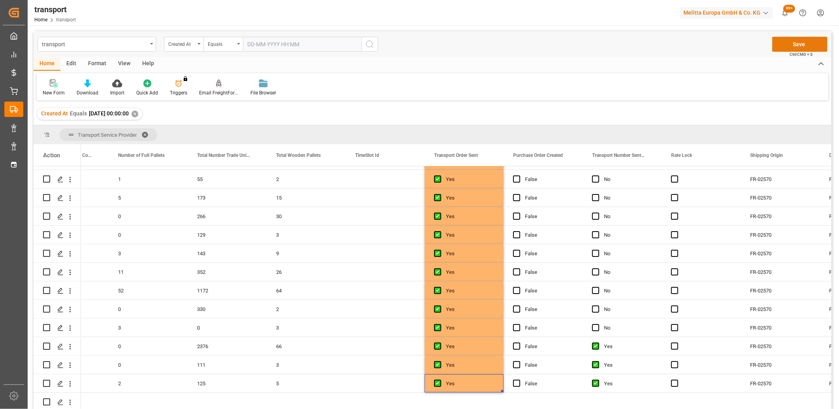
click at [799, 45] on button "Save" at bounding box center [800, 44] width 55 height 15
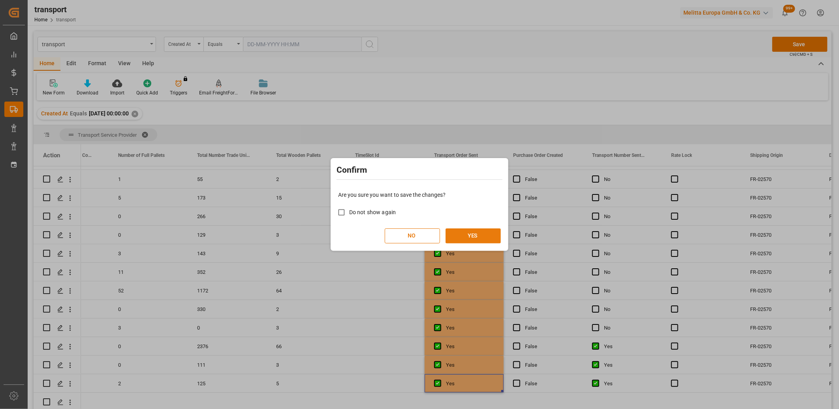
click at [478, 234] on button "YES" at bounding box center [473, 235] width 55 height 15
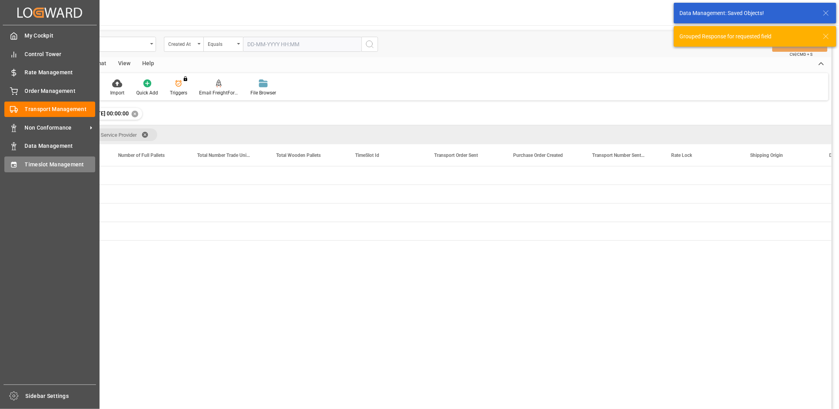
click at [15, 156] on div "Timeslot Management Timeslot Management" at bounding box center [49, 163] width 91 height 15
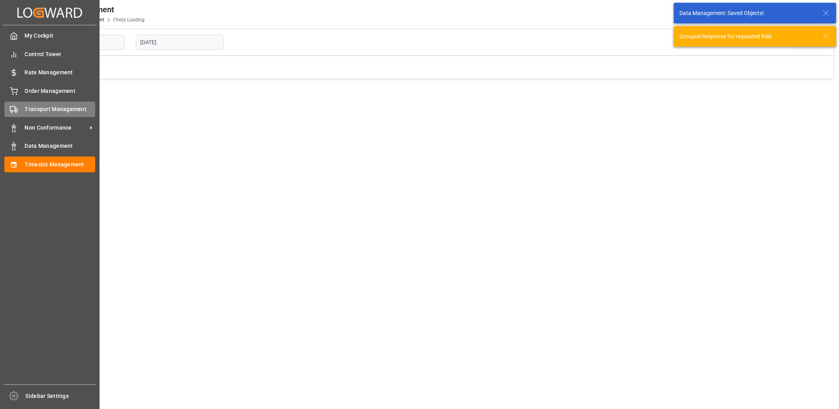
type input "Chezy Loading"
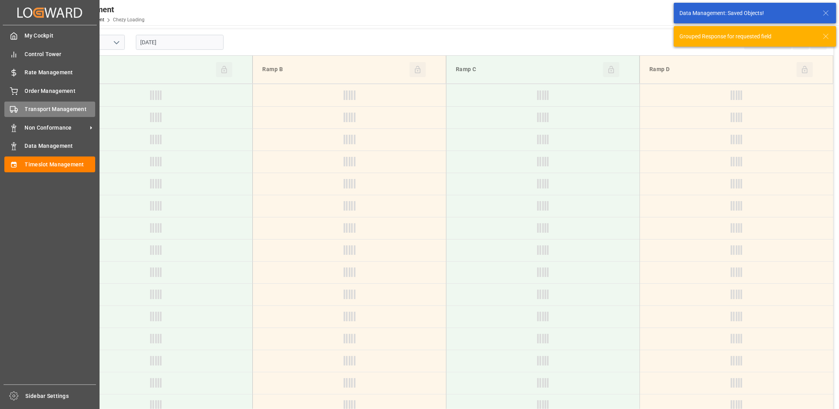
click at [10, 112] on icon at bounding box center [14, 110] width 8 height 8
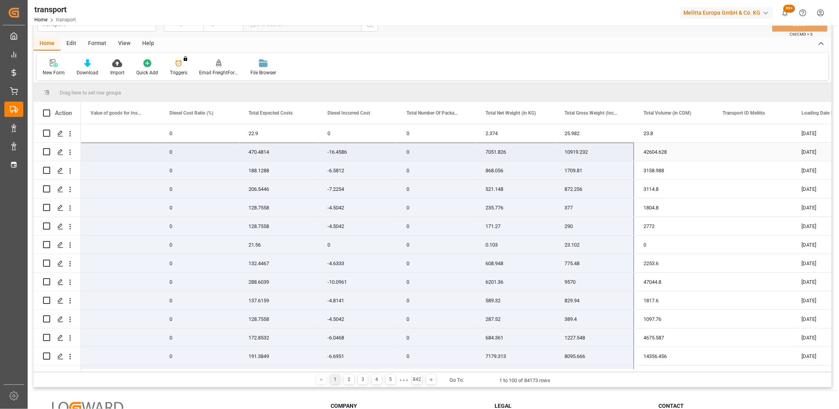
drag, startPoint x: 114, startPoint y: 333, endPoint x: 623, endPoint y: 160, distance: 538.1
drag, startPoint x: 179, startPoint y: 369, endPoint x: 57, endPoint y: 366, distance: 122.1
click at [57, 366] on div "Action Additional Transport Fees Total Insurance Cost Value of goods for Insura…" at bounding box center [433, 237] width 798 height 270
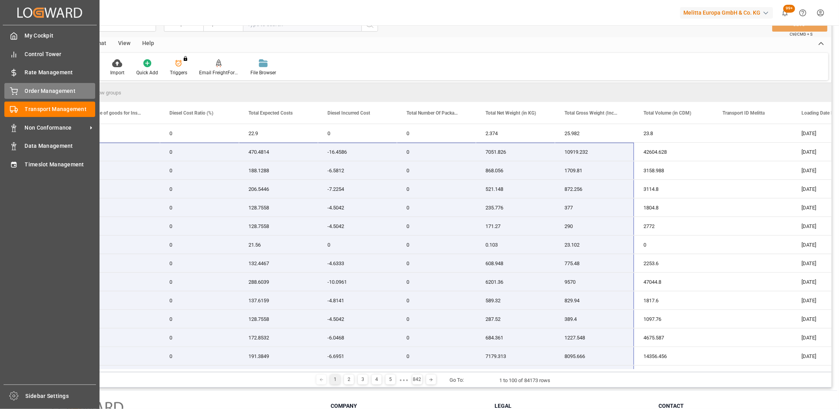
click at [10, 91] on icon at bounding box center [14, 91] width 8 height 8
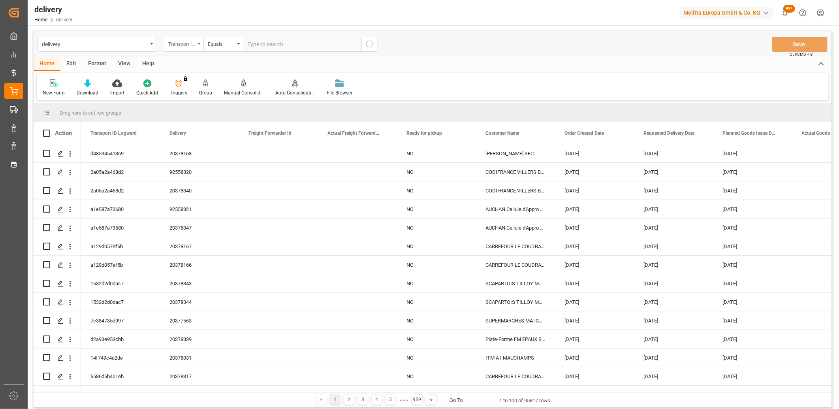
click at [198, 45] on div "Transport ID Logward" at bounding box center [184, 44] width 40 height 15
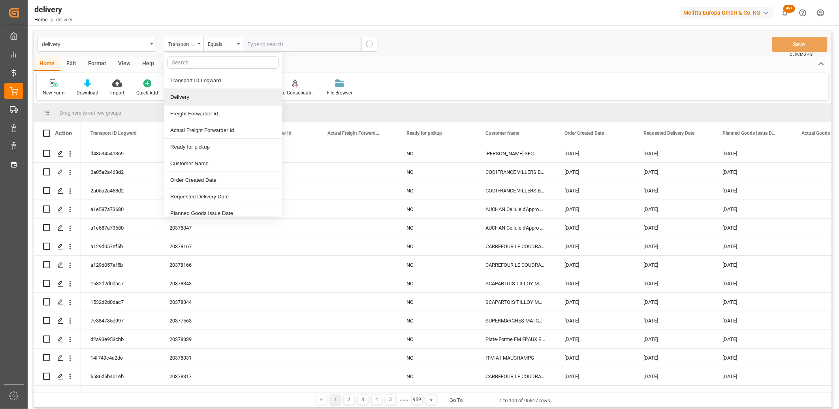
click at [192, 98] on div "Delivery" at bounding box center [223, 97] width 118 height 17
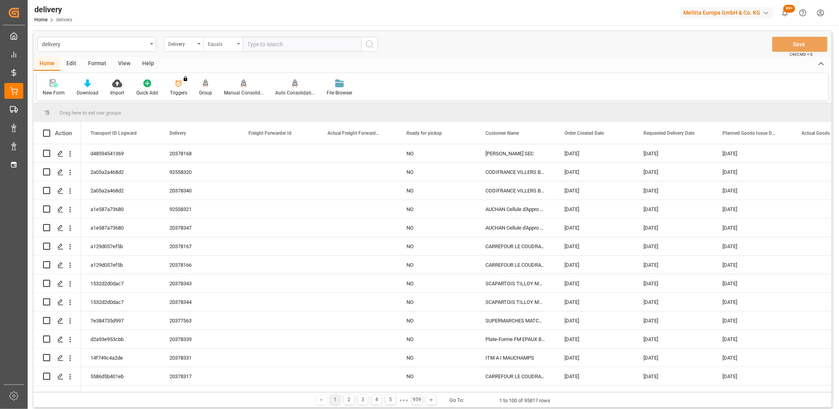
click at [224, 45] on div "Equals" at bounding box center [221, 43] width 27 height 9
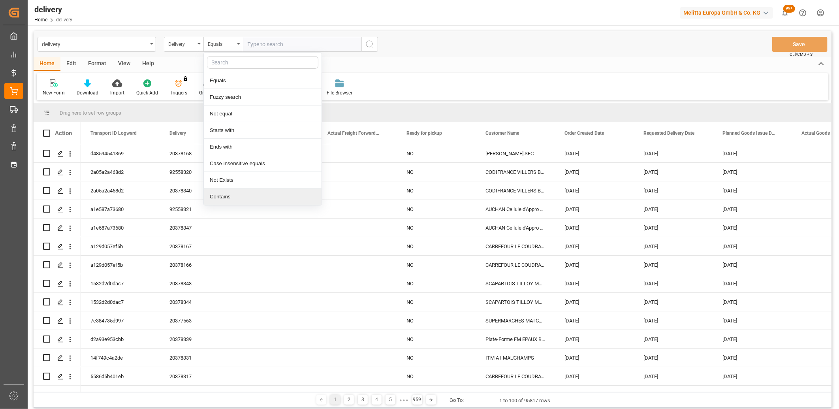
click at [219, 198] on div "Contains" at bounding box center [263, 196] width 118 height 17
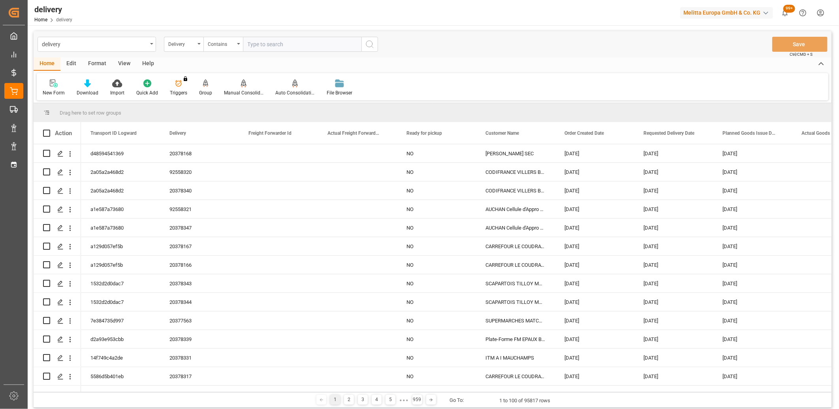
click at [262, 43] on input "text" at bounding box center [302, 44] width 119 height 15
paste input "20378327,20378325,20378337,20378341,20378342,20378346,20378345,20378348,0,0,0,0…"
type input "20378327,20378325,20378337,20378341,20378342,20378346,20378345,20378348,0,0,0,0…"
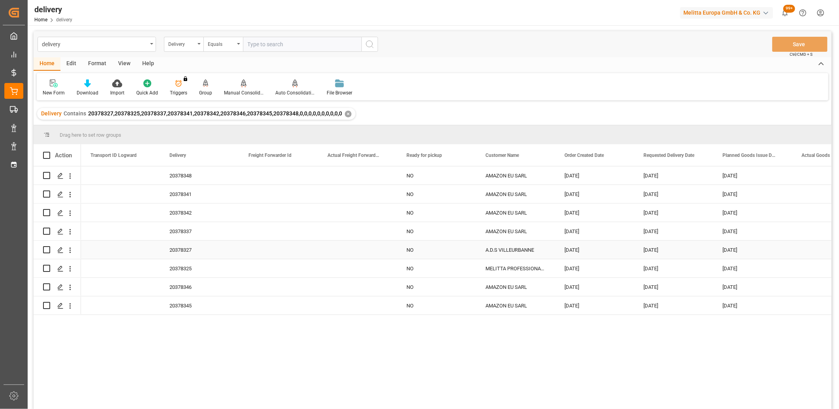
click at [48, 247] on input "Press Space to toggle row selection (unchecked)" at bounding box center [46, 249] width 7 height 7
checkbox input "true"
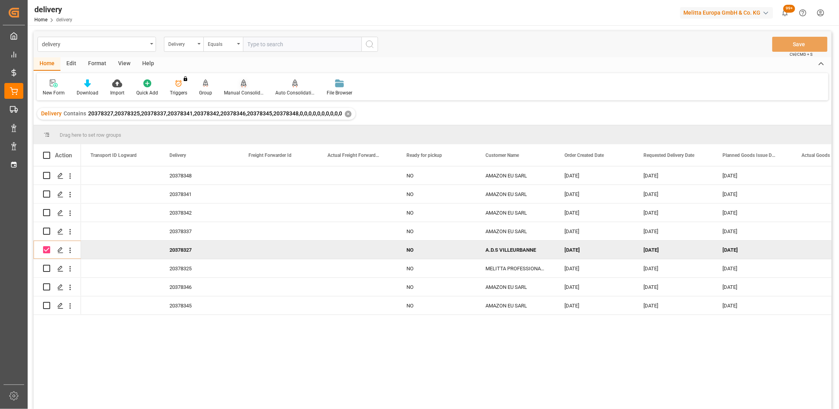
click at [241, 85] on icon at bounding box center [244, 83] width 6 height 8
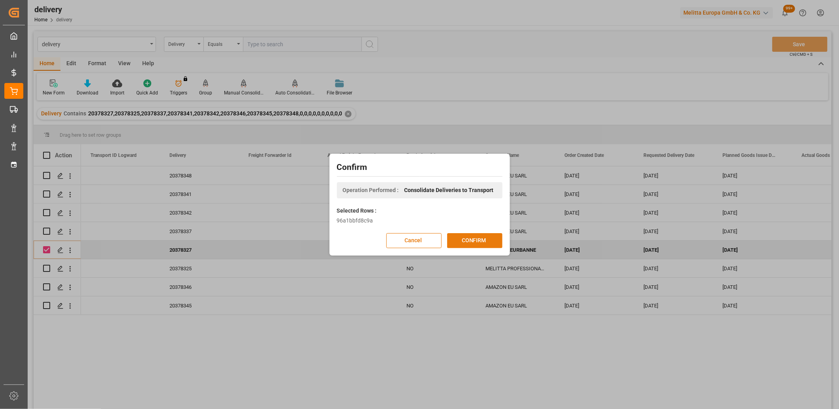
click at [470, 238] on button "CONFIRM" at bounding box center [474, 240] width 55 height 15
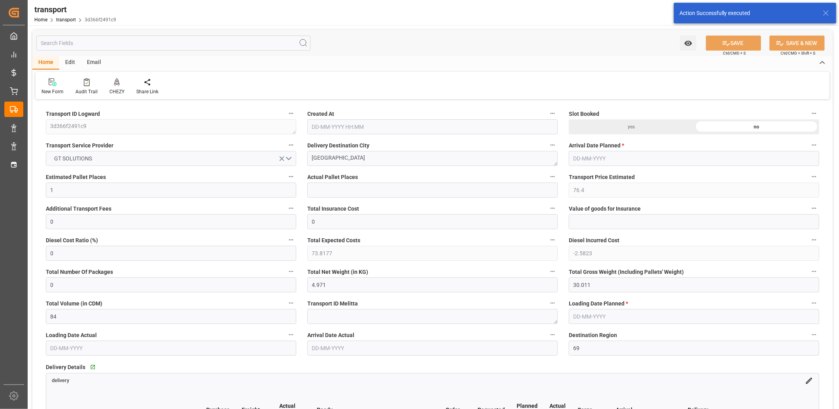
type input "[DATE] 11:36"
type input "[DATE]"
click at [139, 159] on button "GT SOLUTIONS" at bounding box center [171, 158] width 251 height 15
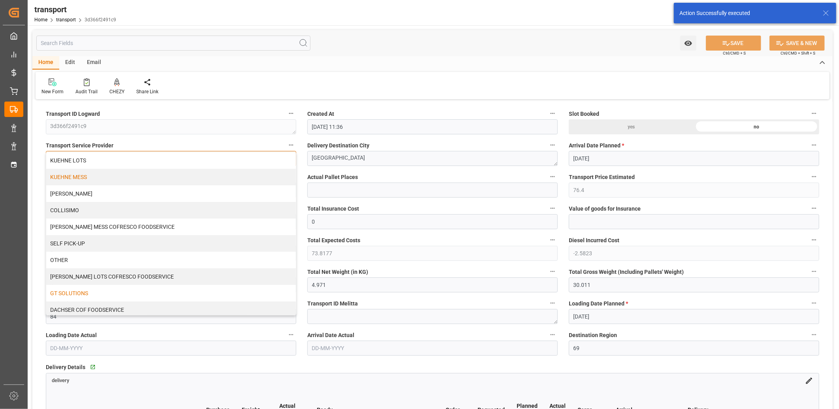
click at [126, 180] on div "KUEHNE MESS" at bounding box center [171, 177] width 250 height 17
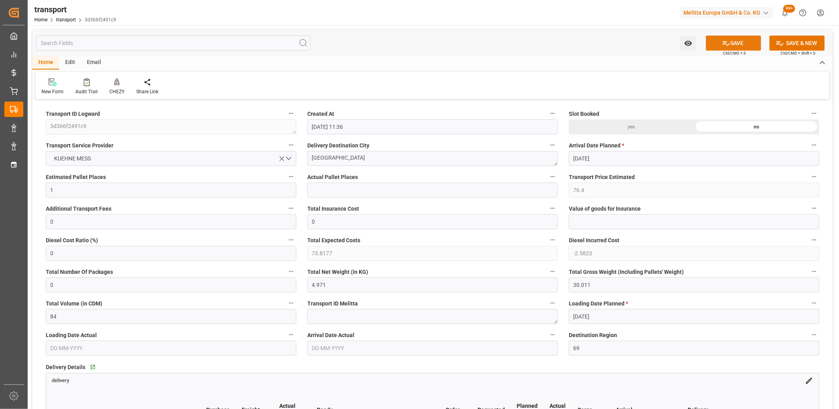
click at [720, 45] on button "SAVE" at bounding box center [733, 43] width 55 height 15
type input "44.4"
type input "0"
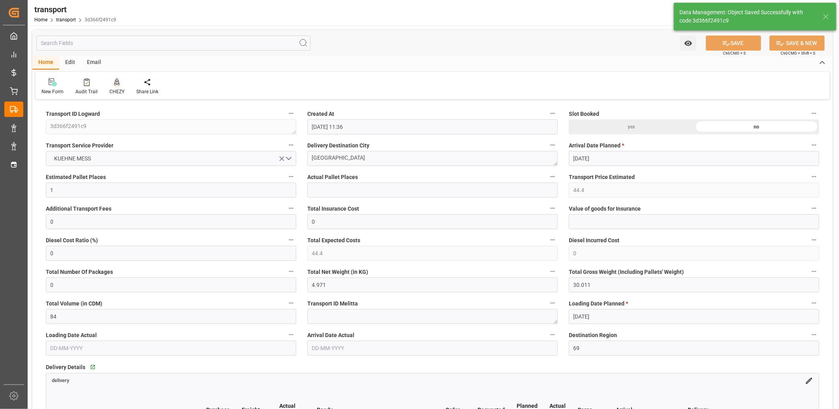
click at [115, 84] on icon at bounding box center [117, 81] width 6 height 7
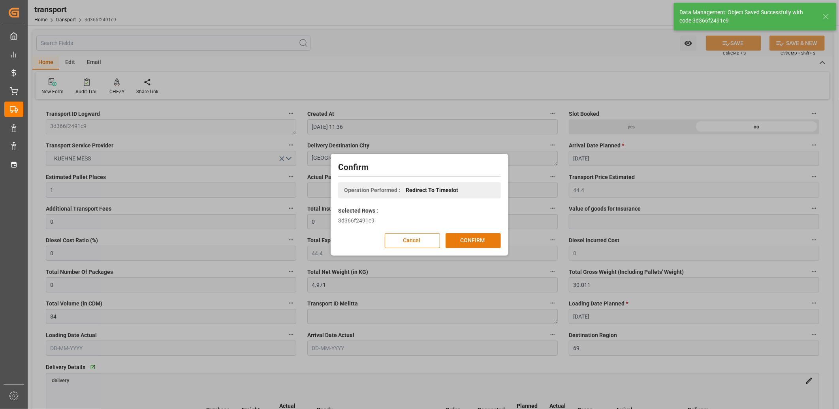
click at [464, 242] on button "CONFIRM" at bounding box center [473, 240] width 55 height 15
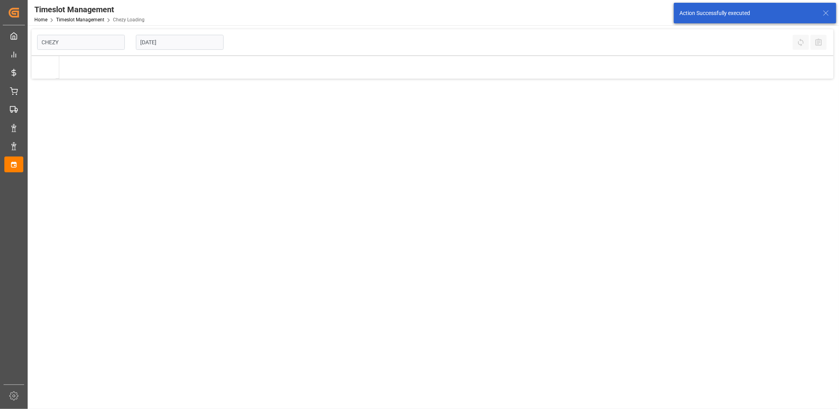
type input "Chezy Loading"
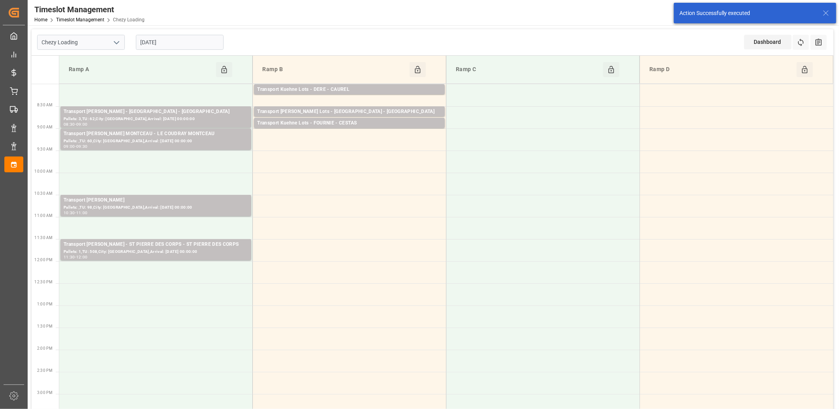
click at [196, 42] on input "[DATE]" at bounding box center [180, 42] width 88 height 15
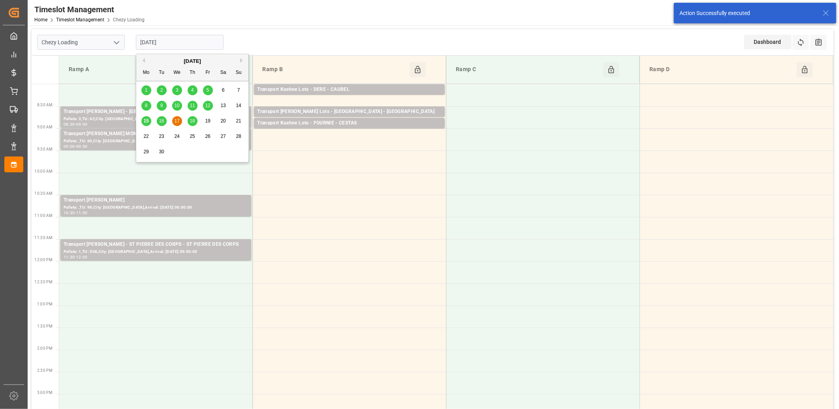
click at [162, 121] on span "16" at bounding box center [161, 121] width 5 height 6
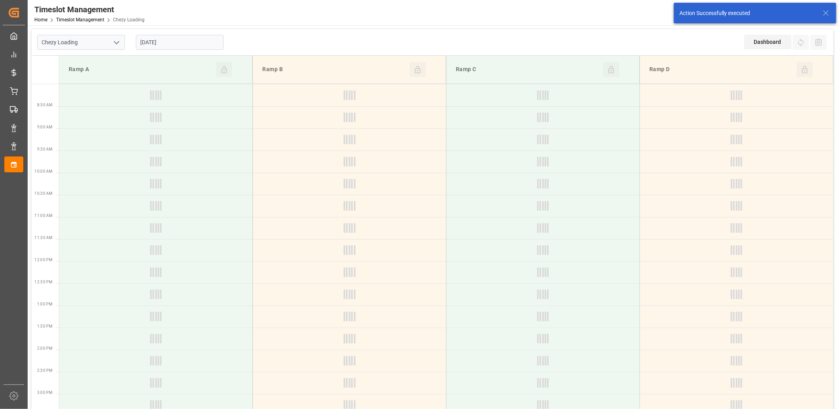
type input "[DATE]"
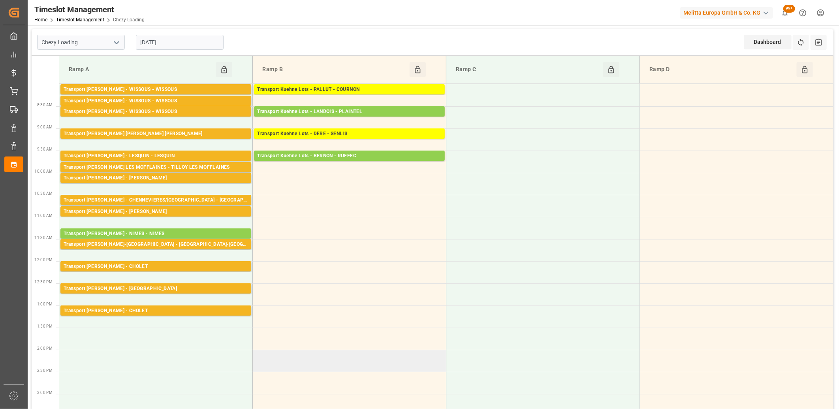
click at [308, 354] on td at bounding box center [350, 361] width 194 height 22
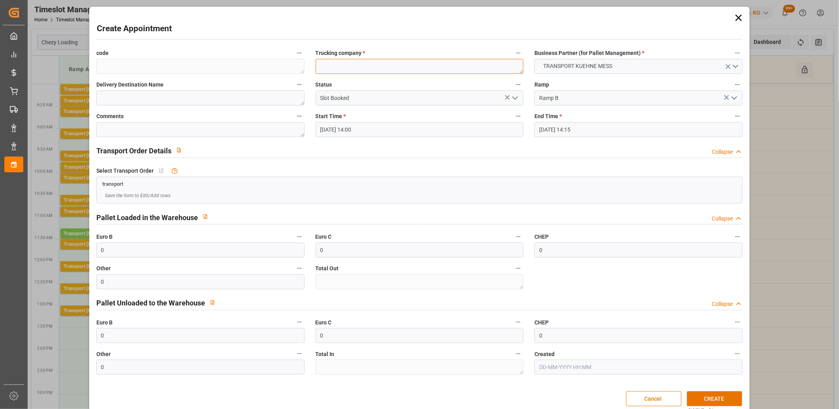
click at [322, 64] on textarea at bounding box center [420, 66] width 208 height 15
type textarea "m"
click at [699, 400] on button "CREATE" at bounding box center [714, 398] width 55 height 15
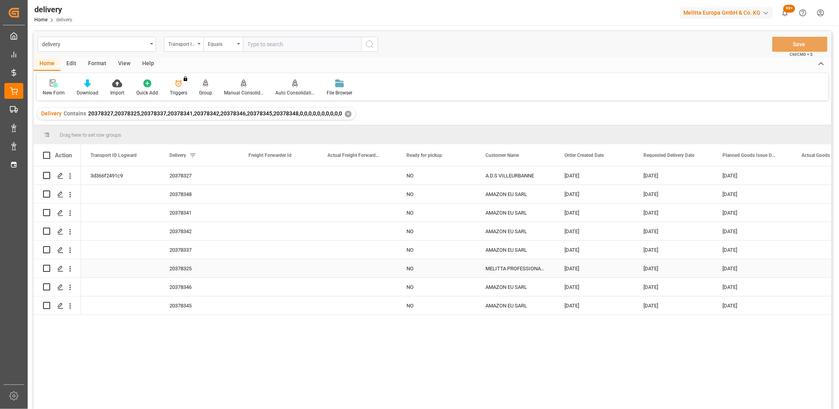
click at [45, 270] on input "Press Space to toggle row selection (unchecked)" at bounding box center [46, 268] width 7 height 7
checkbox input "true"
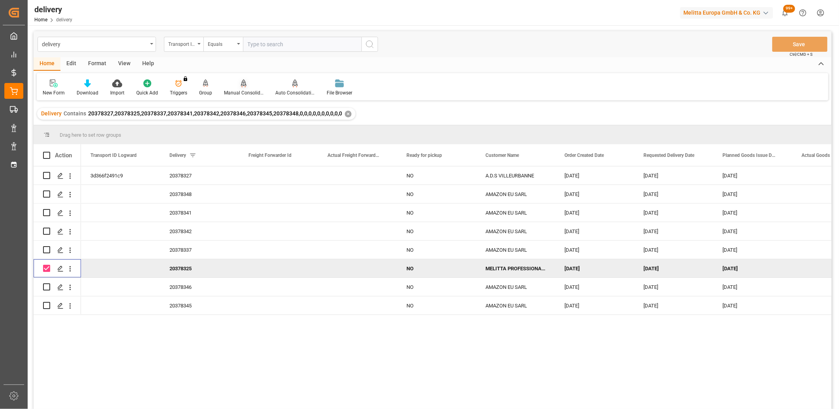
click at [239, 88] on div "Manual Consolidation" at bounding box center [243, 87] width 51 height 17
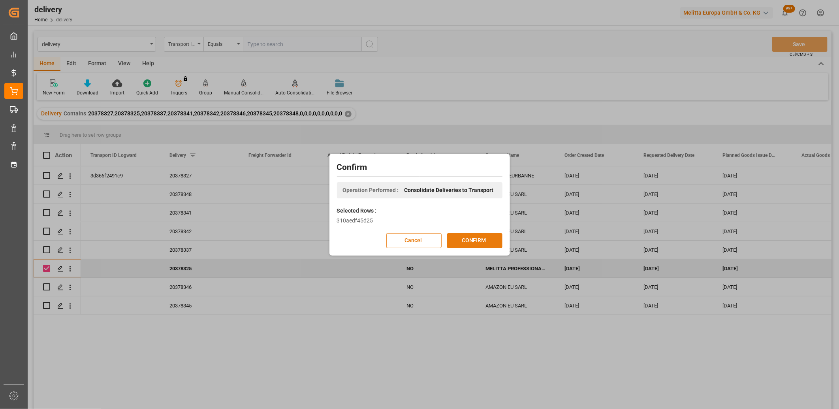
click at [476, 239] on button "CONFIRM" at bounding box center [474, 240] width 55 height 15
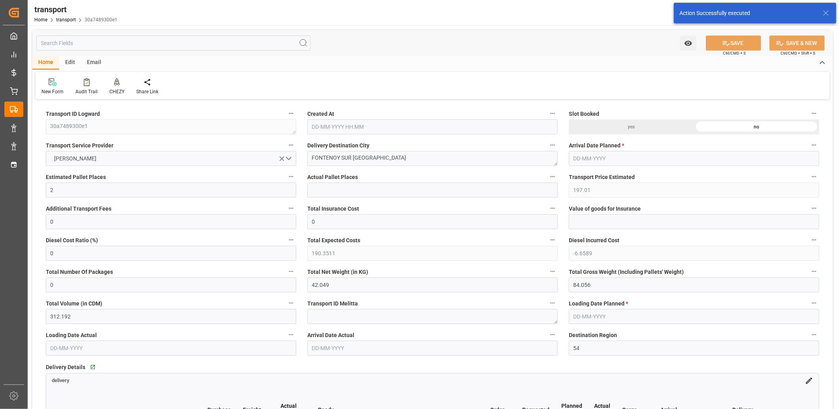
type input "[DATE] 11:37"
type input "[DATE]"
click at [163, 159] on button "DELISLE" at bounding box center [171, 158] width 251 height 15
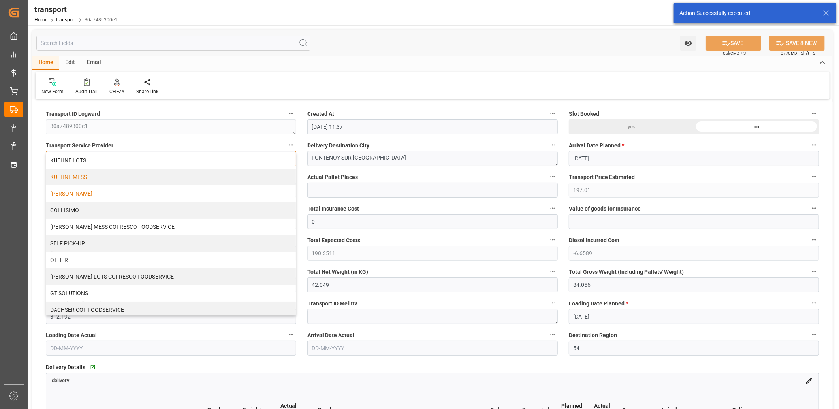
click at [142, 177] on div "KUEHNE MESS" at bounding box center [171, 177] width 250 height 17
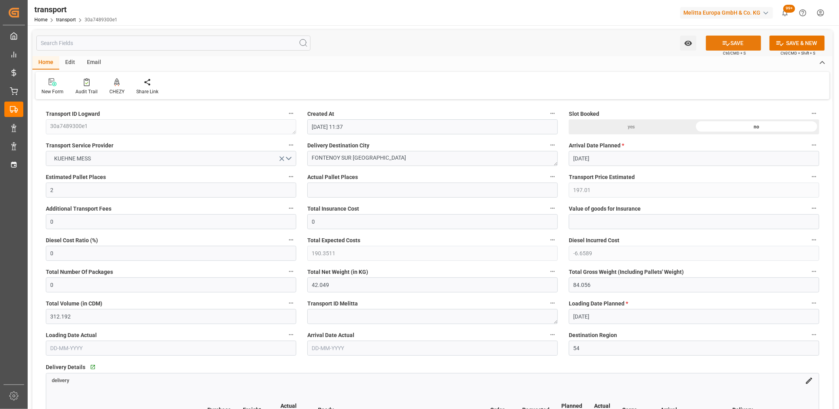
click at [735, 42] on button "SAVE" at bounding box center [733, 43] width 55 height 15
type input "37.26"
type input "0"
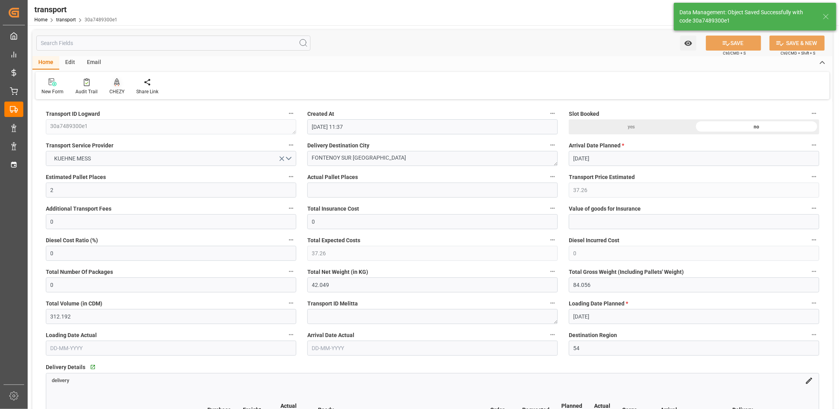
click at [115, 82] on icon at bounding box center [117, 82] width 6 height 8
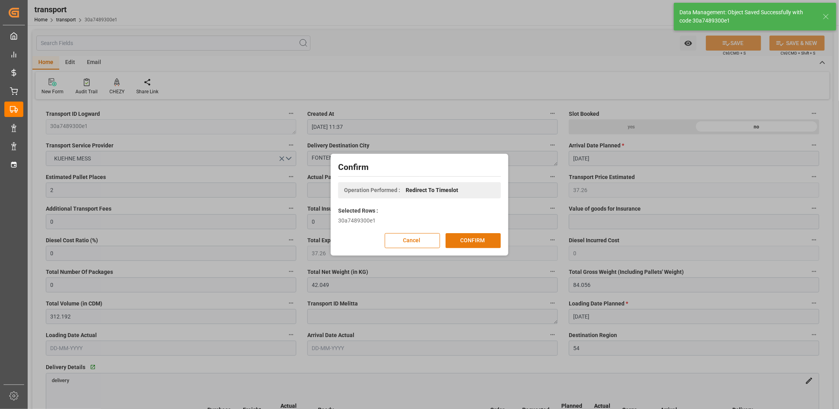
click at [477, 242] on button "CONFIRM" at bounding box center [473, 240] width 55 height 15
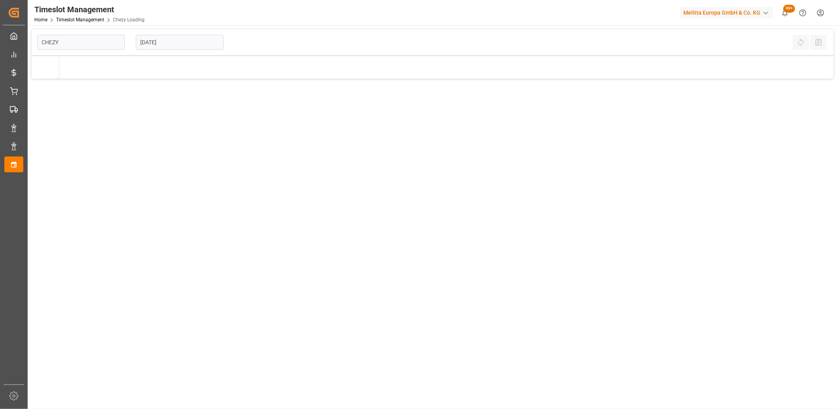
type input "Chezy Loading"
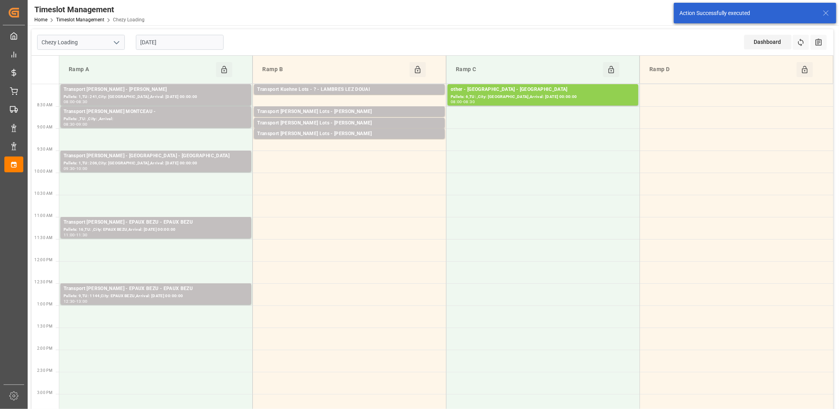
click at [190, 45] on input "[DATE]" at bounding box center [180, 42] width 88 height 15
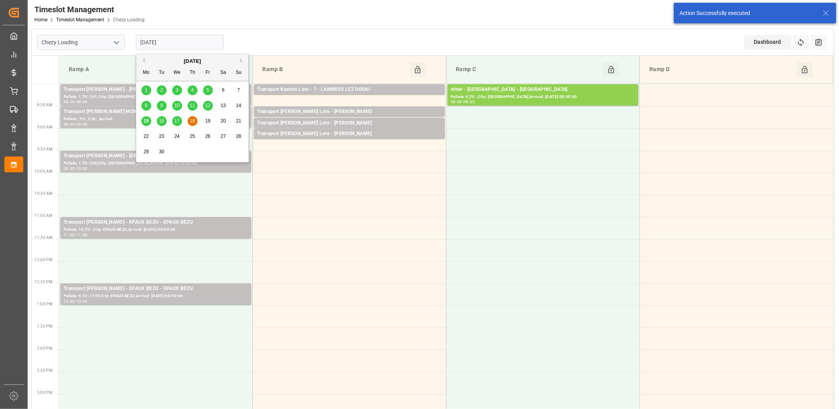
click at [160, 121] on span "16" at bounding box center [161, 121] width 5 height 6
type input "[DATE]"
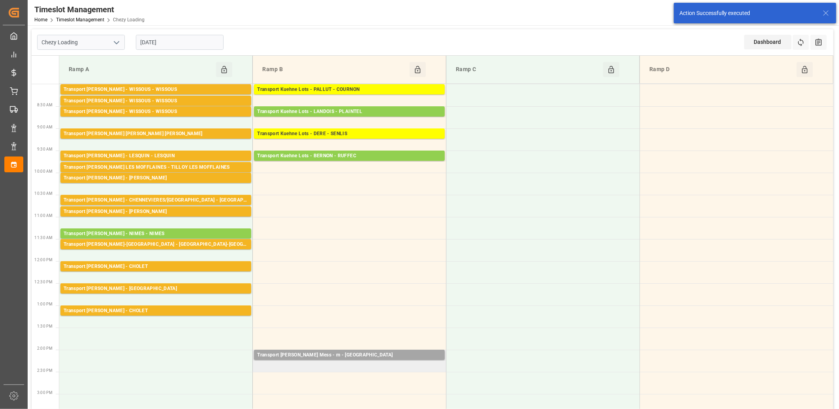
click at [336, 364] on td "Transport Kuehne Mess - m - VILLEURBANNE Pallets: ,TU: 10,City: VILLEURBANNE,Ar…" at bounding box center [350, 361] width 194 height 22
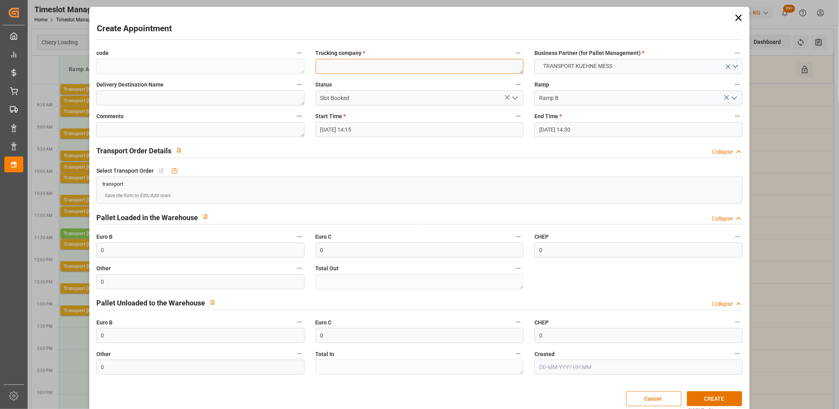
click at [338, 70] on textarea at bounding box center [420, 66] width 208 height 15
type textarea "m"
click at [699, 397] on button "CREATE" at bounding box center [714, 398] width 55 height 15
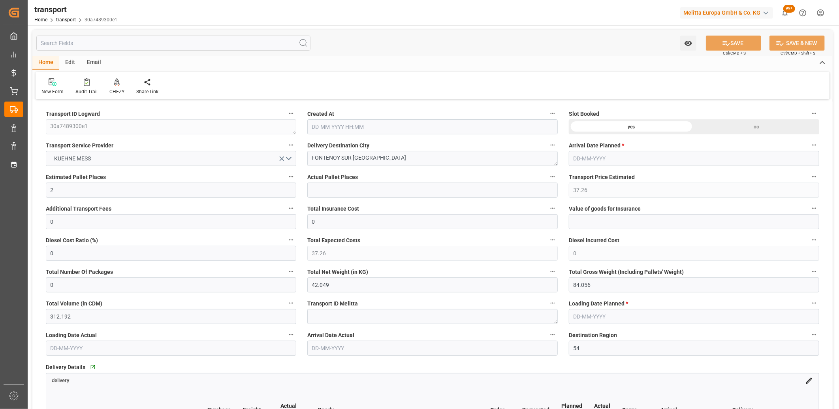
type input "[DATE] 11:37"
type input "[DATE]"
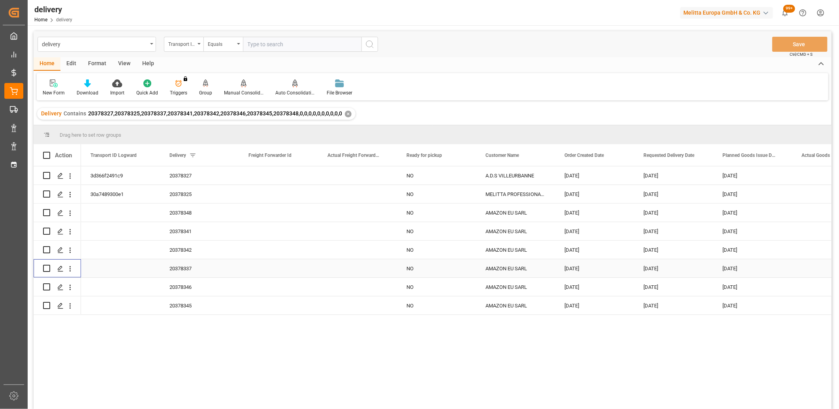
click at [49, 268] on input "Press Space to toggle row selection (unchecked)" at bounding box center [46, 268] width 7 height 7
checkbox input "true"
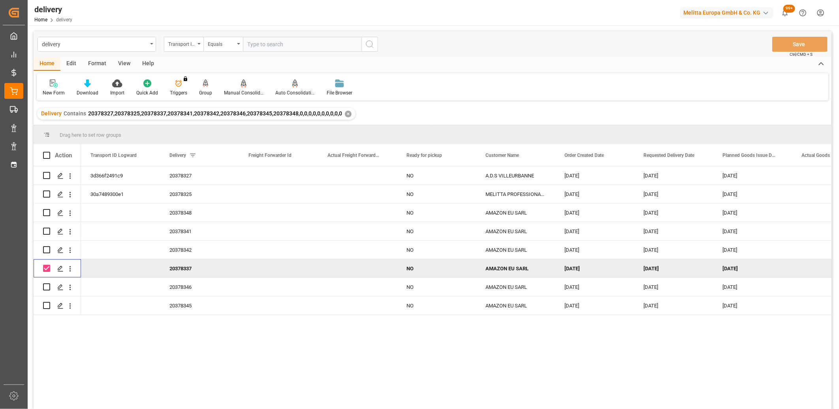
click at [241, 85] on icon at bounding box center [244, 83] width 6 height 8
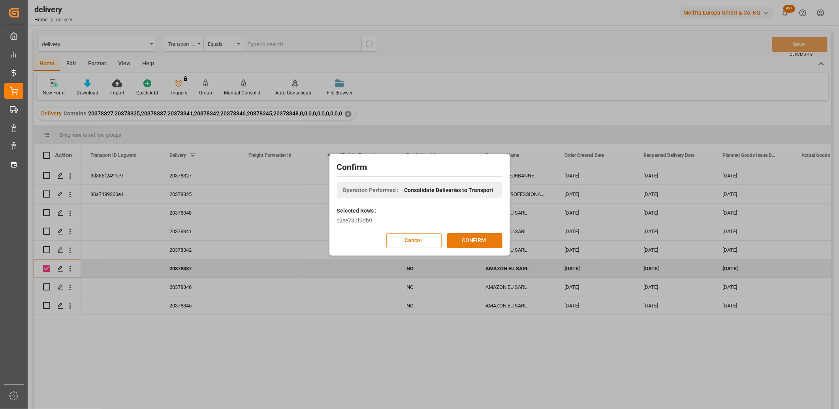
click at [471, 239] on button "CONFIRM" at bounding box center [474, 240] width 55 height 15
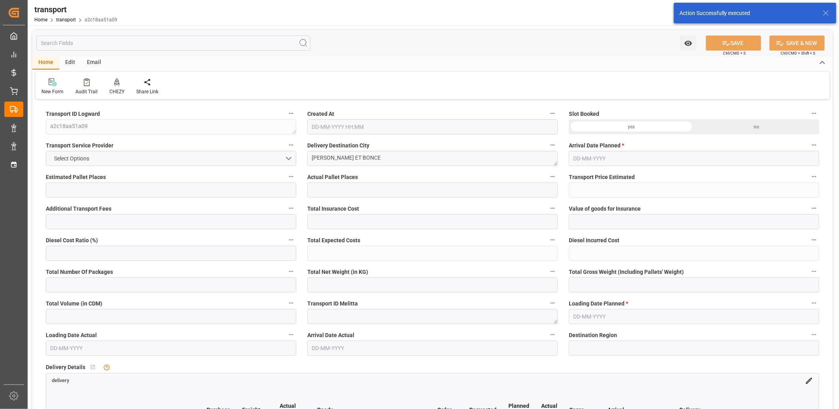
type input "1"
type input "47.66"
type input "0"
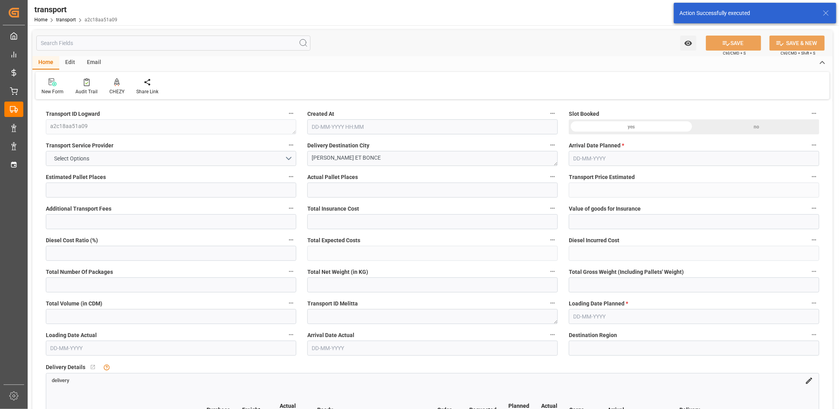
type input "47.66"
type input "0"
type input "19.07"
type input "45.311"
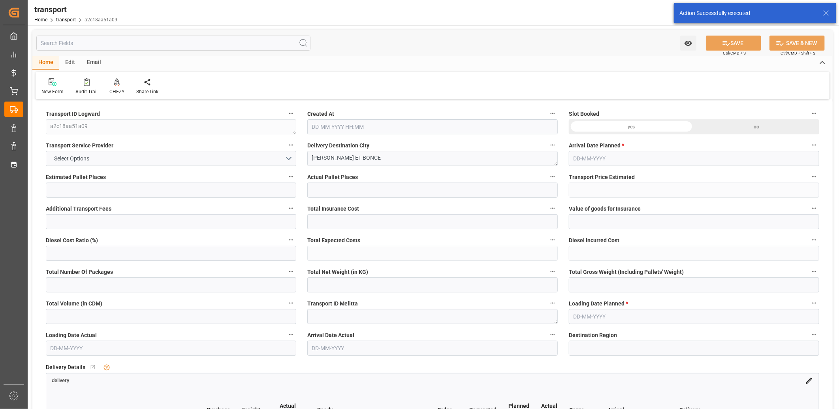
type input "163.367"
type input "38"
type input "0"
type input "3"
type input "1"
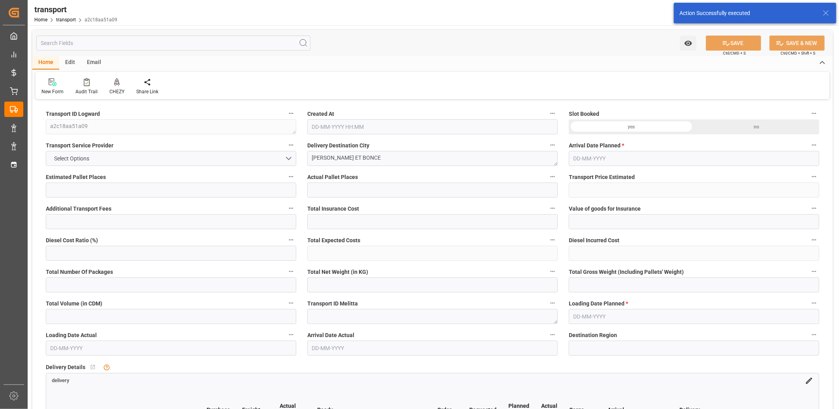
type input "101"
type input "22.311"
type input "0"
type input "4710.8598"
type input "0"
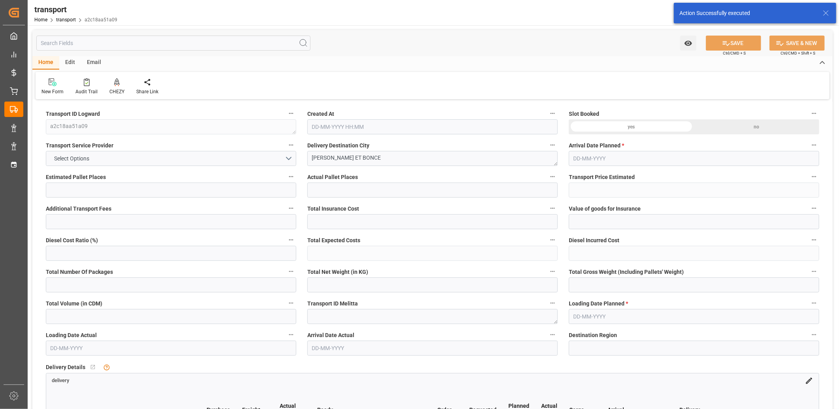
type input "0"
type input "21"
type input "35"
type input "15-09-2025 11:37"
type input "[DATE]"
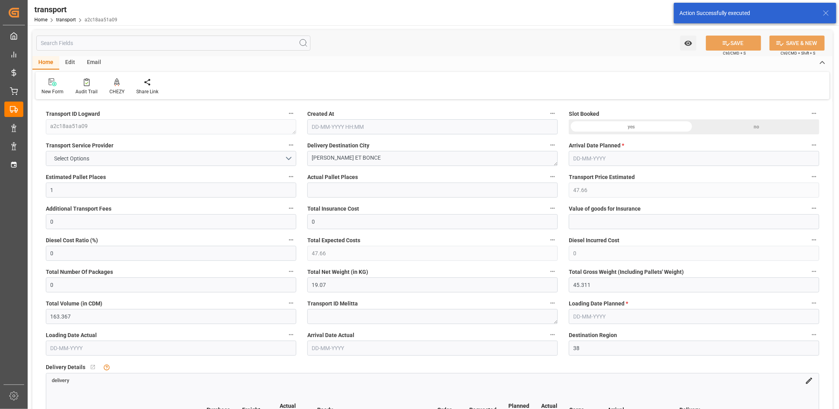
type input "18-09-2025"
click at [115, 81] on icon at bounding box center [117, 81] width 6 height 7
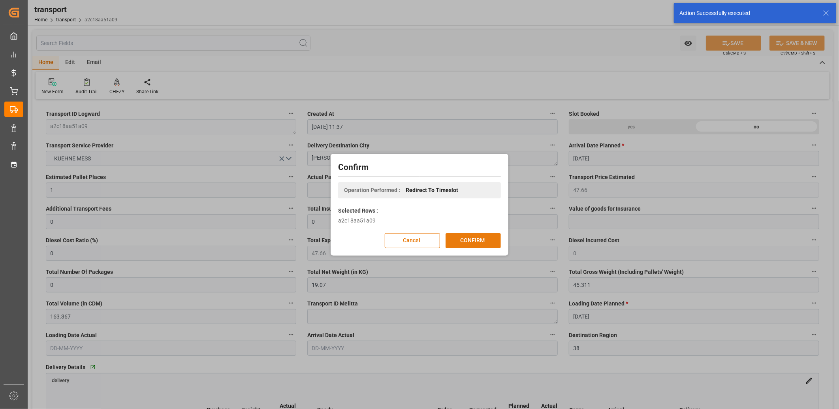
click at [473, 239] on button "CONFIRM" at bounding box center [473, 240] width 55 height 15
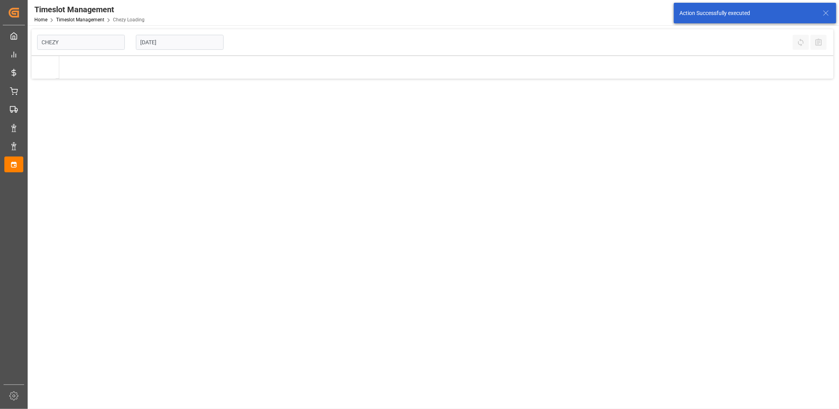
type input "Chezy Loading"
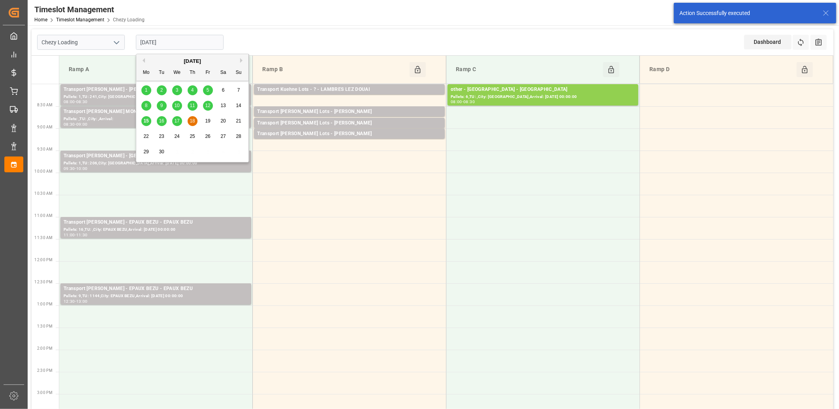
click at [192, 44] on input "[DATE]" at bounding box center [180, 42] width 88 height 15
click at [162, 123] on span "16" at bounding box center [161, 121] width 5 height 6
type input "16-09-2025"
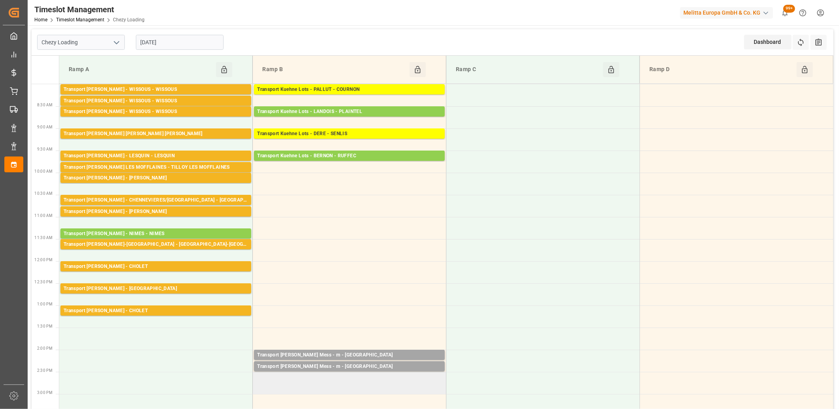
click at [310, 377] on td at bounding box center [350, 383] width 194 height 22
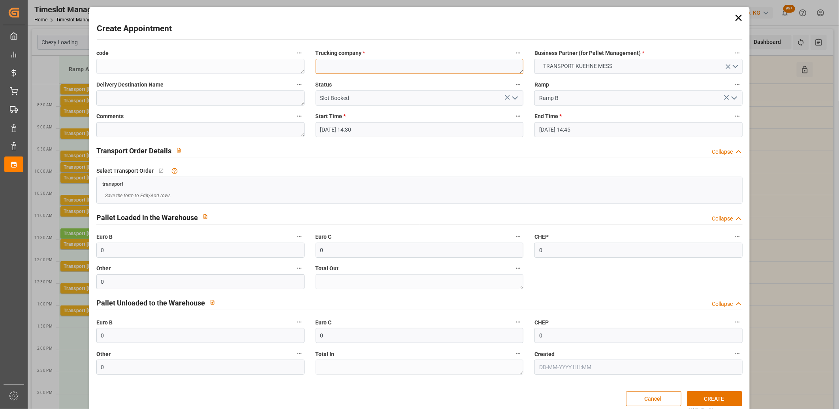
click at [342, 68] on textarea at bounding box center [420, 66] width 208 height 15
type textarea "m"
click at [704, 403] on button "CREATE" at bounding box center [714, 398] width 55 height 15
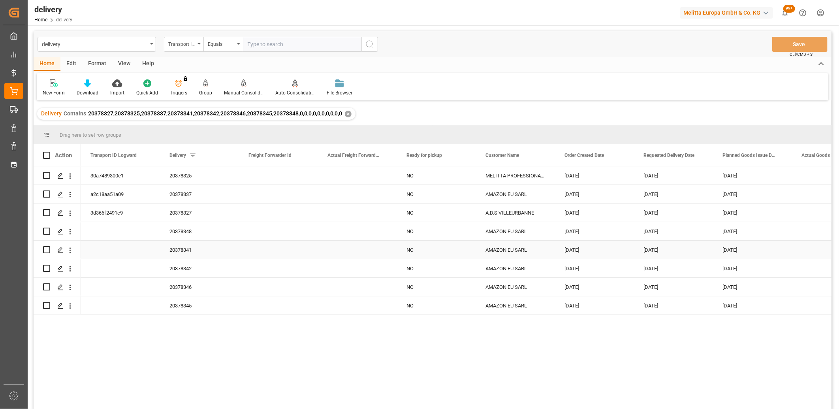
click at [45, 251] on input "Press Space to toggle row selection (unchecked)" at bounding box center [46, 249] width 7 height 7
checkbox input "true"
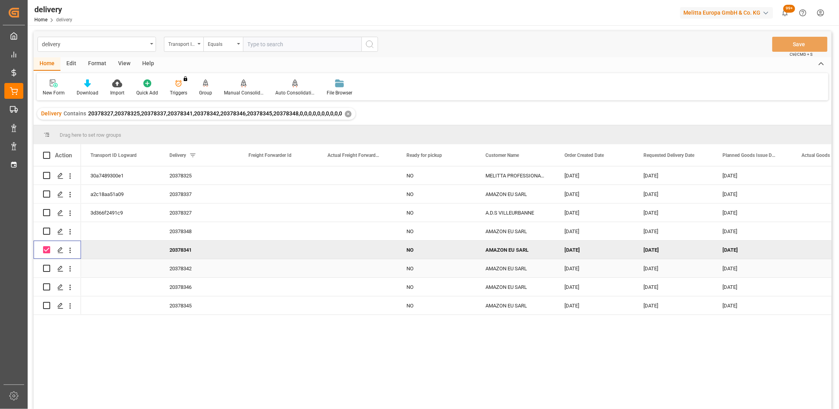
click at [44, 267] on input "Press Space to toggle row selection (unchecked)" at bounding box center [46, 268] width 7 height 7
checkbox input "true"
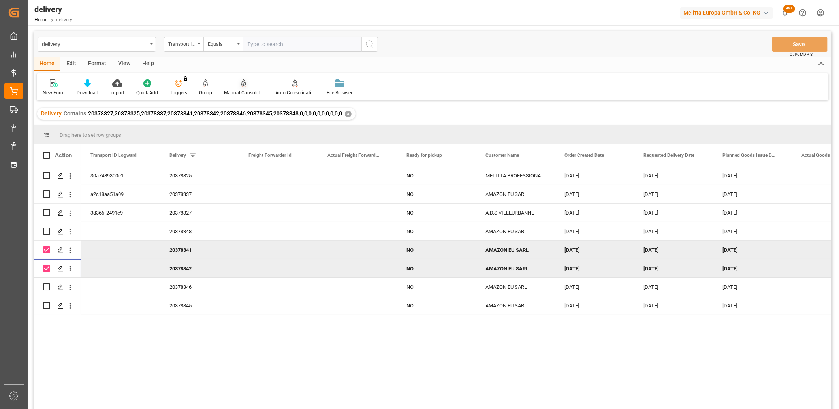
click at [241, 82] on icon at bounding box center [244, 82] width 6 height 7
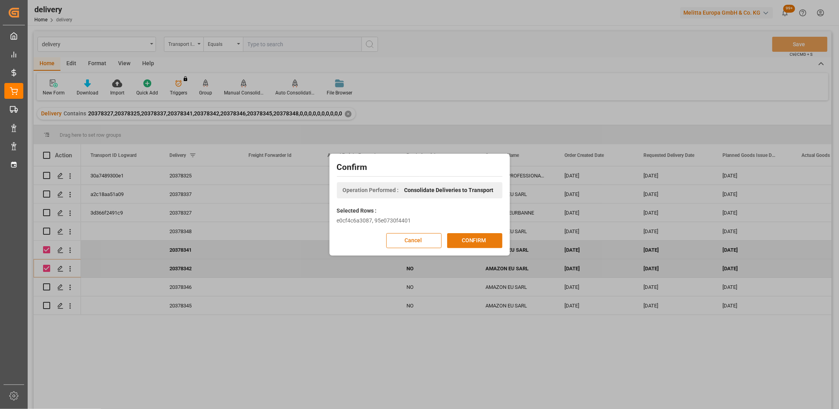
click at [468, 242] on button "CONFIRM" at bounding box center [474, 240] width 55 height 15
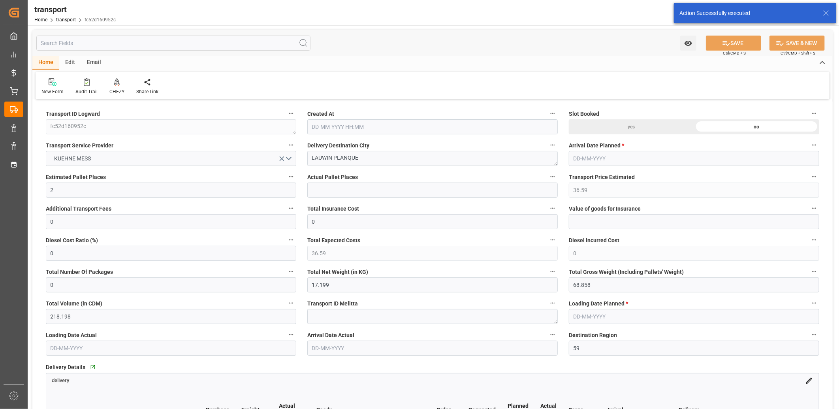
type input "[DATE] 11:38"
type input "[DATE]"
click at [115, 82] on icon at bounding box center [117, 82] width 6 height 8
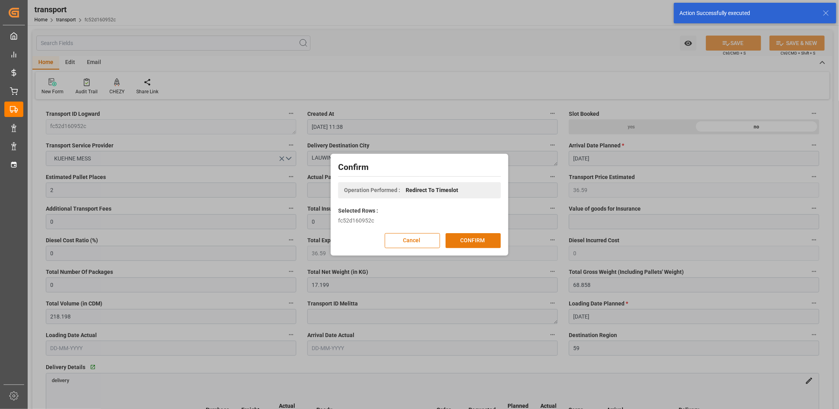
click at [464, 239] on button "CONFIRM" at bounding box center [473, 240] width 55 height 15
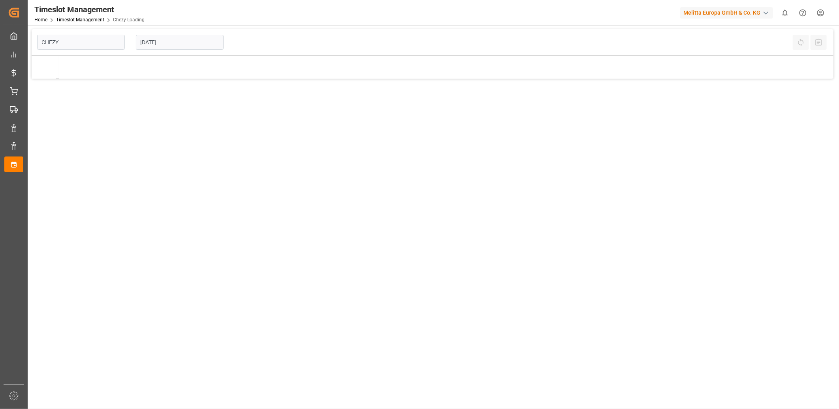
type input "Chezy Loading"
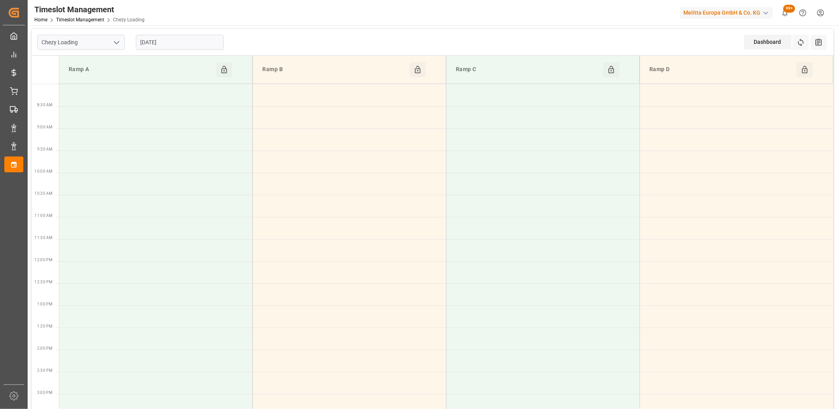
click at [192, 43] on input "[DATE]" at bounding box center [180, 42] width 88 height 15
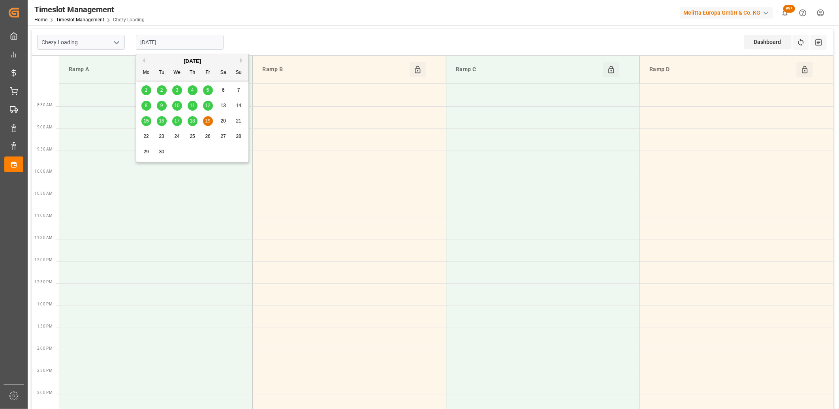
click at [160, 123] on span "16" at bounding box center [161, 121] width 5 height 6
type input "16-09-2025"
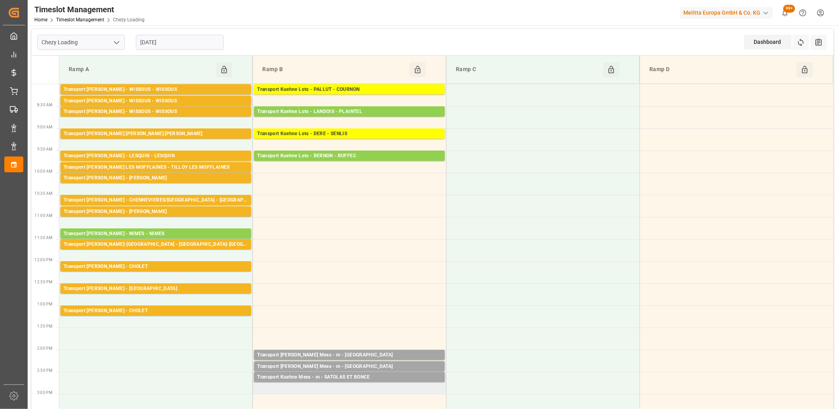
click at [331, 388] on td "Transport Kuehne Mess - m - SATOLAS ET BONCE Pallets: ,TU: 3,City: SATOLAS ET B…" at bounding box center [350, 383] width 194 height 22
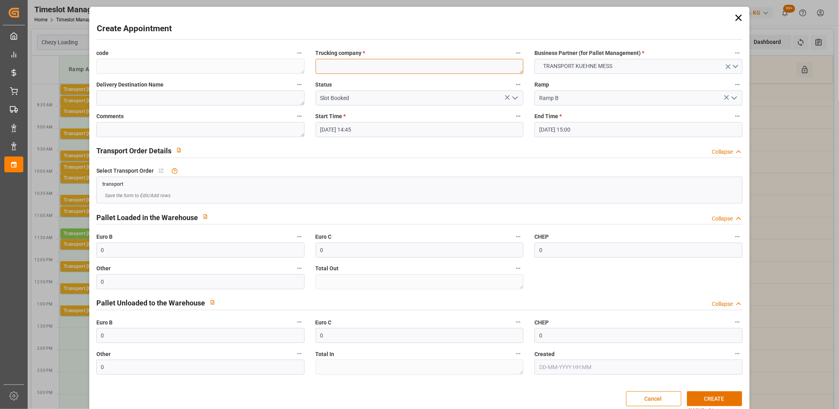
click at [360, 68] on textarea at bounding box center [420, 66] width 208 height 15
type textarea "f"
type textarea "m"
click at [697, 398] on button "CREATE" at bounding box center [714, 398] width 55 height 15
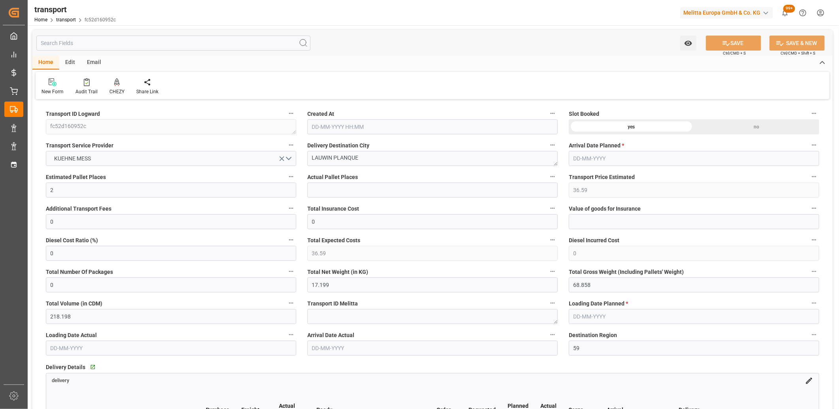
type input "[DATE] 11:38"
type input "[DATE]"
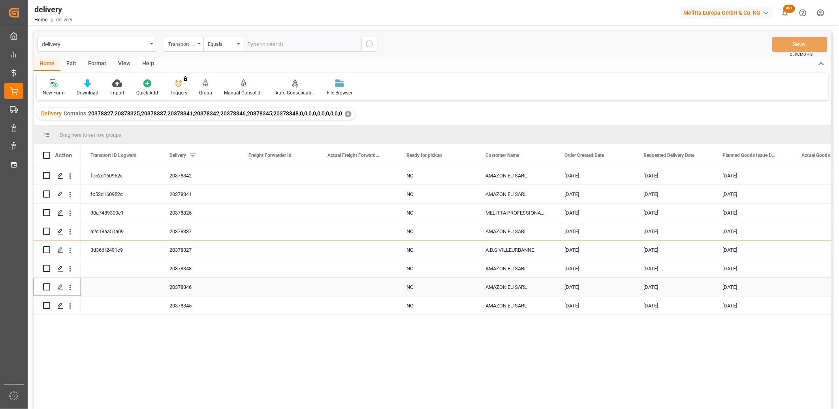
click at [49, 285] on input "Press Space to toggle row selection (unchecked)" at bounding box center [46, 286] width 7 height 7
checkbox input "true"
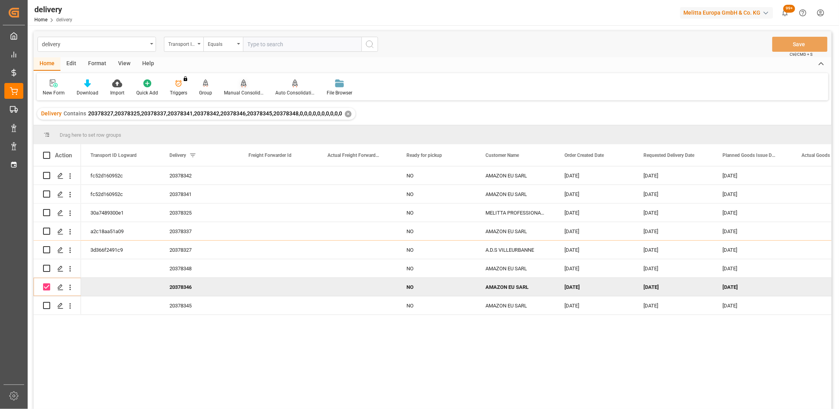
click at [243, 85] on icon at bounding box center [244, 82] width 6 height 7
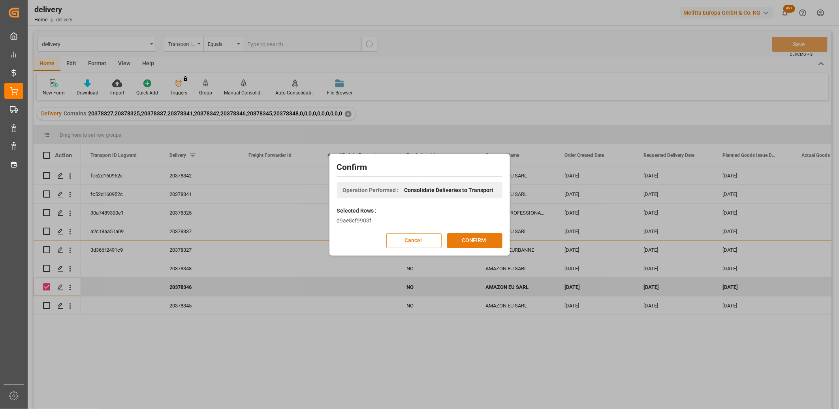
click at [477, 243] on button "CONFIRM" at bounding box center [474, 240] width 55 height 15
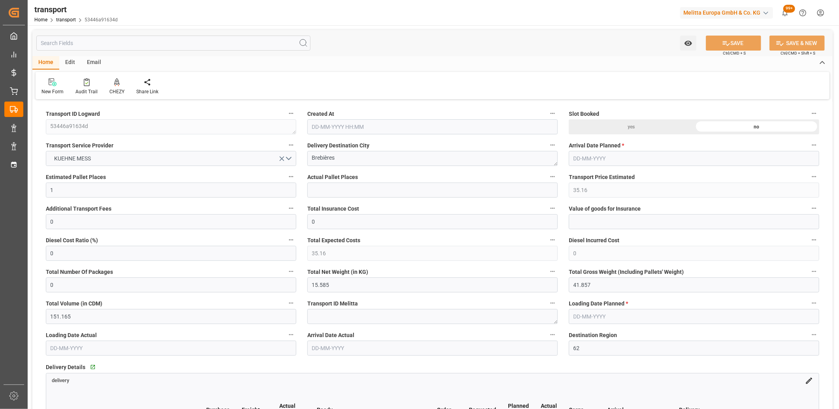
type input "[DATE] 11:38"
type input "[DATE]"
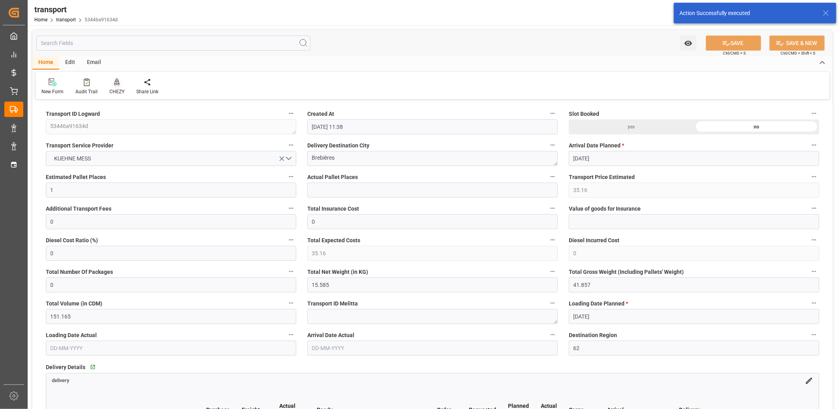
click at [115, 83] on icon at bounding box center [117, 81] width 6 height 7
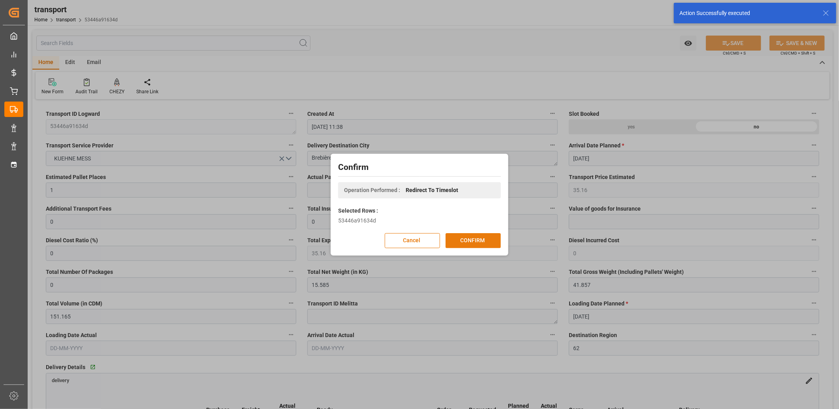
click at [461, 241] on button "CONFIRM" at bounding box center [473, 240] width 55 height 15
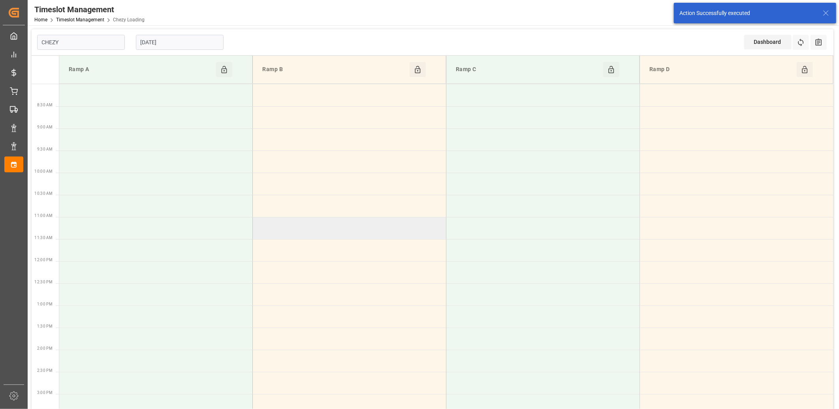
type input "Chezy Loading"
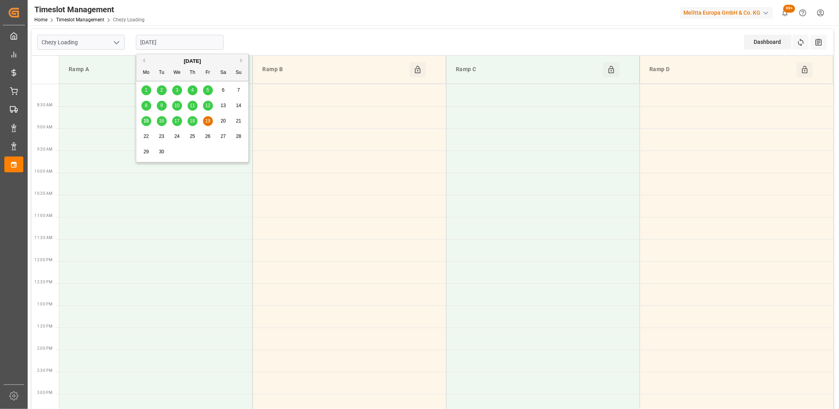
click at [186, 42] on input "[DATE]" at bounding box center [180, 42] width 88 height 15
click at [160, 120] on span "16" at bounding box center [161, 121] width 5 height 6
type input "[DATE]"
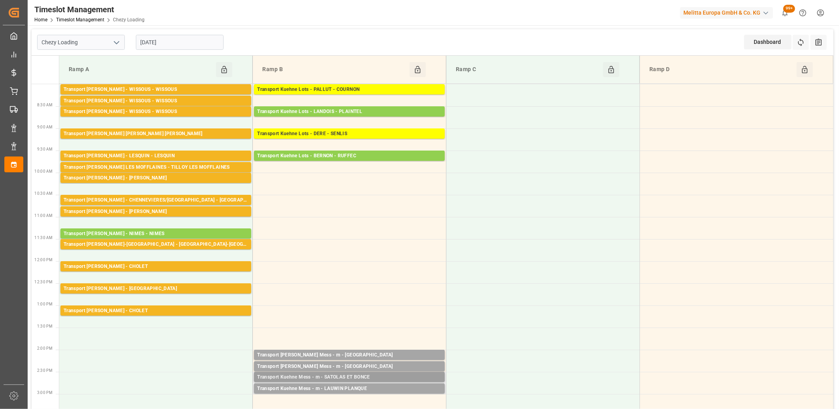
scroll to position [44, 0]
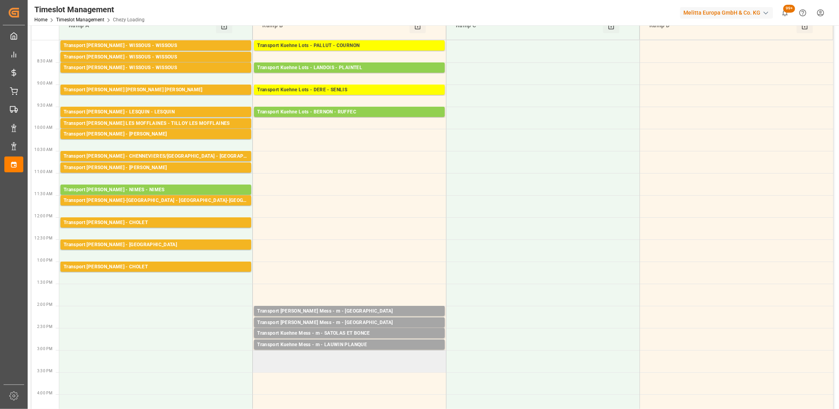
click at [317, 354] on td at bounding box center [350, 361] width 194 height 22
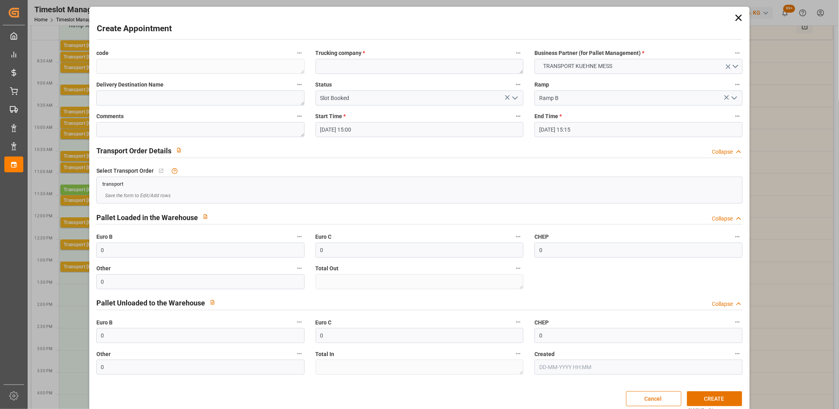
click at [346, 74] on div "Trucking company *" at bounding box center [419, 61] width 219 height 32
click at [346, 68] on textarea at bounding box center [420, 66] width 208 height 15
type textarea "m"
click at [711, 398] on button "CREATE" at bounding box center [714, 398] width 55 height 15
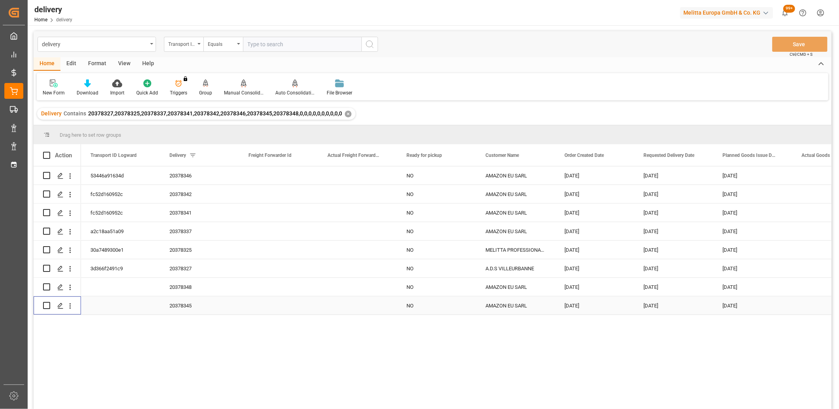
click at [47, 305] on input "Press Space to toggle row selection (unchecked)" at bounding box center [46, 305] width 7 height 7
checkbox input "true"
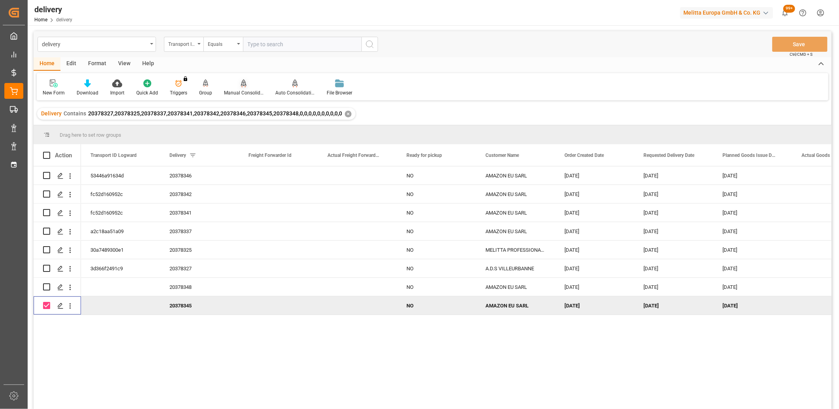
click at [242, 82] on icon at bounding box center [244, 83] width 6 height 8
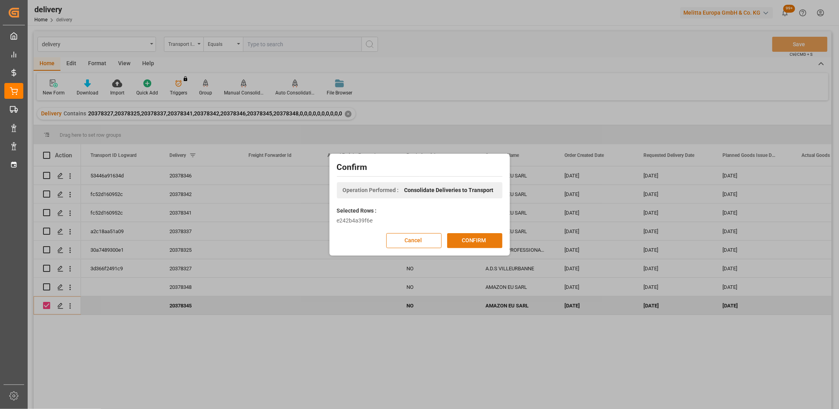
click at [462, 237] on button "CONFIRM" at bounding box center [474, 240] width 55 height 15
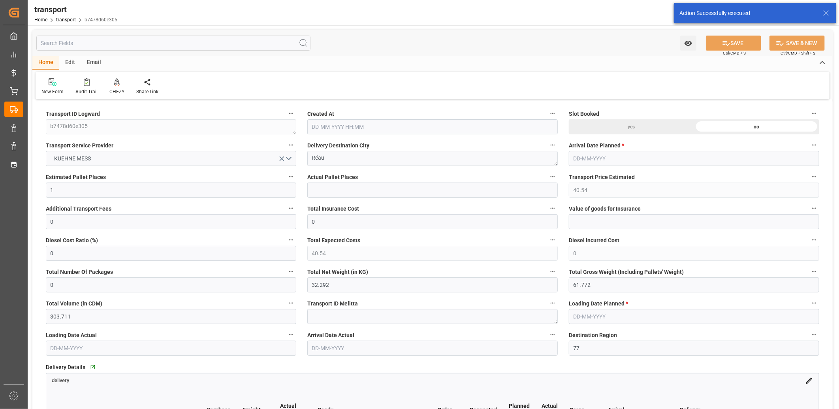
type input "[DATE] 11:40"
type input "[DATE]"
click at [115, 82] on icon at bounding box center [117, 81] width 6 height 7
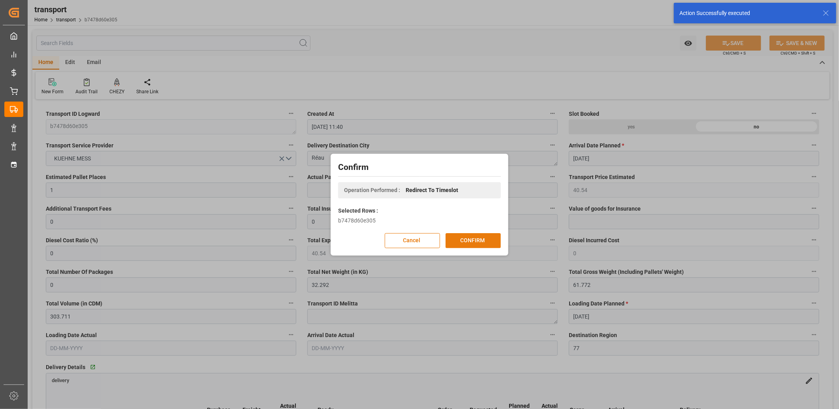
click at [483, 235] on button "CONFIRM" at bounding box center [473, 240] width 55 height 15
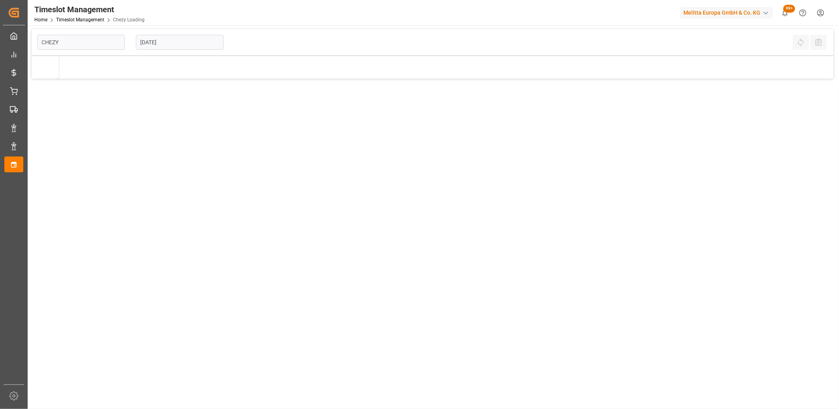
type input "Chezy Loading"
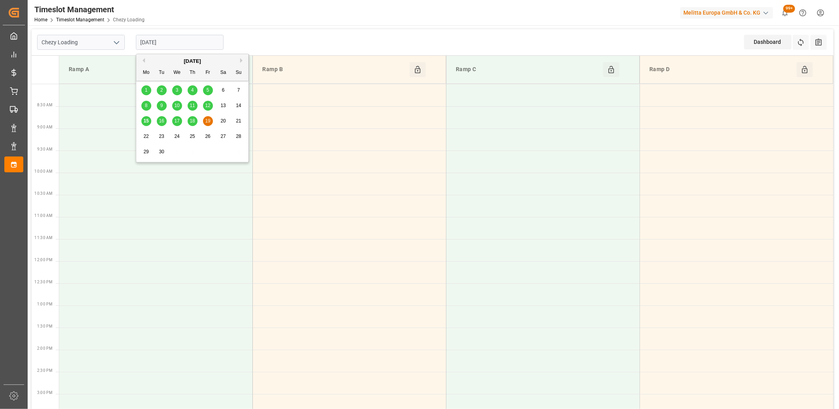
click at [185, 45] on input "[DATE]" at bounding box center [180, 42] width 88 height 15
click at [161, 121] on span "16" at bounding box center [161, 121] width 5 height 6
type input "[DATE]"
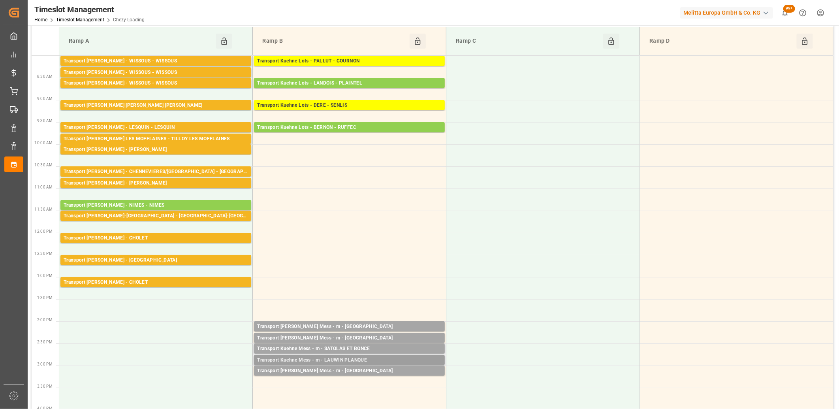
scroll to position [44, 0]
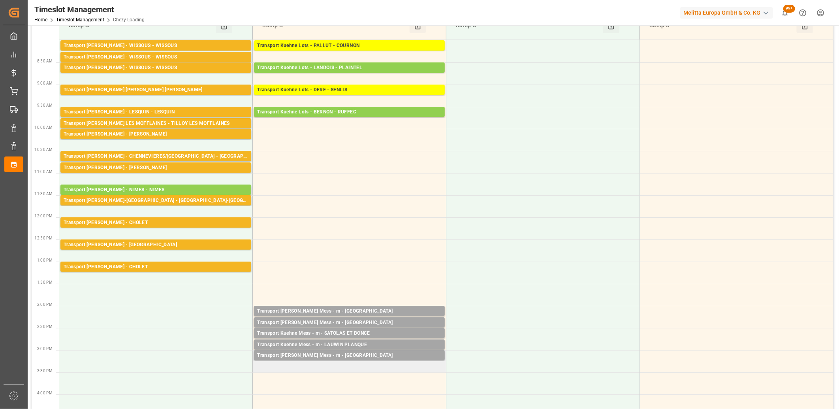
click at [330, 368] on td "Transport [PERSON_NAME] Mess - m - Brebières Pallets: ,TU: 4,City: [GEOGRAPHIC_…" at bounding box center [350, 361] width 194 height 22
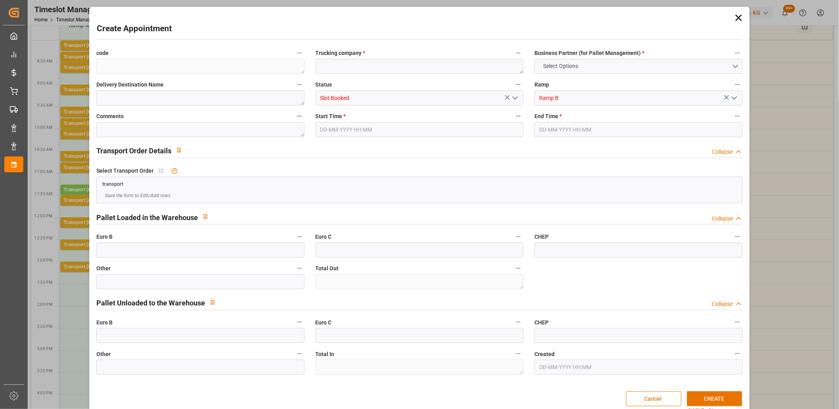
type input "0"
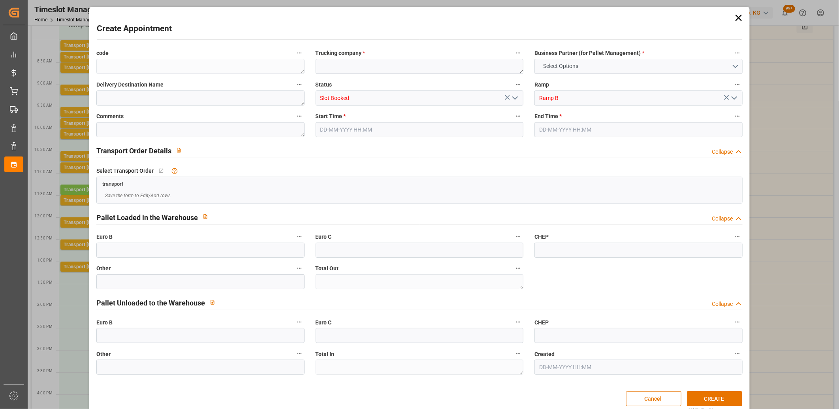
type input "0"
type input "16-09-2025 15:15"
type input "16-09-2025 15:30"
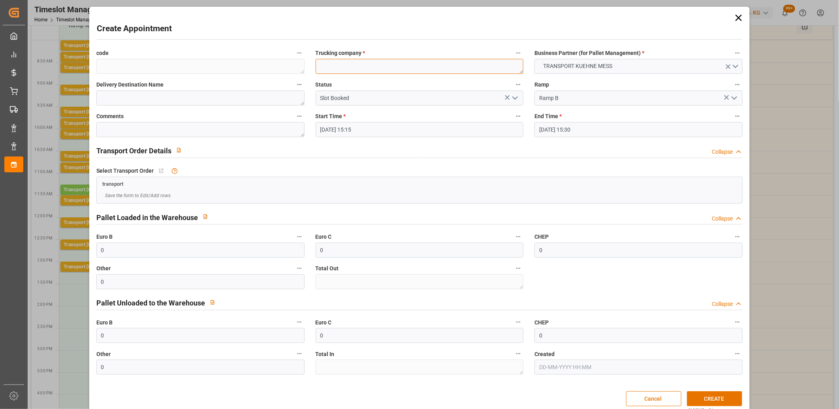
click at [340, 69] on textarea at bounding box center [420, 66] width 208 height 15
type textarea "m"
click at [707, 400] on button "CREATE" at bounding box center [714, 398] width 55 height 15
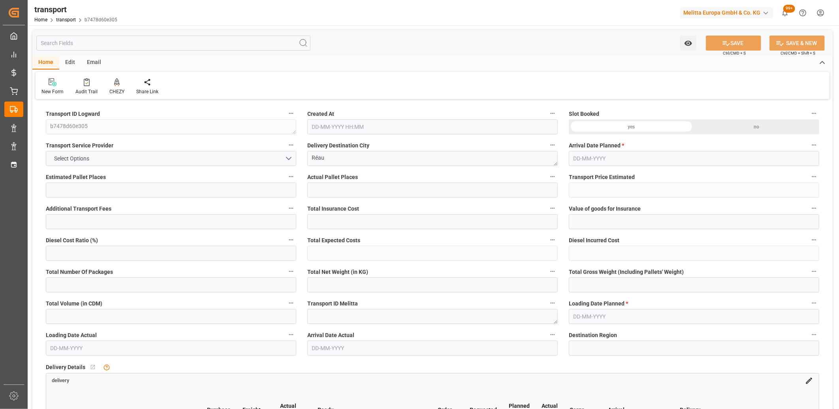
type input "1"
type input "40.54"
type input "0"
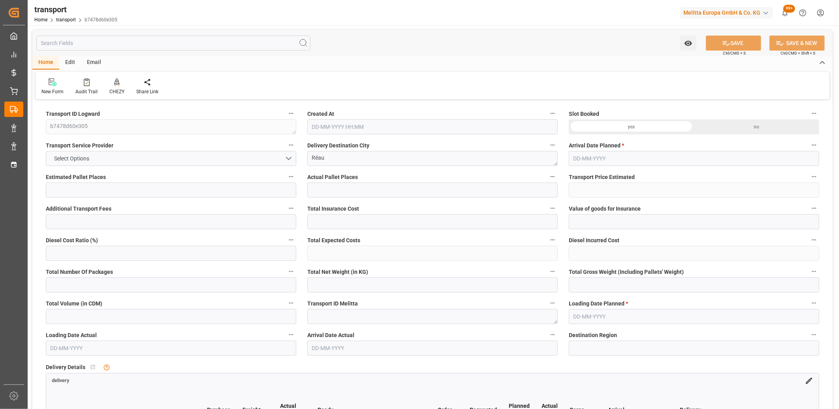
type input "40.54"
type input "0"
type input "32.292"
type input "61.772"
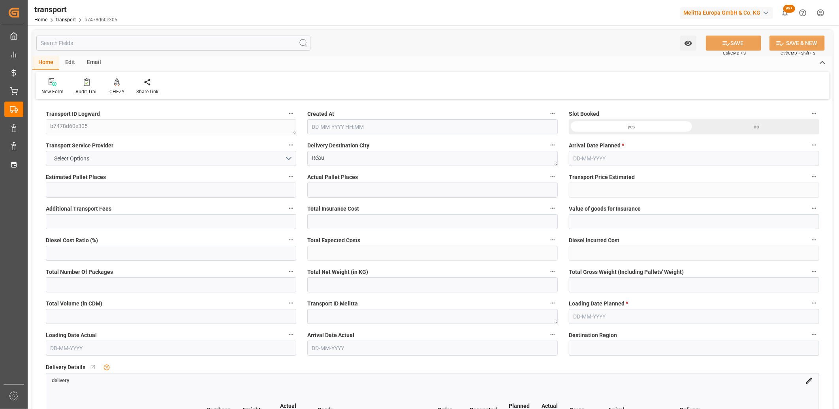
type input "303.711"
type input "77"
type input "0"
type input "6"
type input "1"
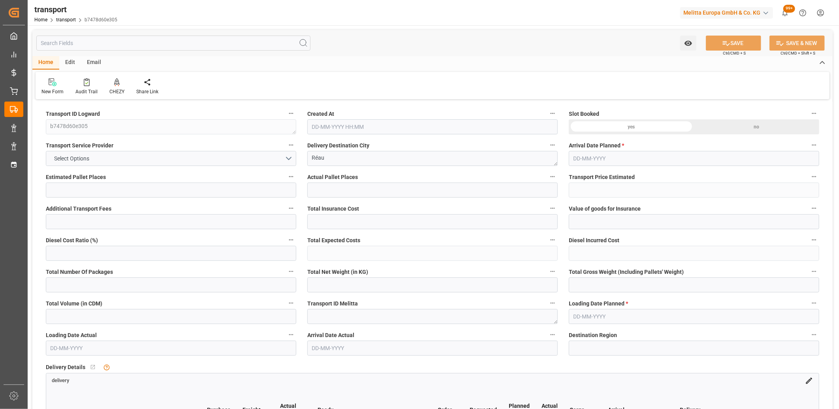
type input "101"
type input "38.772"
type input "0"
type input "4710.8598"
type input "0"
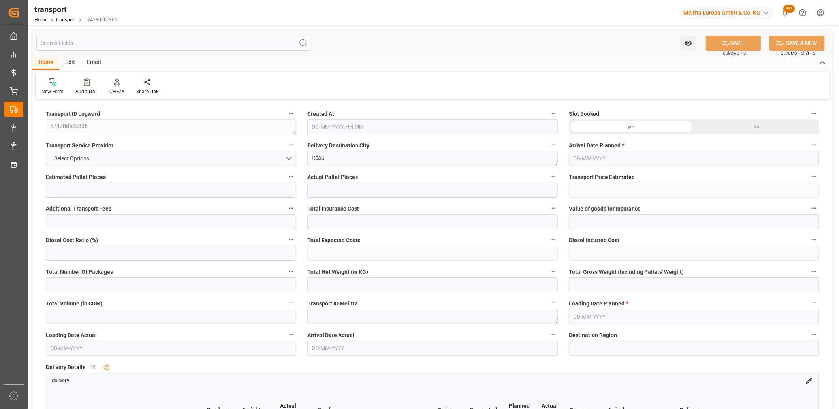
type input "0"
type input "21"
type input "35"
type input "15-09-2025 11:40"
type input "22-09-2025"
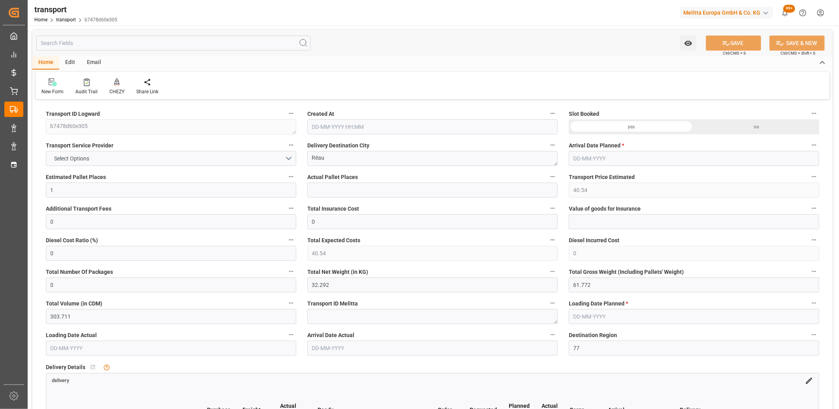
type input "[DATE]"
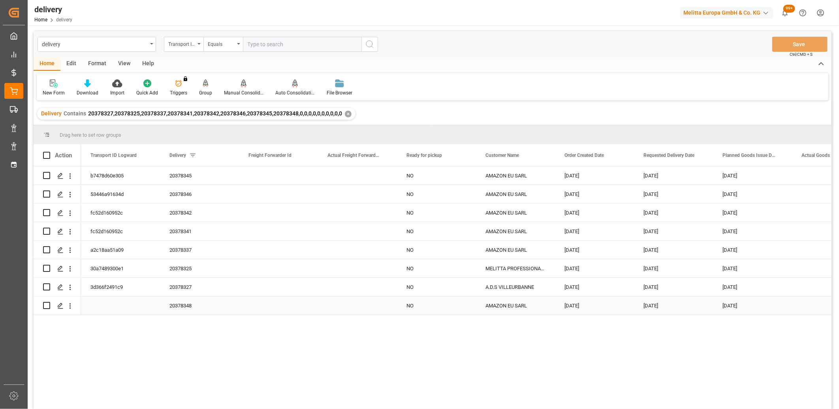
click at [48, 303] on input "Press Space to toggle row selection (unchecked)" at bounding box center [46, 305] width 7 height 7
checkbox input "true"
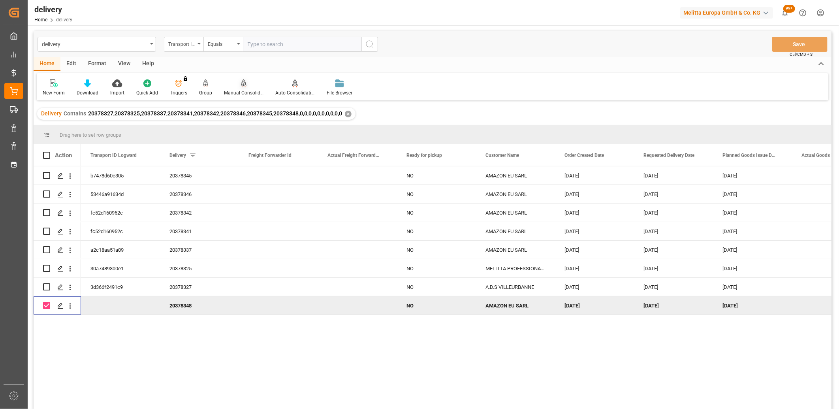
click at [242, 86] on icon at bounding box center [244, 87] width 4 height 2
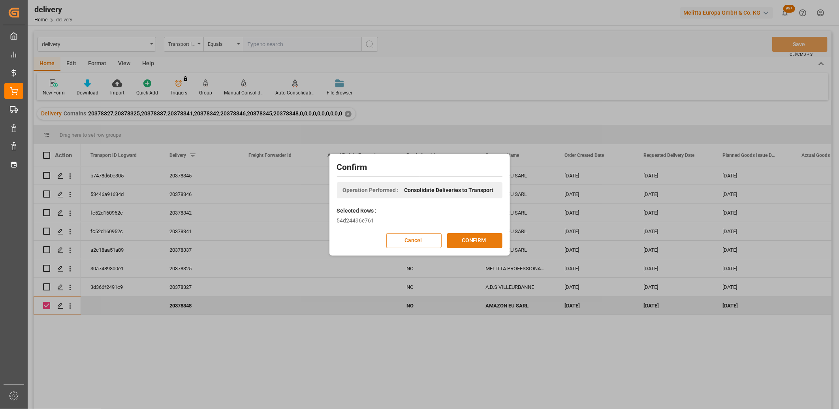
click at [468, 239] on button "CONFIRM" at bounding box center [474, 240] width 55 height 15
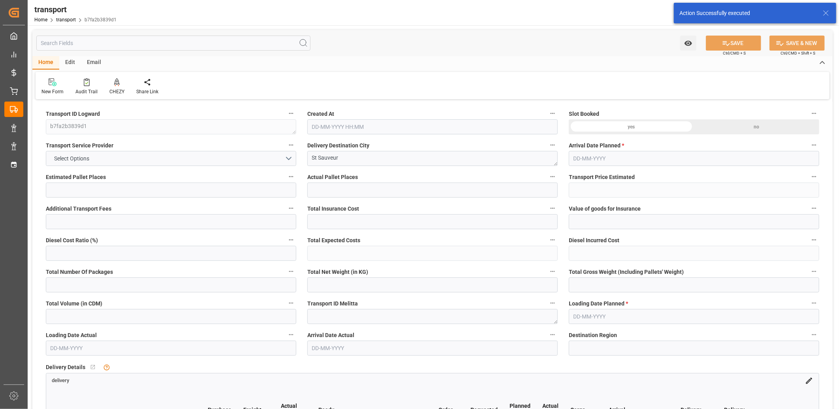
type input "1"
type input "38.2149"
type input "0"
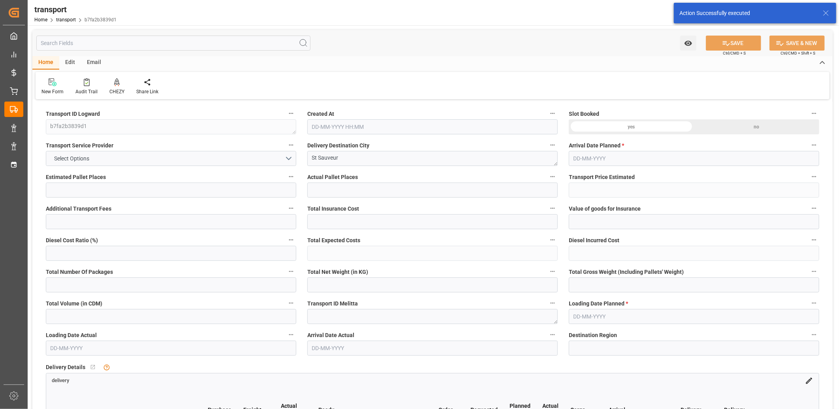
type input "38.2149"
type input "0"
type input "97.183"
type input "133.014"
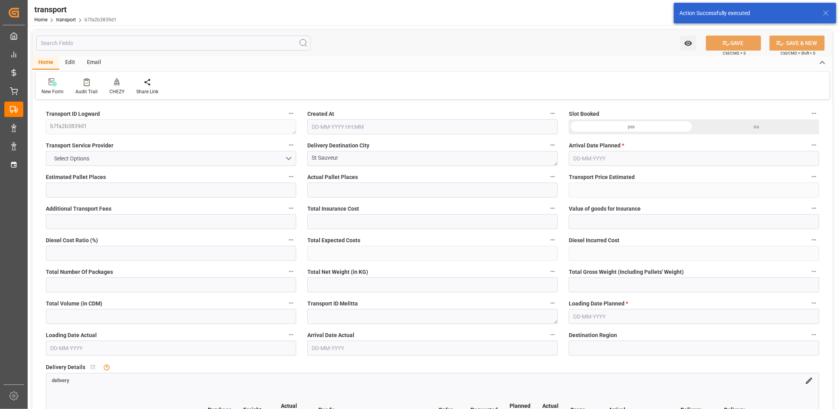
type input "746.61"
type input "80"
type input "0"
type input "13"
type input "1"
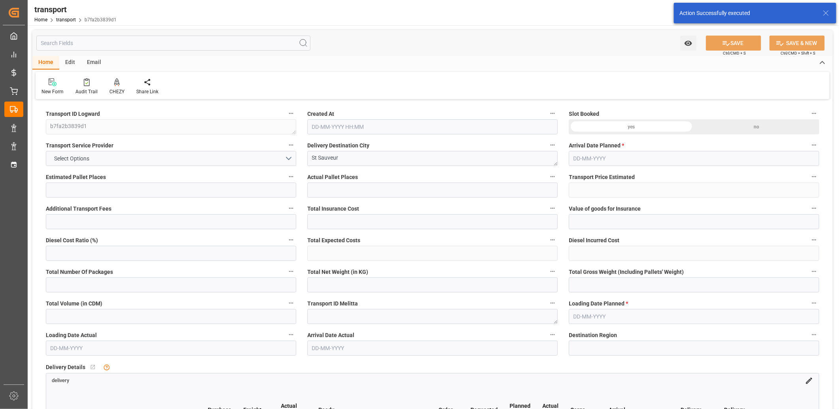
type input "101"
type input "110.014"
type input "0"
type input "4710.8598"
type input "0"
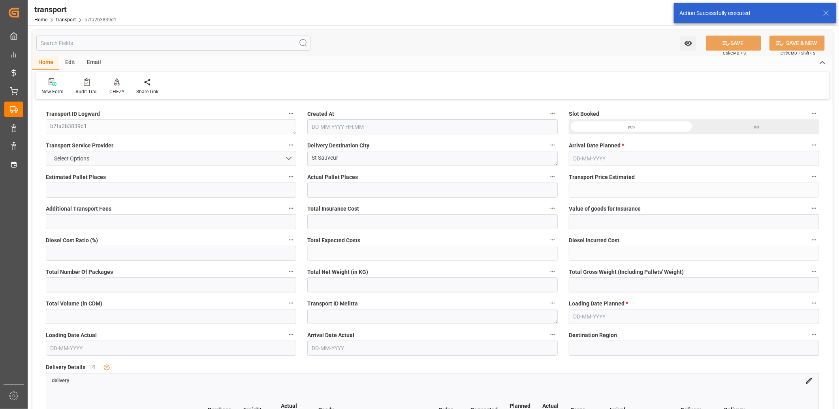
type input "0"
type input "21"
type input "35"
type input "15-09-2025 11:40"
type input "22-09-2025"
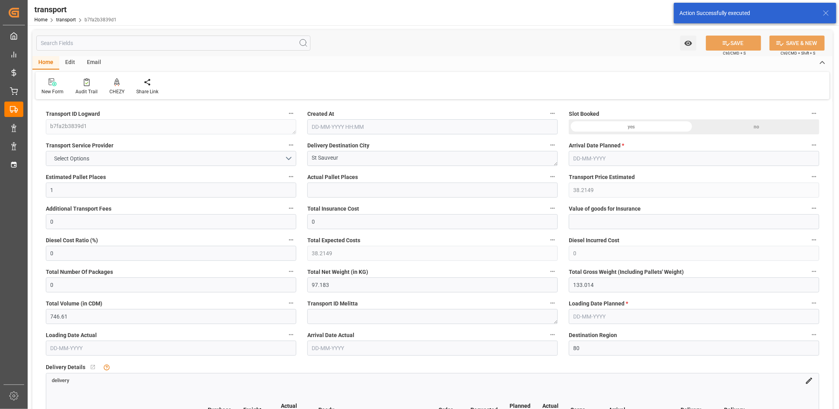
type input "19-09-2025"
click at [115, 81] on icon at bounding box center [117, 81] width 6 height 7
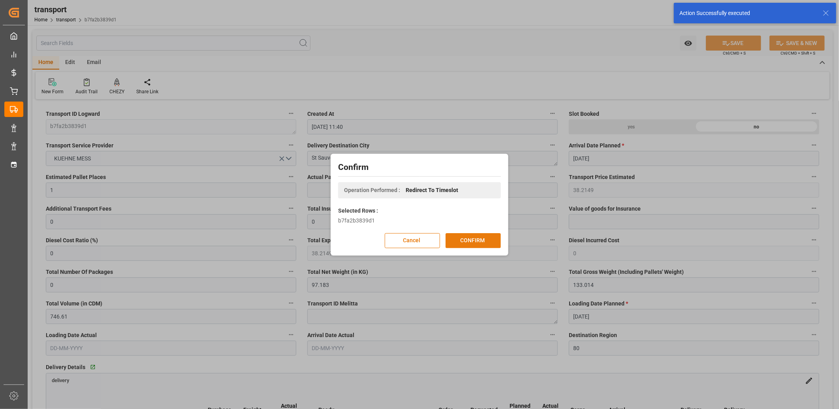
click at [465, 241] on button "CONFIRM" at bounding box center [473, 240] width 55 height 15
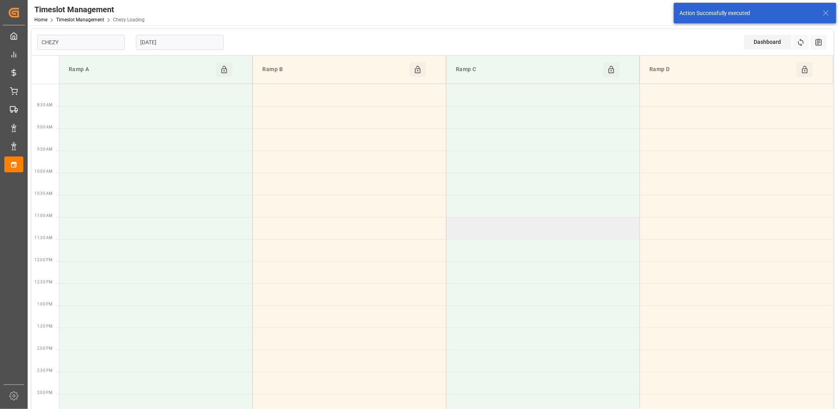
type input "Chezy Loading"
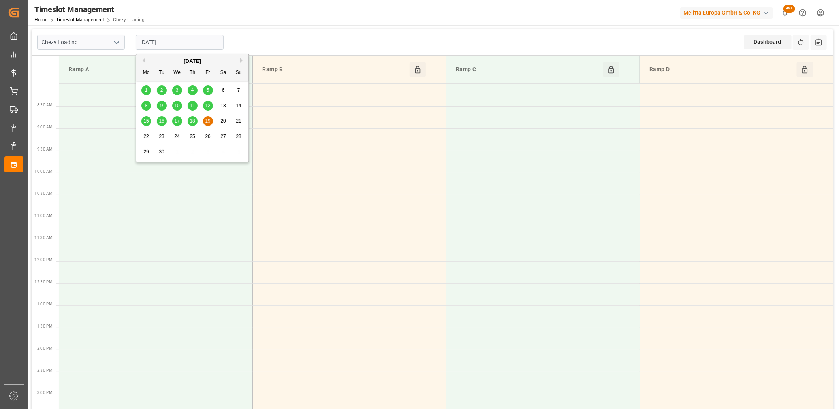
click at [204, 41] on input "[DATE]" at bounding box center [180, 42] width 88 height 15
click at [162, 121] on span "16" at bounding box center [161, 121] width 5 height 6
type input "[DATE]"
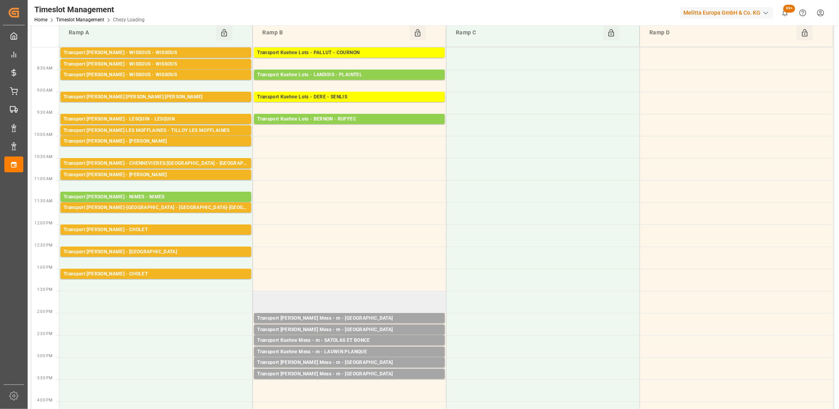
scroll to position [88, 0]
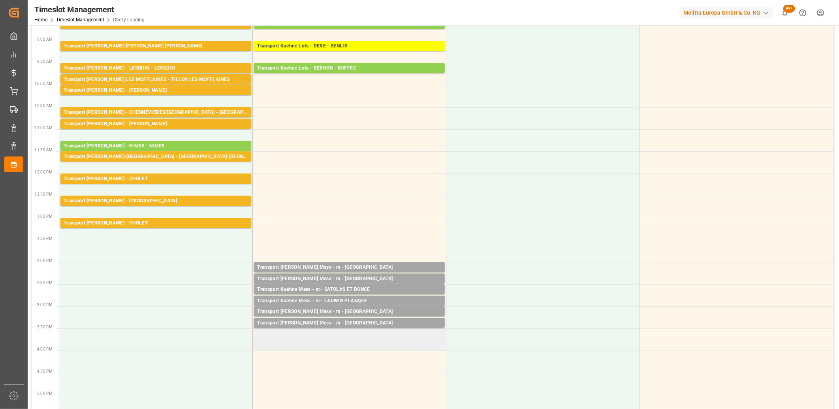
click at [332, 332] on td at bounding box center [350, 339] width 194 height 22
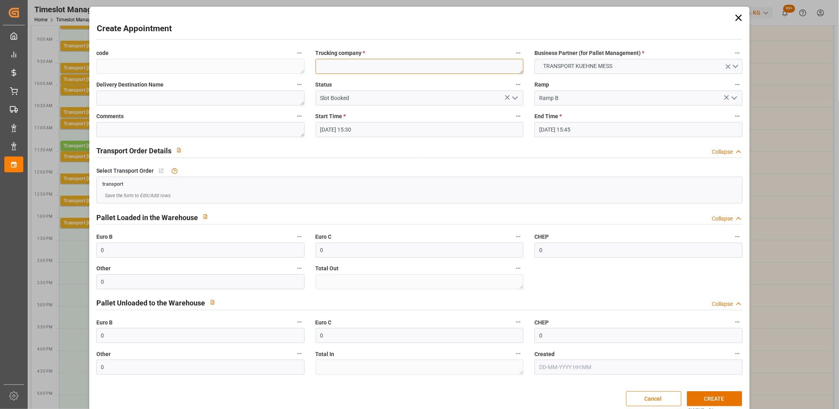
click at [330, 65] on textarea at bounding box center [420, 66] width 208 height 15
type textarea "m"
click at [690, 398] on button "CREATE" at bounding box center [714, 398] width 55 height 15
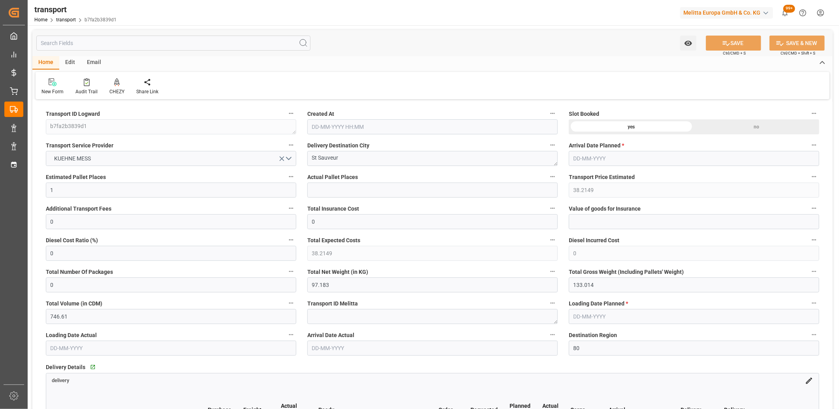
type input "[DATE] 11:40"
type input "[DATE]"
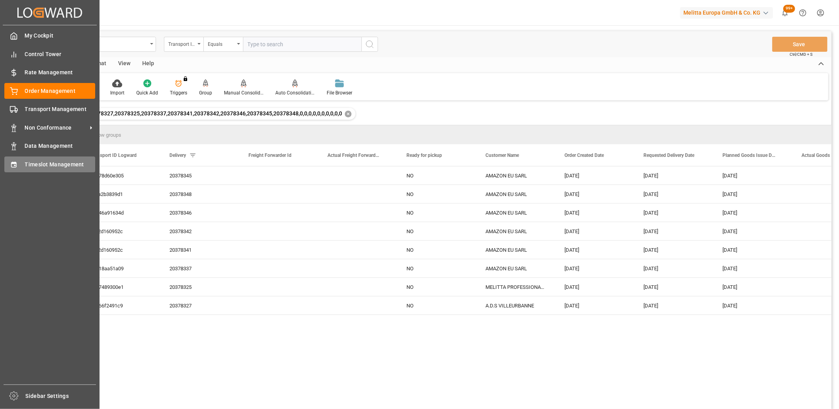
click at [20, 165] on div "Timeslot Management Timeslot Management" at bounding box center [49, 163] width 91 height 15
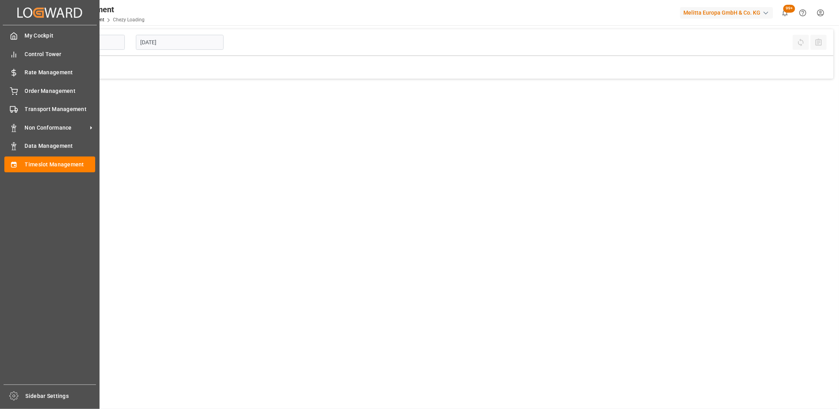
type input "Chezy Loading"
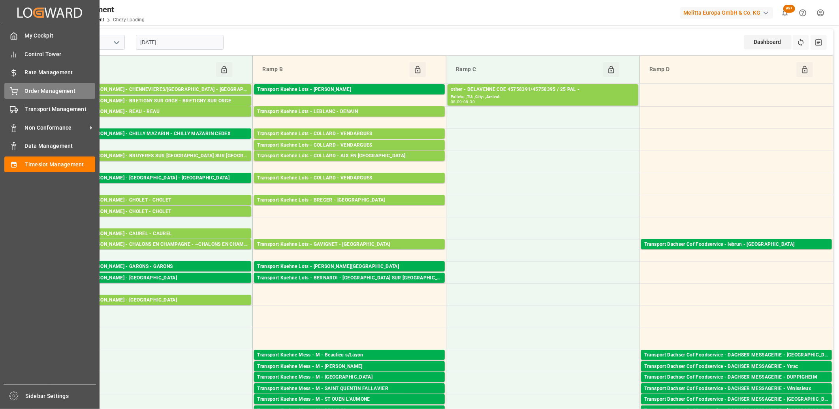
click at [17, 90] on icon at bounding box center [14, 91] width 8 height 8
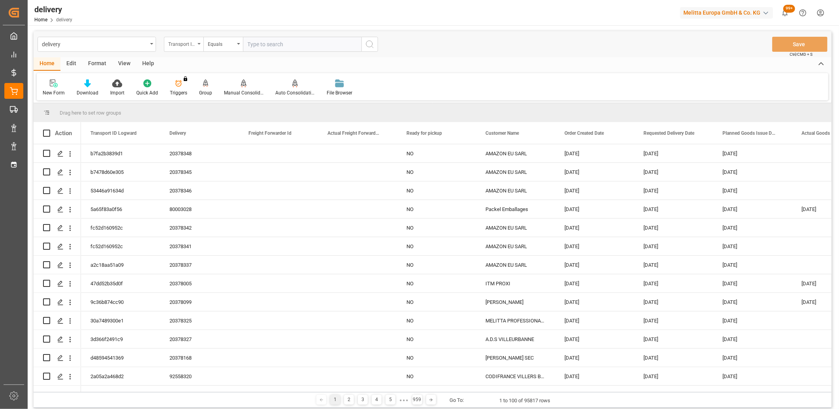
click at [195, 44] on div "Transport ID Logward" at bounding box center [181, 43] width 27 height 9
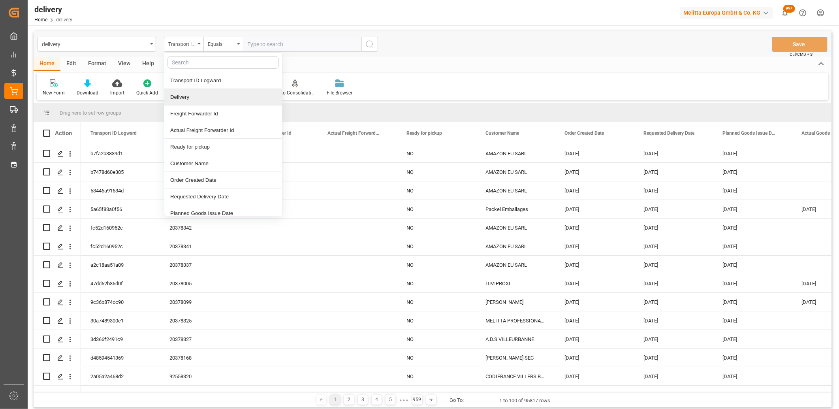
click at [186, 92] on div "Delivery" at bounding box center [223, 97] width 118 height 17
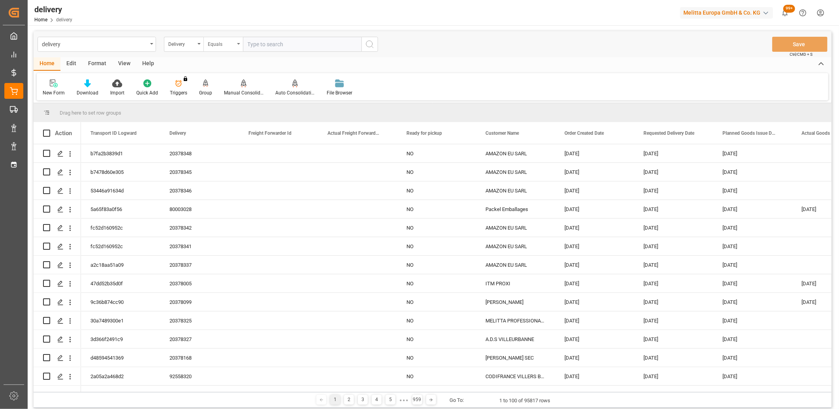
click at [219, 46] on div "Equals" at bounding box center [221, 43] width 27 height 9
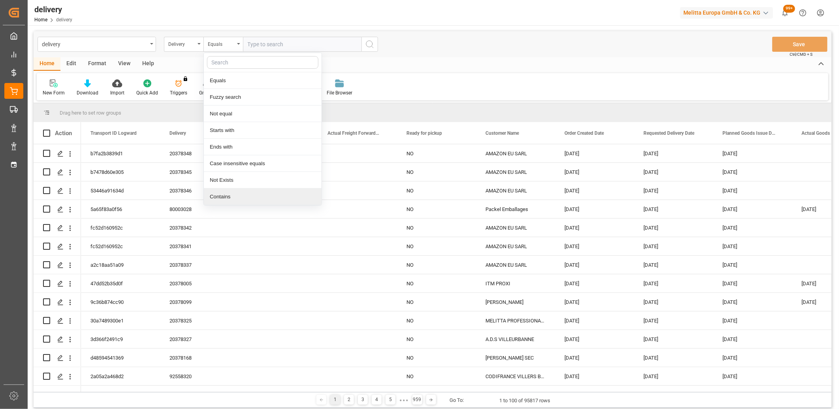
click at [229, 192] on div "Contains" at bounding box center [263, 196] width 118 height 17
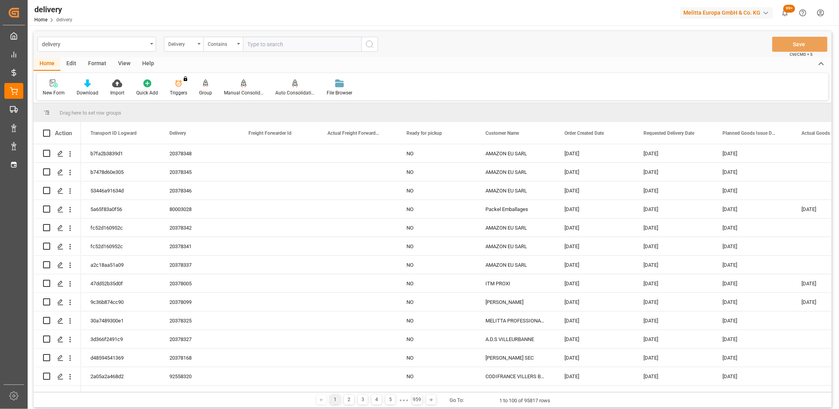
click at [266, 41] on input "text" at bounding box center [302, 44] width 119 height 15
paste input "80003068,80003153,80003156,80003203,80003155,80003236,0,0,80003029,80002990,800…"
type input "80003068,80003153,80003156,80003203,80003155,80003236,0,0,80003029,80002990,800…"
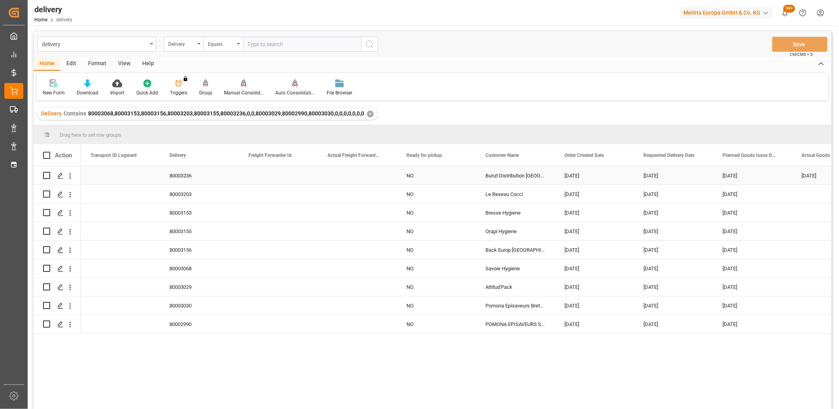
click at [574, 179] on div "15-09-2025" at bounding box center [594, 175] width 79 height 18
drag, startPoint x: 633, startPoint y: 184, endPoint x: 625, endPoint y: 320, distance: 137.0
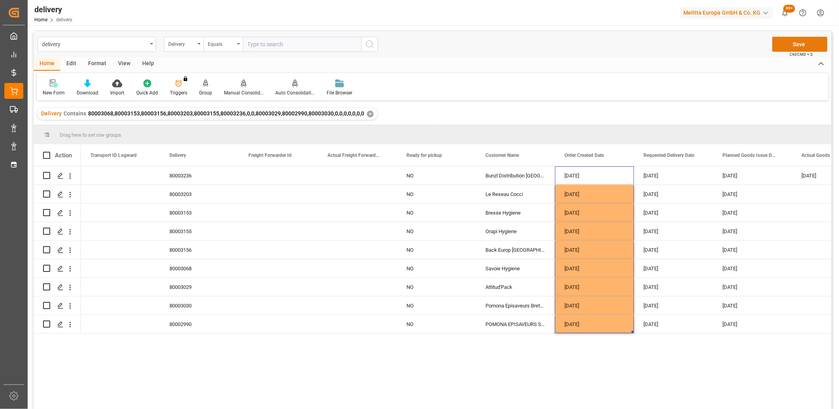
click at [782, 45] on button "Save" at bounding box center [800, 44] width 55 height 15
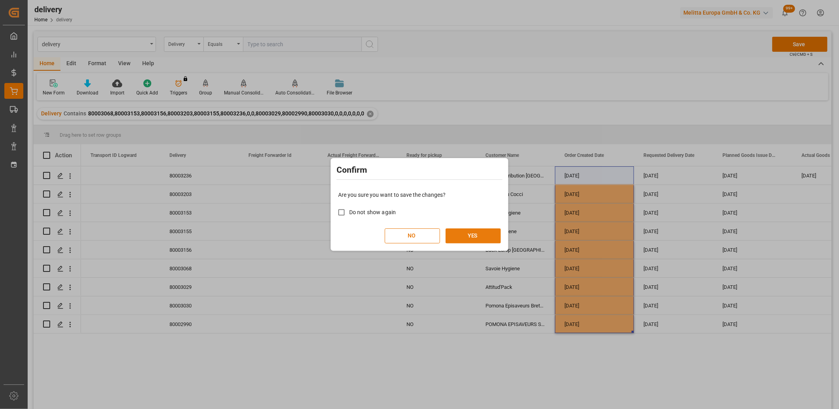
click at [469, 232] on button "YES" at bounding box center [473, 235] width 55 height 15
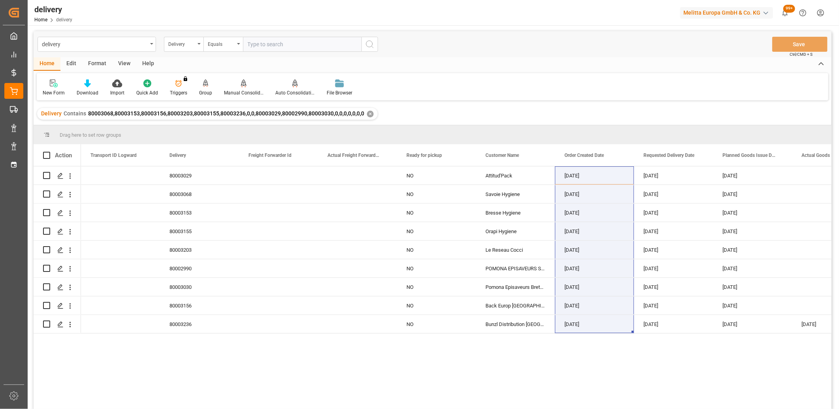
click at [326, 365] on div "80003029 NO Attitud'Pack 15-09-2025 22-09-2025 18-09-2025 80003068 NO Savoie Hy…" at bounding box center [456, 290] width 751 height 248
click at [46, 174] on input "Press Space to toggle row selection (unchecked)" at bounding box center [46, 175] width 7 height 7
checkbox input "true"
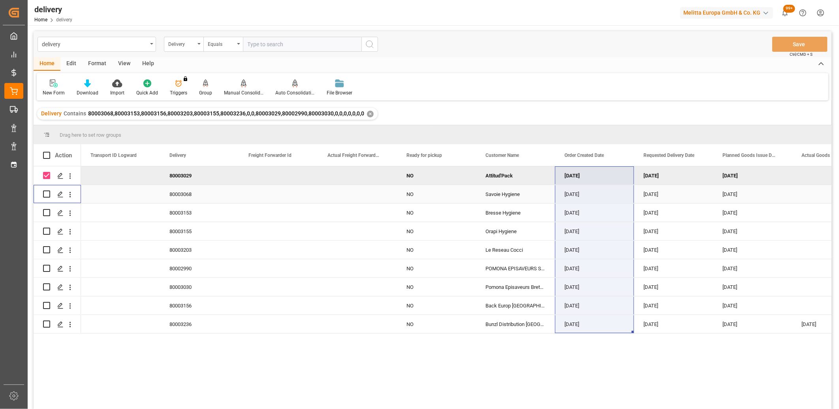
click at [49, 190] on input "Press Space to toggle row selection (unchecked)" at bounding box center [46, 193] width 7 height 7
checkbox input "true"
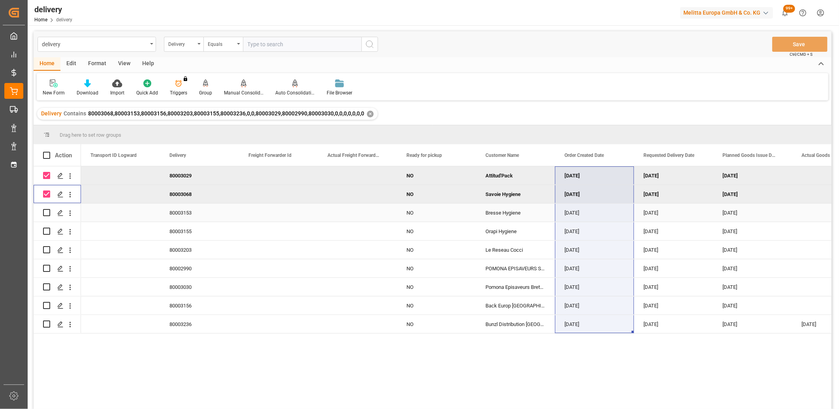
click at [49, 213] on input "Press Space to toggle row selection (unchecked)" at bounding box center [46, 212] width 7 height 7
checkbox input "true"
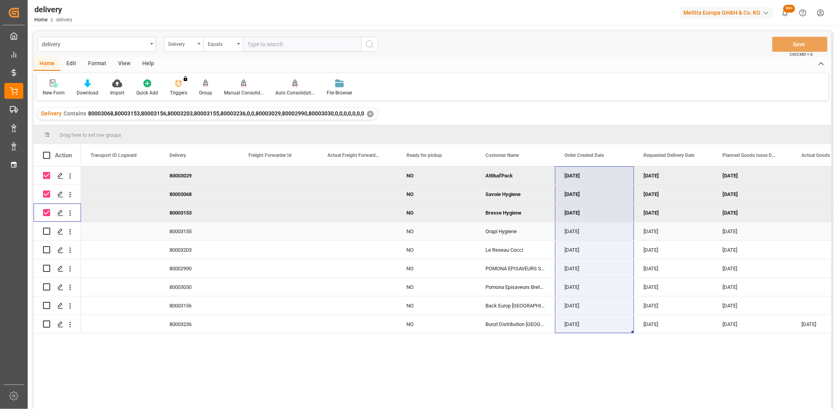
click at [46, 231] on input "Press Space to toggle row selection (unchecked)" at bounding box center [46, 231] width 7 height 7
checkbox input "true"
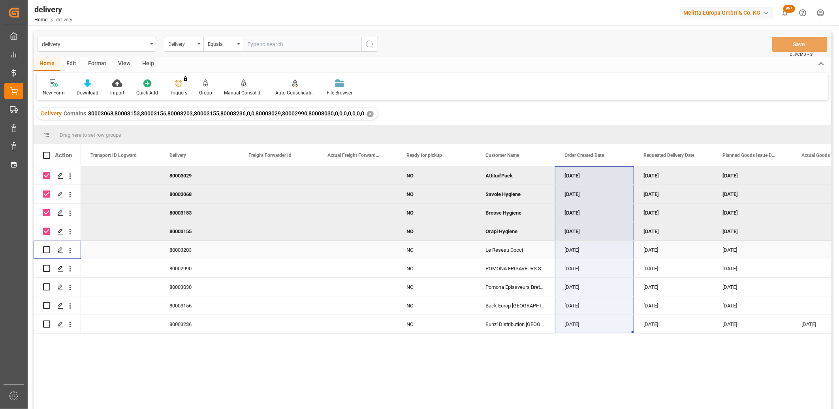
click at [47, 252] on input "Press Space to toggle row selection (unchecked)" at bounding box center [46, 249] width 7 height 7
checkbox input "true"
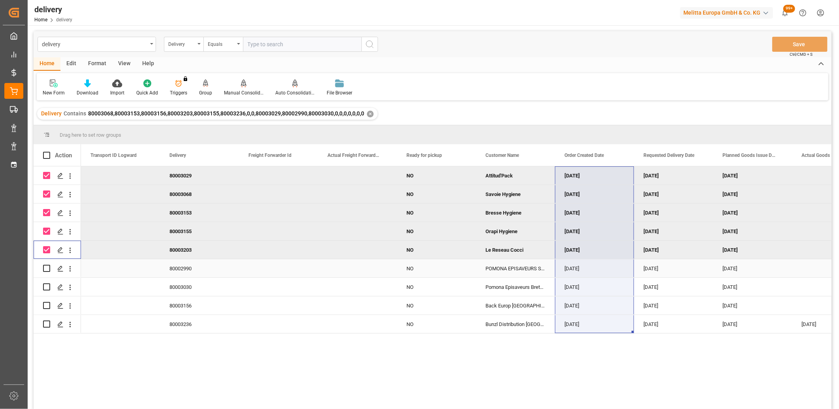
click at [47, 268] on input "Press Space to toggle row selection (unchecked)" at bounding box center [46, 268] width 7 height 7
checkbox input "true"
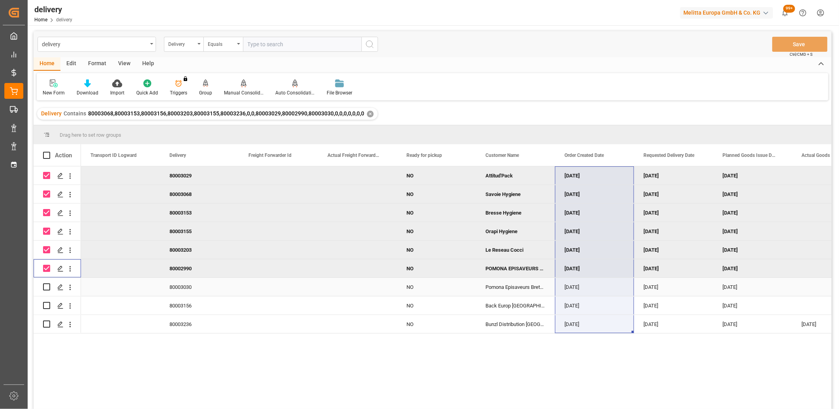
click at [48, 283] on input "Press Space to toggle row selection (unchecked)" at bounding box center [46, 286] width 7 height 7
checkbox input "true"
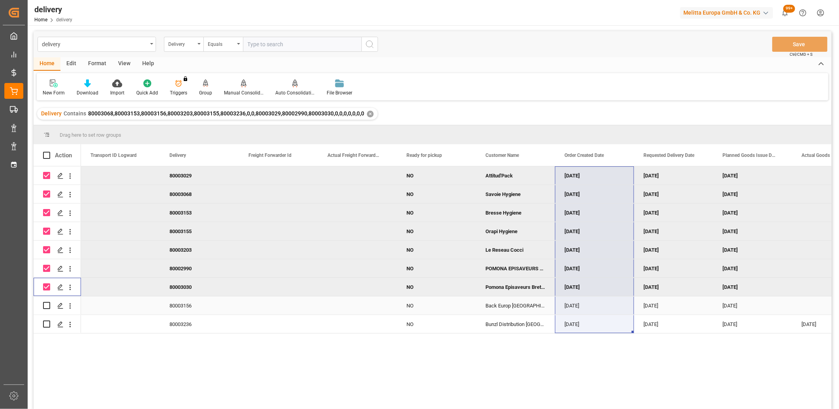
click at [47, 305] on input "Press Space to toggle row selection (unchecked)" at bounding box center [46, 305] width 7 height 7
checkbox input "true"
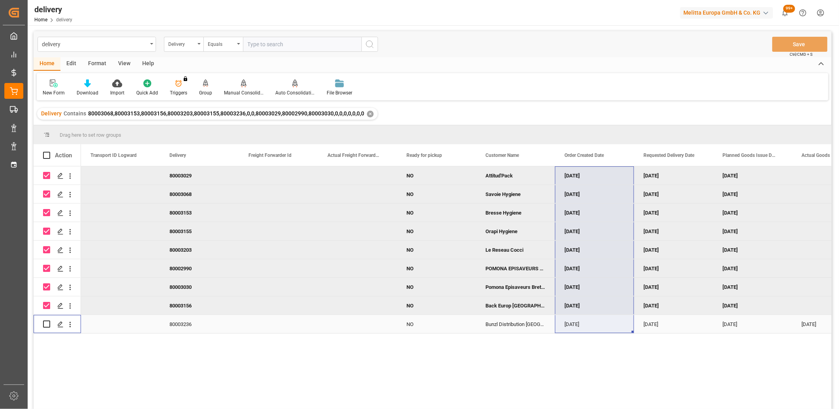
click at [47, 325] on input "Press Space to toggle row selection (unchecked)" at bounding box center [46, 323] width 7 height 7
checkbox input "true"
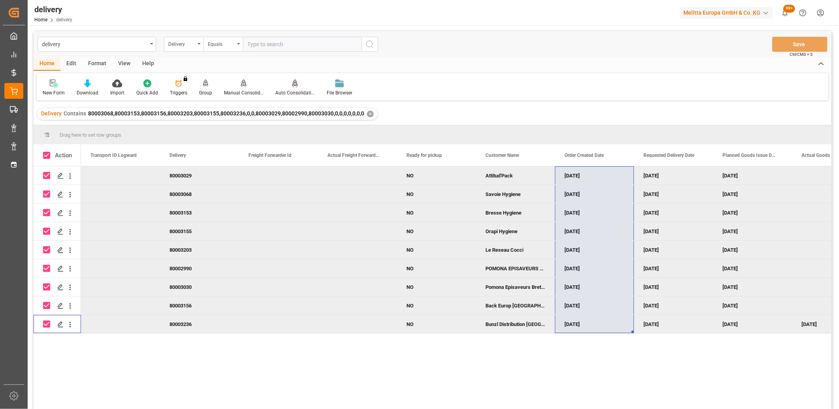
click at [292, 85] on icon at bounding box center [295, 82] width 6 height 7
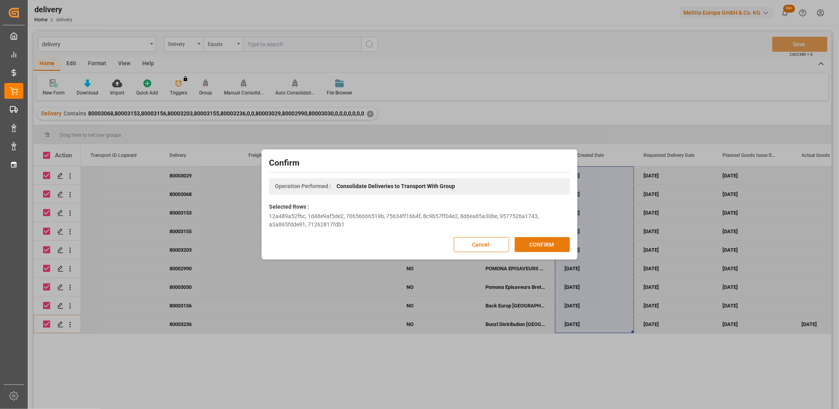
click at [550, 245] on button "CONFIRM" at bounding box center [542, 244] width 55 height 15
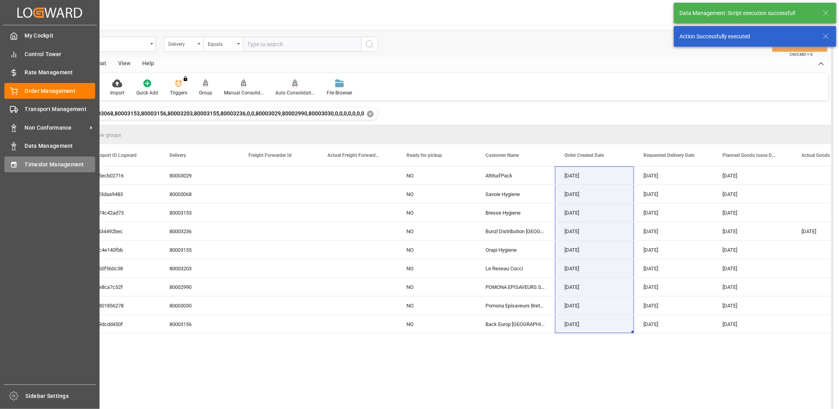
click at [9, 165] on div at bounding box center [10, 164] width 13 height 8
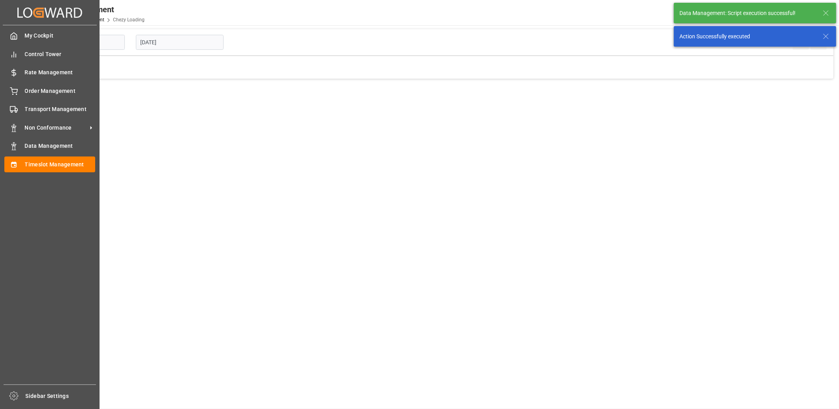
type input "Chezy Loading"
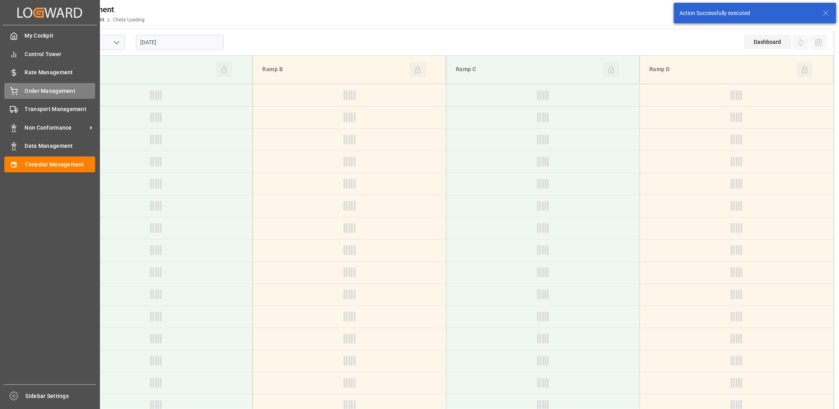
click at [13, 92] on icon at bounding box center [13, 90] width 7 height 5
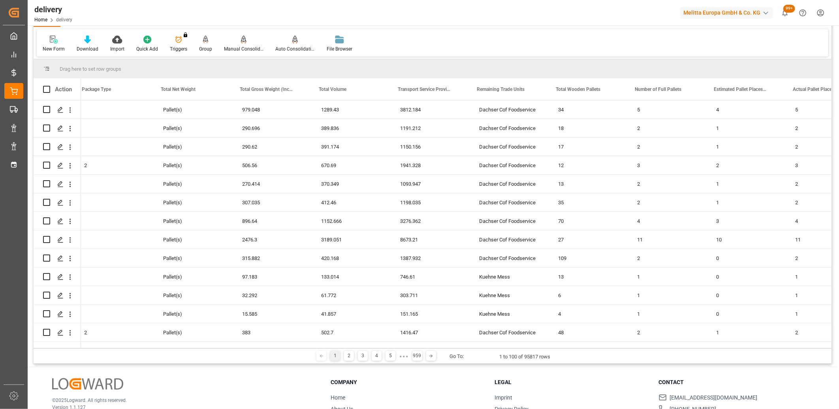
scroll to position [0, 2229]
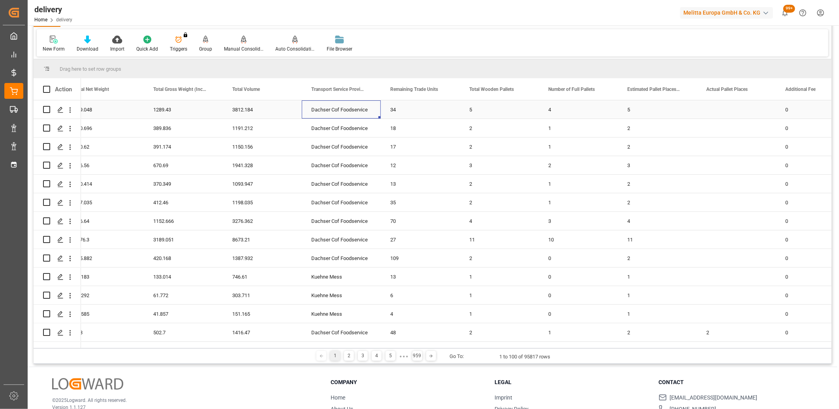
click at [319, 115] on div "Dachser Cof Foodservice" at bounding box center [341, 109] width 79 height 18
click at [369, 87] on span at bounding box center [367, 89] width 7 height 7
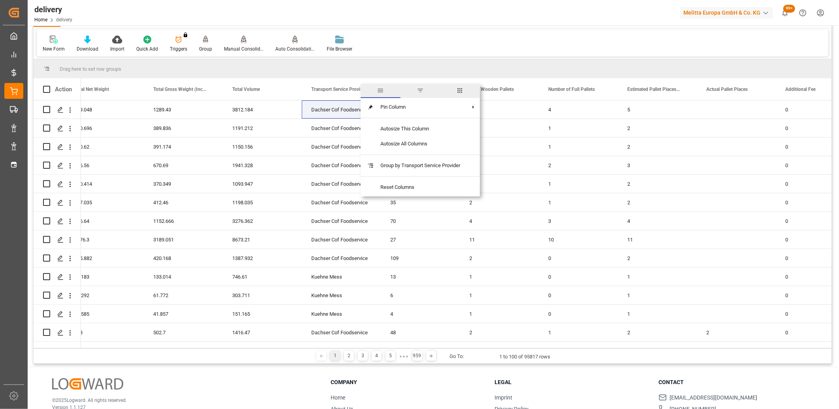
click at [424, 91] on span "filter" at bounding box center [420, 90] width 7 height 7
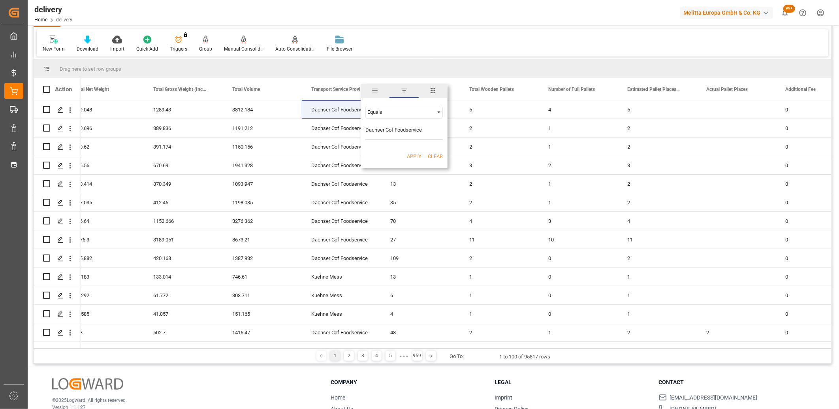
type input "Dachser Cof Foodservice"
click at [413, 156] on button "Apply" at bounding box center [414, 157] width 15 height 8
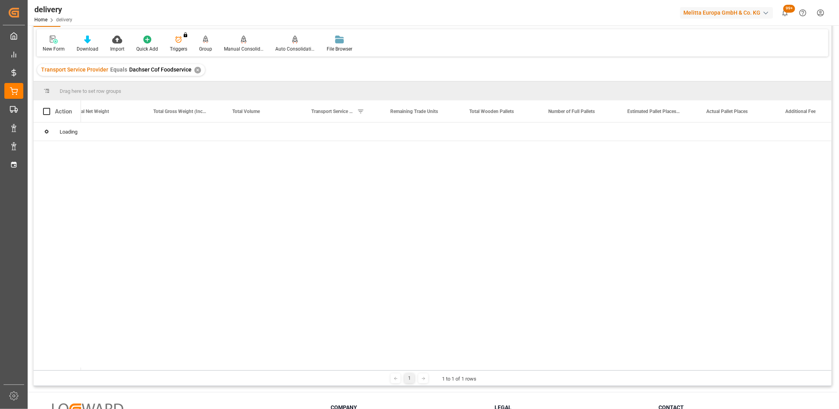
drag, startPoint x: 281, startPoint y: 370, endPoint x: 250, endPoint y: 369, distance: 31.2
click at [175, 370] on div "1 1 to 1 of 1 rows" at bounding box center [433, 378] width 798 height 16
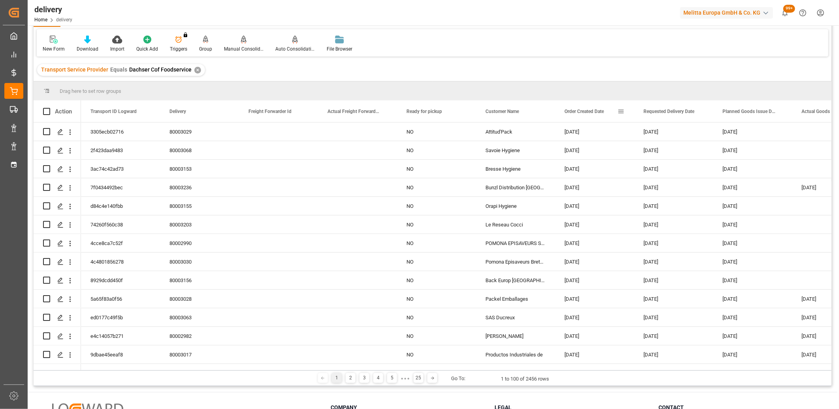
click at [619, 112] on span at bounding box center [621, 111] width 7 height 7
type input "2025-09-15"
click at [668, 179] on button "Apply" at bounding box center [667, 179] width 15 height 8
click at [88, 39] on icon at bounding box center [87, 40] width 7 height 8
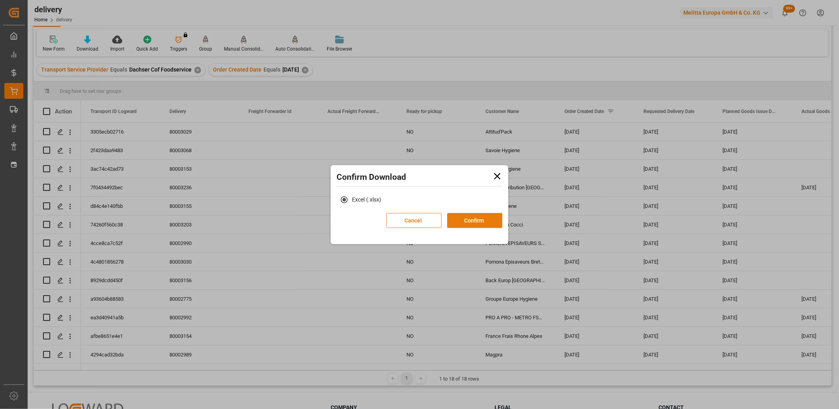
click at [467, 220] on button "Confirm" at bounding box center [474, 220] width 55 height 15
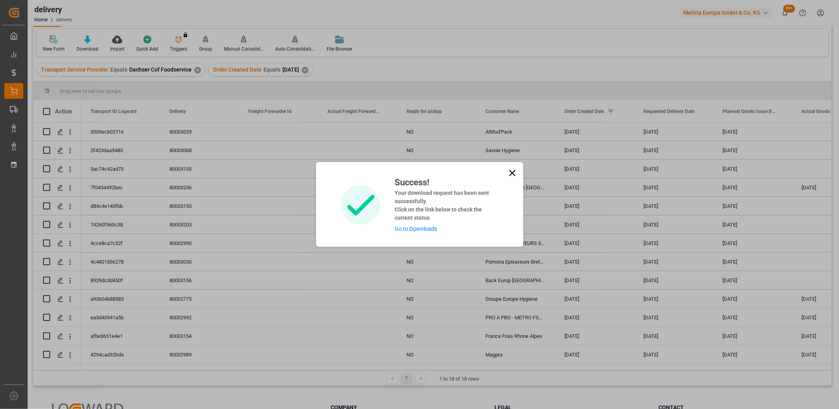
click at [431, 227] on link "Go to Downloads" at bounding box center [416, 229] width 42 height 6
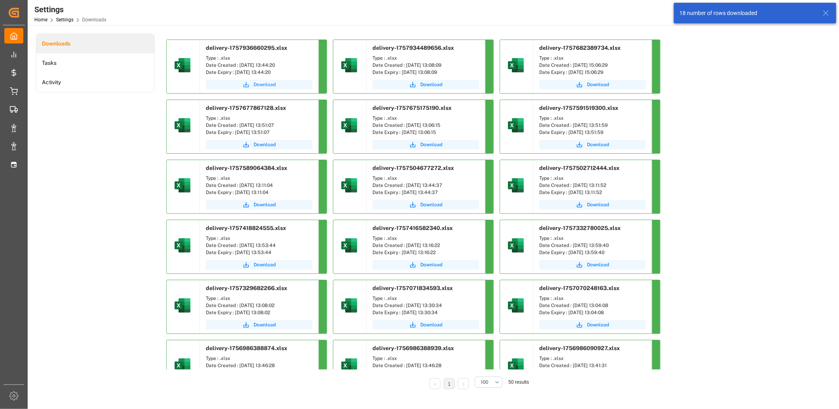
click at [266, 85] on span "Download" at bounding box center [265, 84] width 22 height 7
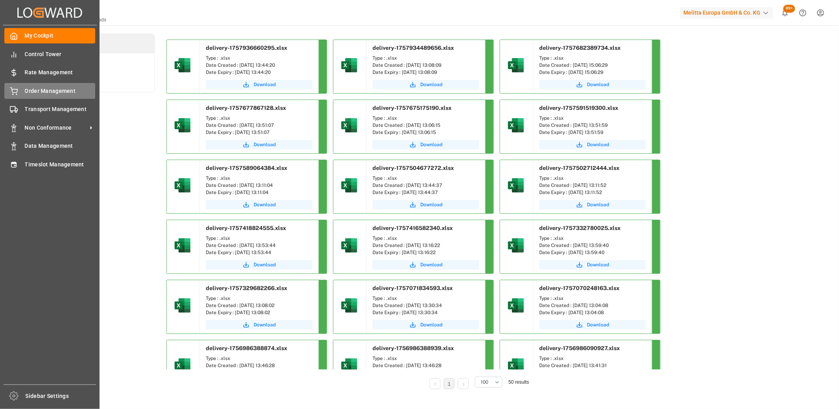
click at [10, 90] on icon at bounding box center [14, 91] width 8 height 8
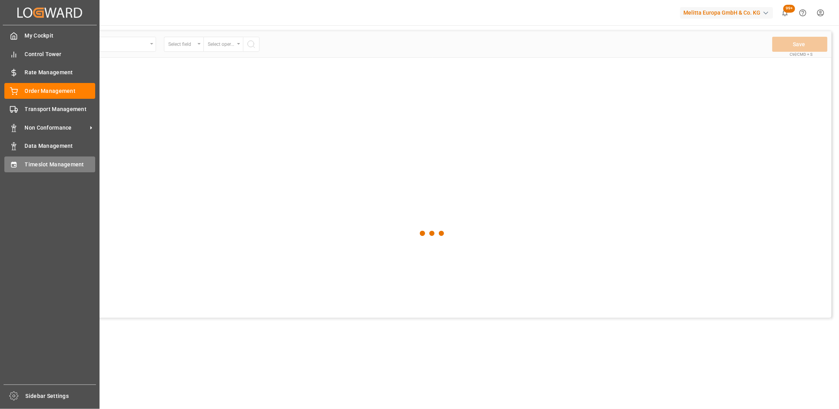
click at [14, 165] on icon at bounding box center [14, 165] width 8 height 8
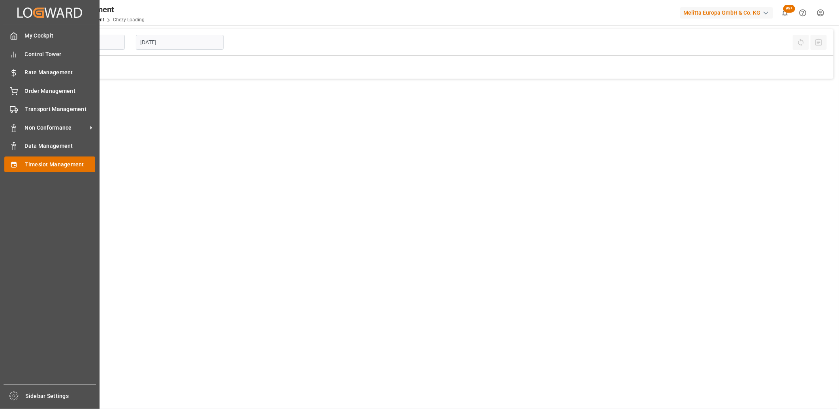
type input "Chezy Loading"
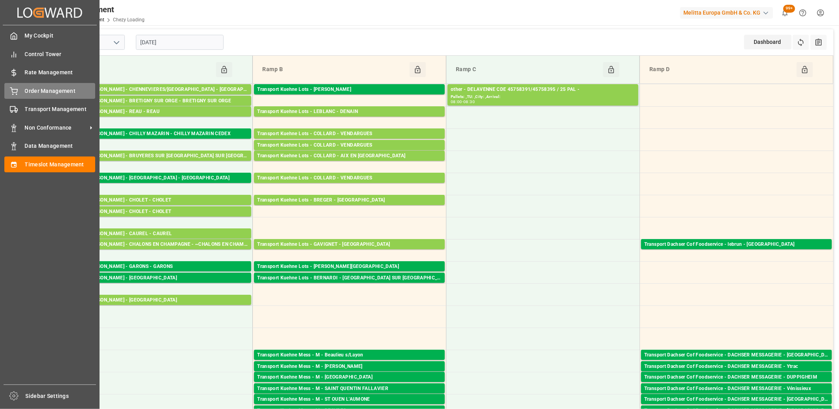
click at [11, 98] on div "Order Management Order Management" at bounding box center [49, 90] width 91 height 15
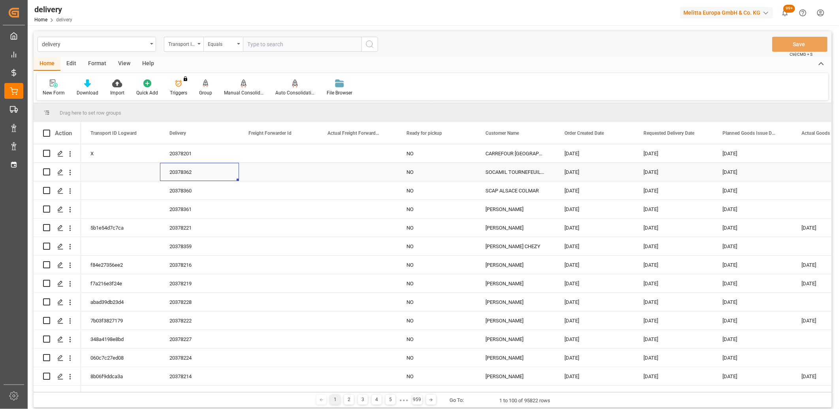
click at [182, 170] on div "20378362" at bounding box center [199, 172] width 79 height 18
click at [57, 176] on div "Press SPACE to select this row." at bounding box center [60, 172] width 12 height 15
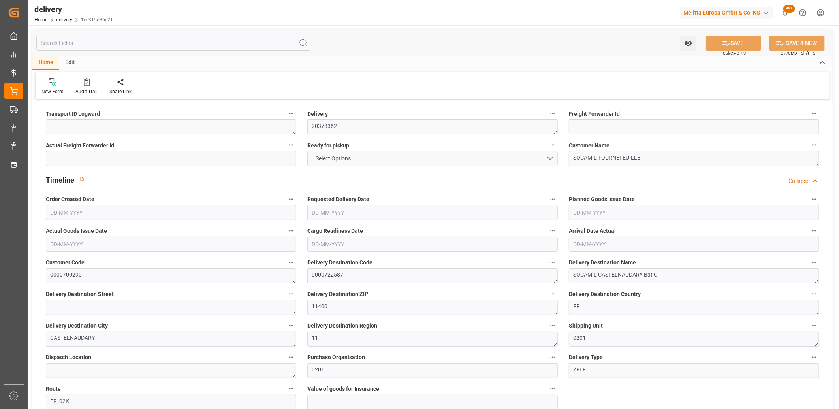
type input "3037.294"
type input "3732.498"
type input "9522.4"
type input "205"
type input "9"
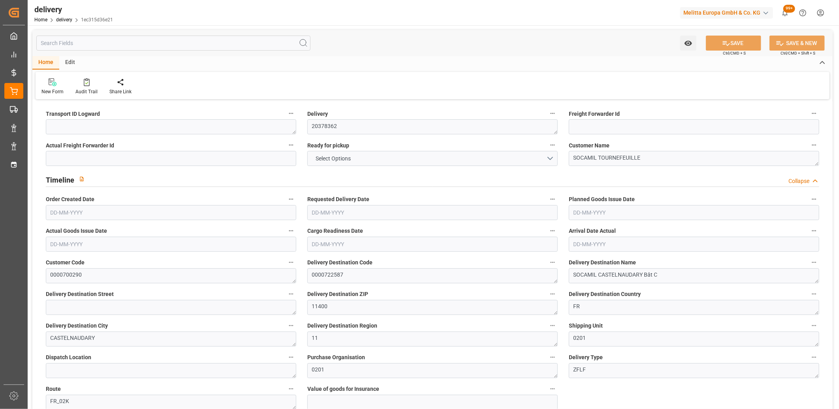
type input "6"
type input "9"
type input "0"
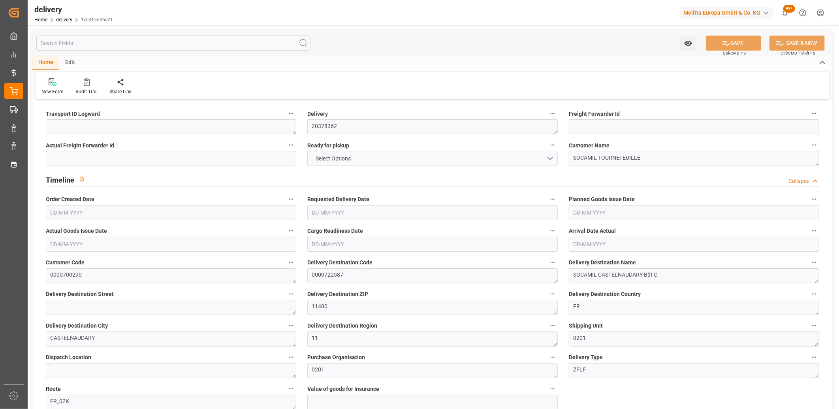
type input "14.7"
type input "73.8"
type input "1.5"
type input "1.3"
type input "0"
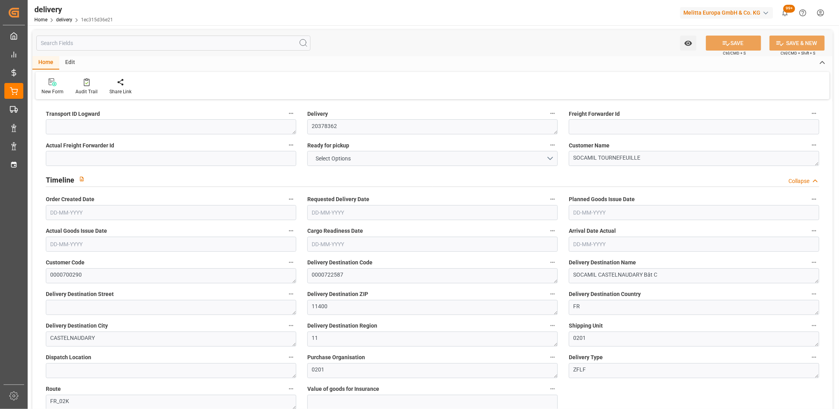
type input "13.5"
type input "3348.746"
type input "101"
type input "0"
type input "15-09-2025"
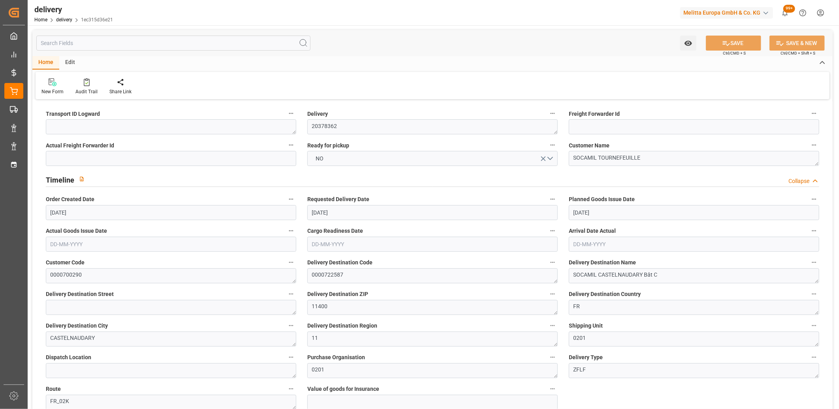
type input "22-09-2025"
type input "18-09-2025"
type input "15-09-2025 12:00"
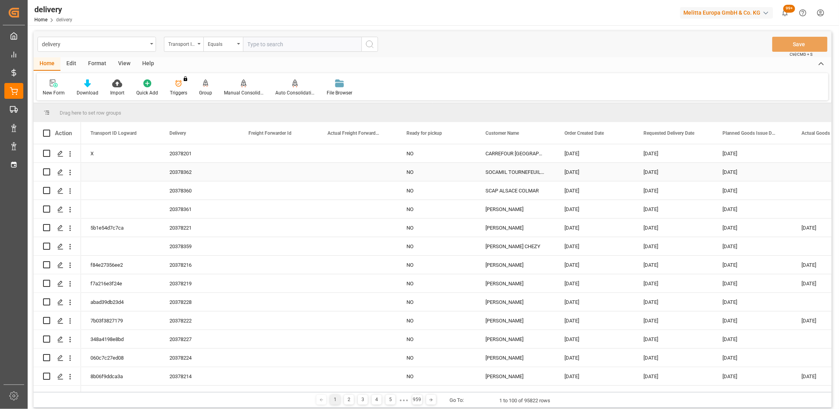
click at [178, 175] on div "20378362" at bounding box center [199, 172] width 79 height 18
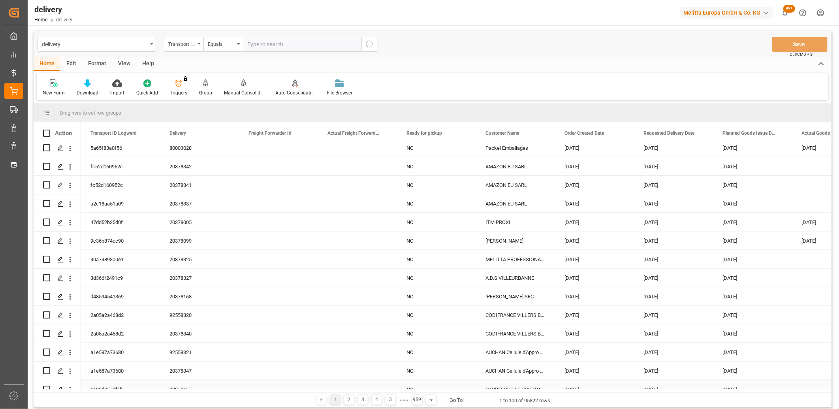
scroll to position [483, 0]
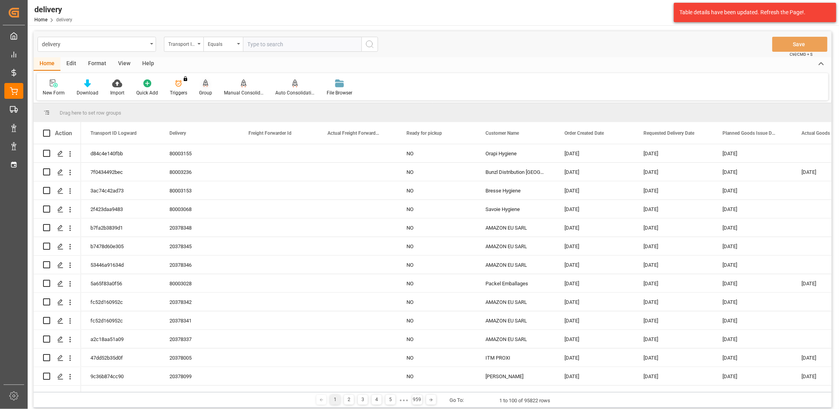
click at [206, 83] on icon at bounding box center [206, 82] width 6 height 7
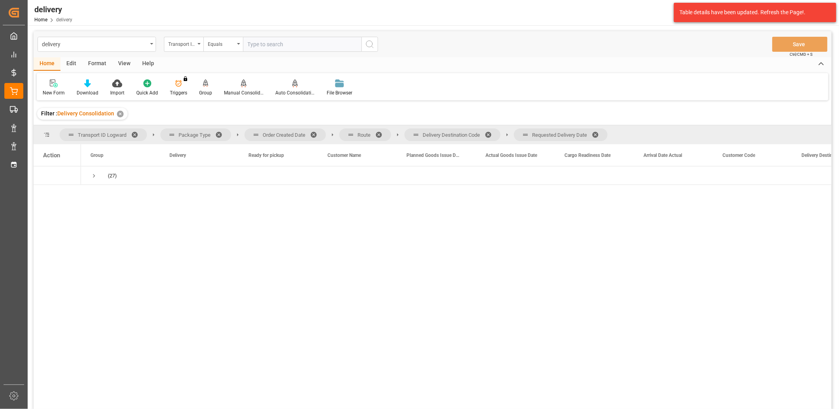
click at [599, 131] on span at bounding box center [598, 134] width 13 height 7
click at [492, 135] on span at bounding box center [491, 134] width 13 height 7
click at [380, 136] on span at bounding box center [381, 134] width 13 height 7
click at [315, 132] on span at bounding box center [316, 134] width 13 height 7
click at [95, 175] on span "Press SPACE to select this row." at bounding box center [93, 175] width 7 height 7
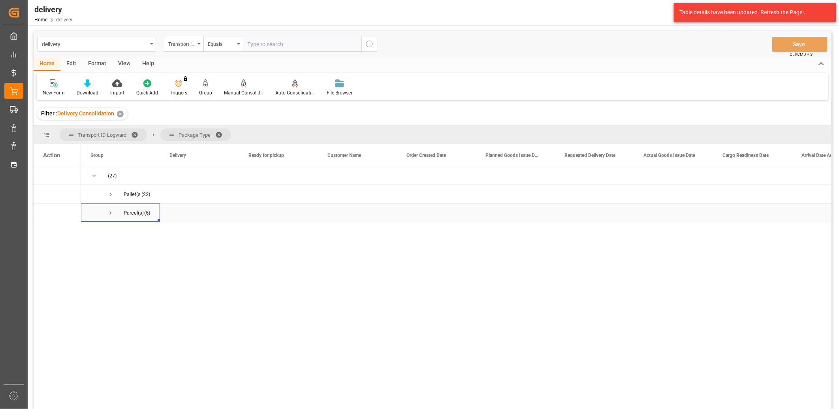
click at [111, 209] on span "Press SPACE to select this row." at bounding box center [110, 213] width 7 height 18
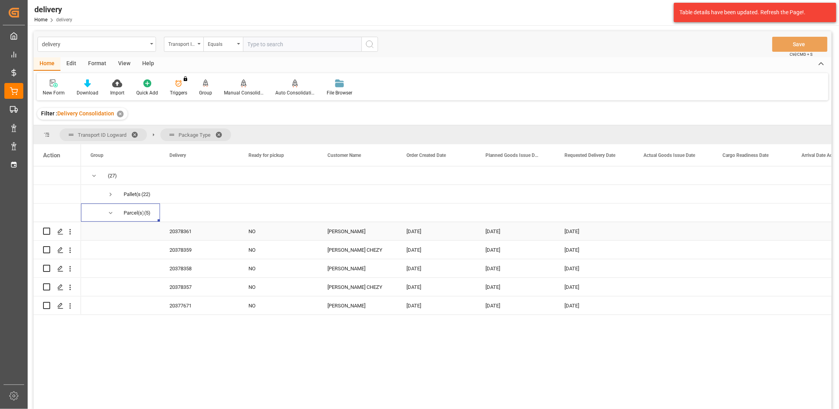
click at [47, 234] on input "Press Space to toggle row selection (unchecked)" at bounding box center [46, 231] width 7 height 7
checkbox input "true"
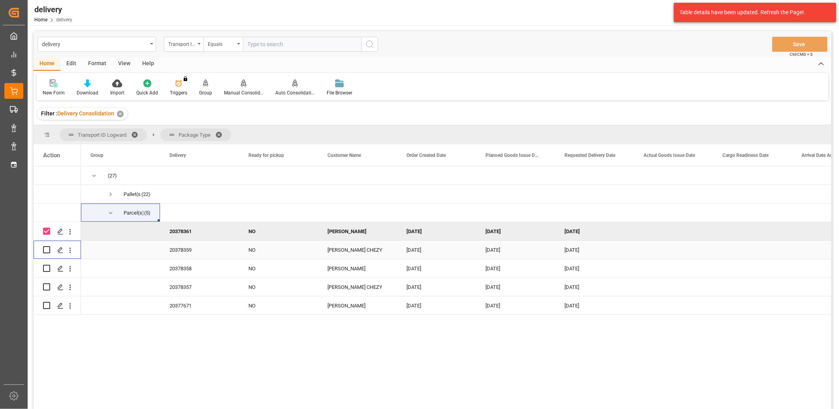
click at [48, 247] on input "Press Space to toggle row selection (unchecked)" at bounding box center [46, 249] width 7 height 7
checkbox input "true"
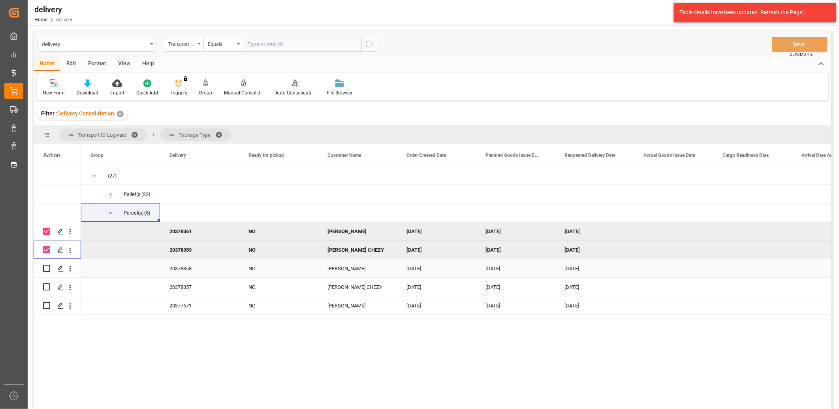
click at [49, 266] on input "Press Space to toggle row selection (unchecked)" at bounding box center [46, 268] width 7 height 7
checkbox input "true"
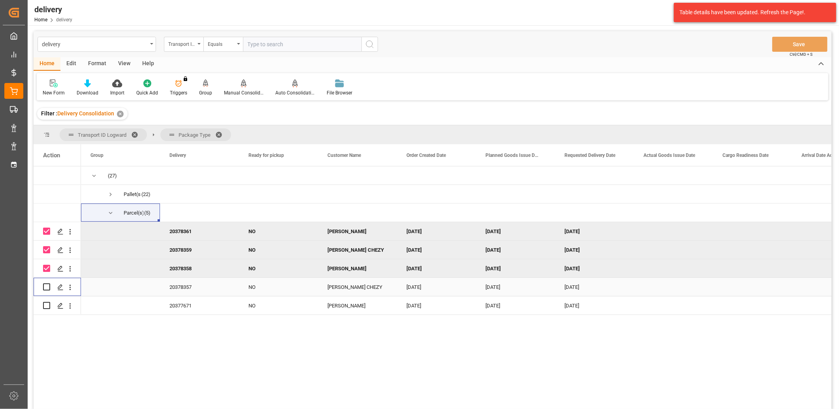
click at [46, 289] on input "Press Space to toggle row selection (unchecked)" at bounding box center [46, 286] width 7 height 7
checkbox input "true"
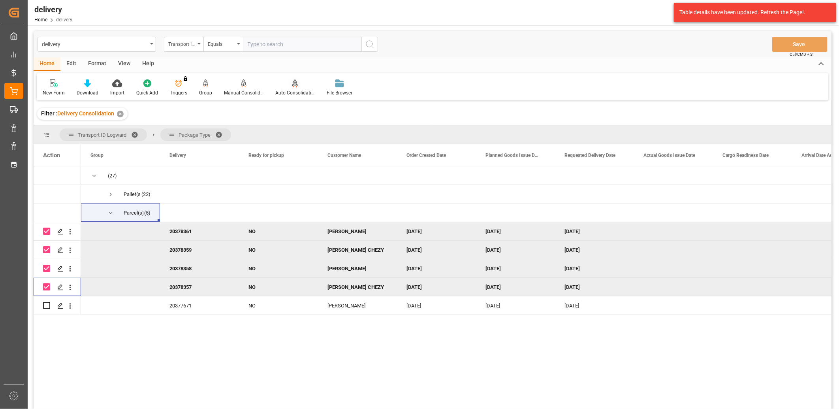
click at [291, 89] on div "Auto Consolidation" at bounding box center [295, 92] width 40 height 7
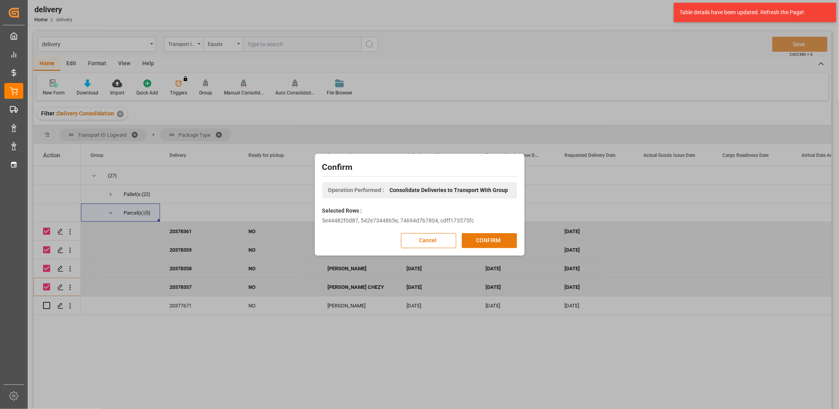
click at [475, 235] on button "CONFIRM" at bounding box center [489, 240] width 55 height 15
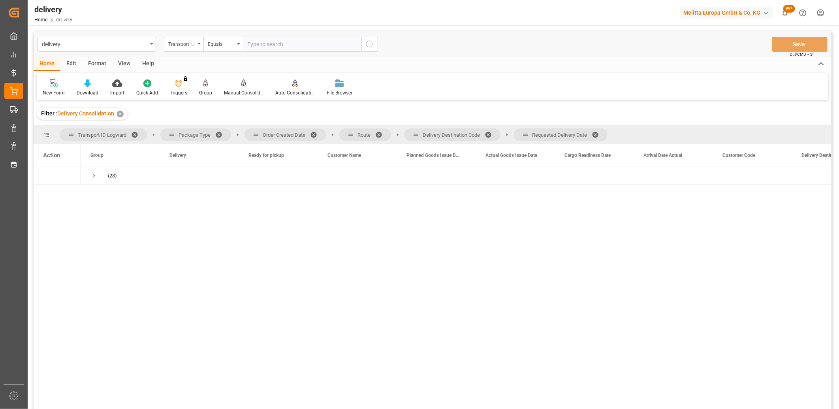
click at [602, 135] on span at bounding box center [598, 134] width 13 height 7
click at [490, 133] on span at bounding box center [491, 134] width 13 height 7
click at [378, 133] on span at bounding box center [381, 134] width 13 height 7
click at [315, 136] on span at bounding box center [316, 134] width 13 height 7
click at [94, 176] on span "Press SPACE to select this row." at bounding box center [93, 175] width 7 height 7
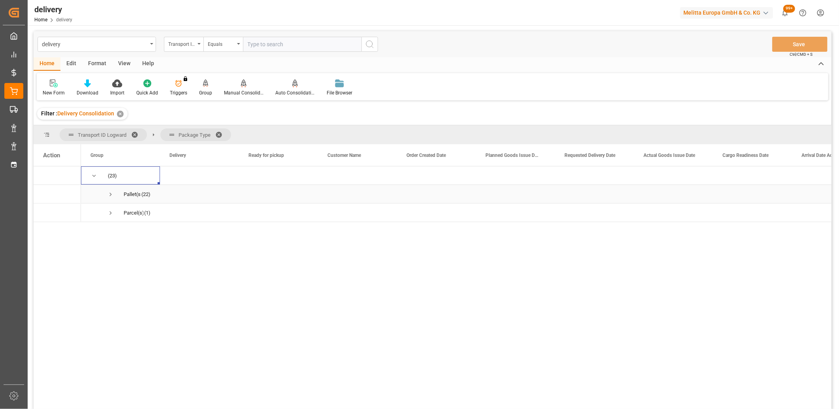
click at [109, 195] on span "Press SPACE to select this row." at bounding box center [110, 194] width 7 height 7
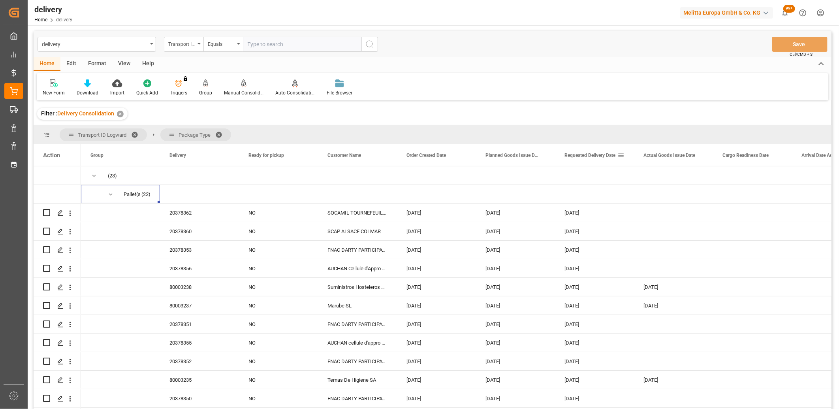
click at [566, 157] on span "Requested Delivery Date" at bounding box center [590, 156] width 51 height 6
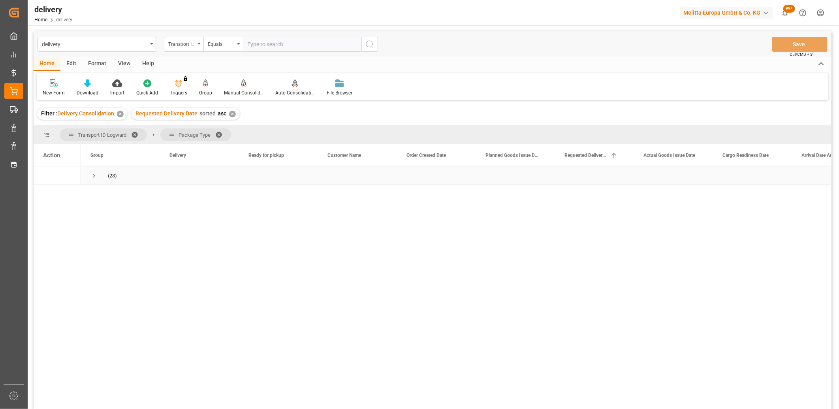
click at [94, 174] on span "Press SPACE to select this row." at bounding box center [93, 175] width 7 height 7
click at [110, 194] on span "Press SPACE to select this row." at bounding box center [110, 194] width 7 height 7
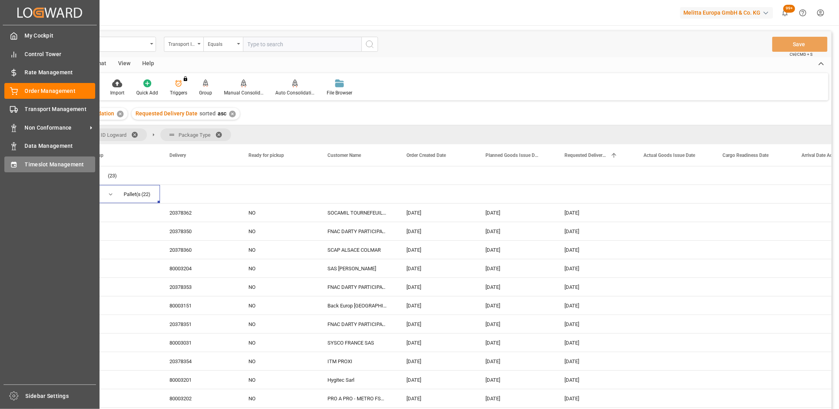
click at [20, 168] on div "Timeslot Management Timeslot Management" at bounding box center [49, 163] width 91 height 15
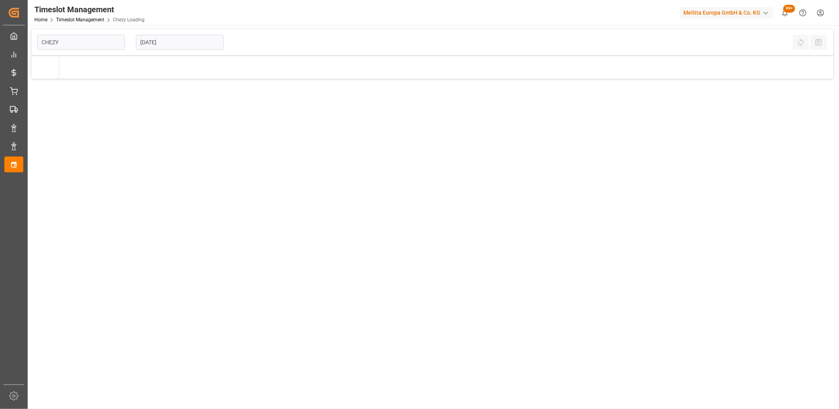
type input "Chezy Loading"
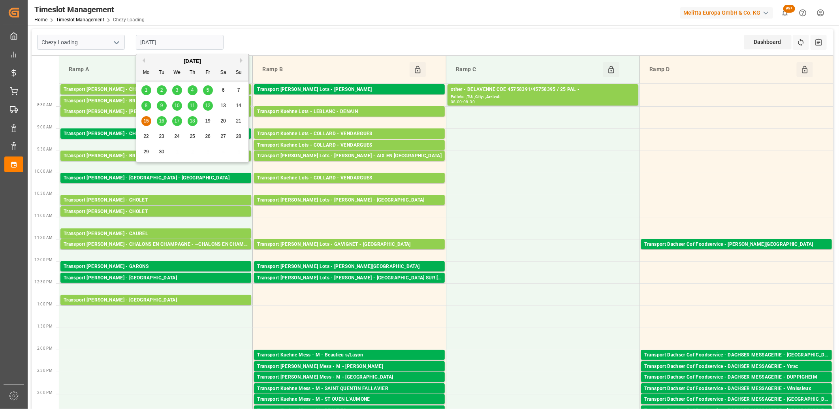
click at [176, 43] on input "15-09-2025" at bounding box center [180, 42] width 88 height 15
click at [162, 121] on span "16" at bounding box center [161, 121] width 5 height 6
type input "[DATE]"
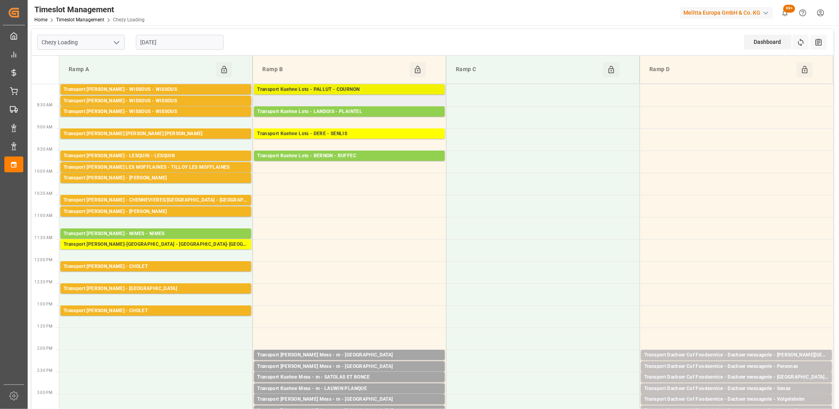
click at [336, 91] on div "Transport Kuehne Lots - PALLUT - COURNON" at bounding box center [349, 90] width 185 height 8
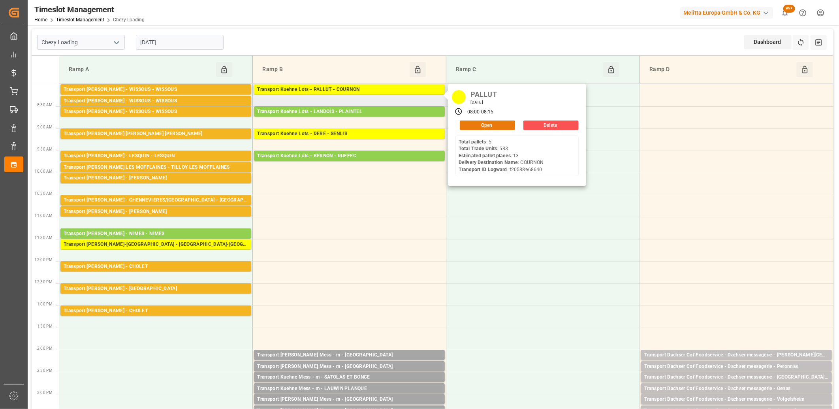
click at [486, 125] on button "Open" at bounding box center [487, 125] width 55 height 9
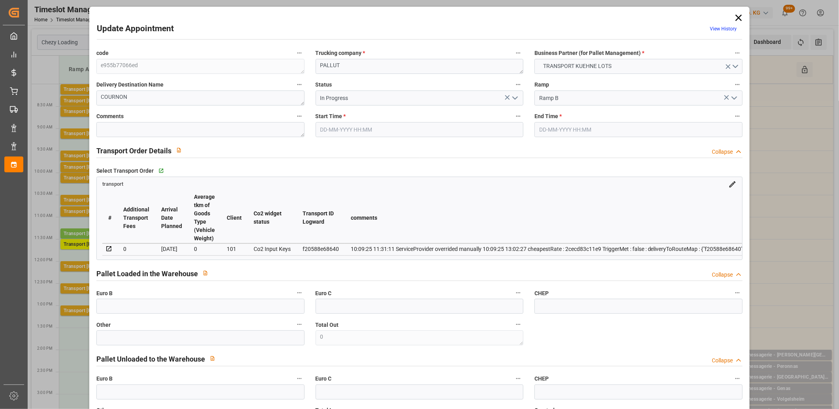
type input "16-09-2025 08:00"
type input "16-09-2025 08:15"
type input "10-09-2025 13:02"
type input "10-09-2025 11:31"
type input "[DATE]"
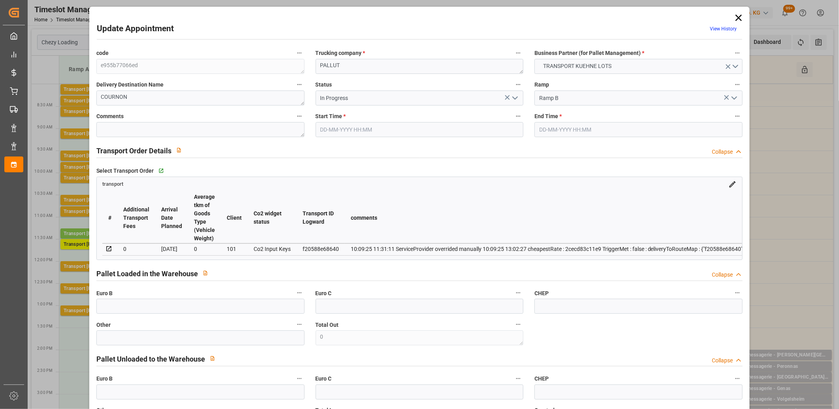
type input "[DATE]"
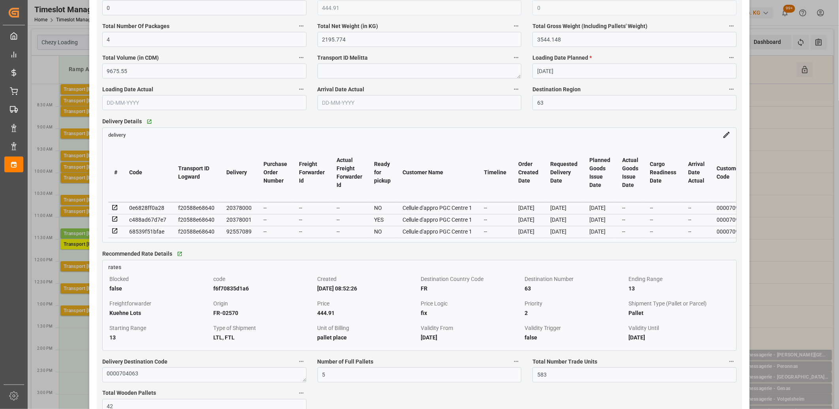
scroll to position [658, 0]
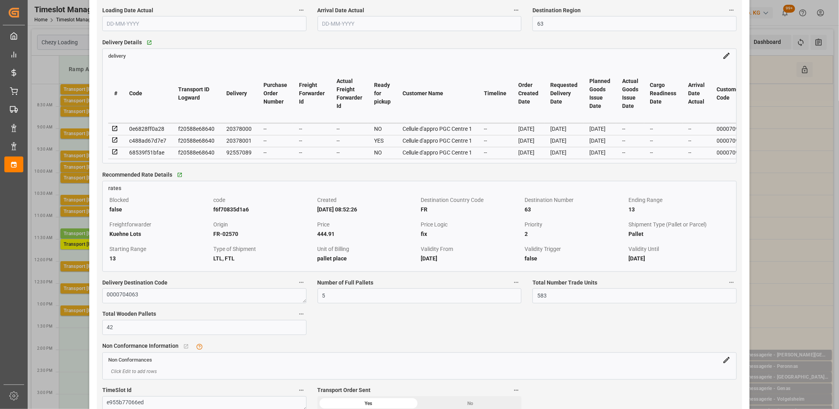
click at [115, 128] on icon at bounding box center [114, 128] width 7 height 7
click at [115, 152] on icon at bounding box center [114, 152] width 7 height 7
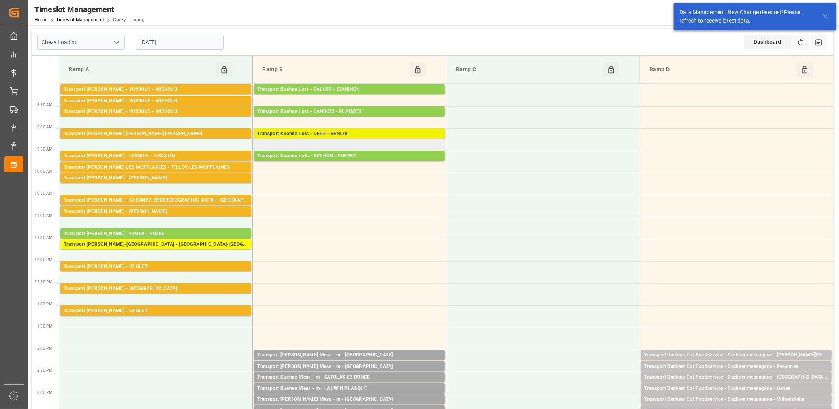
click at [317, 135] on div "Transport Kuehne Lots - DERE - SENLIS" at bounding box center [349, 134] width 185 height 8
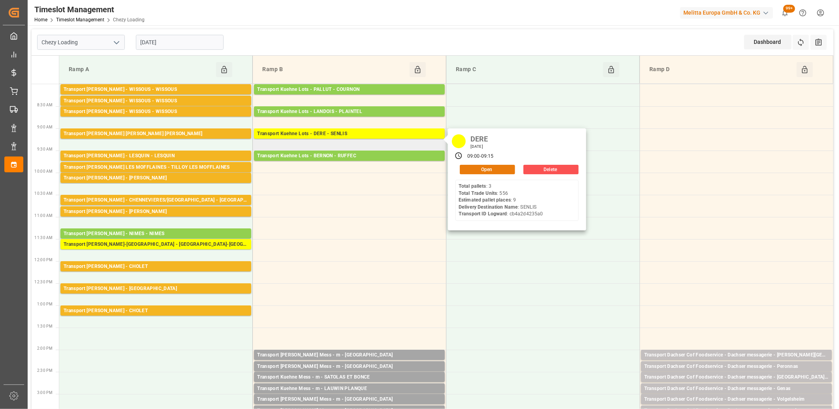
click at [476, 168] on button "Open" at bounding box center [487, 169] width 55 height 9
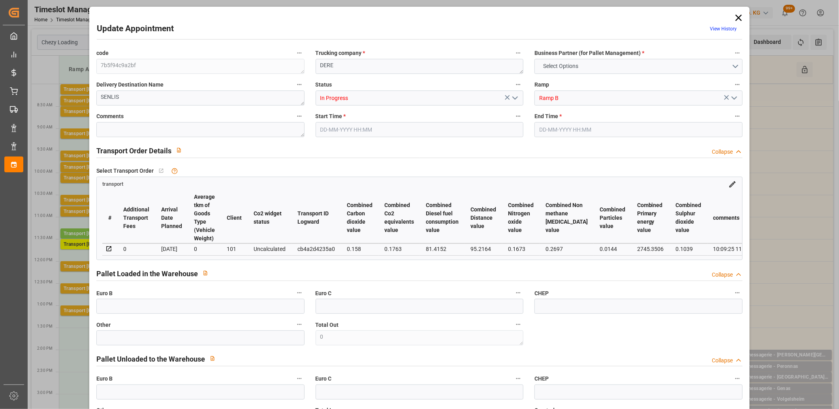
type input "9"
type input "230.32"
type input "0"
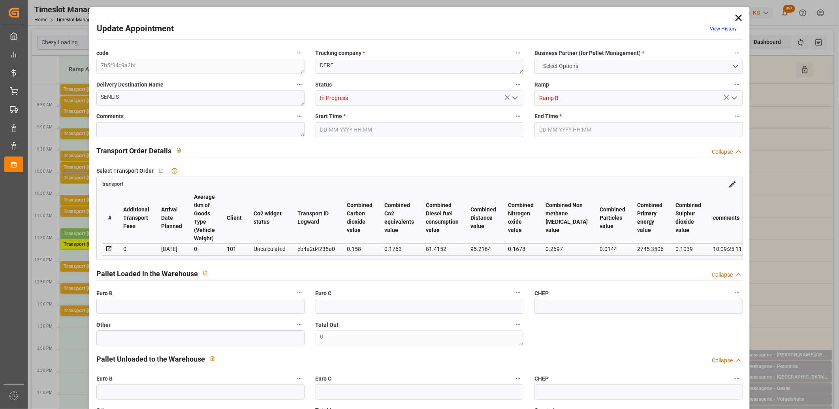
type input "230.32"
type input "0"
type input "4"
type input "3385.649"
type input "3808.959"
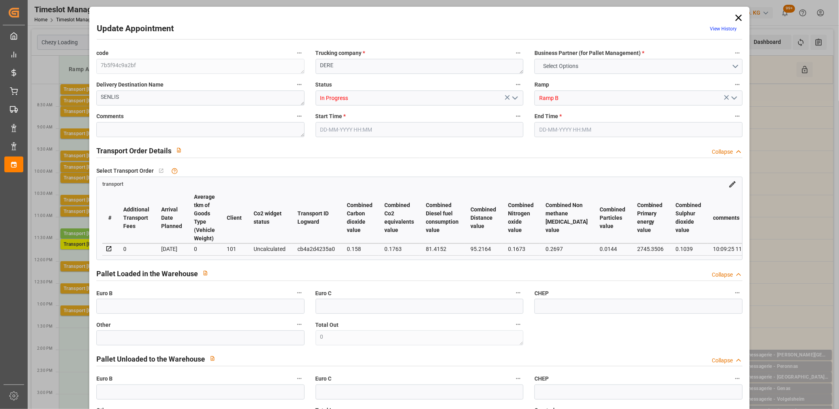
type input "9630.292"
type input "60"
type input "3"
type input "556"
type input "9"
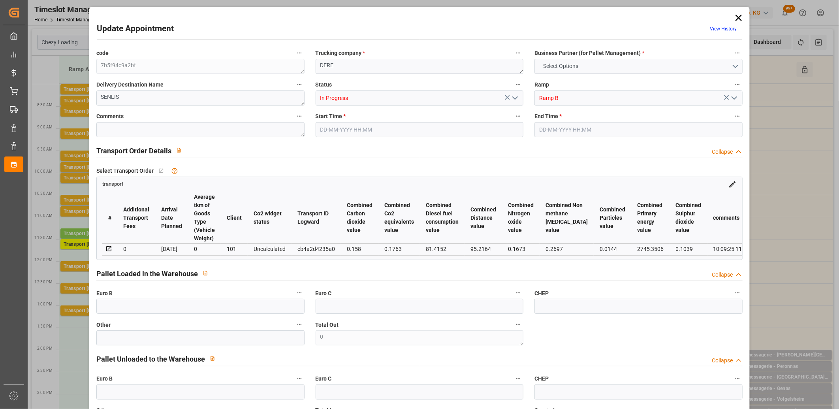
type input "101"
type input "3527.935"
type input "0"
type input "4710.8598"
type input "0"
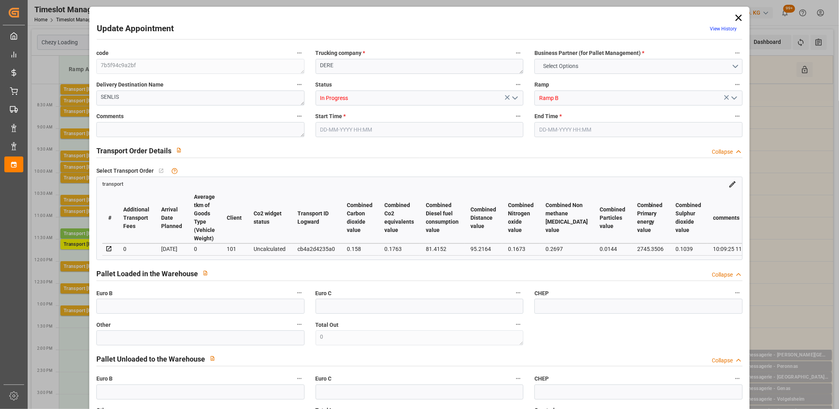
type input "0"
type input "21"
type input "35"
type input "16-09-2025 09:00"
type input "16-09-2025 09:15"
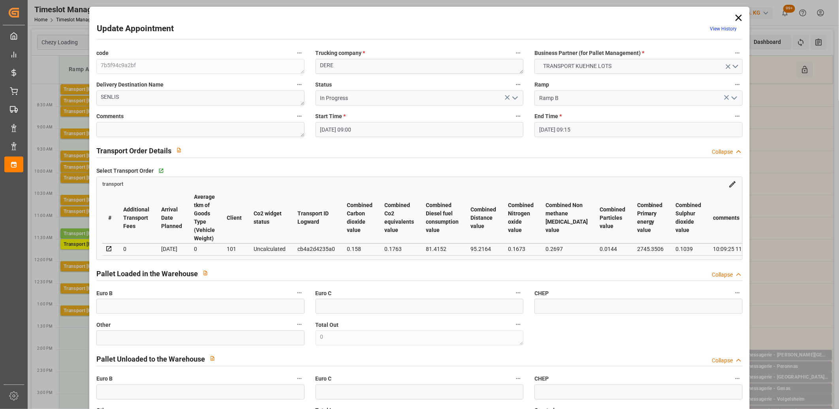
type input "10-09-2025 13:13"
type input "10-09-2025 11:30"
type input "[DATE]"
type input "15-09-2025"
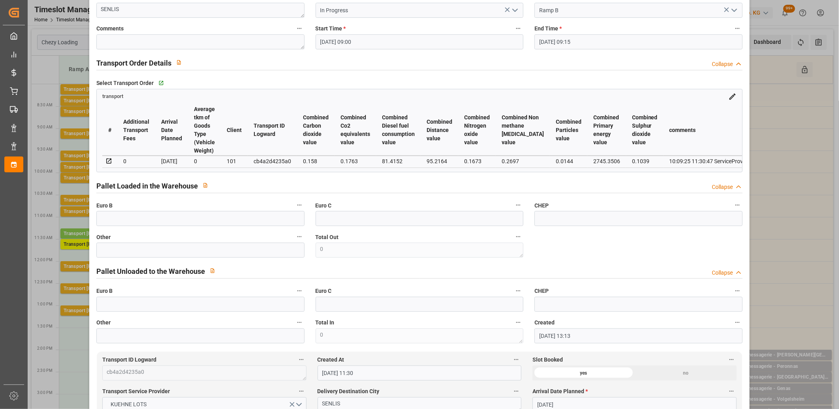
scroll to position [0, 0]
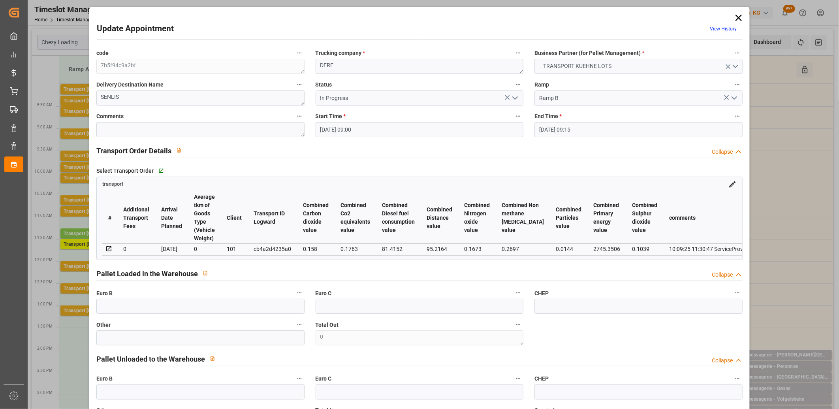
click at [512, 99] on icon "open menu" at bounding box center [515, 97] width 9 height 9
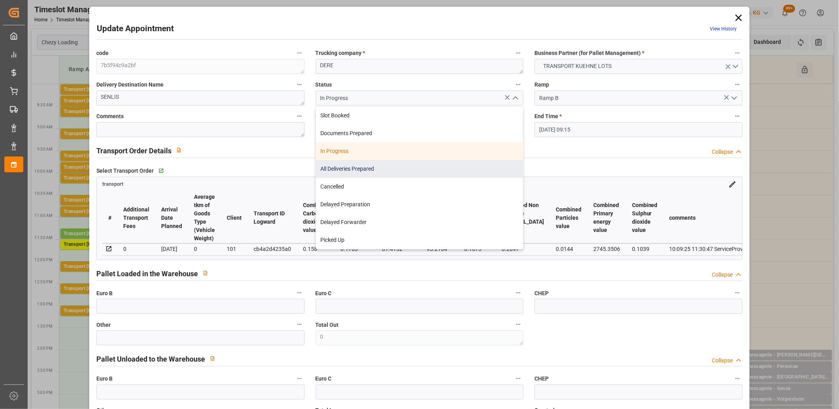
click at [422, 173] on div "All Deliveries Prepared" at bounding box center [419, 169] width 207 height 18
type input "All Deliveries Prepared"
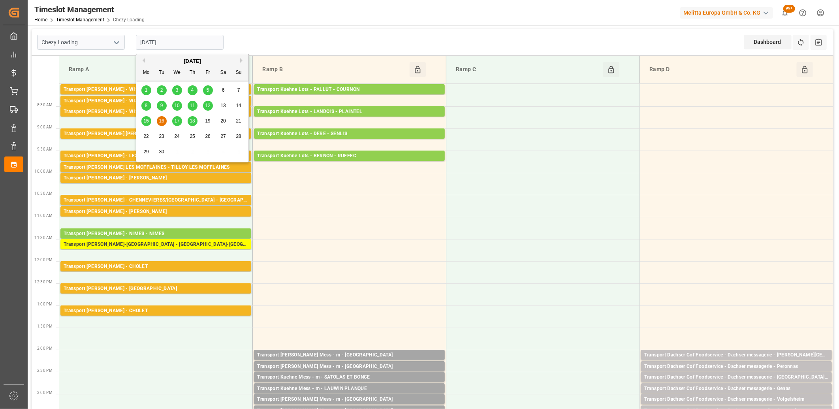
click at [190, 42] on input "[DATE]" at bounding box center [180, 42] width 88 height 15
click at [177, 121] on span "17" at bounding box center [176, 121] width 5 height 6
type input "[DATE]"
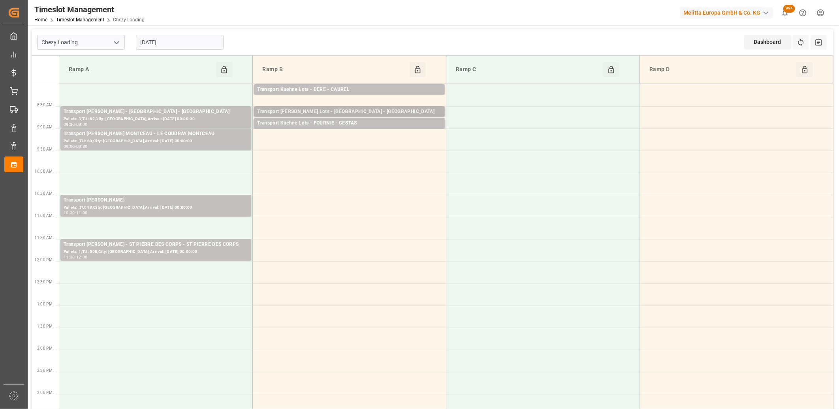
click at [296, 112] on div "Transport Kuehne Lots - FOURNIE - CASTELNAUDARY" at bounding box center [349, 112] width 185 height 8
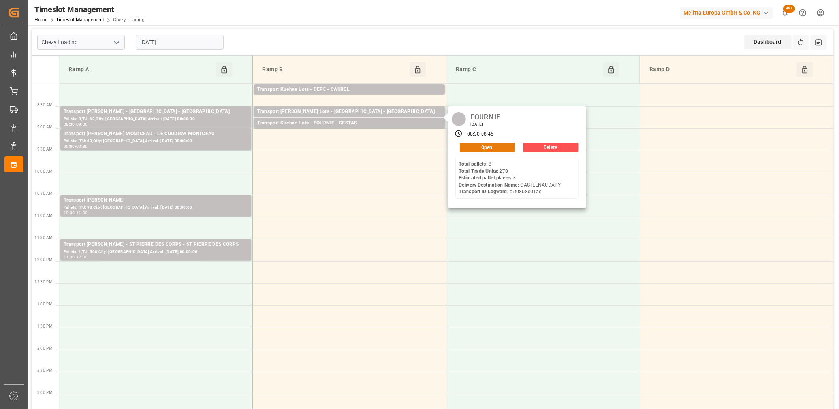
click at [497, 149] on button "Open" at bounding box center [487, 147] width 55 height 9
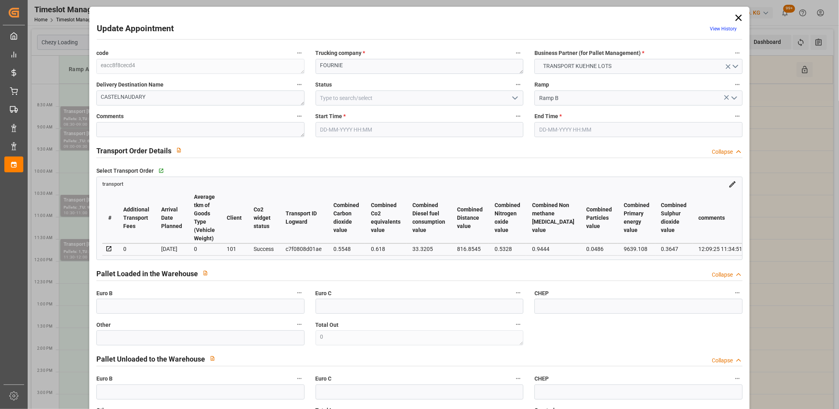
type input "17-09-2025 08:30"
type input "17-09-2025 08:45"
type input "12-09-2025 12:37"
type input "12-09-2025 11:34"
type input "22-09-2025"
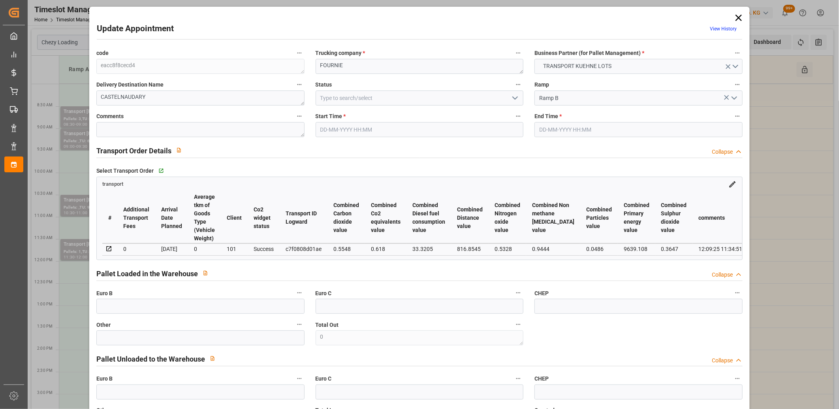
type input "18-09-2025"
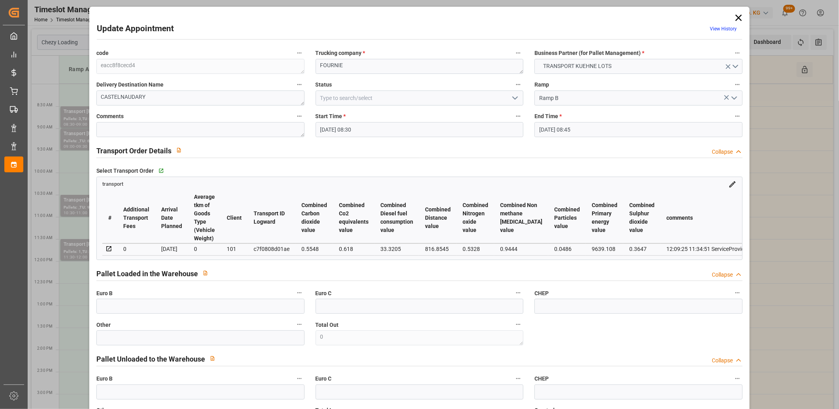
click at [736, 19] on icon at bounding box center [739, 18] width 6 height 6
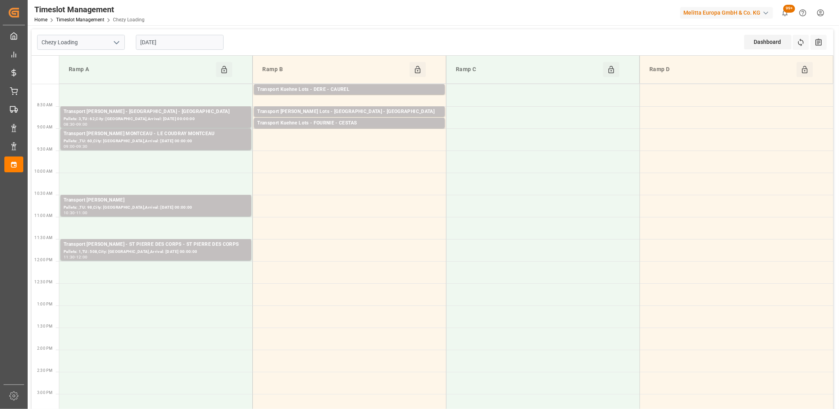
click at [196, 40] on input "[DATE]" at bounding box center [180, 42] width 88 height 15
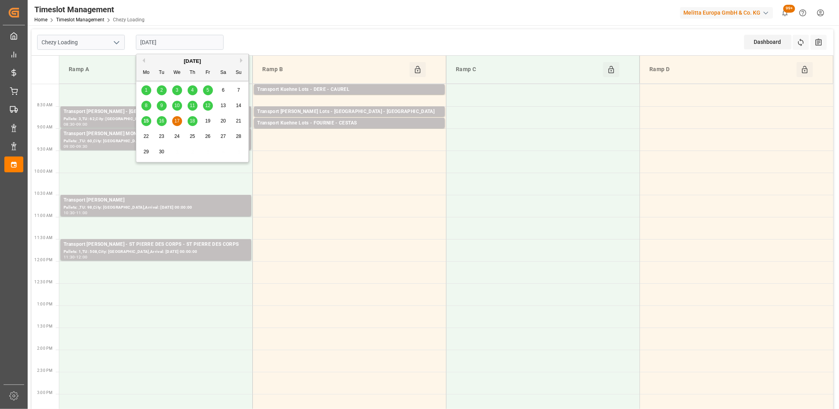
click at [190, 123] on span "18" at bounding box center [192, 121] width 5 height 6
type input "18-09-2025"
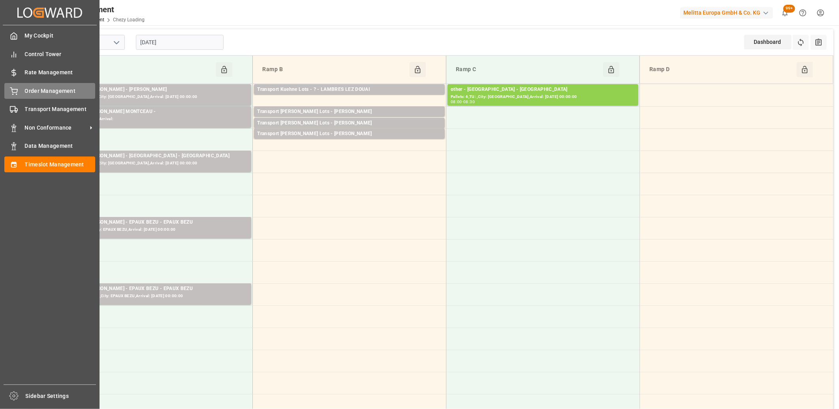
click at [17, 94] on icon at bounding box center [14, 91] width 8 height 8
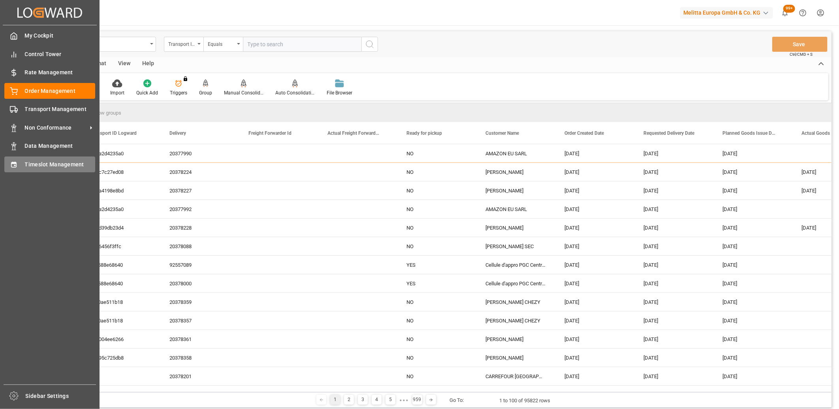
click at [19, 167] on div "Timeslot Management Timeslot Management" at bounding box center [49, 163] width 91 height 15
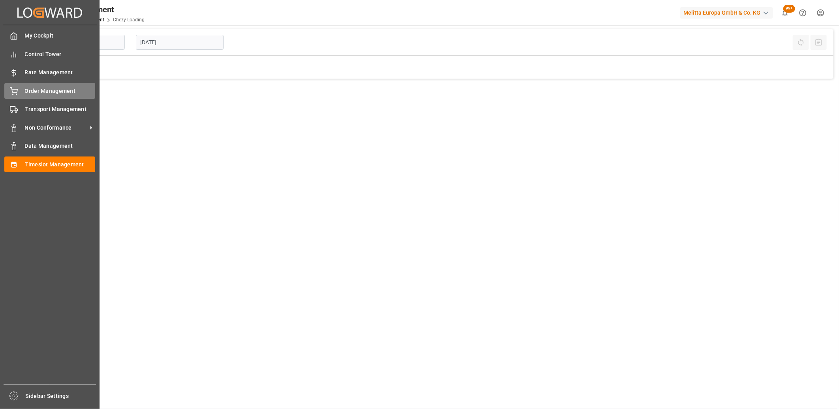
click at [13, 92] on icon at bounding box center [14, 91] width 8 height 8
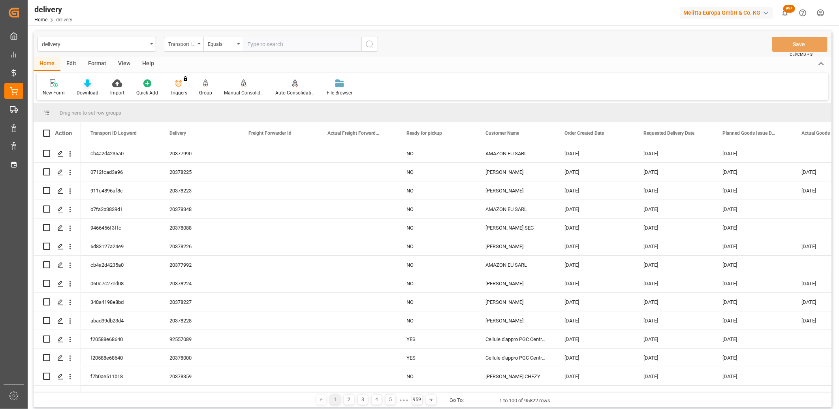
click at [86, 87] on div "Download" at bounding box center [88, 87] width 34 height 17
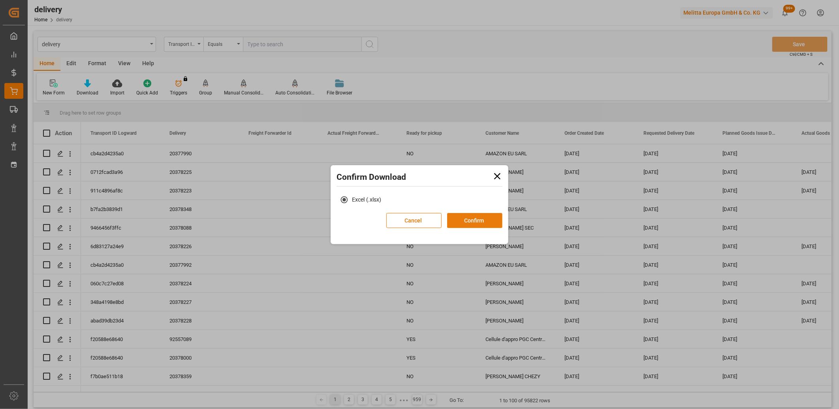
click at [469, 220] on button "Confirm" at bounding box center [474, 220] width 55 height 15
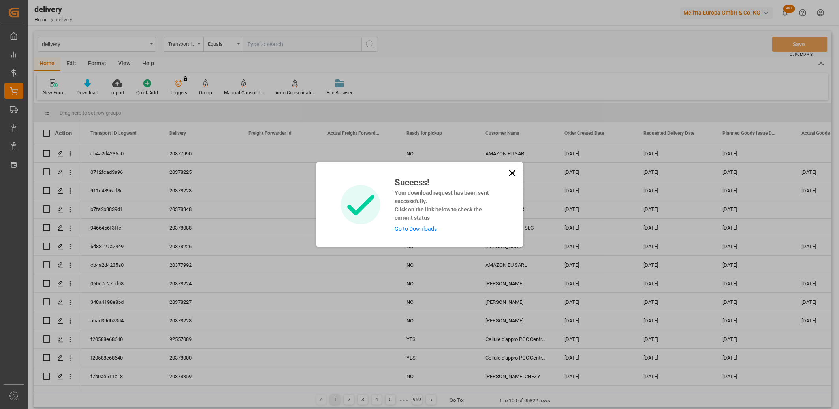
click at [414, 226] on link "Go to Downloads" at bounding box center [416, 229] width 42 height 6
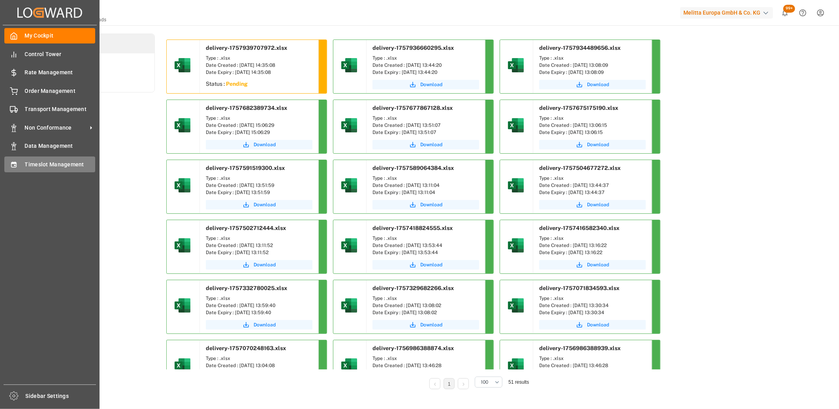
click at [17, 166] on icon at bounding box center [14, 165] width 8 height 8
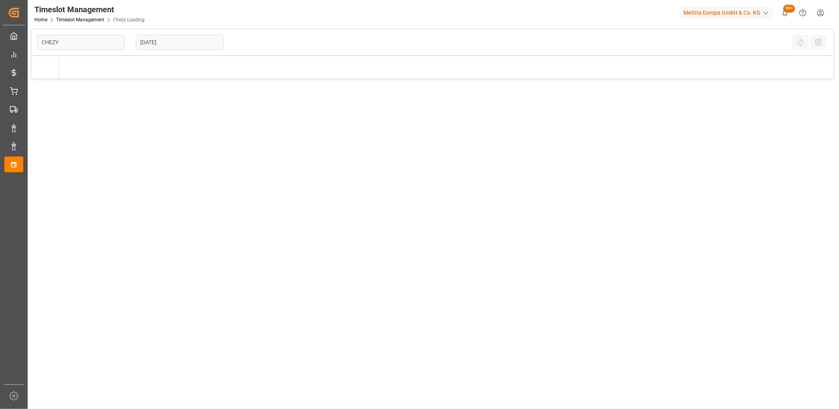
type input "Chezy Loading"
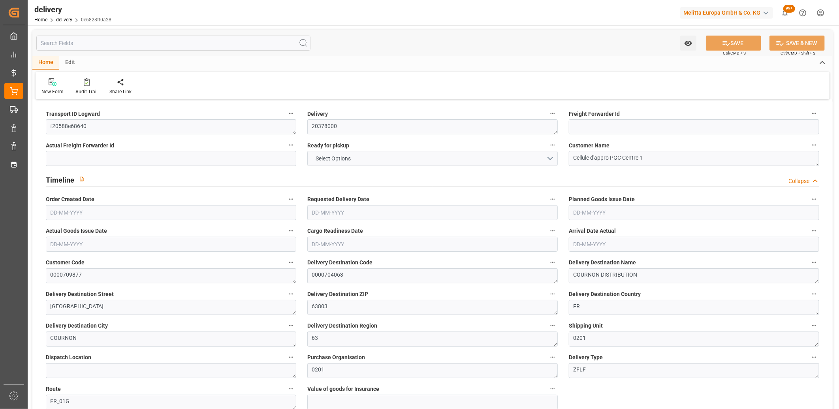
type input "3"
type input "1647.756"
type input "2514.9"
type input "5735.38"
type input "488"
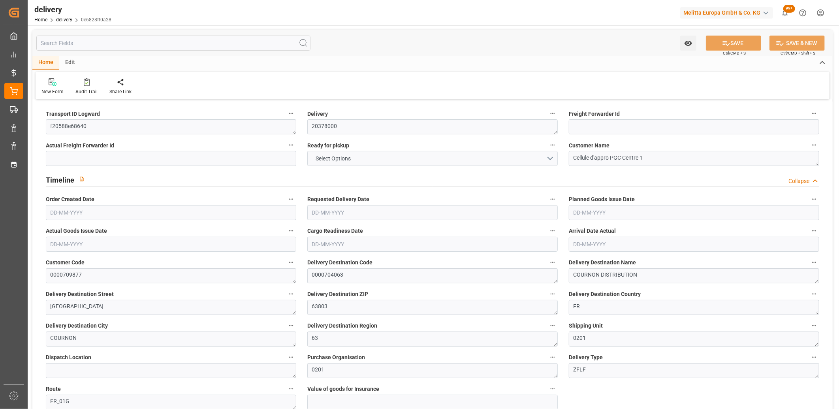
type input "27"
type input "0"
type input "8"
type input "0"
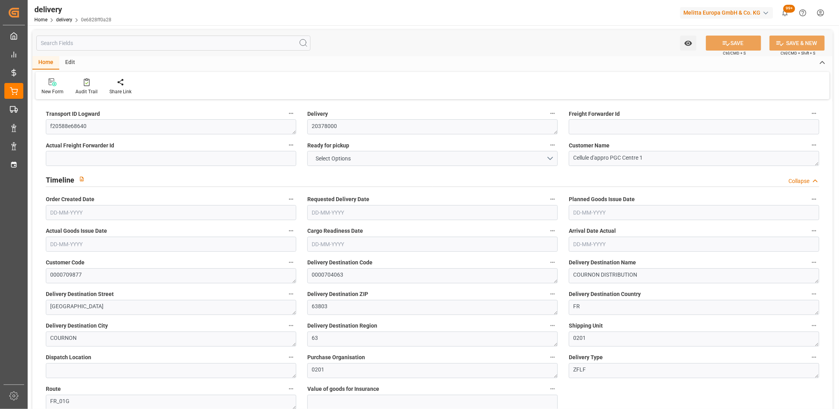
type input "0"
type input "273.7908"
type input "0"
type input "175.68"
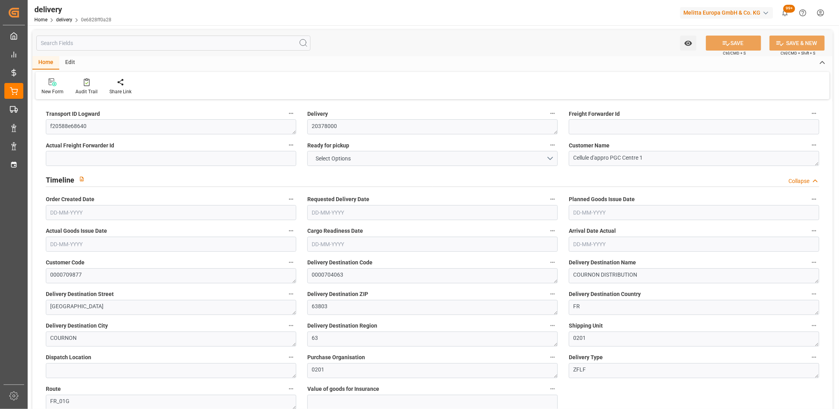
type input "1.5"
type input "1.3"
type input "0"
type input "40.5"
type input "1893.9"
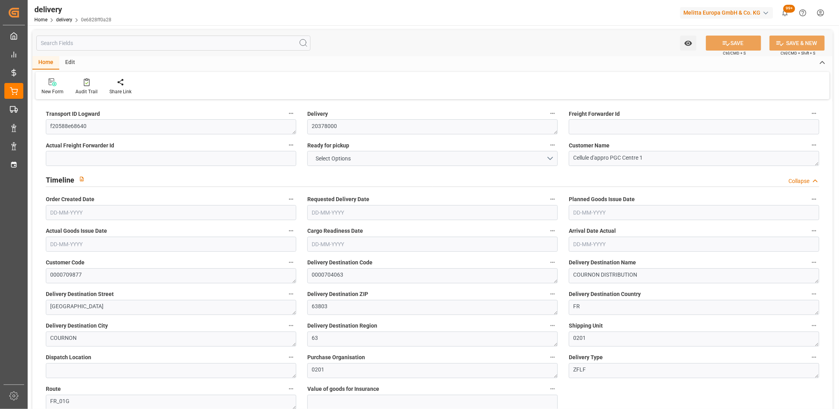
type input "101"
type input "0"
type input "15-09-2025"
type input "[DATE]"
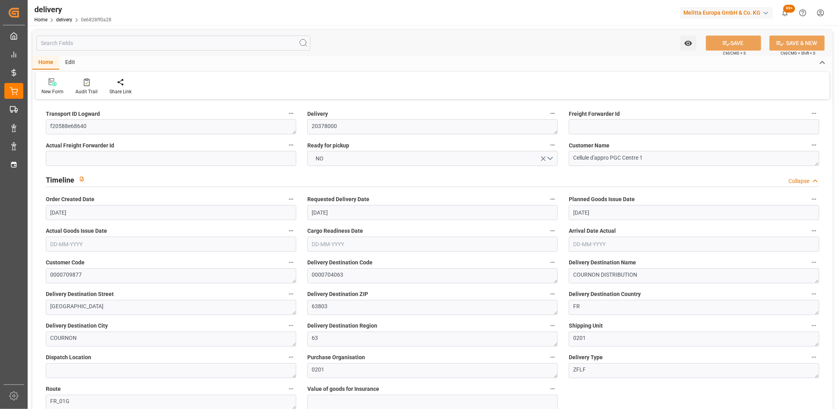
type input "10-09-2025 11:01"
click at [365, 156] on button "NO" at bounding box center [432, 158] width 251 height 15
click at [365, 156] on div "YES" at bounding box center [433, 160] width 250 height 17
click at [744, 43] on button "SAVE" at bounding box center [733, 43] width 55 height 15
type input "376.32"
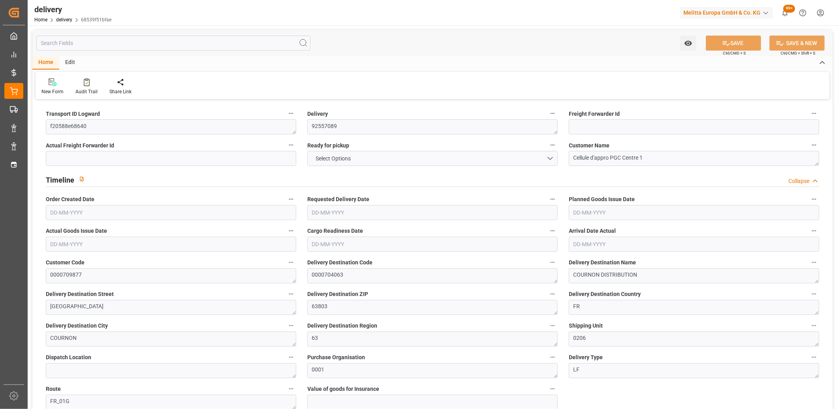
type input "595"
type input "3072"
type input "0"
type input "5"
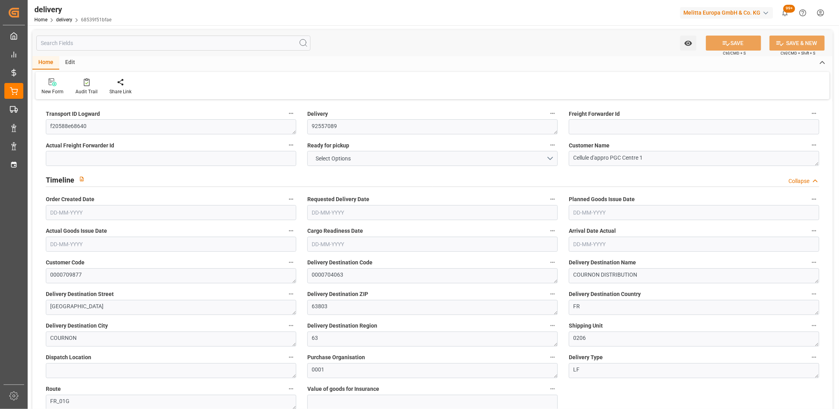
type input "3"
type input "0"
type input "102.6715"
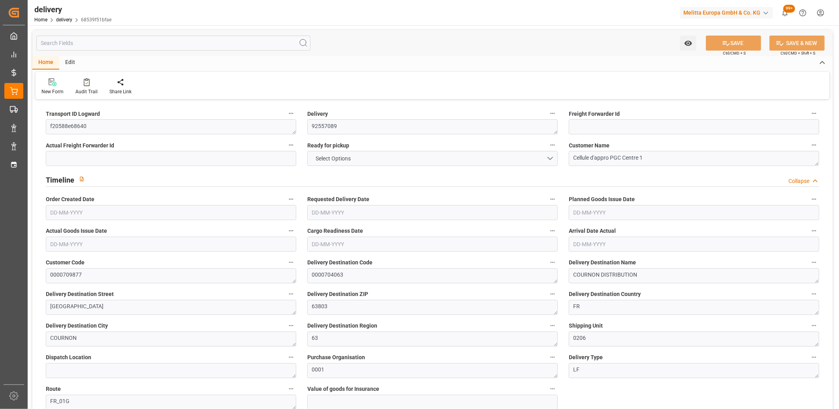
type input "102.6715"
type input "12.25"
type input "0"
type input "1.5"
type input "1.3"
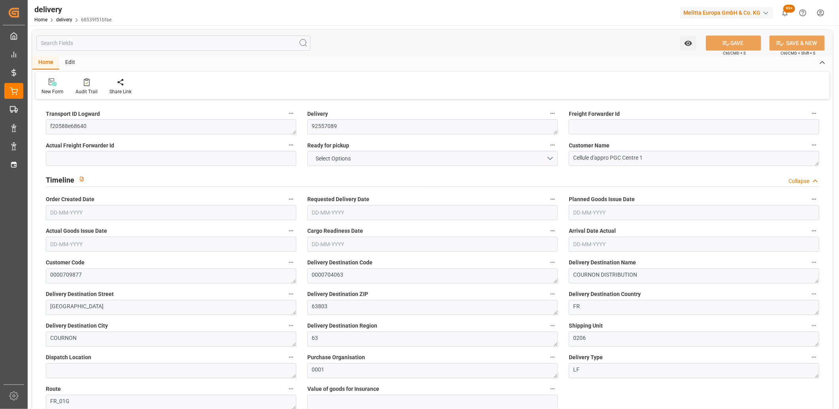
type input "0"
type input "7.5"
type input "460.8"
type input "101"
type input "0"
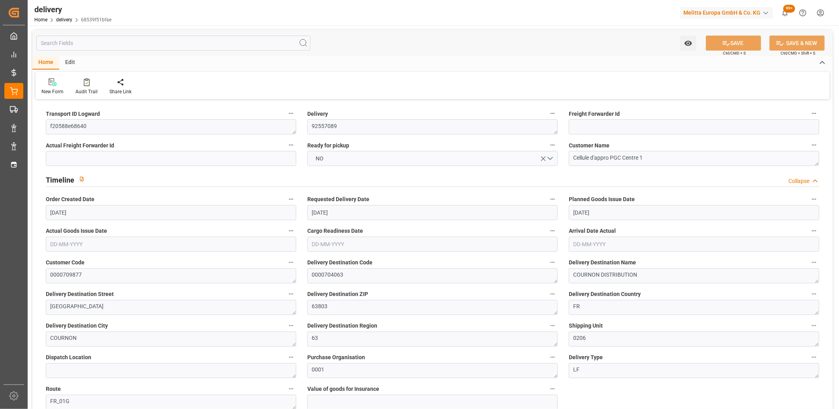
type input "[DATE]"
type input "[DATE] 11:00"
click at [348, 157] on button "NO" at bounding box center [432, 158] width 251 height 15
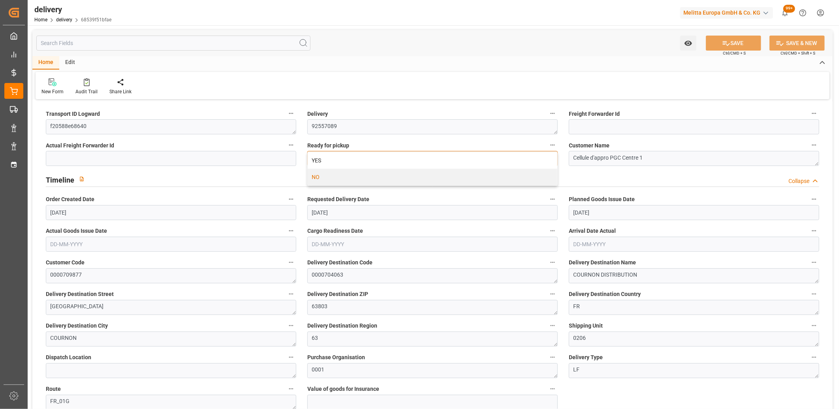
click at [348, 157] on div "YES" at bounding box center [433, 160] width 250 height 17
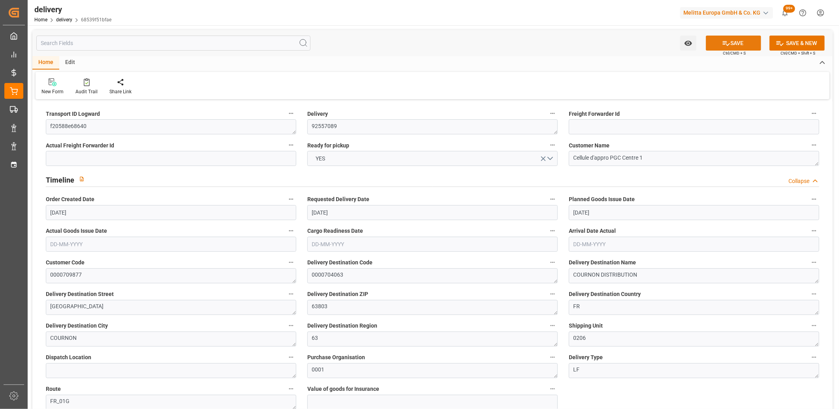
click at [744, 46] on button "SAVE" at bounding box center [733, 43] width 55 height 15
